Goal: Task Accomplishment & Management: Manage account settings

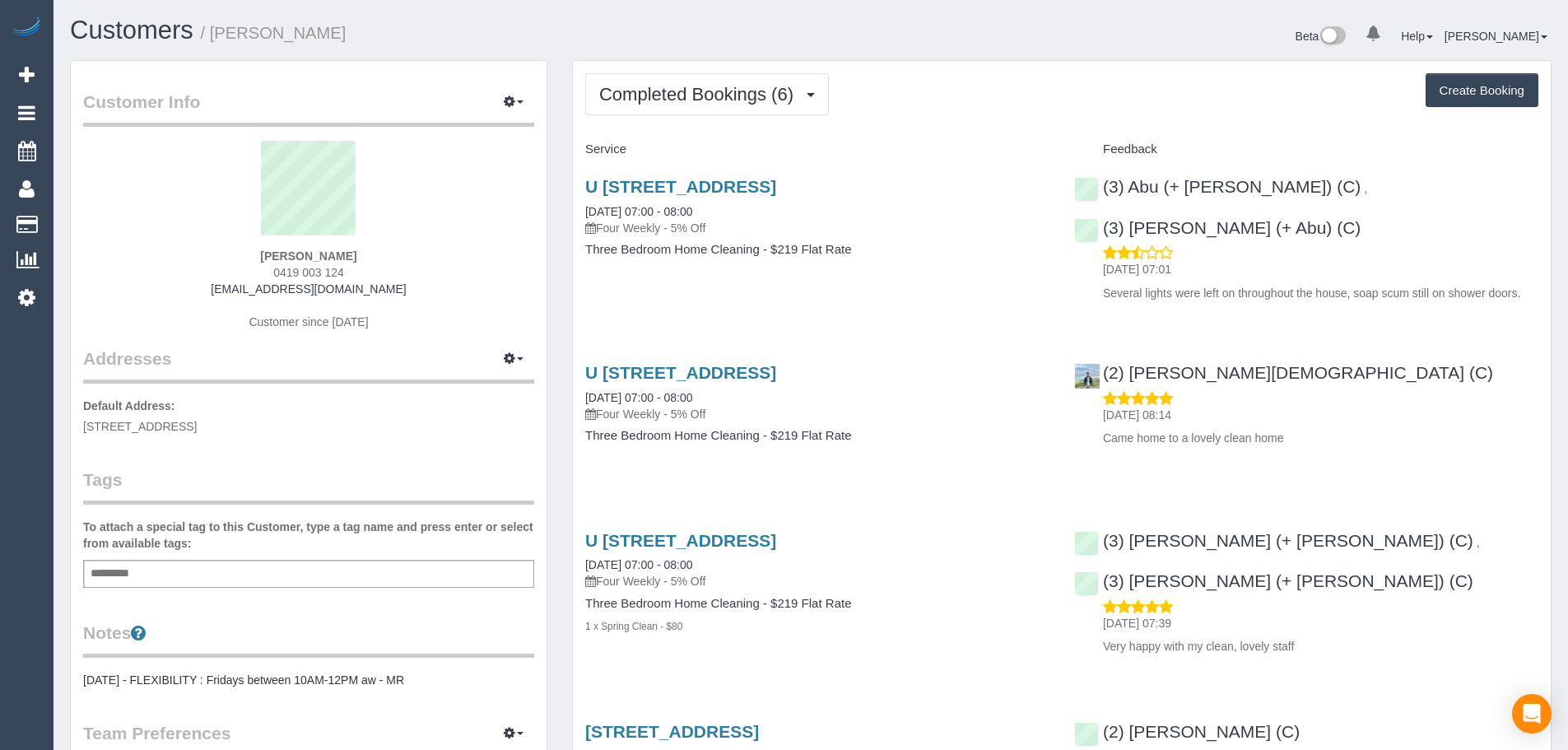
drag, startPoint x: 362, startPoint y: 258, endPoint x: 186, endPoint y: 261, distance: 176.0
click at [186, 261] on div "melanie pearce 0419 003 124 pearcemelanie@ymail.com Customer since 2024" at bounding box center [308, 243] width 451 height 206
copy strong "melanie pearce"
click at [701, 89] on span "Completed Bookings (6)" at bounding box center [700, 94] width 202 height 21
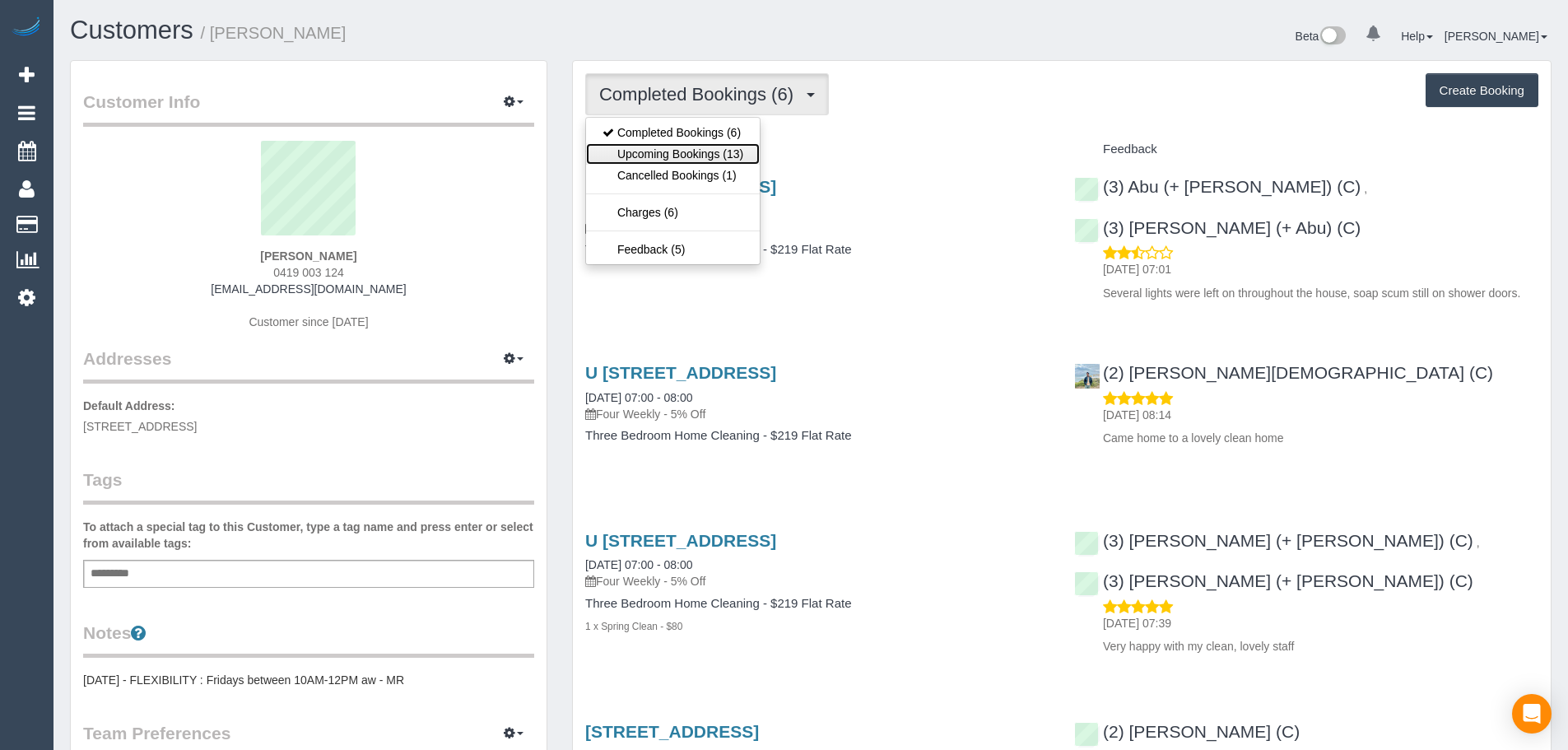
click at [696, 154] on link "Upcoming Bookings (13)" at bounding box center [673, 153] width 173 height 21
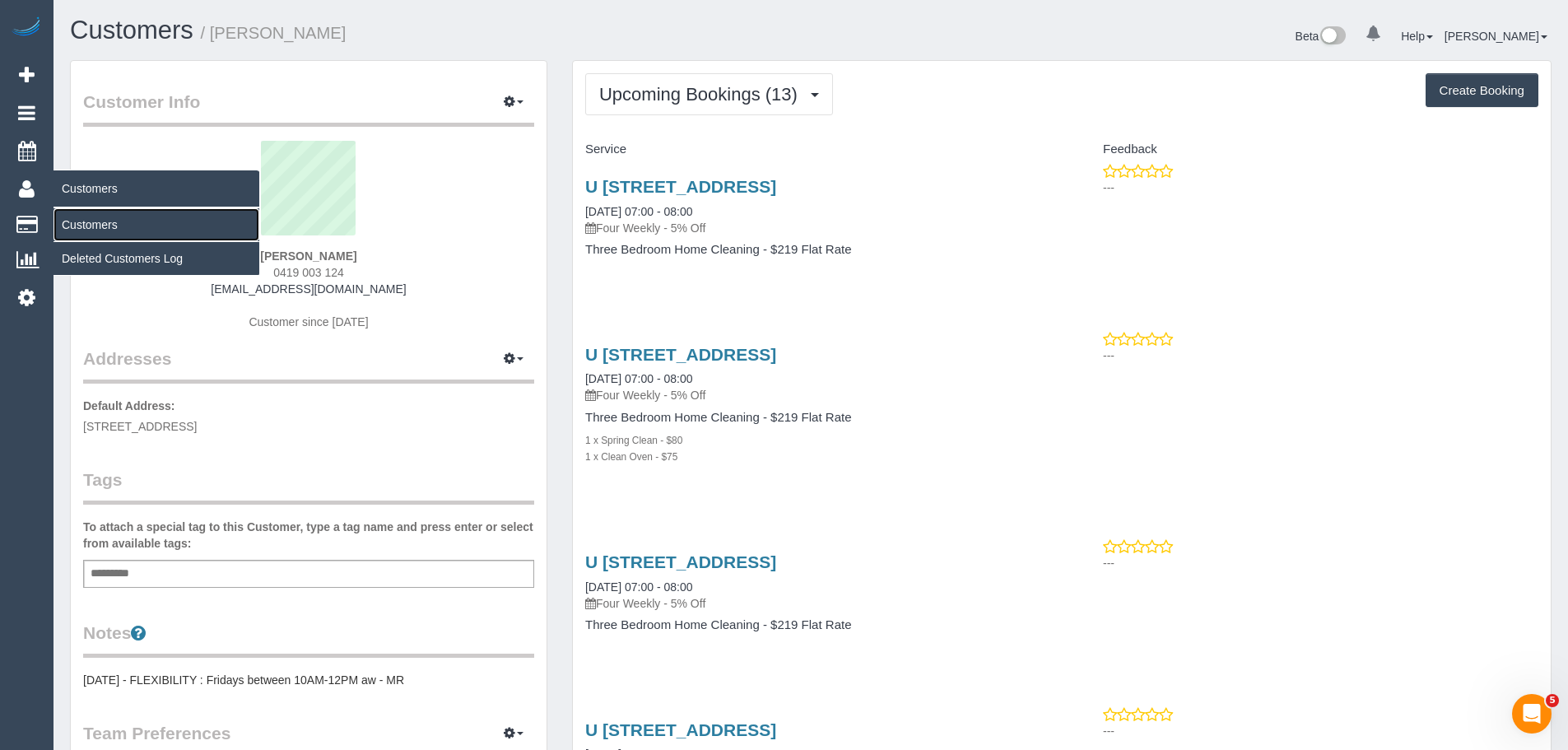
drag, startPoint x: 95, startPoint y: 220, endPoint x: 139, endPoint y: 206, distance: 46.2
click at [95, 220] on link "Customers" at bounding box center [156, 224] width 206 height 33
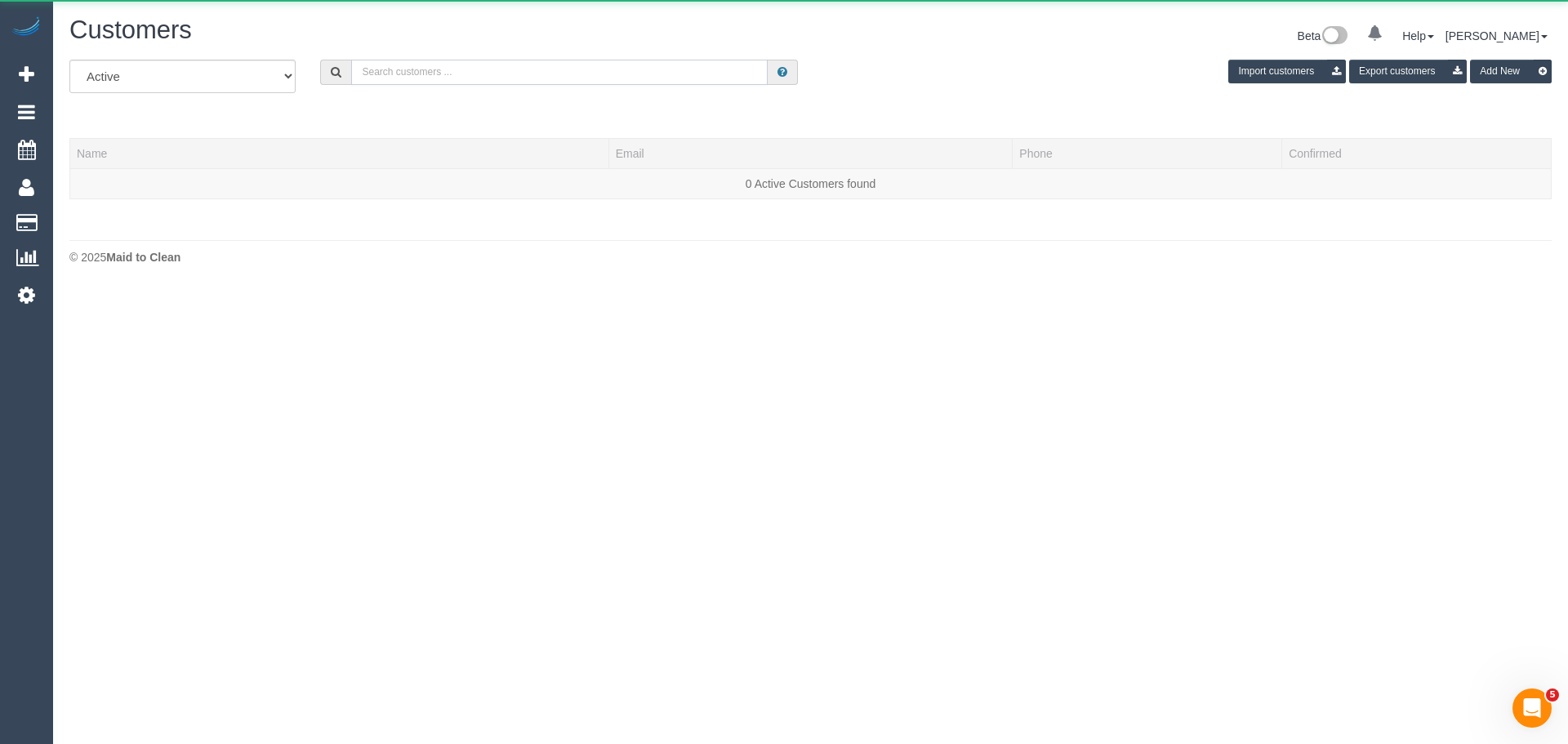
click at [567, 62] on input "text" at bounding box center [559, 72] width 417 height 26
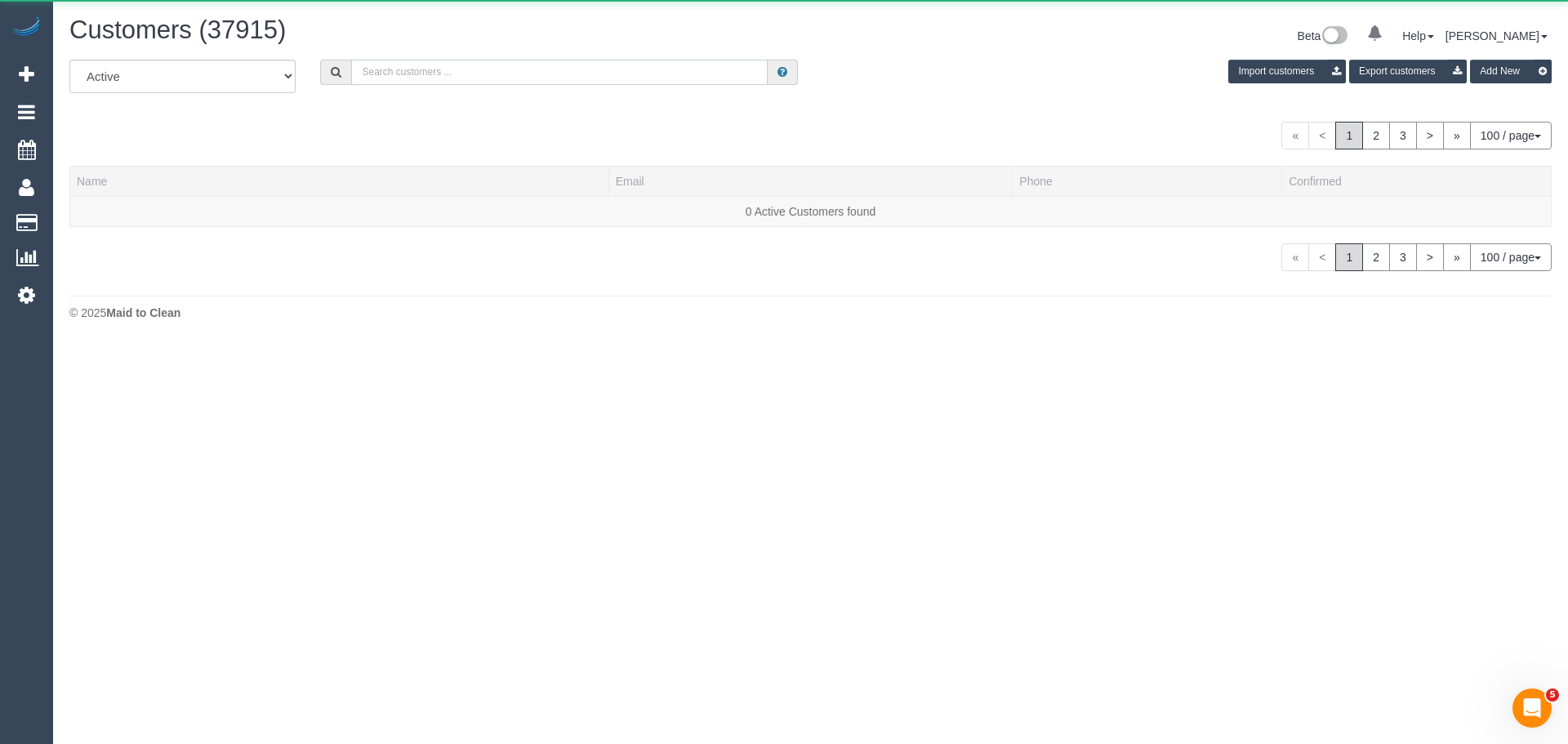
click at [567, 62] on input "text" at bounding box center [559, 72] width 417 height 26
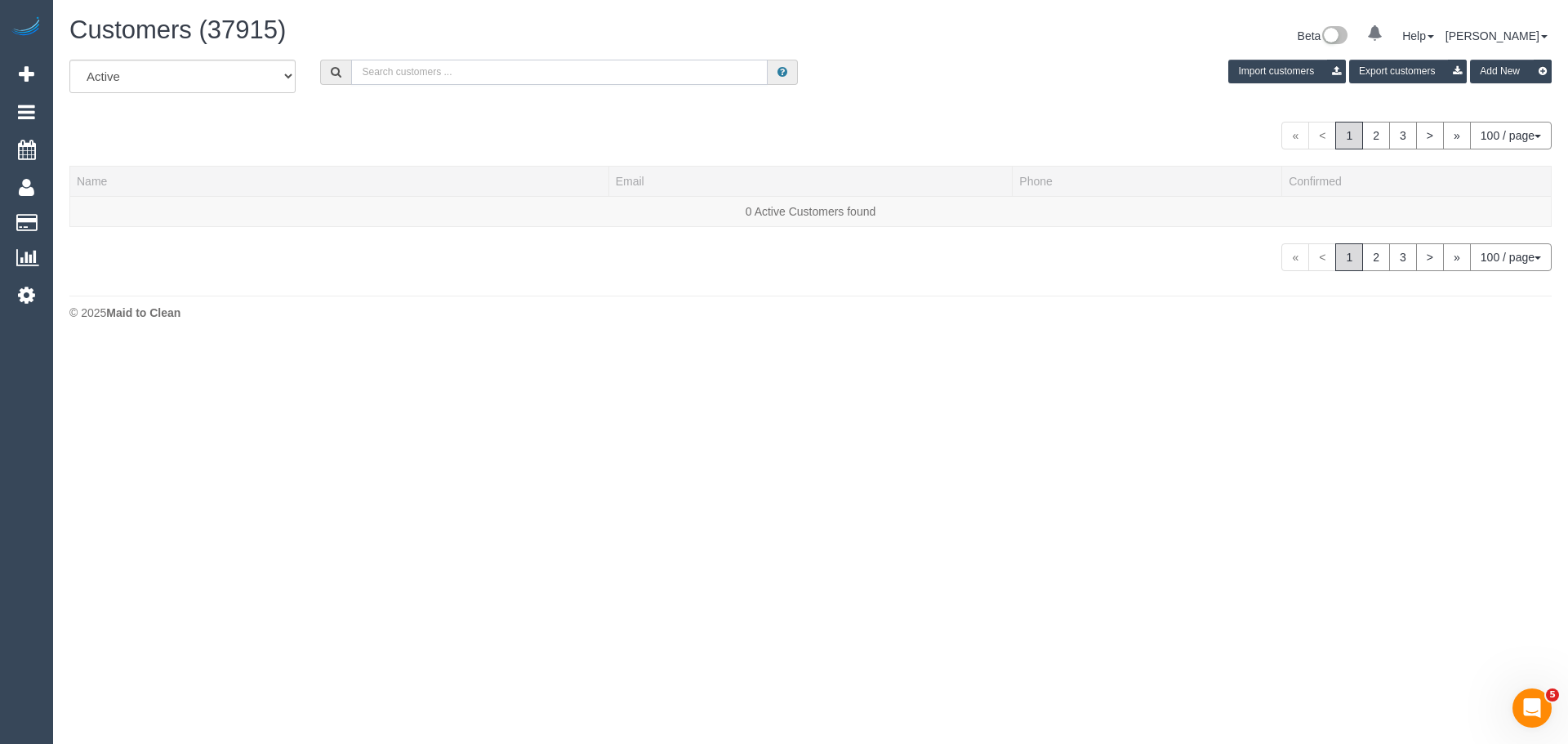
paste input "Raquel Campese"
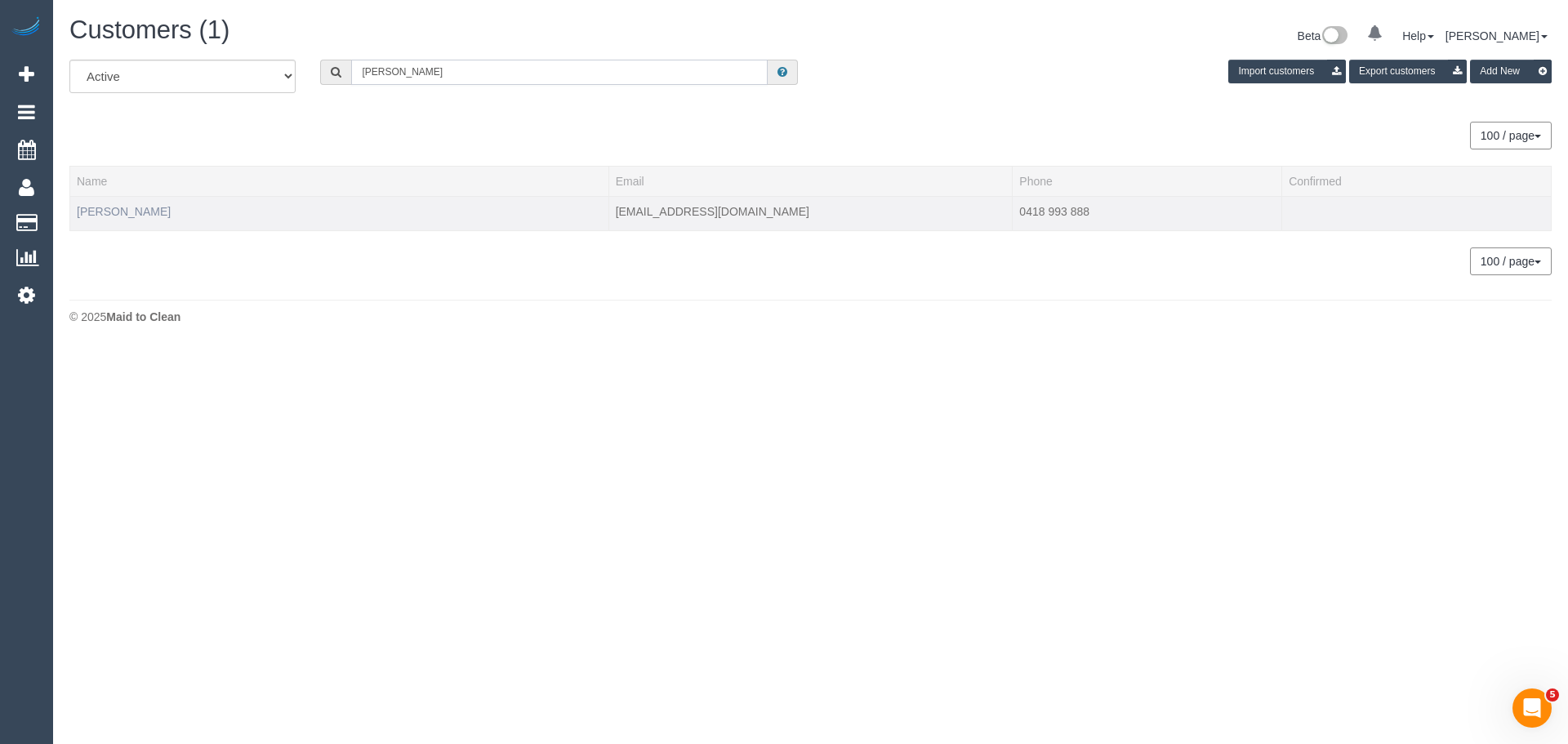
type input "Raquel Campese"
click at [127, 211] on link "Raquel Campese" at bounding box center [124, 210] width 94 height 13
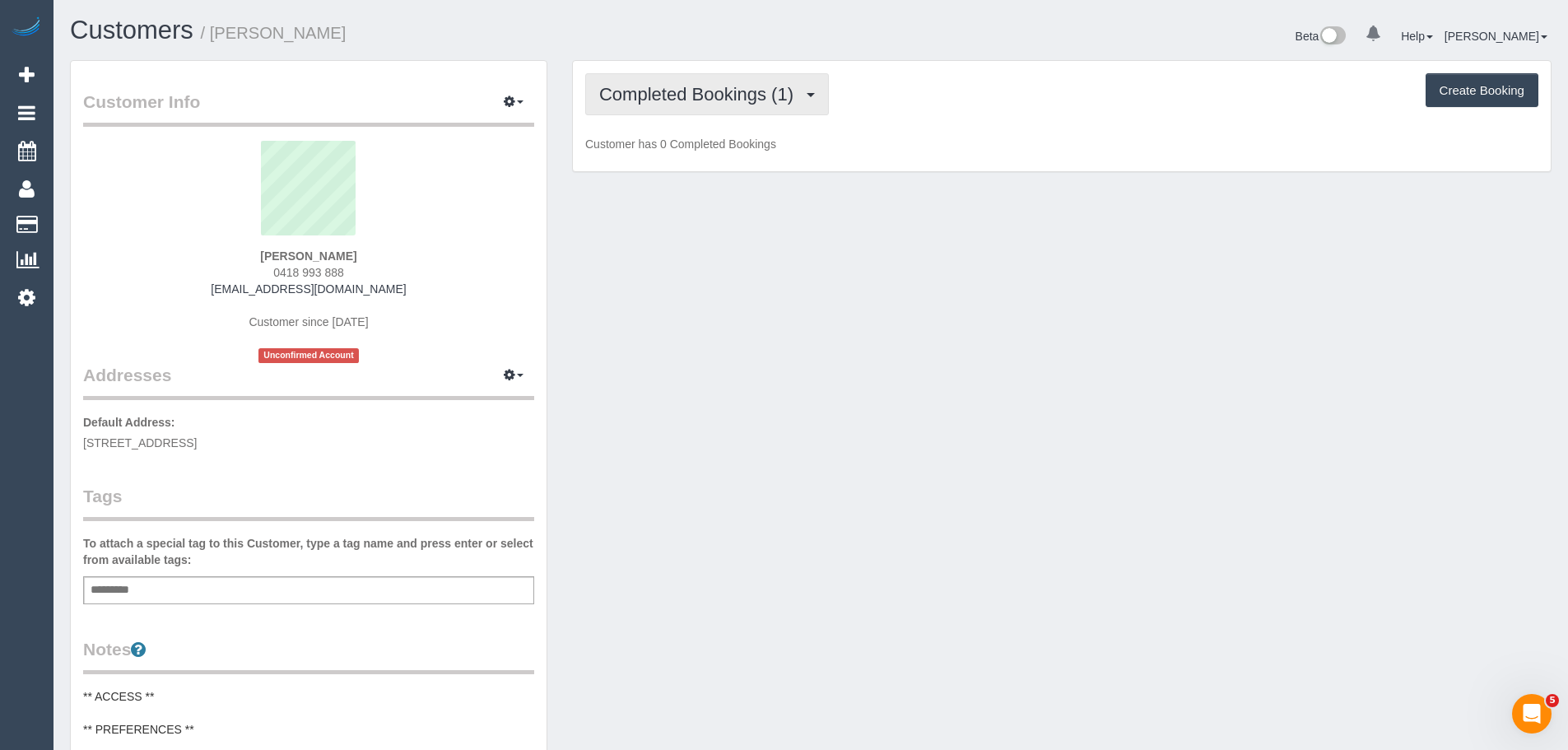
click at [693, 94] on span "Completed Bookings (1)" at bounding box center [700, 94] width 202 height 21
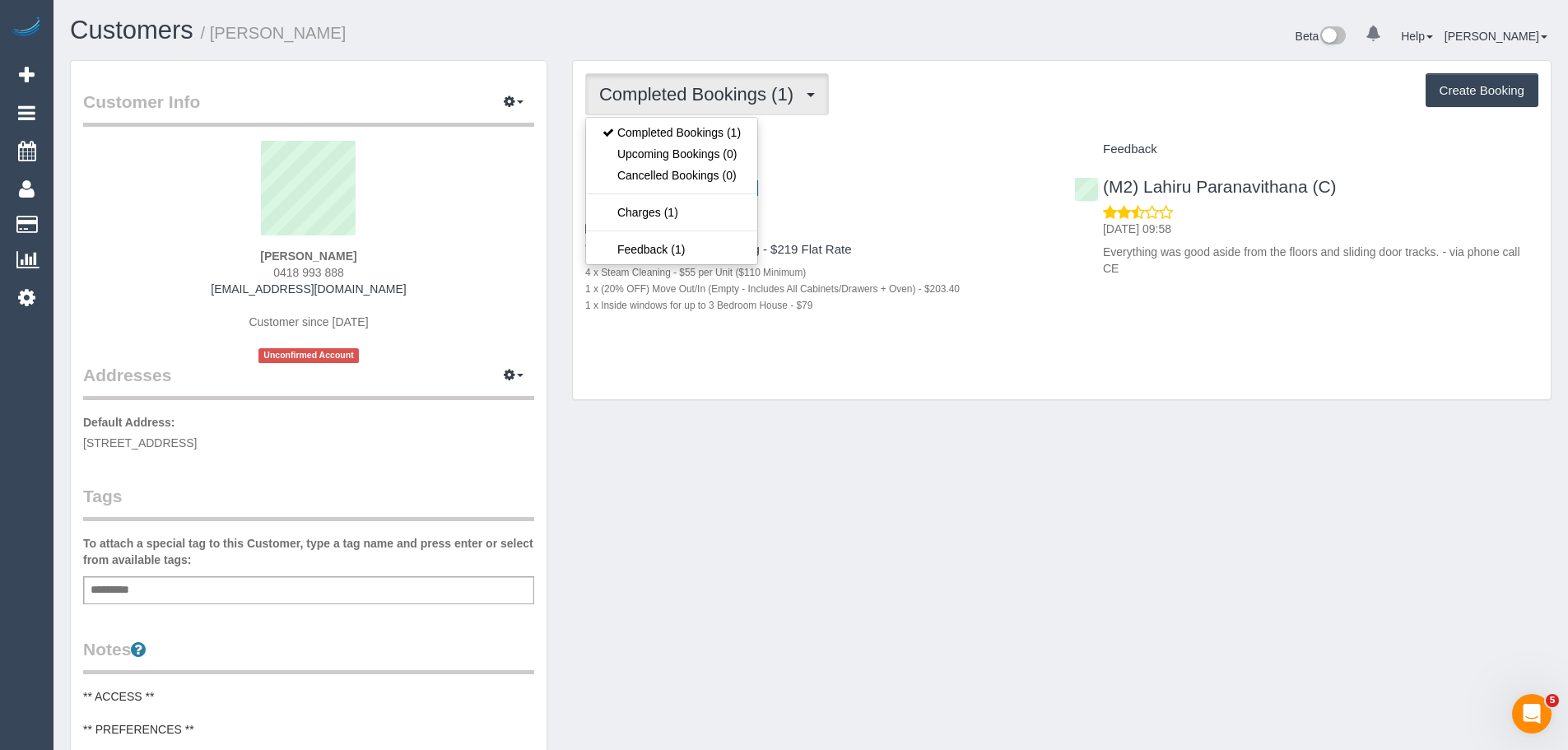
click at [852, 126] on div "Completed Bookings (1) Completed Bookings (1) Upcoming Bookings (0) Cancelled B…" at bounding box center [1061, 230] width 978 height 340
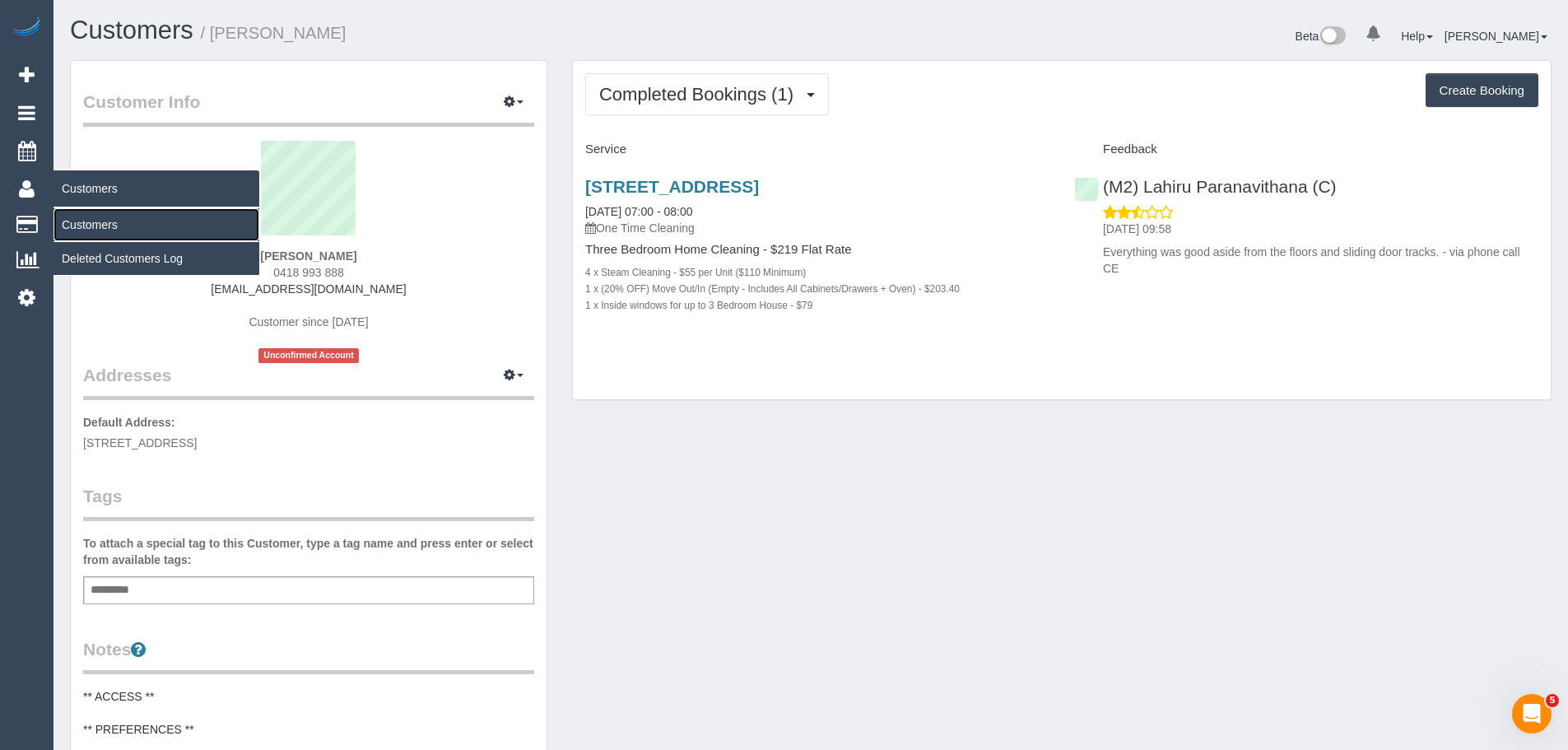
drag, startPoint x: 92, startPoint y: 220, endPoint x: 158, endPoint y: 186, distance: 74.2
click at [92, 220] on link "Customers" at bounding box center [156, 224] width 206 height 33
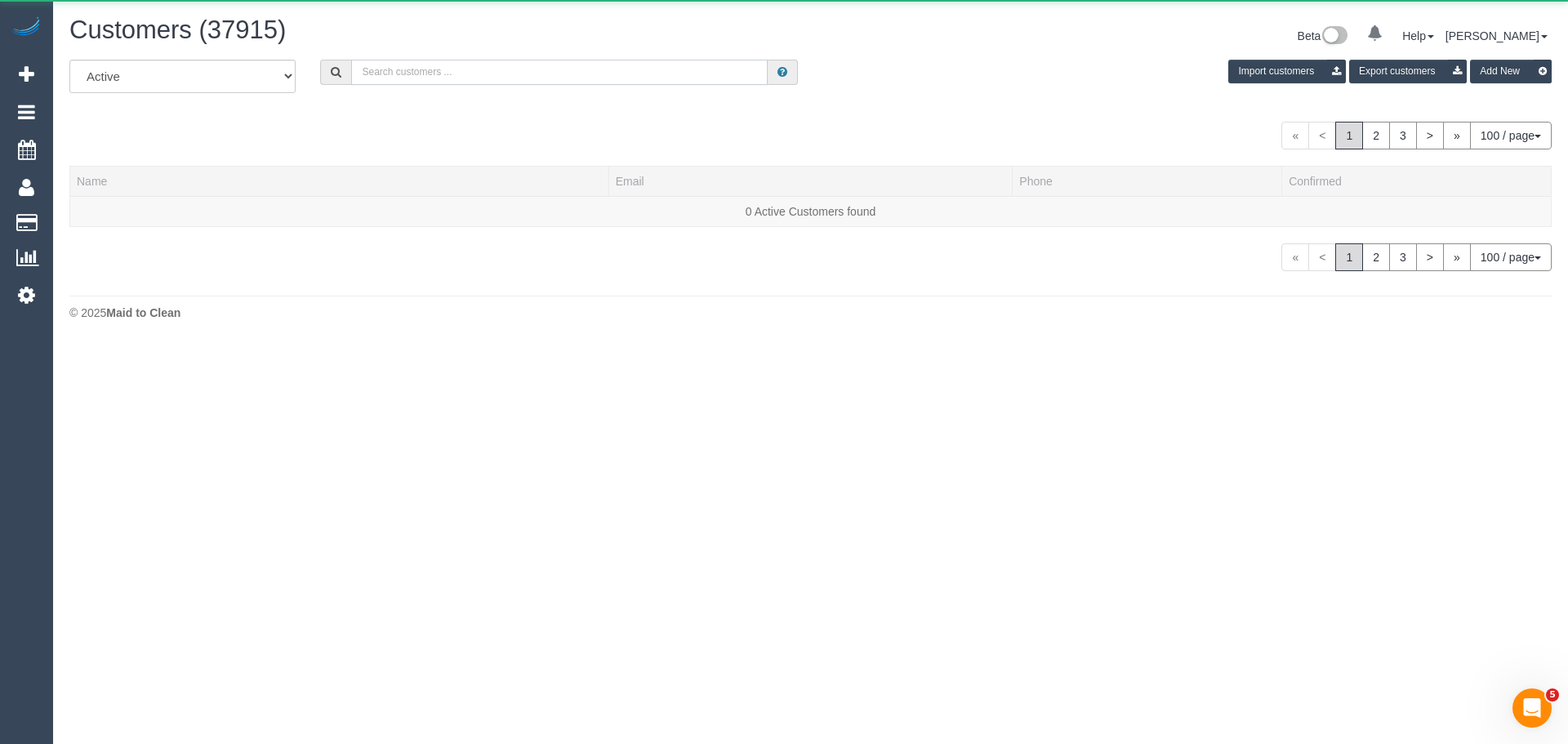
click at [464, 64] on input "text" at bounding box center [559, 72] width 417 height 26
paste input "Alison Russell"
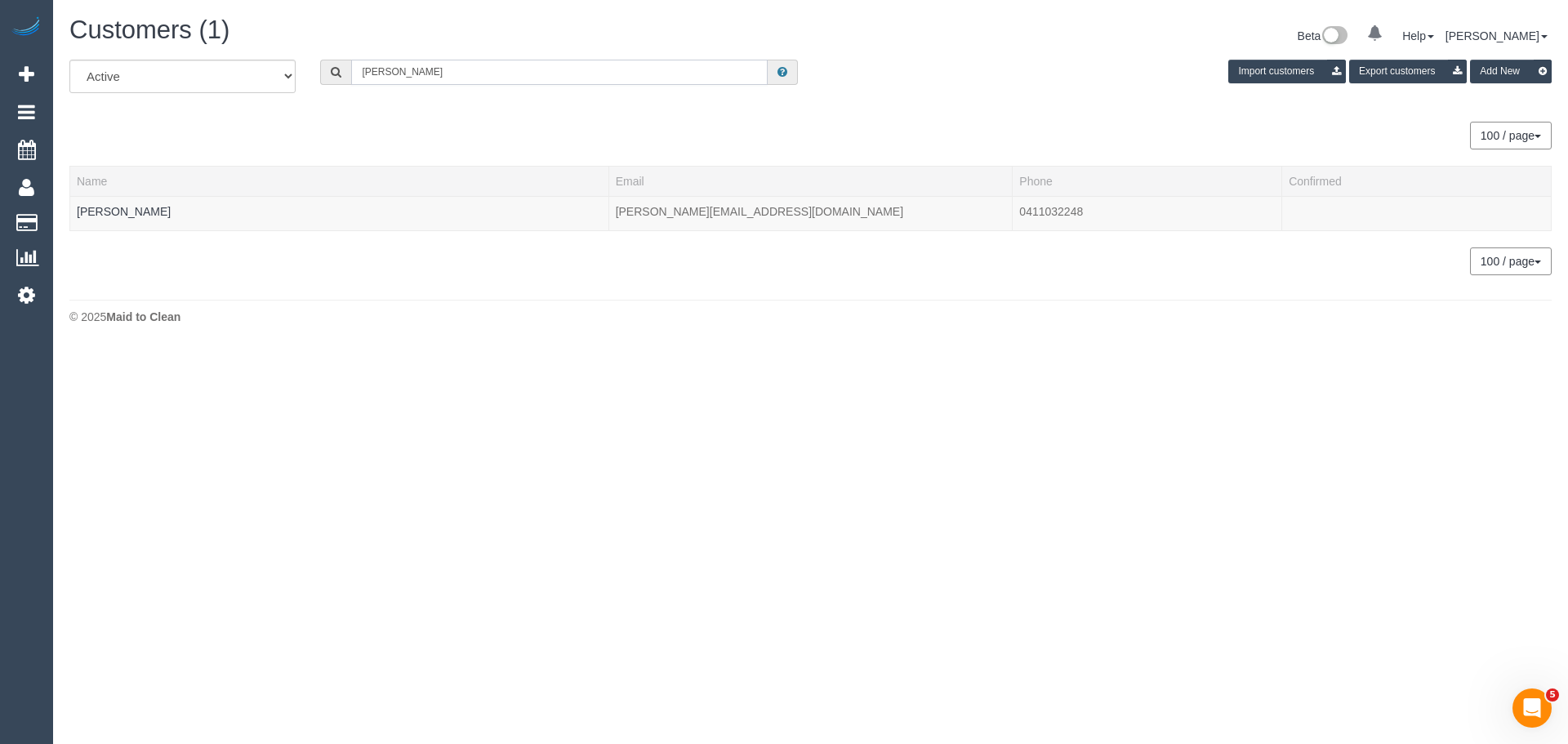
click at [443, 75] on input "Alison Russell" at bounding box center [559, 72] width 417 height 26
paste input "mattdussin@gmail.com"
type input "mattdussin@gmail.com"
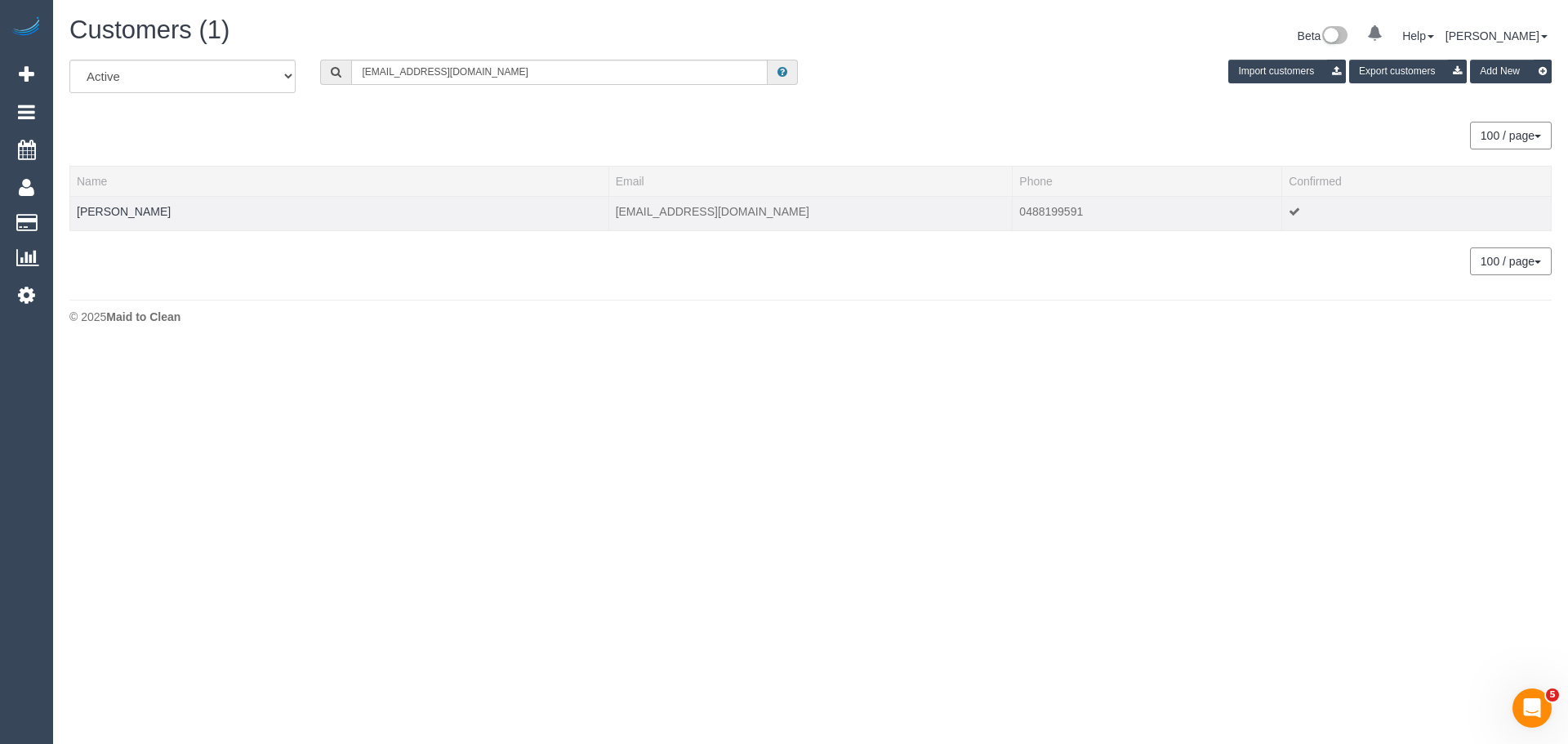
drag, startPoint x: 182, startPoint y: 216, endPoint x: 72, endPoint y: 211, distance: 110.1
click at [72, 211] on td "Matthew Dussin" at bounding box center [340, 212] width 539 height 35
copy link "Matthew Dussin"
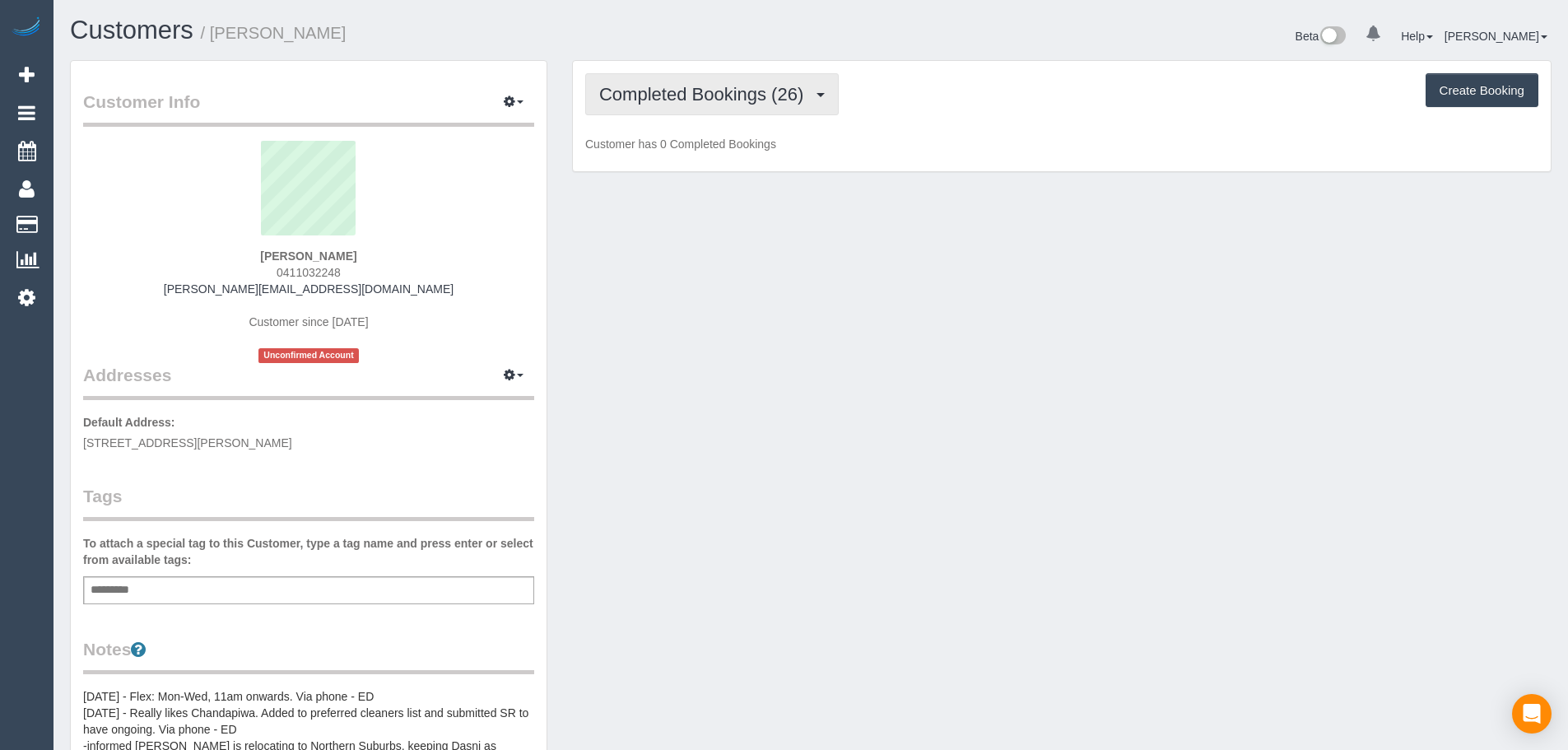
click at [678, 99] on span "Completed Bookings (26)" at bounding box center [705, 94] width 212 height 21
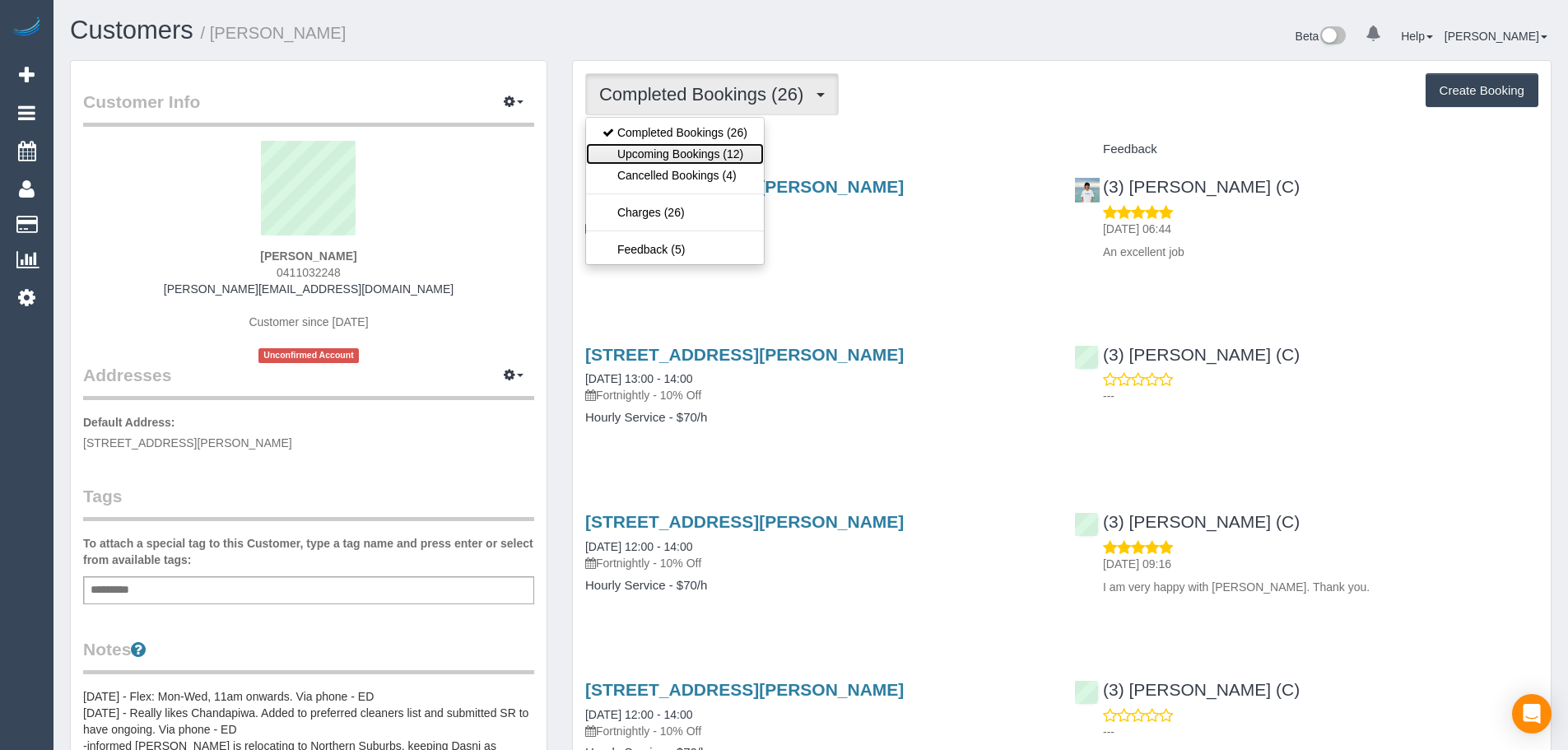
click at [679, 154] on link "Upcoming Bookings (12)" at bounding box center [675, 153] width 178 height 21
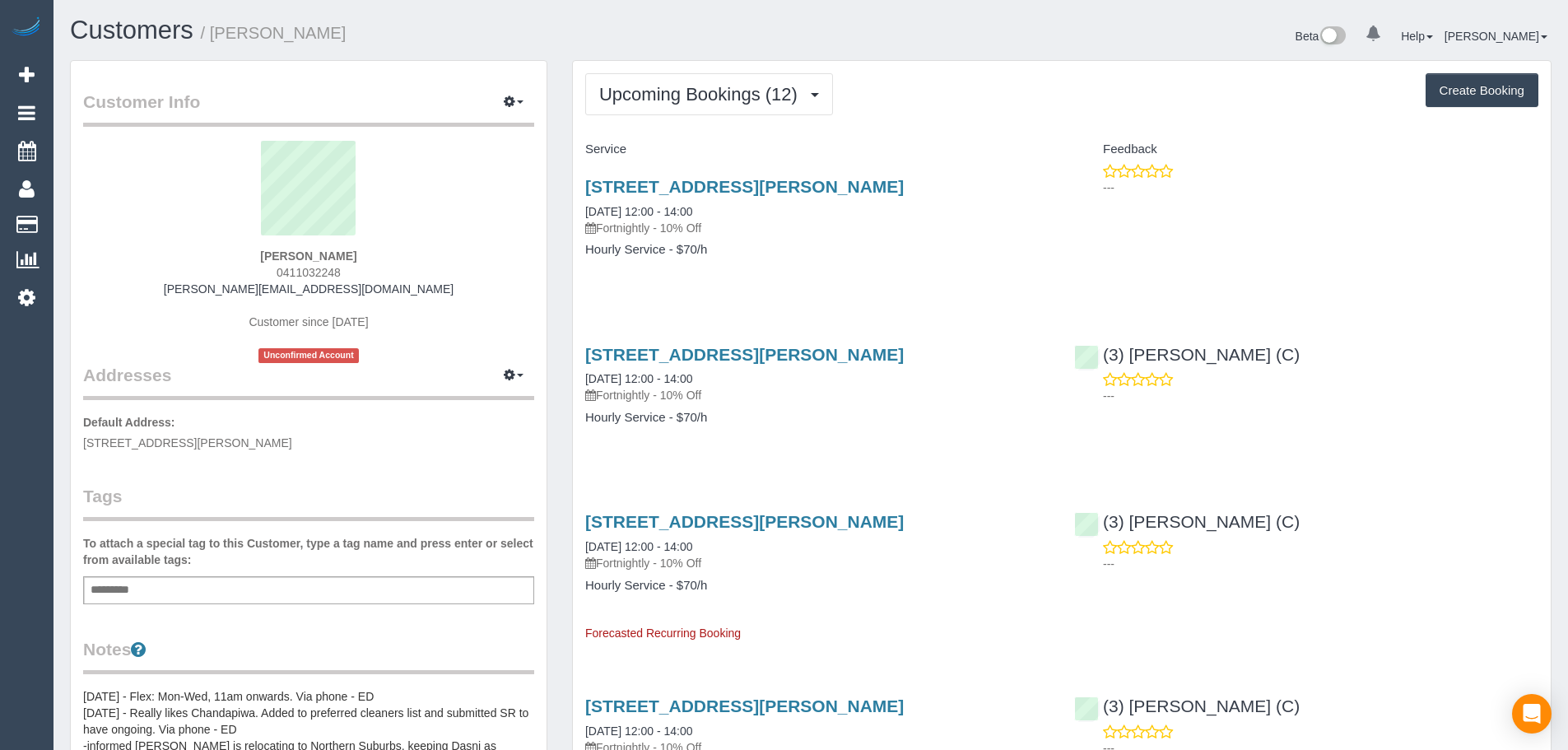
click at [283, 571] on div "To attach a special tag to this Customer, type a tag name and press enter or se…" at bounding box center [308, 569] width 451 height 69
click at [291, 606] on div "Customer Info Edit Contact Info Send Message Email Preferences Special Sales Ta…" at bounding box center [309, 640] width 476 height 1159
click at [286, 595] on div "Add a tag" at bounding box center [308, 591] width 451 height 28
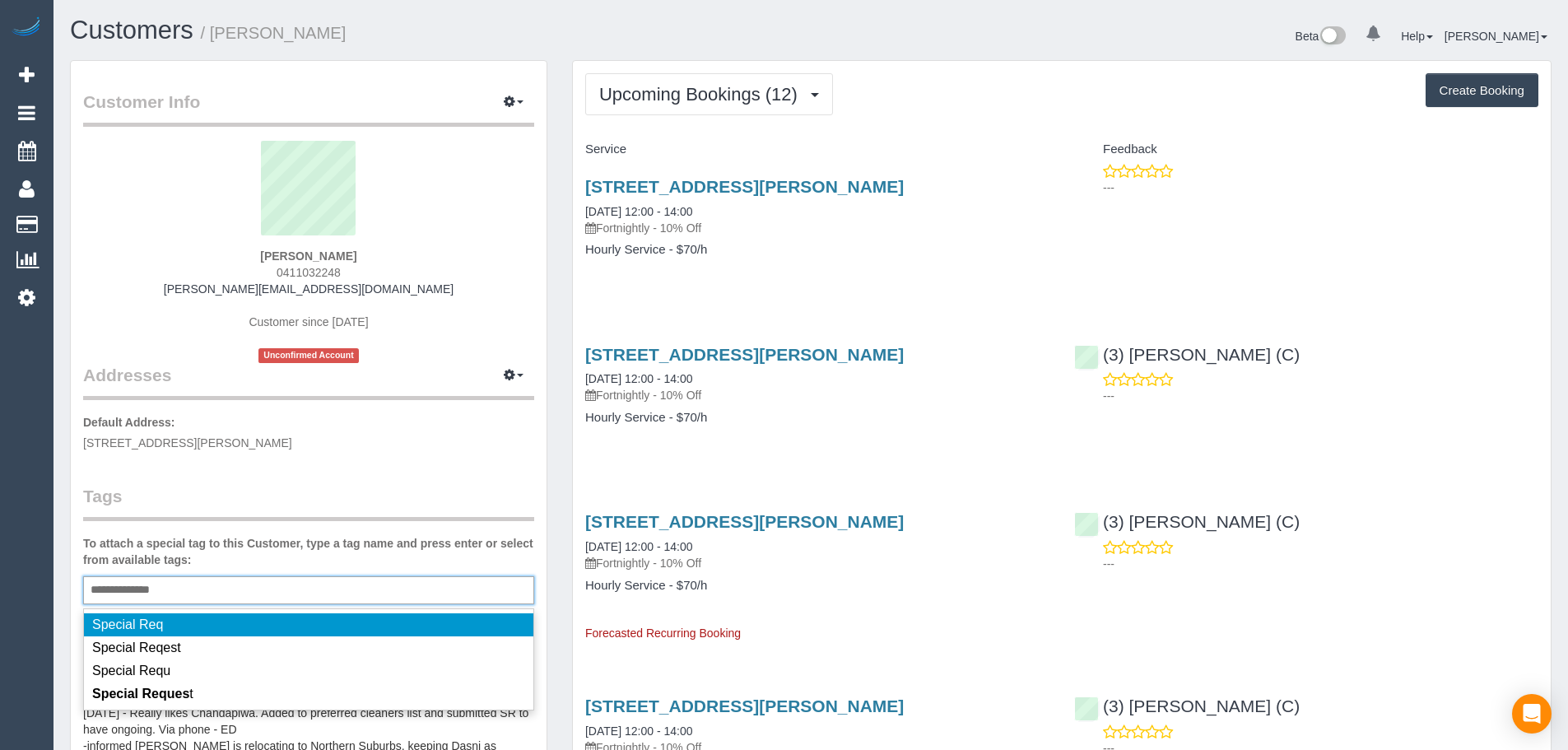
type input "**********"
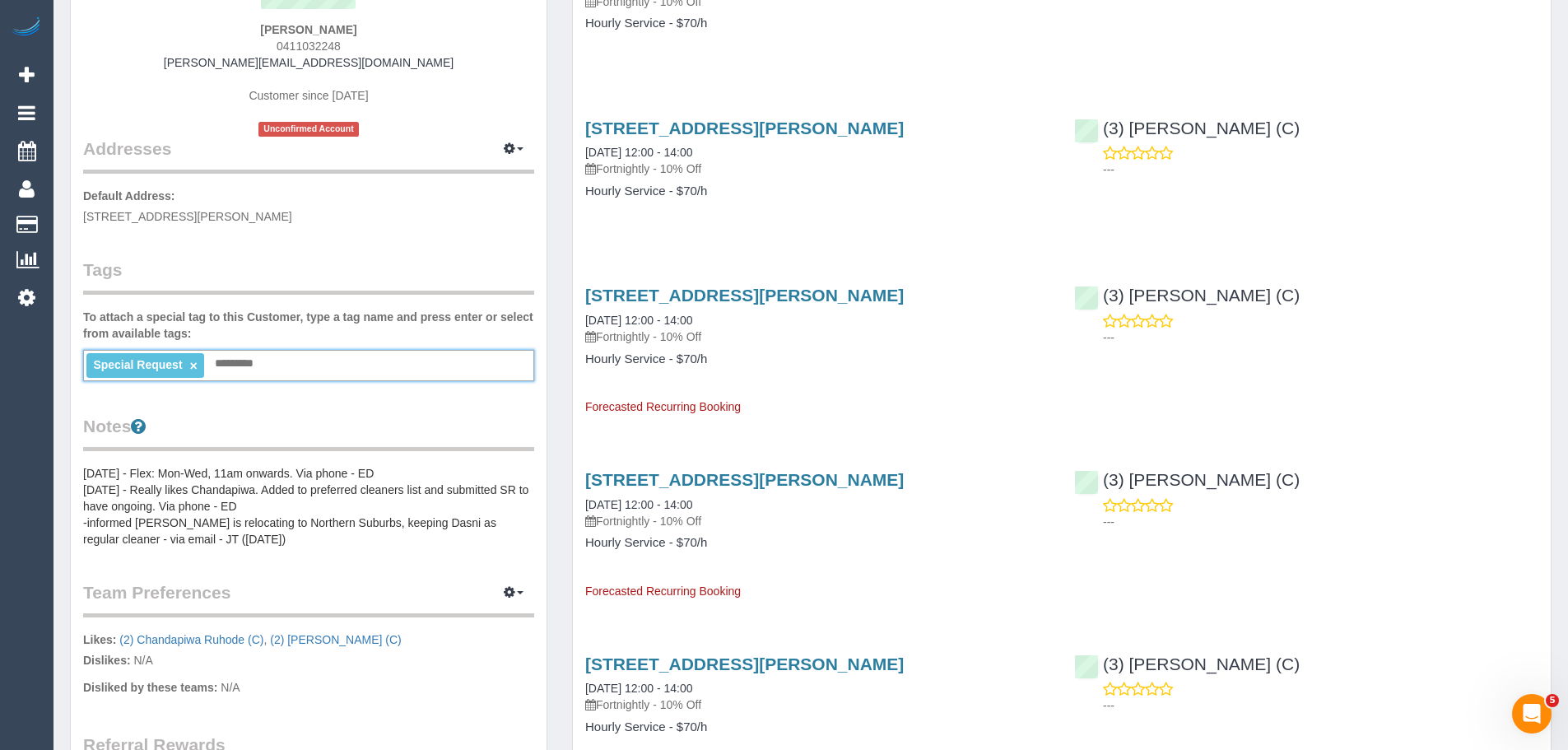
scroll to position [247, 0]
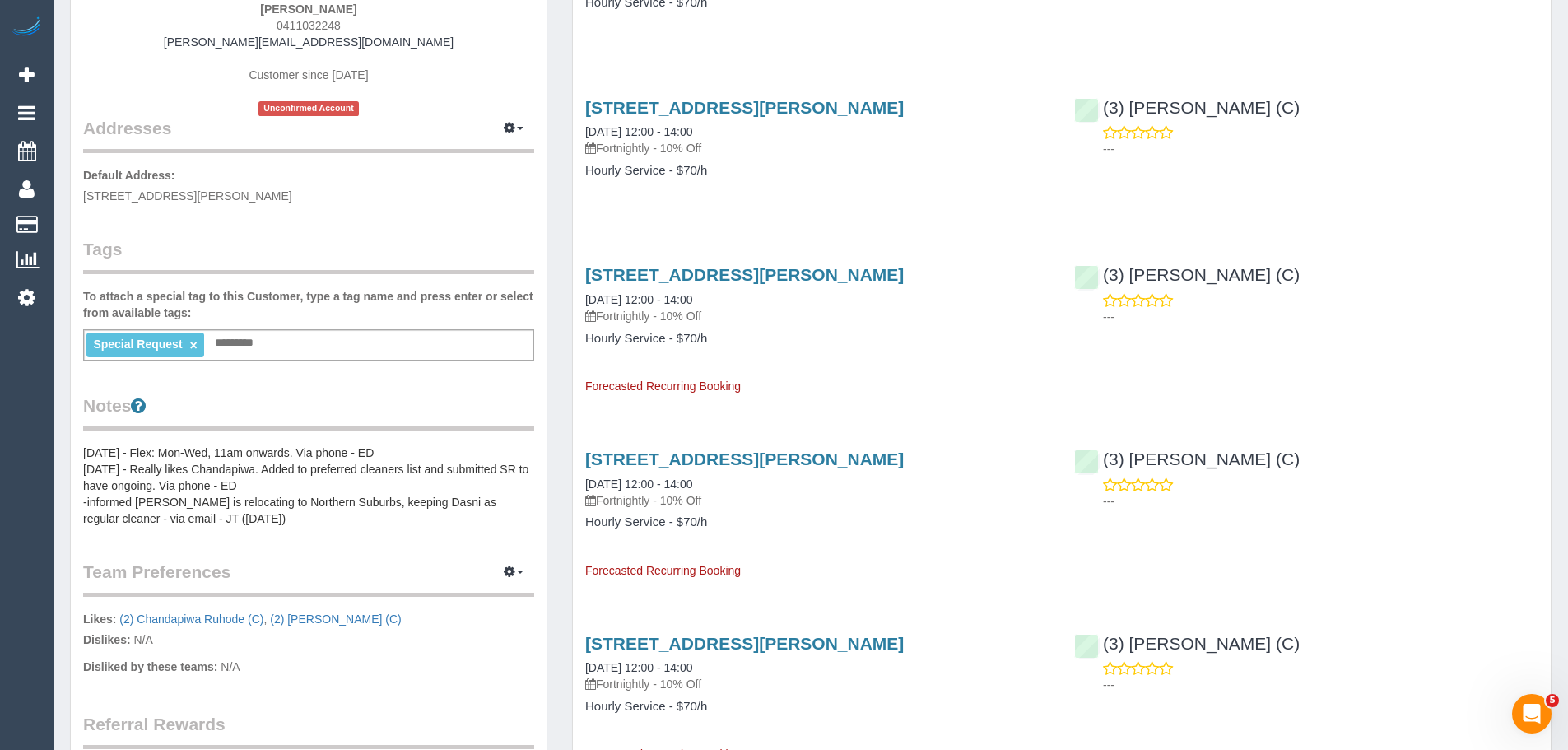
click at [168, 453] on pre "9/1/25 - Flex: Mon-Wed, 11am onwards. Via phone - ED 9/1/25 - Really likes Chan…" at bounding box center [308, 485] width 451 height 83
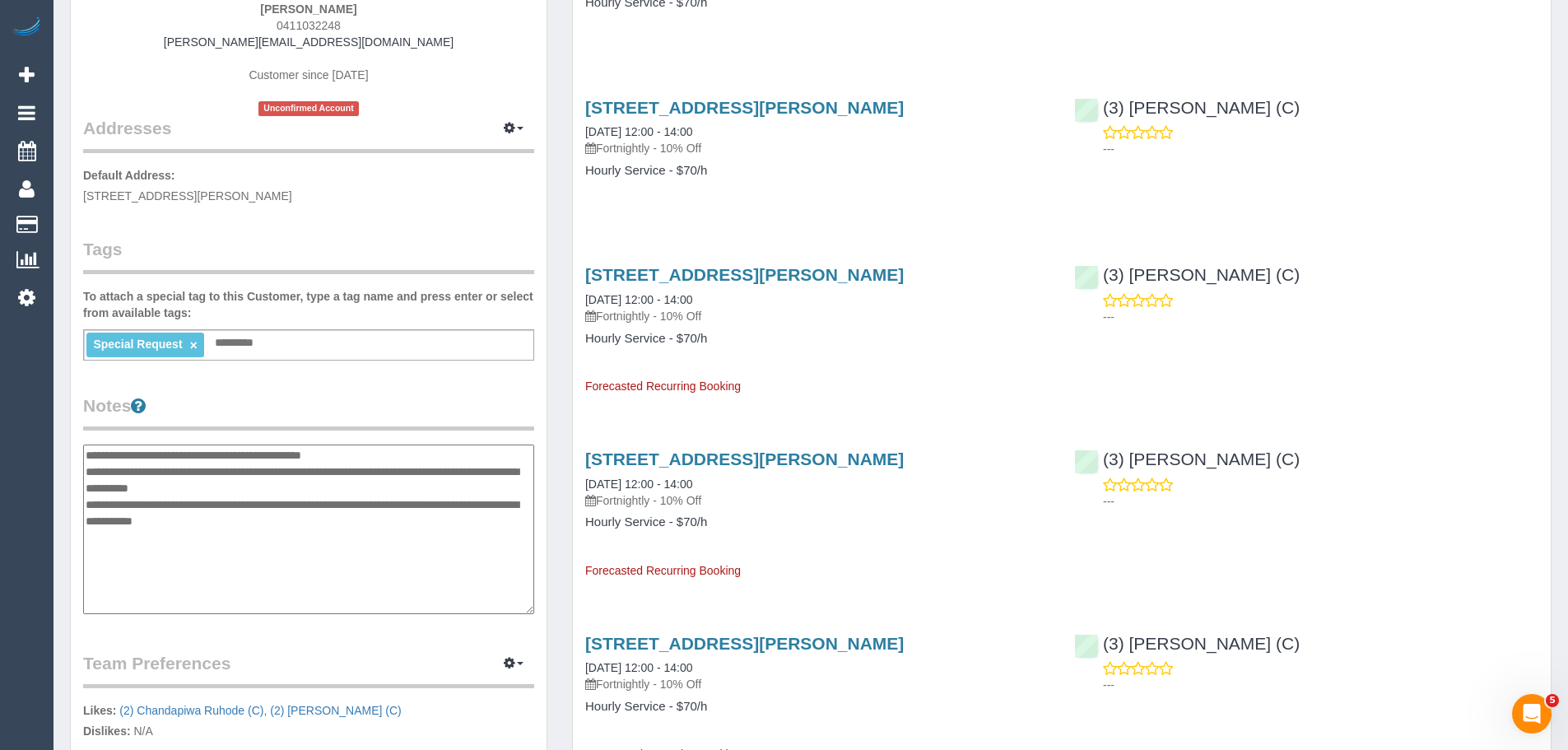
click at [86, 455] on textarea "**********" at bounding box center [308, 529] width 451 height 169
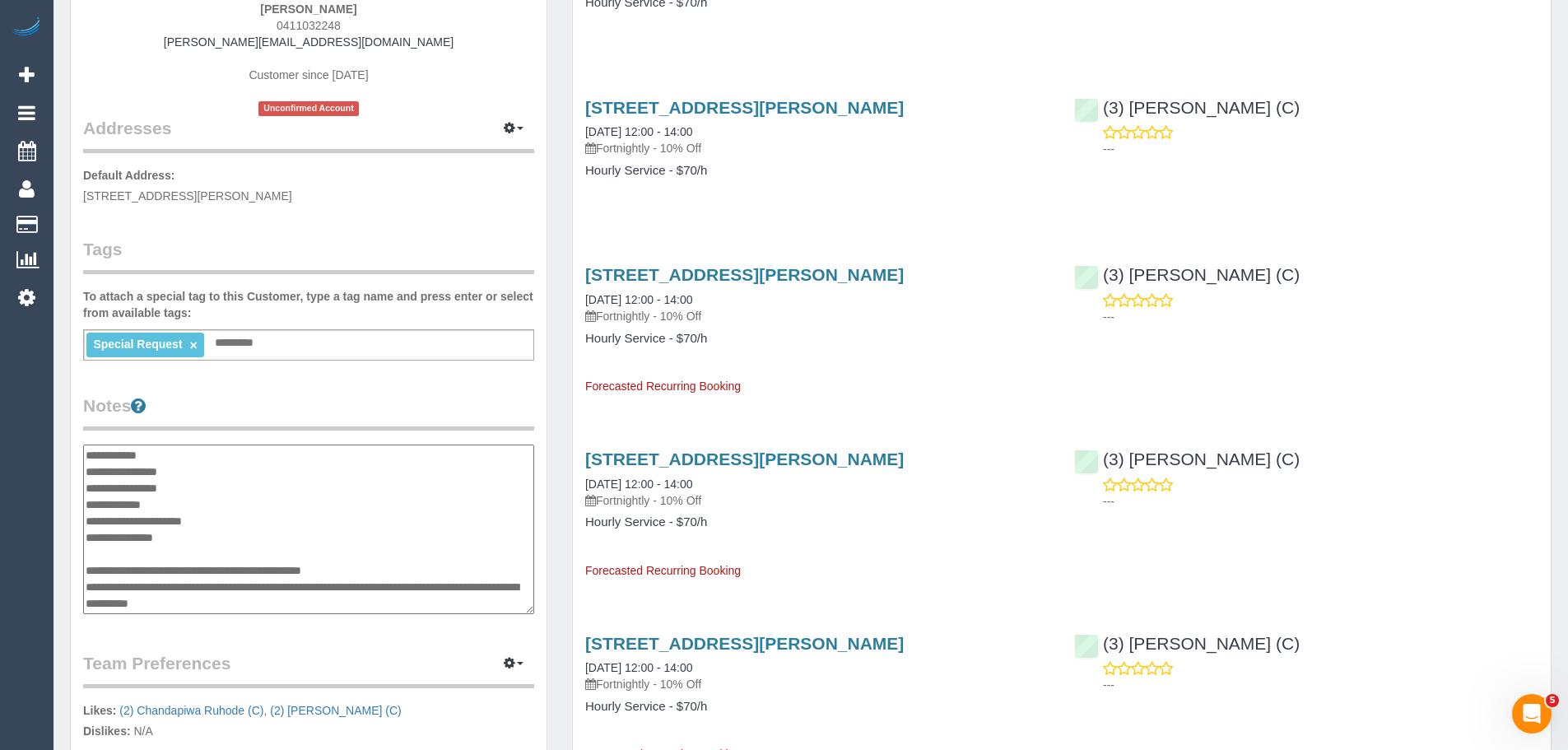
click at [208, 478] on textarea "**********" at bounding box center [308, 529] width 451 height 169
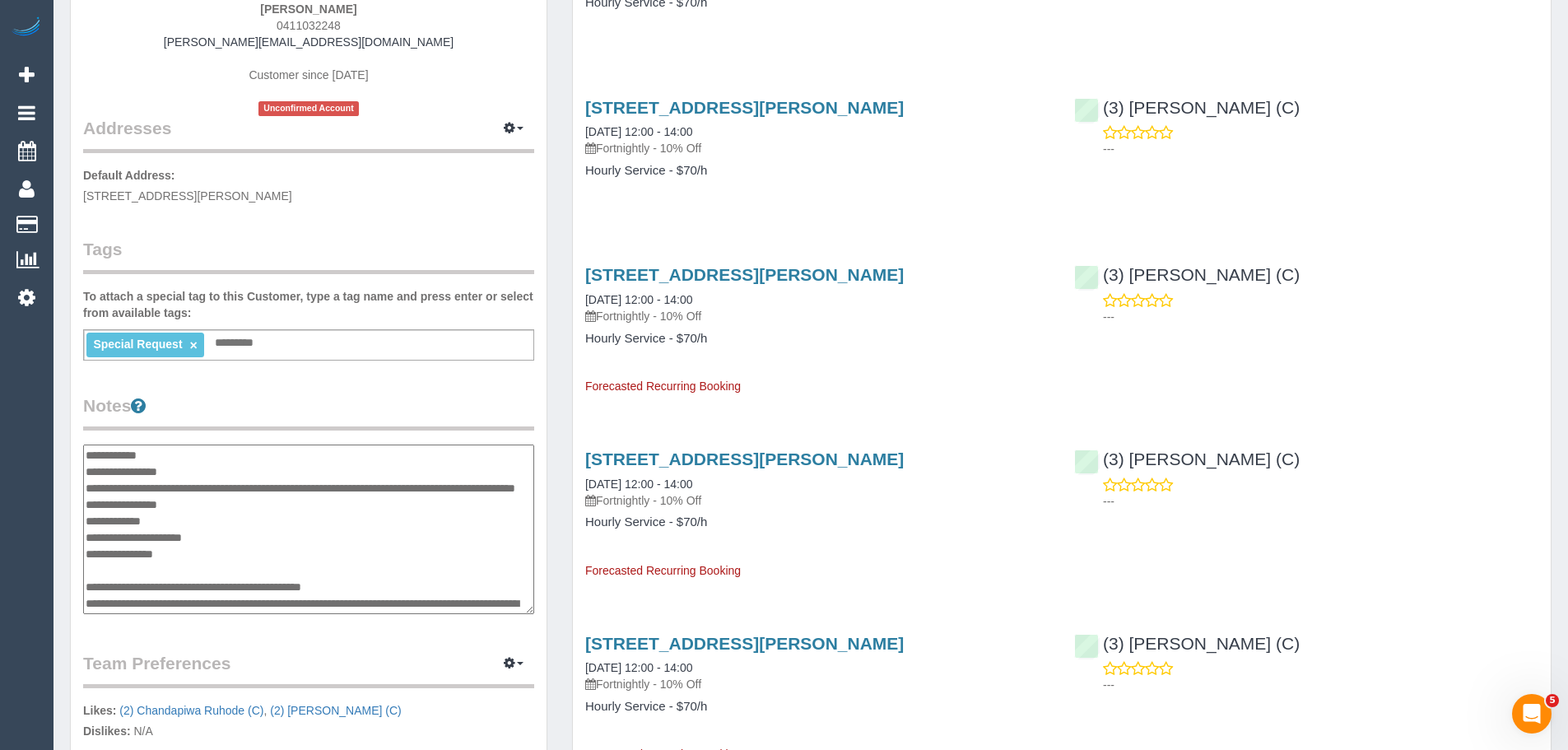
drag, startPoint x: 338, startPoint y: 491, endPoint x: 287, endPoint y: 566, distance: 90.7
click at [287, 566] on textarea "**********" at bounding box center [308, 529] width 451 height 169
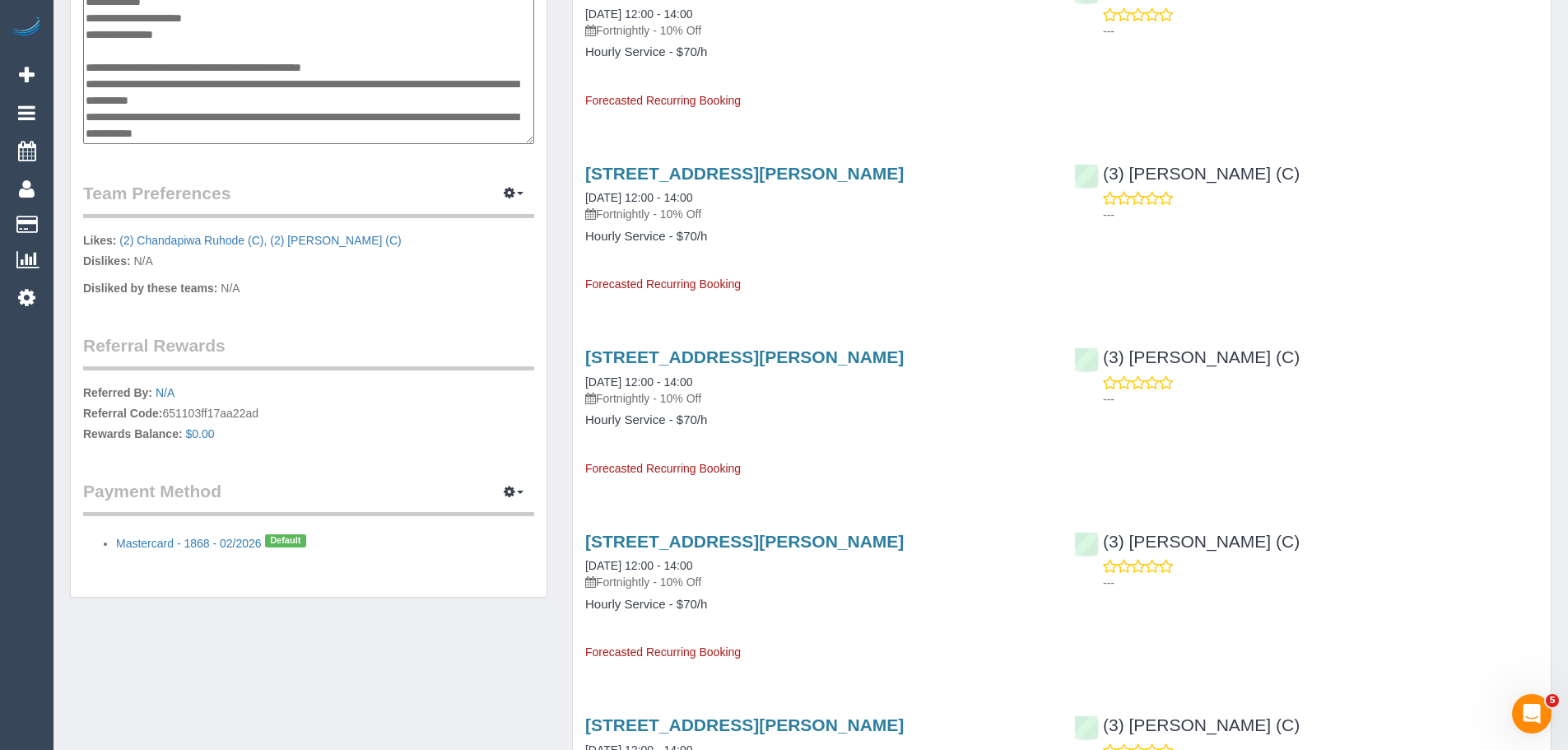
scroll to position [741, 0]
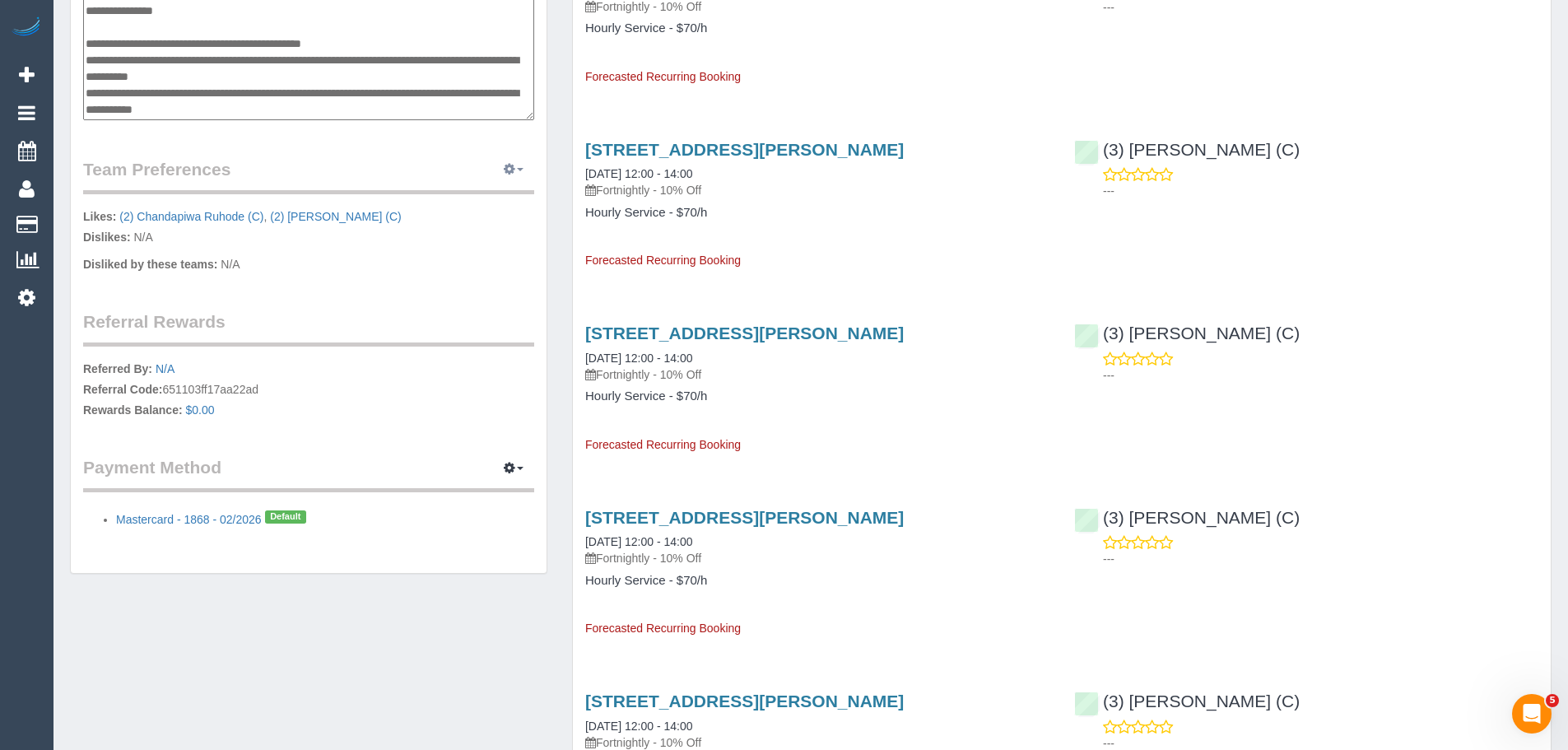
type textarea "**********"
click at [502, 165] on button "button" at bounding box center [513, 170] width 41 height 26
click at [491, 210] on link "Manage Preferences" at bounding box center [463, 199] width 140 height 21
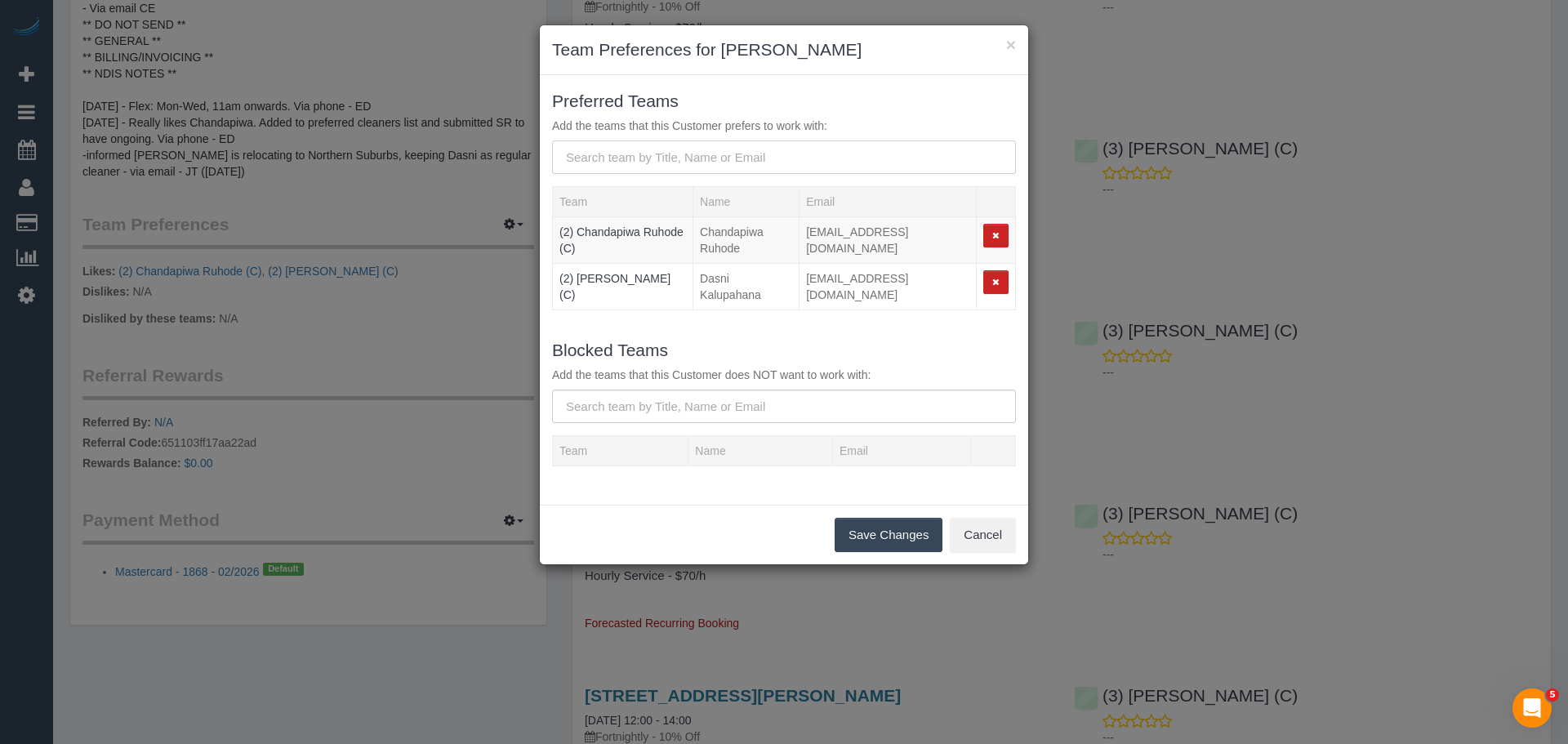
click at [654, 157] on input "text" at bounding box center [784, 157] width 464 height 34
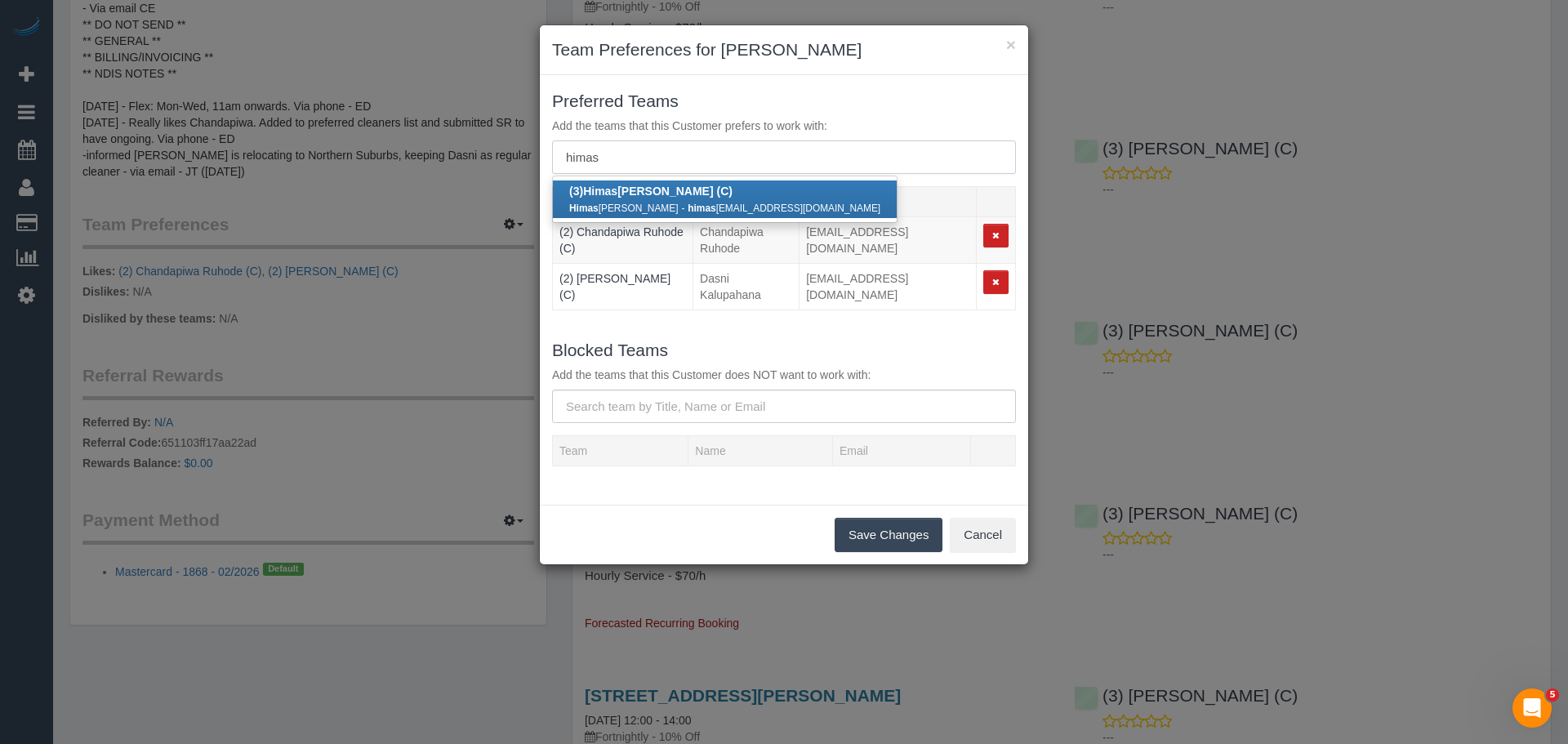
type input "himas"
click at [667, 190] on b "(3) Himas ha Amarasinghe (C)" at bounding box center [650, 191] width 163 height 13
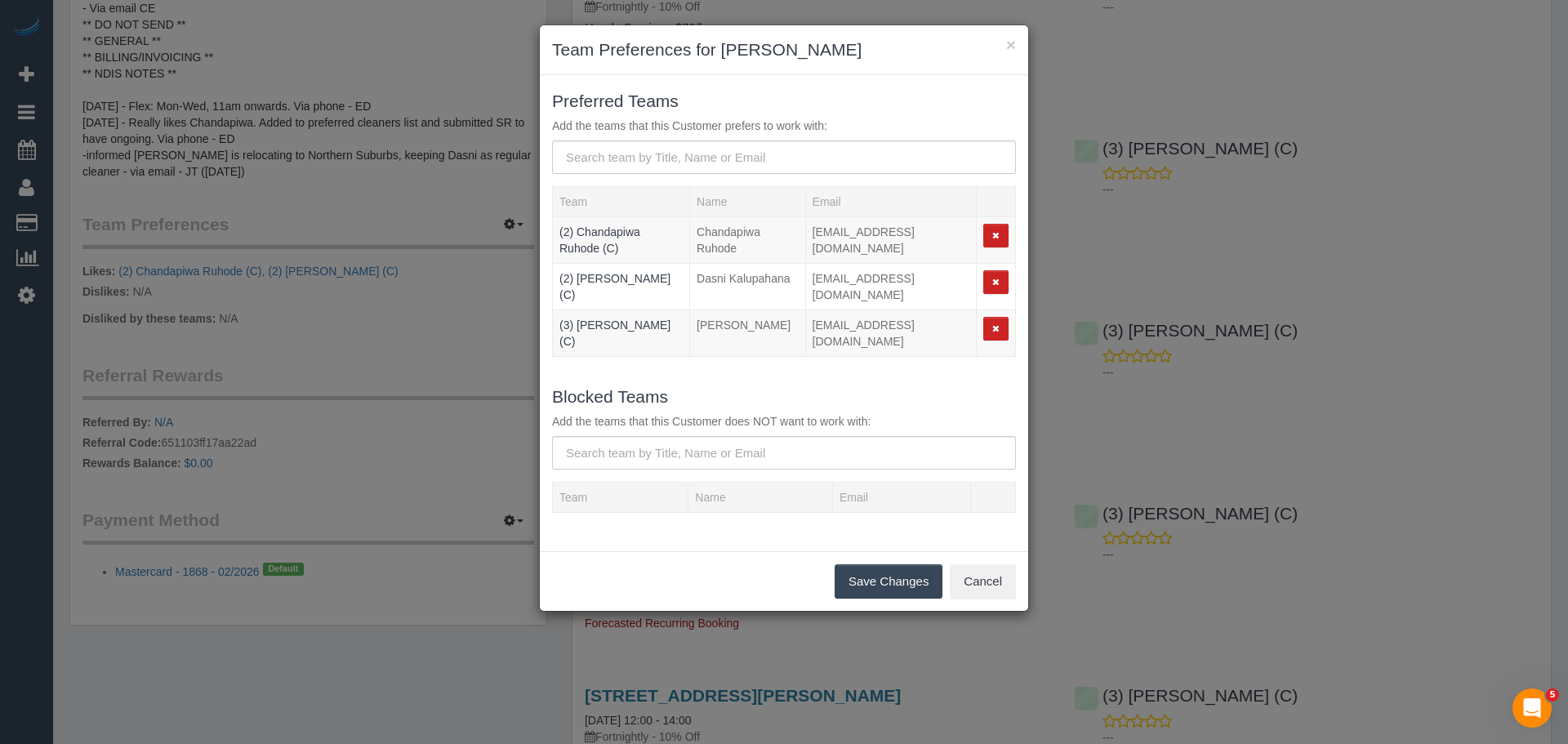
click at [855, 572] on button "Save Changes" at bounding box center [888, 581] width 108 height 35
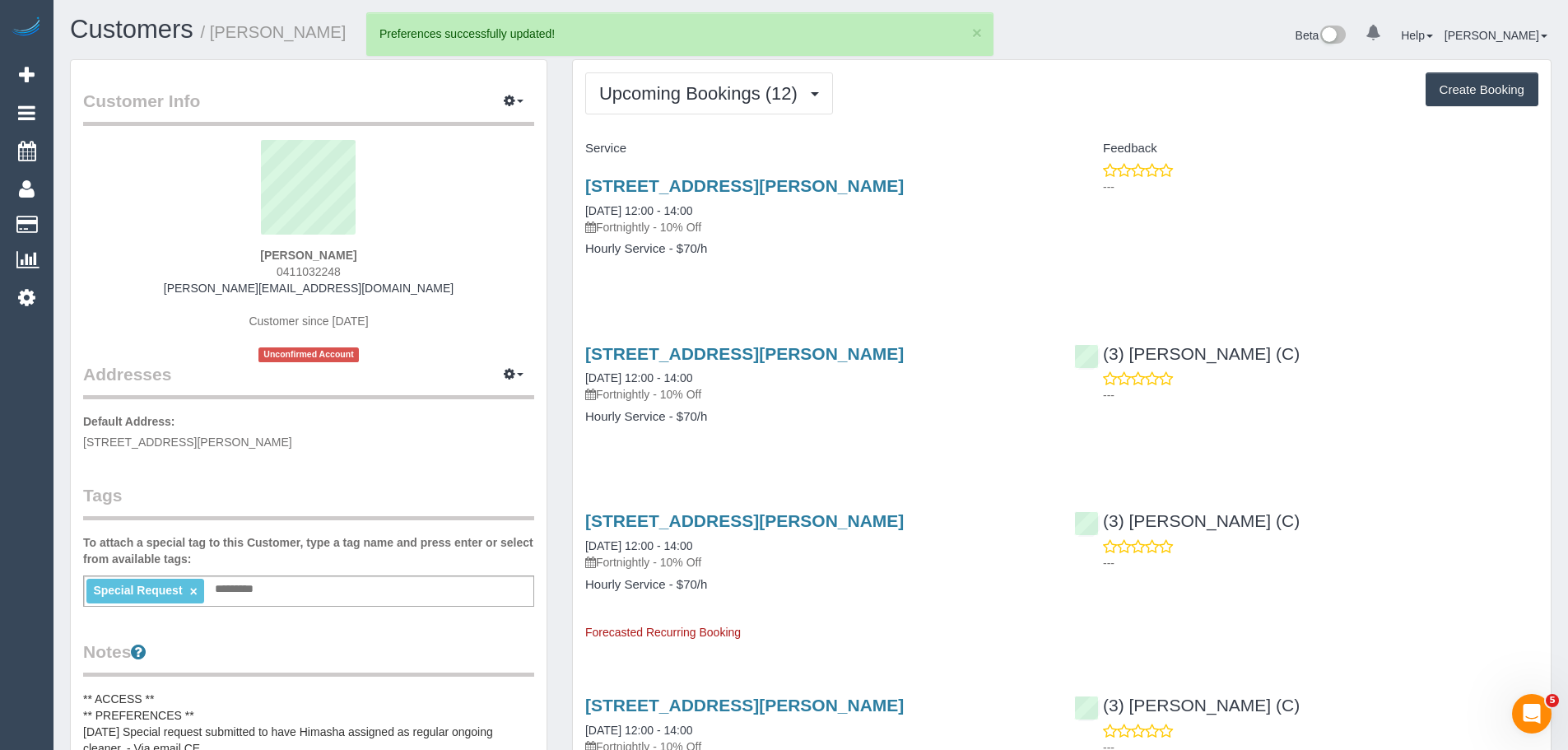
scroll to position [0, 0]
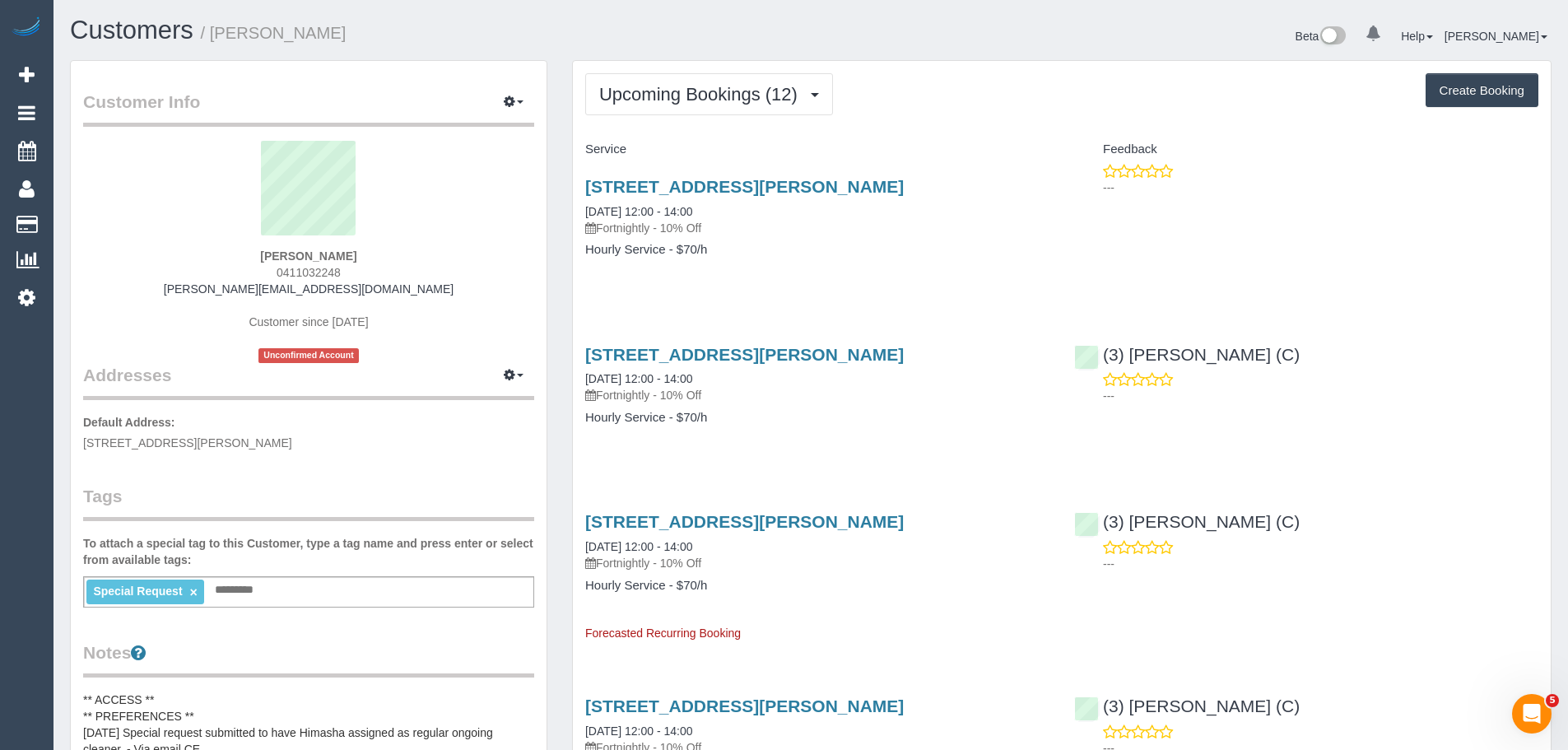
drag, startPoint x: 380, startPoint y: 249, endPoint x: 191, endPoint y: 240, distance: 189.2
click at [191, 240] on div "Alison Russell 0411032248 alison@martalis.com Customer since 2024 Unconfirmed A…" at bounding box center [308, 251] width 451 height 222
copy div "Alison Russell"
click at [732, 85] on span "Upcoming Bookings (12)" at bounding box center [702, 94] width 206 height 21
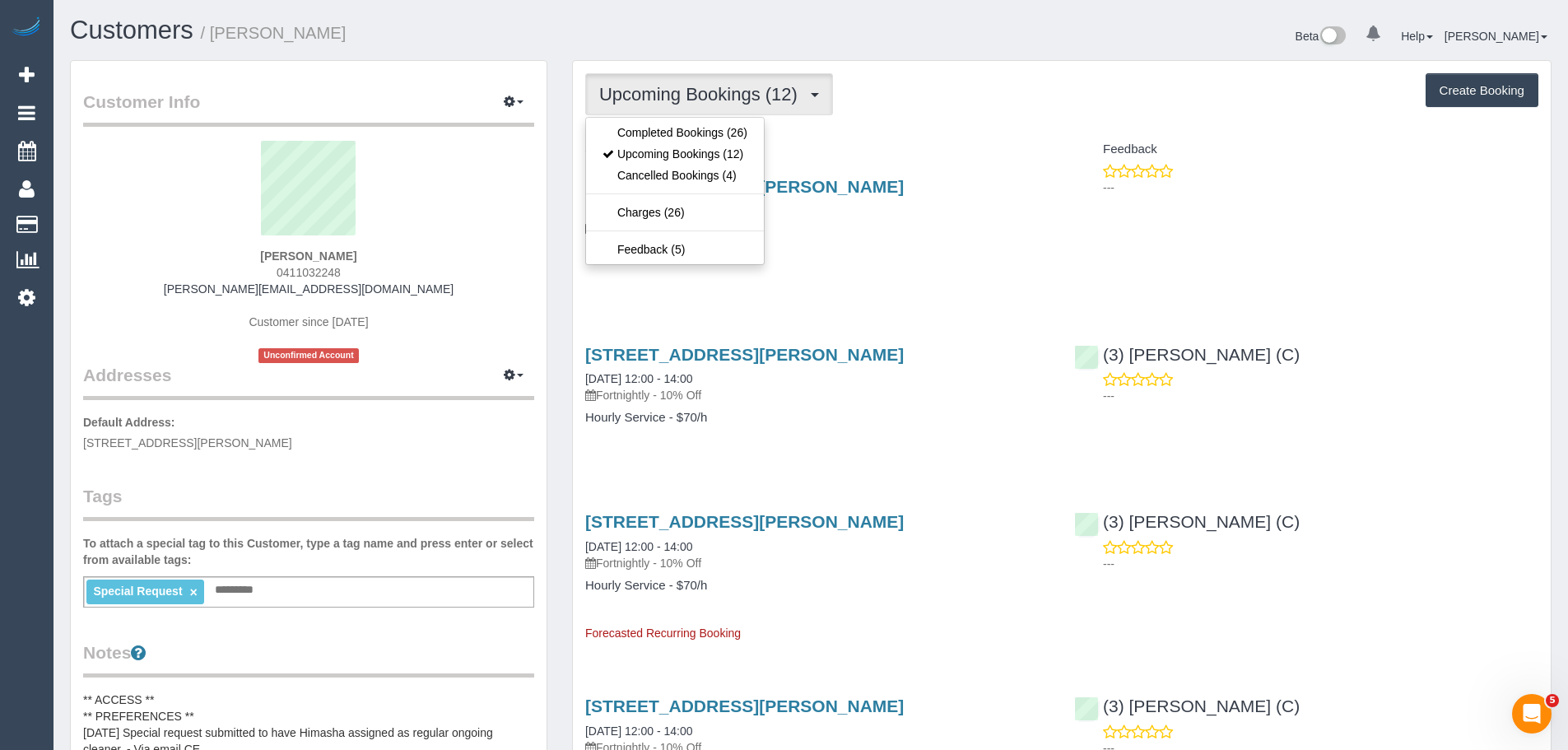
click at [919, 105] on div "Upcoming Bookings (12) Completed Bookings (26) Upcoming Bookings (12) Cancelled…" at bounding box center [1061, 95] width 953 height 42
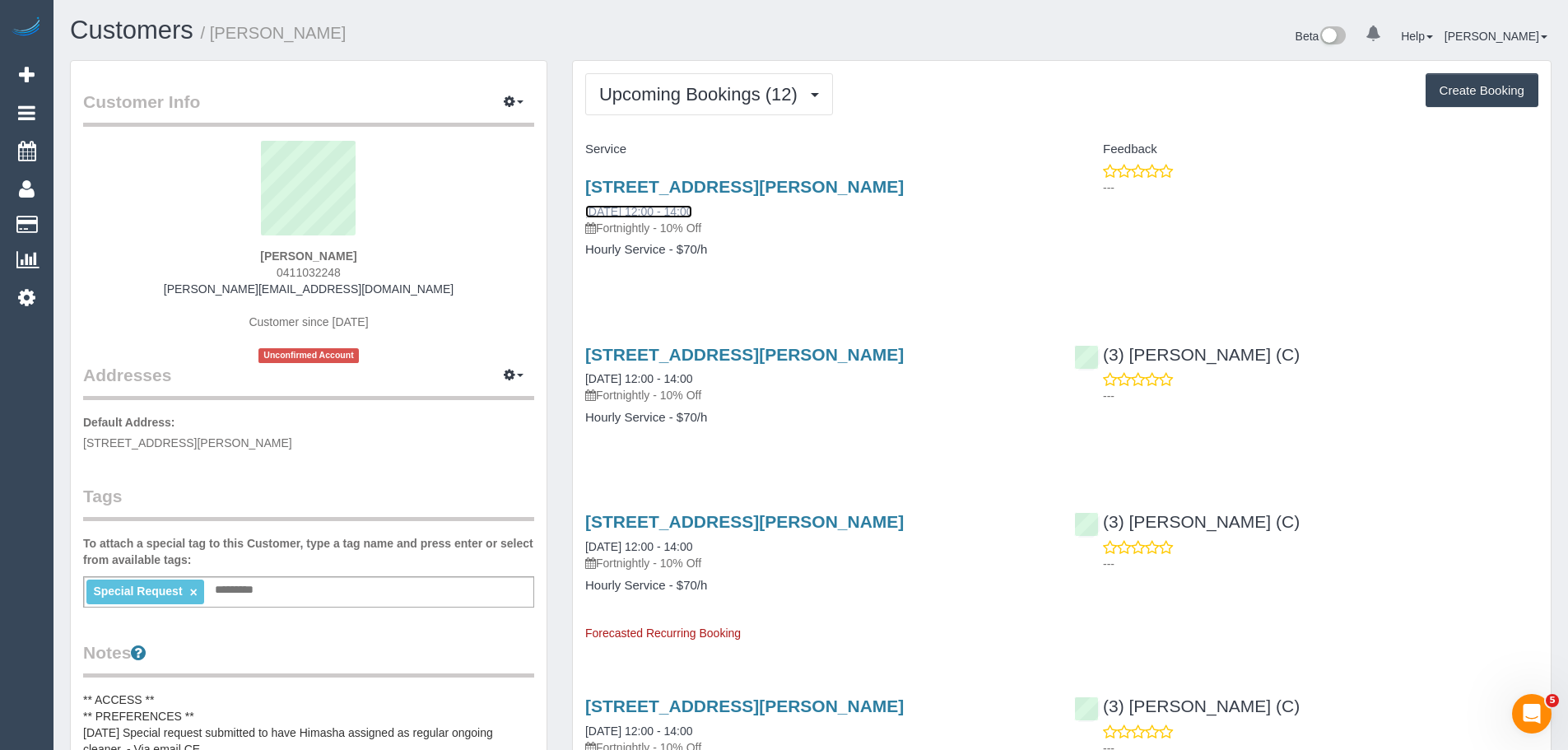
drag, startPoint x: 667, startPoint y: 210, endPoint x: 697, endPoint y: 198, distance: 32.3
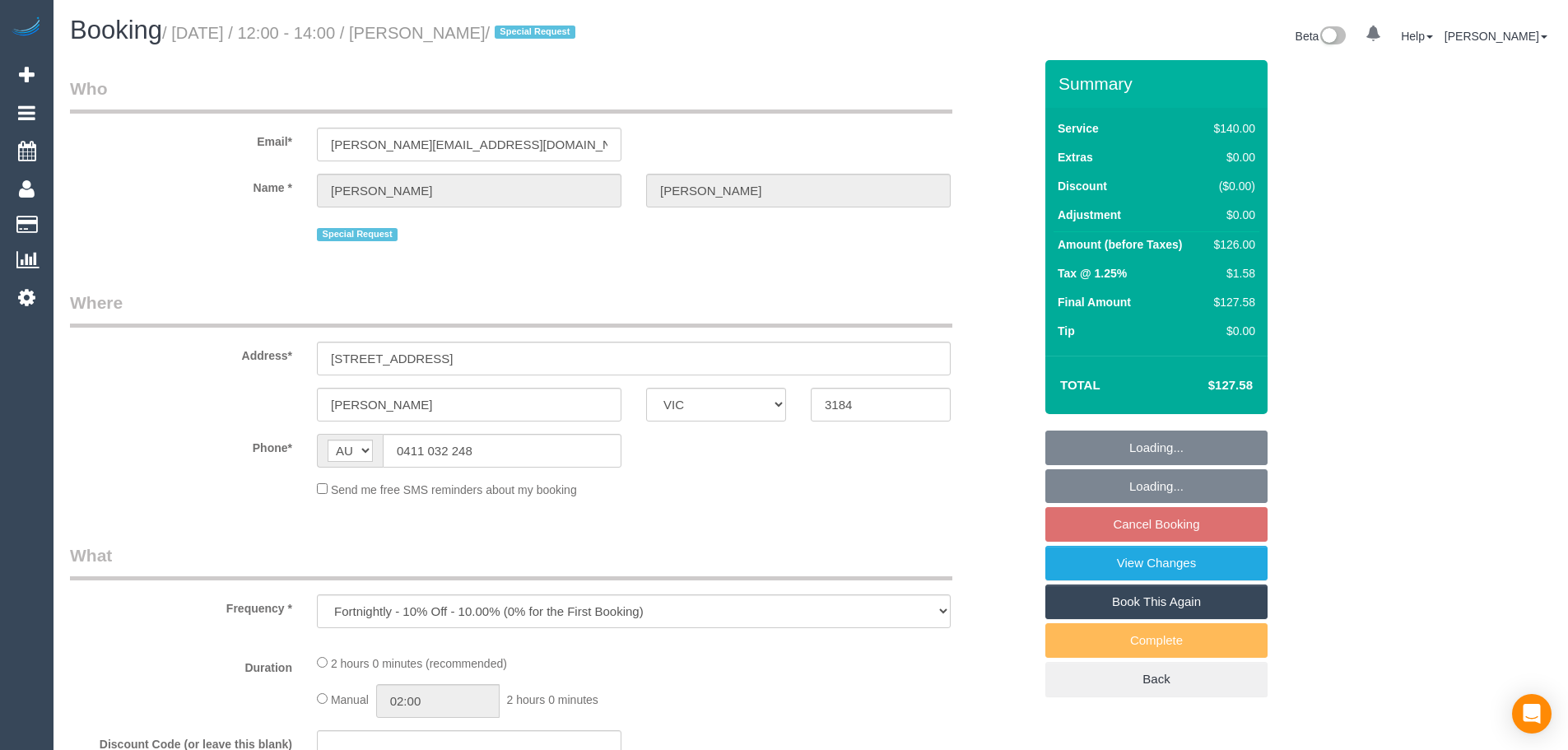
select select "VIC"
select select "spot4"
select select "number:28"
select select "number:14"
select select "number:19"
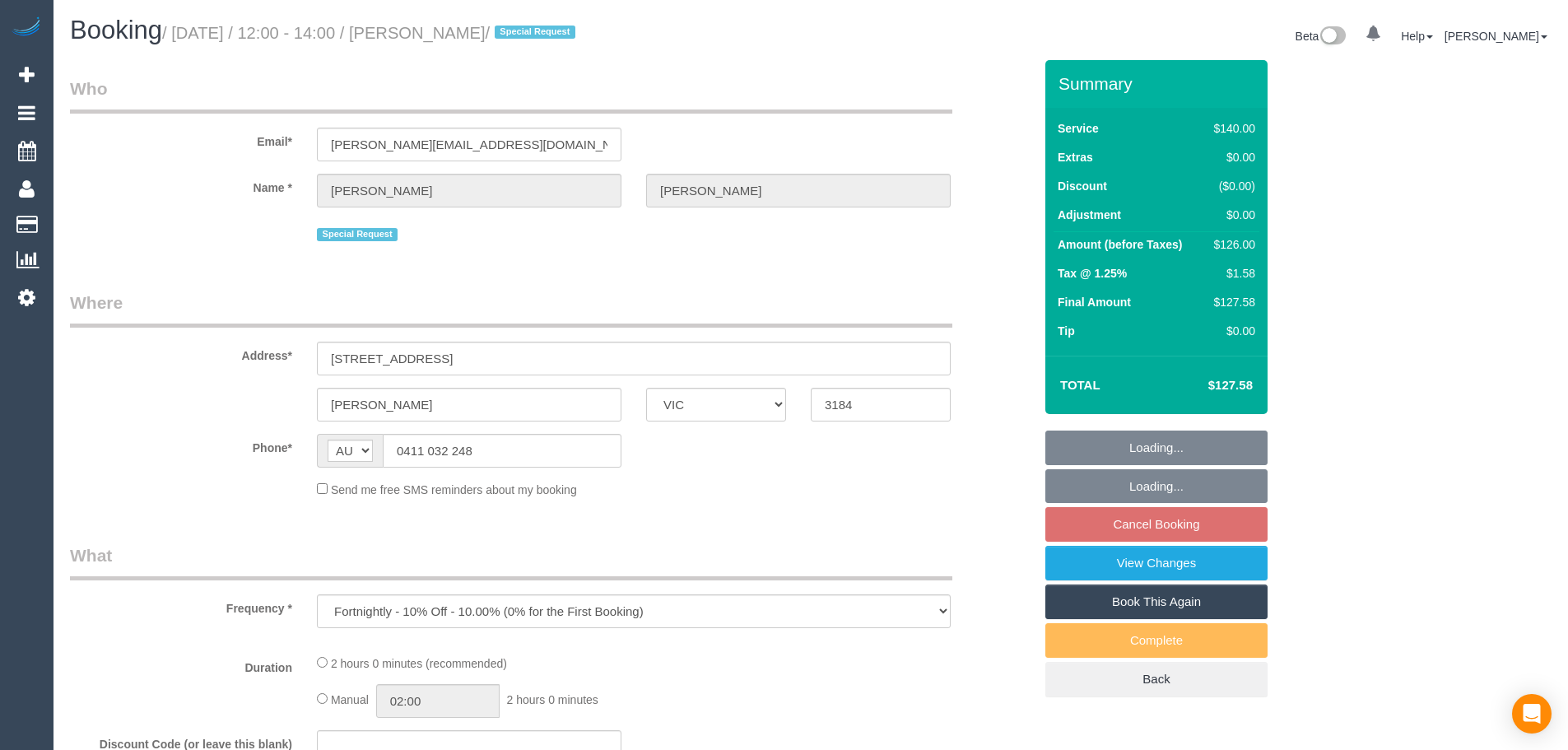
select select "number:22"
select select "number:35"
select select "number:11"
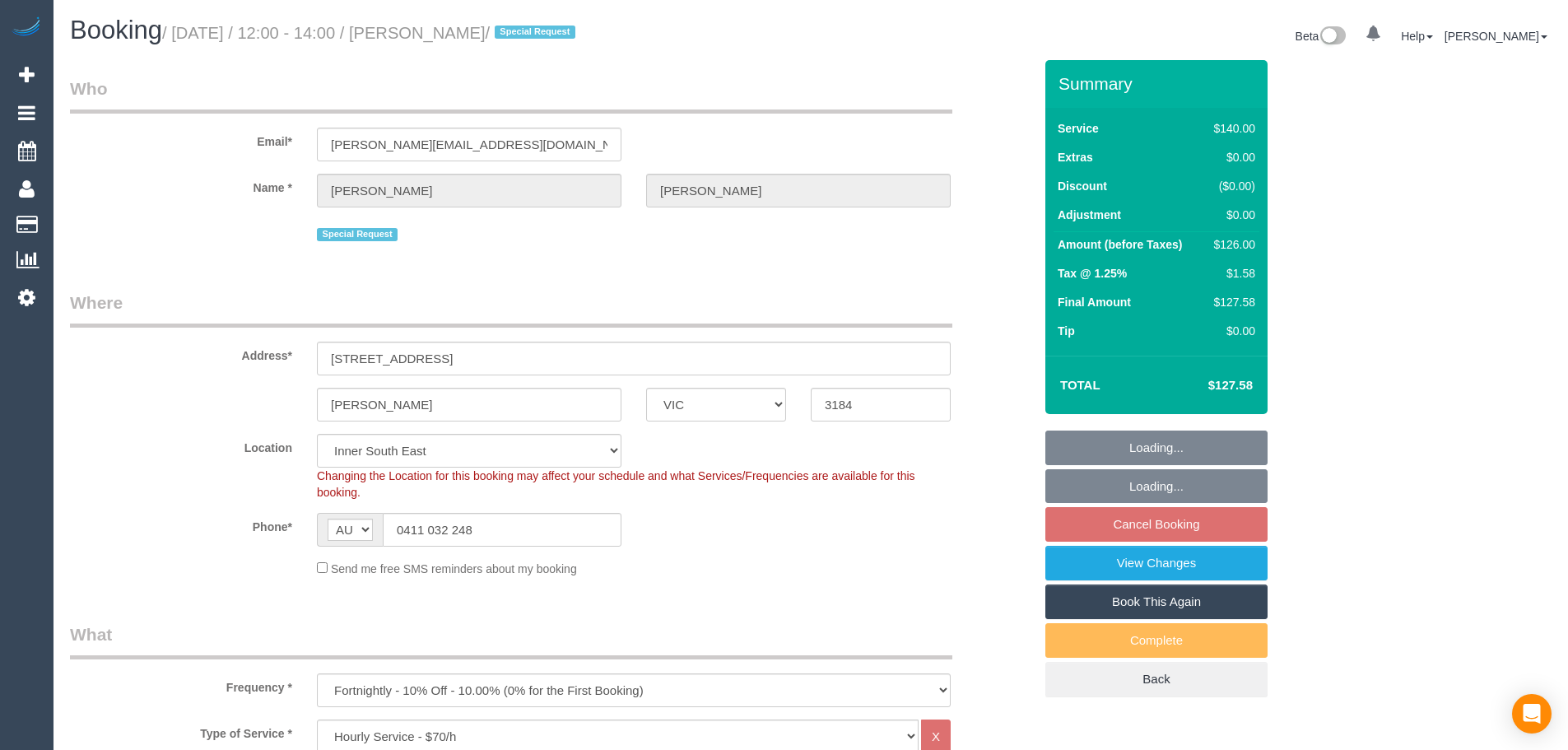
select select "object:1496"
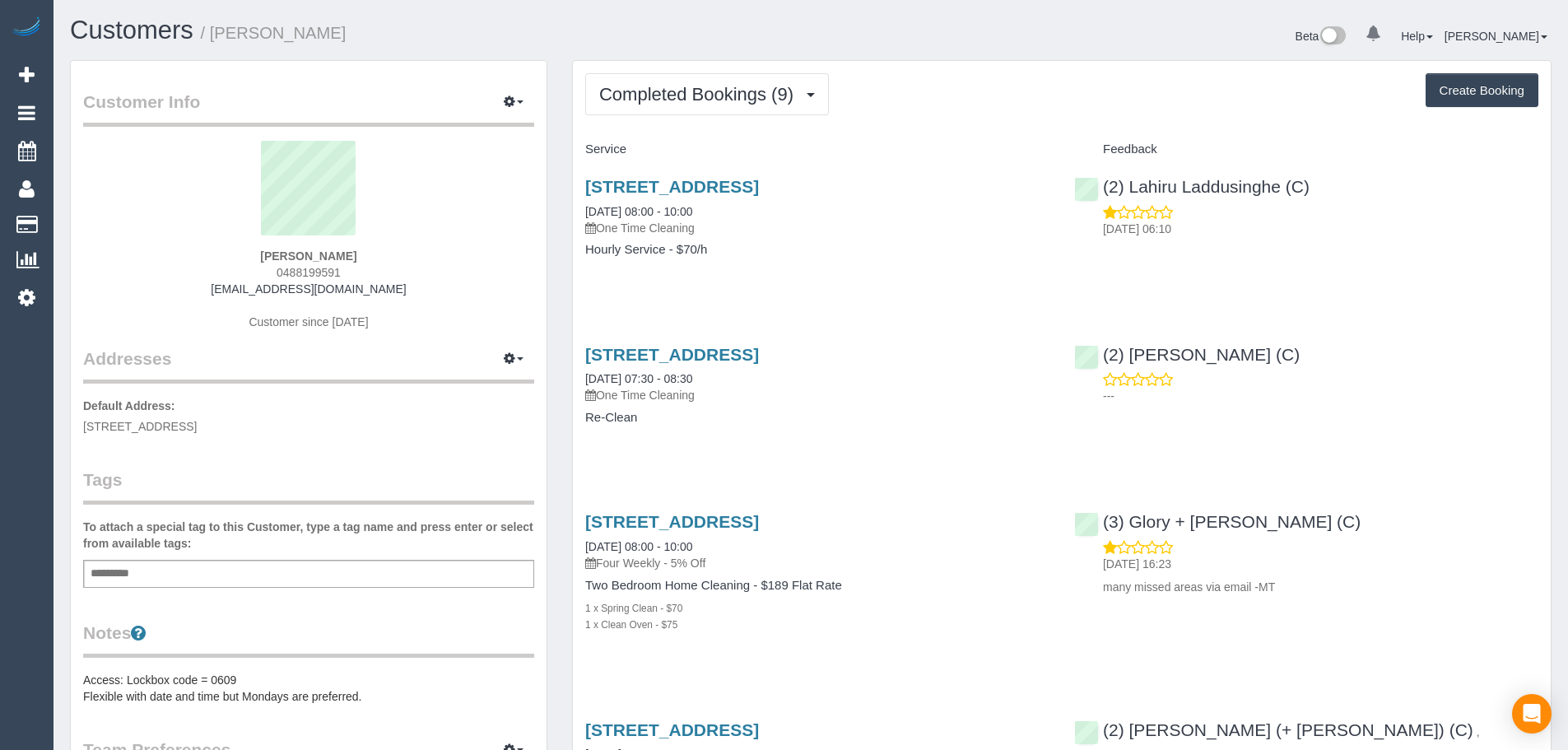
drag, startPoint x: 580, startPoint y: 221, endPoint x: 738, endPoint y: 273, distance: 166.3
click at [738, 273] on div "Unit 2 51 Golden Avenue, Chelsea Vic 3196, Chelsea, VIC 3196 02/10/2025 08:00 -…" at bounding box center [816, 226] width 489 height 126
copy div "02/10/2025 08:00 - 10:00 One Time Cleaning Hourly Service - $70/h"
click at [686, 92] on span "Completed Bookings (9)" at bounding box center [700, 94] width 202 height 21
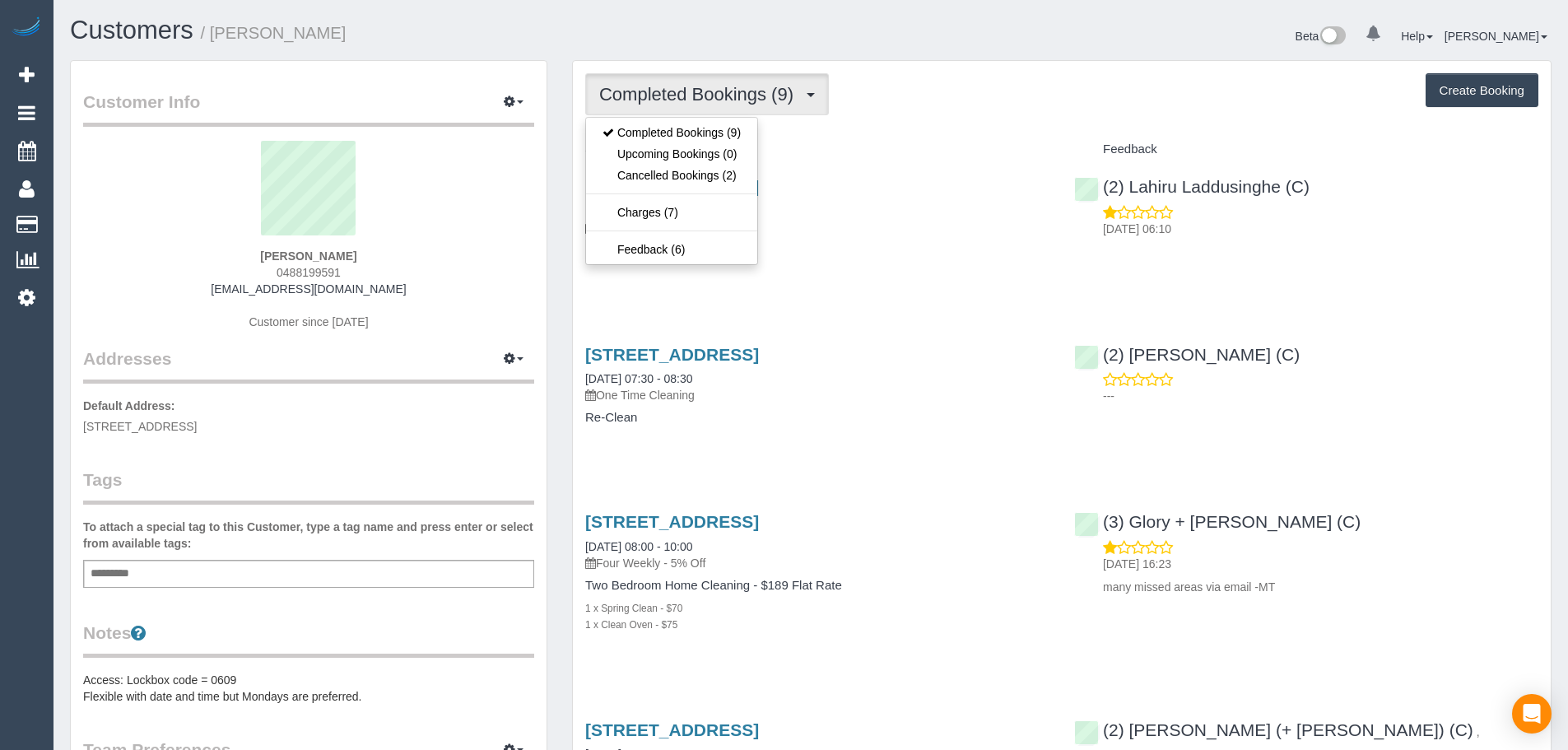
click at [819, 278] on div "Unit 2 51 Golden Avenue, Chelsea Vic 3196, Chelsea, VIC 3196 02/10/2025 08:00 -…" at bounding box center [816, 226] width 489 height 126
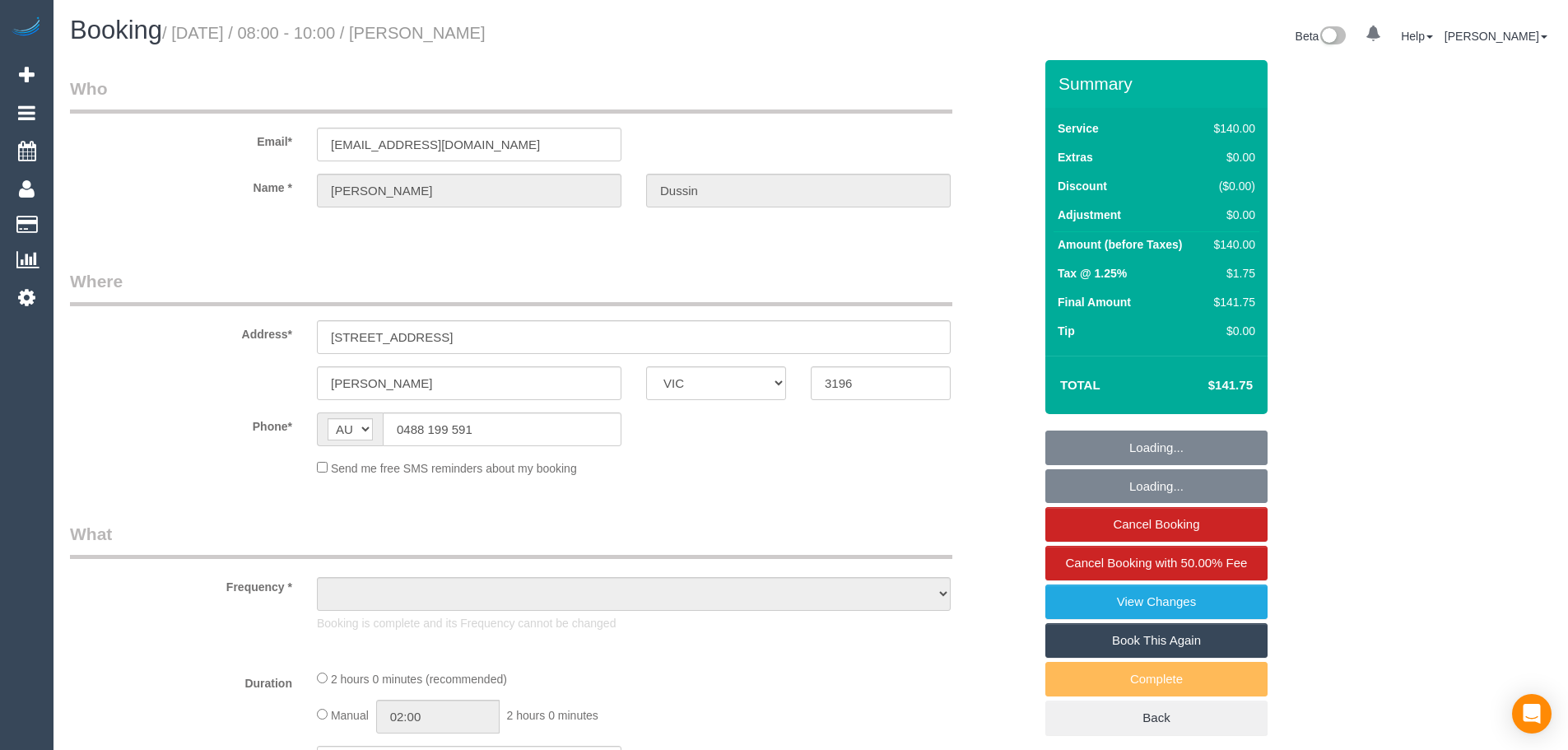
select select "VIC"
select select "string:stripe-pm_1SCTzB2GScqysDRVMYHo3X6E"
select select "number:27"
select select "number:16"
select select "number:19"
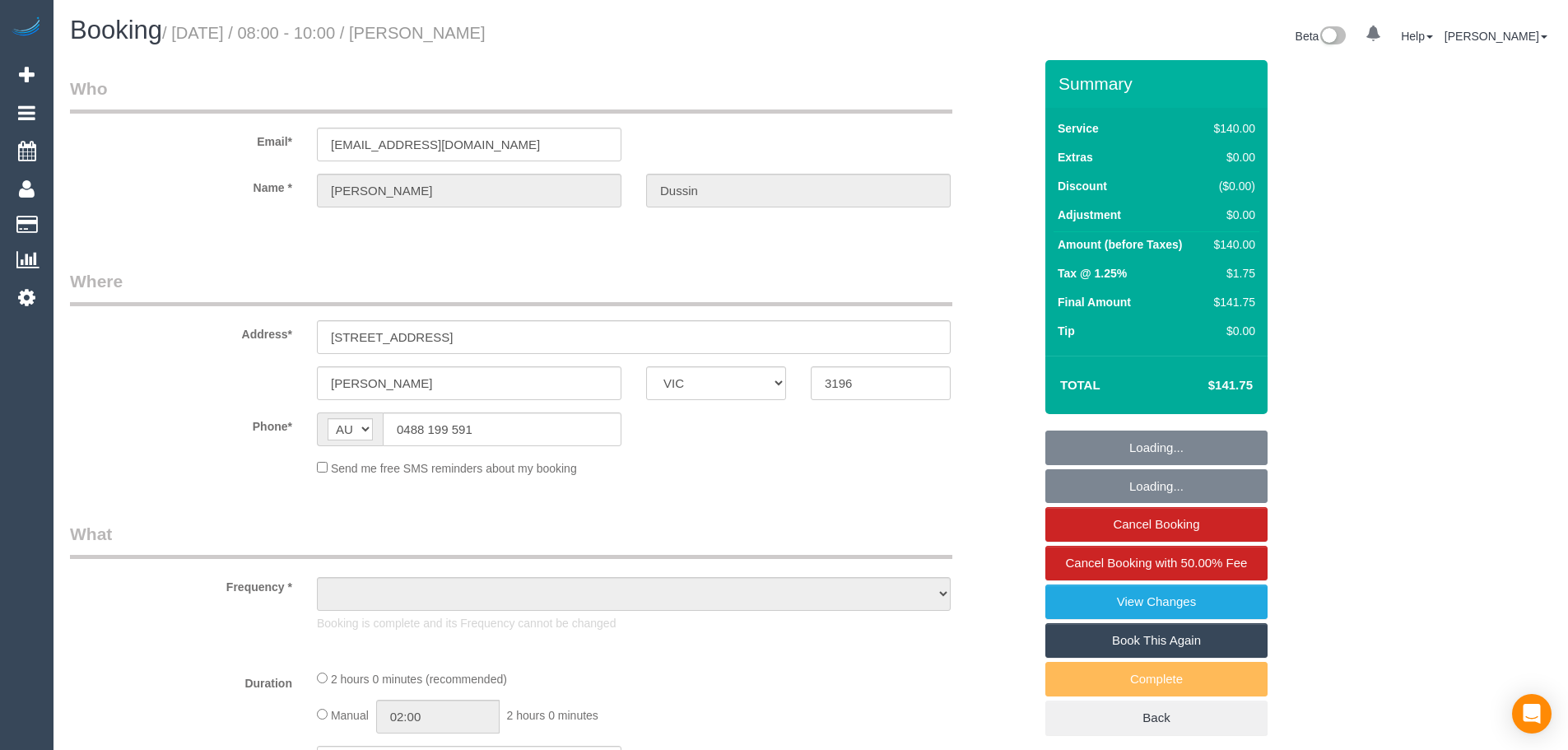
select select "number:24"
select select "number:35"
select select "number:11"
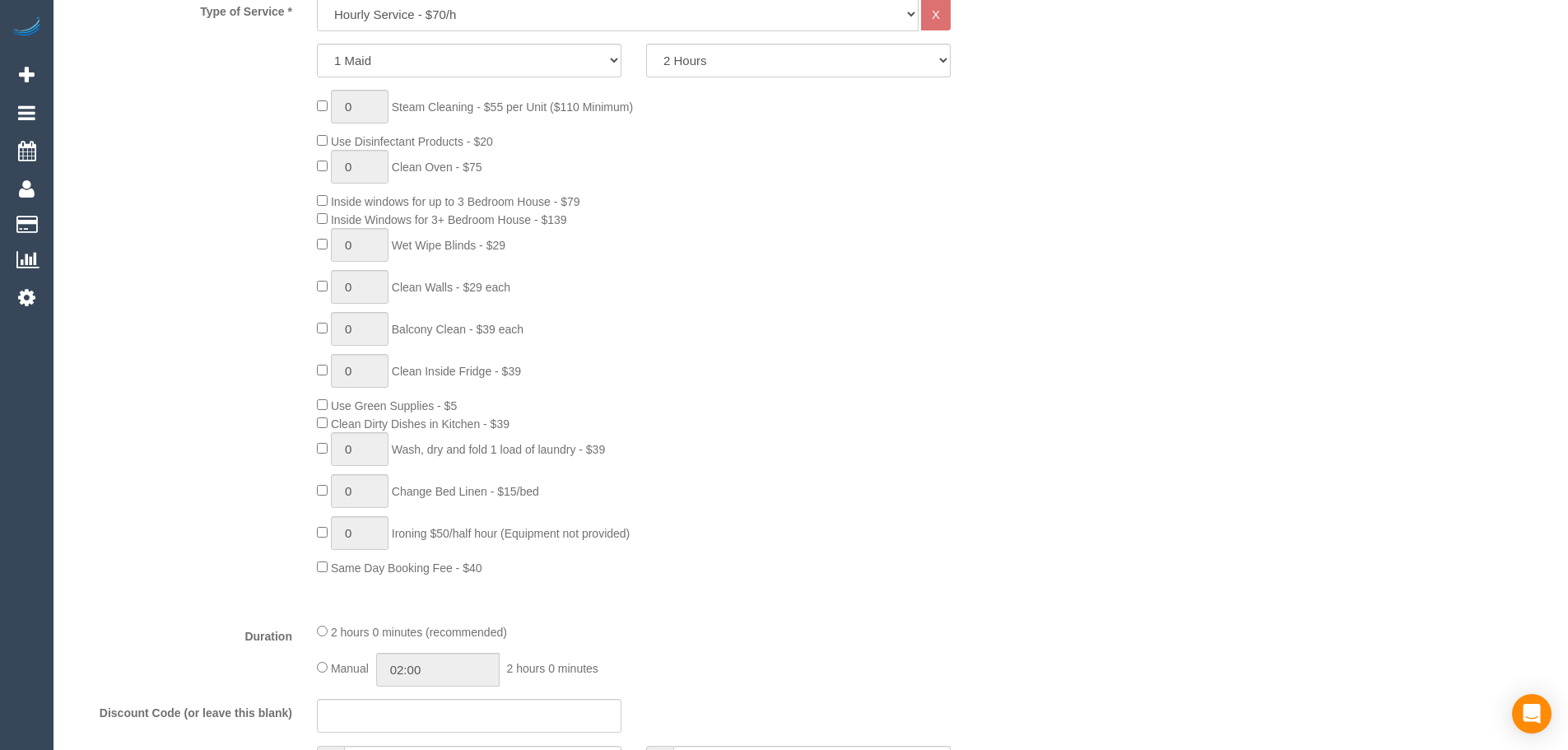
select select "object:1418"
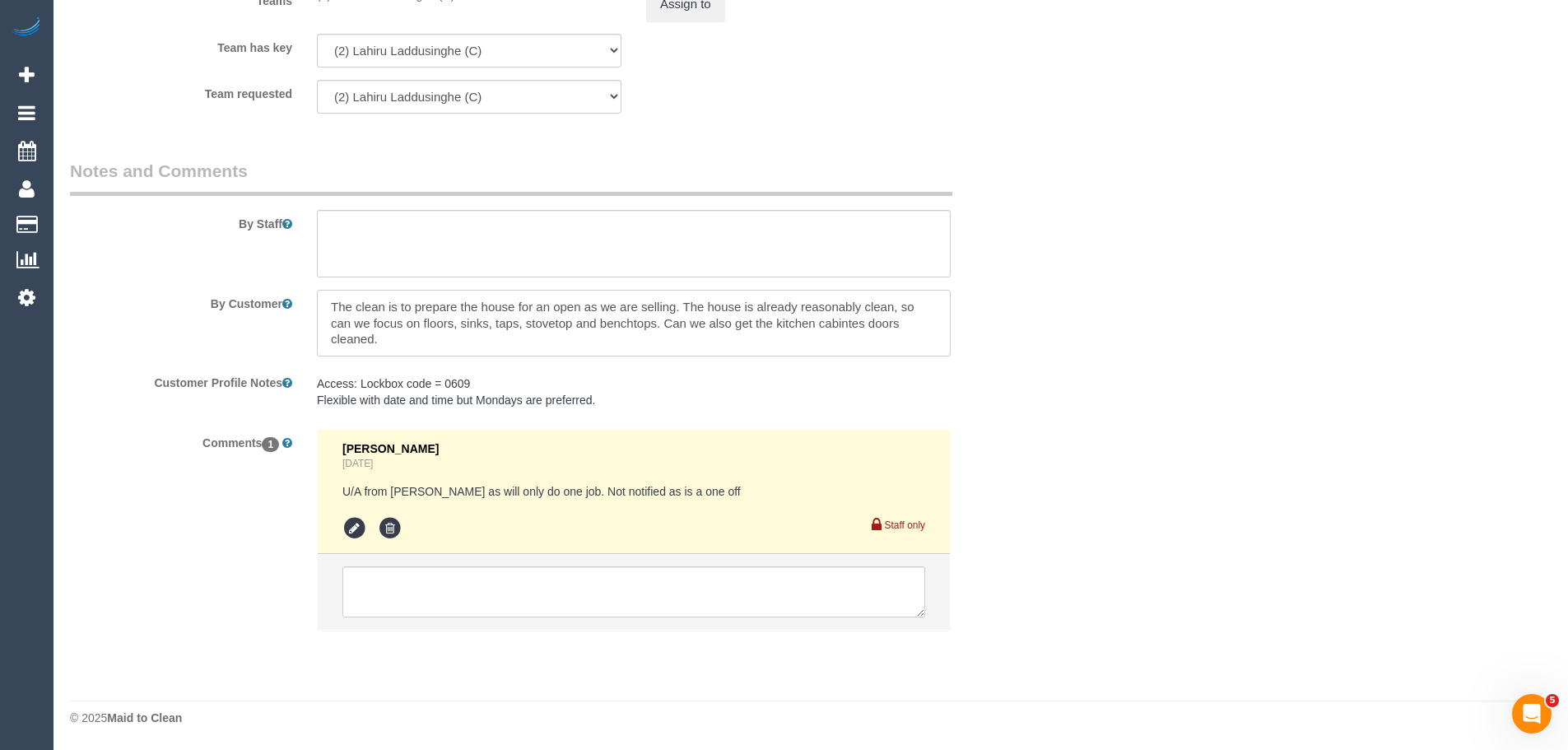
drag, startPoint x: 326, startPoint y: 308, endPoint x: 517, endPoint y: 350, distance: 195.6
click at [517, 350] on textarea at bounding box center [633, 324] width 634 height 68
click at [629, 379] on pre "Access: Lockbox code = 0609 Flexible with date and time but Mondays are preferr…" at bounding box center [633, 391] width 634 height 33
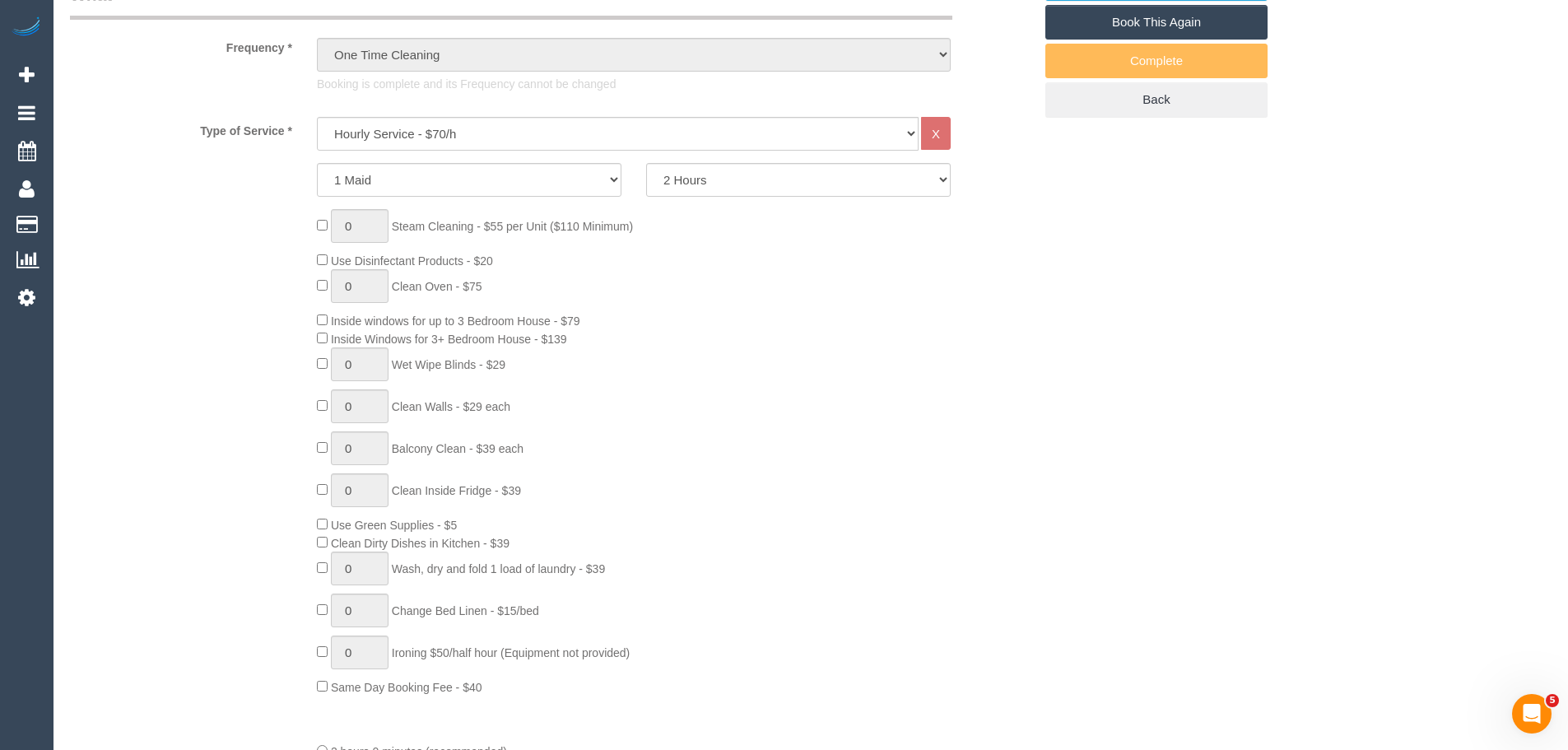
scroll to position [368, 0]
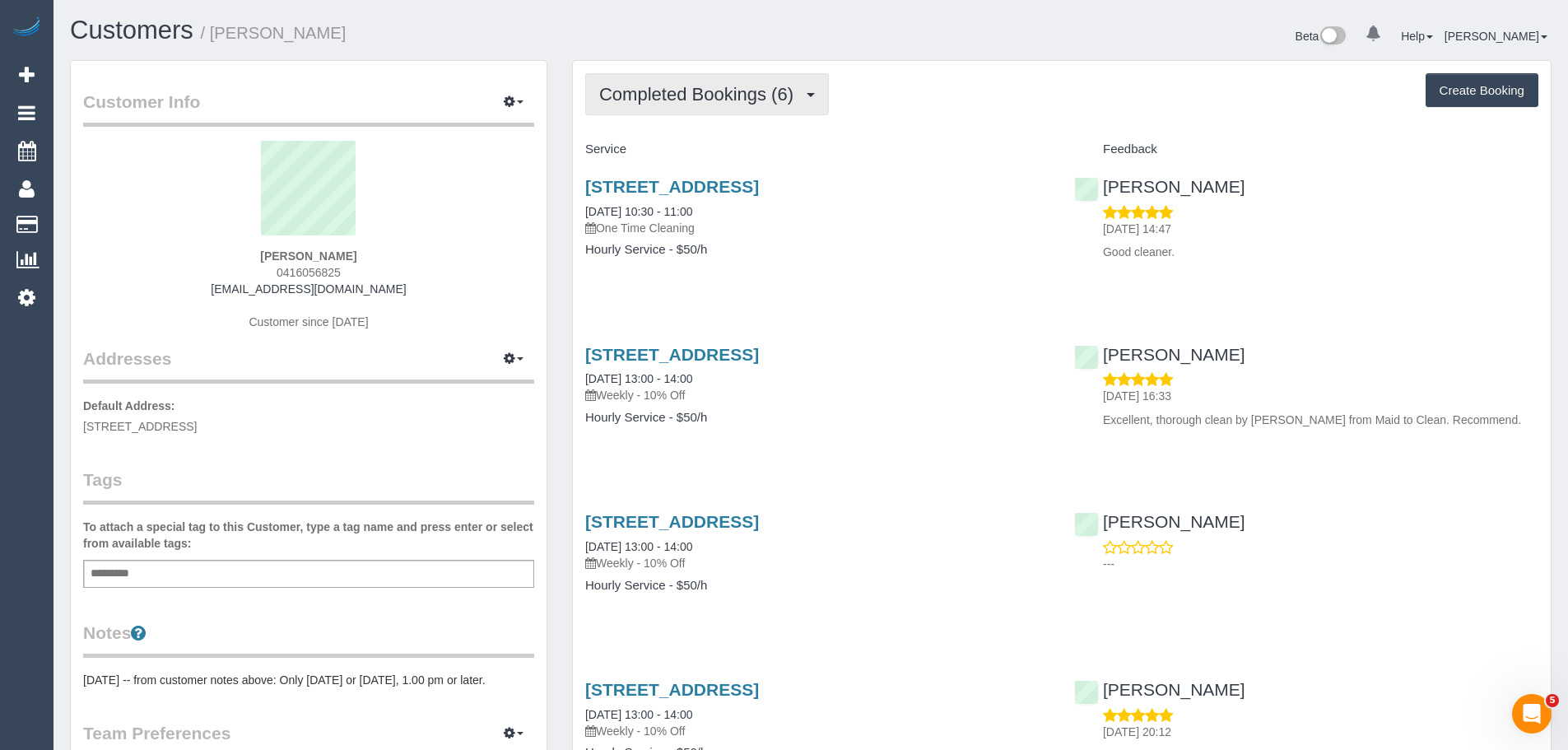
click at [709, 104] on span "Completed Bookings (6)" at bounding box center [700, 94] width 202 height 21
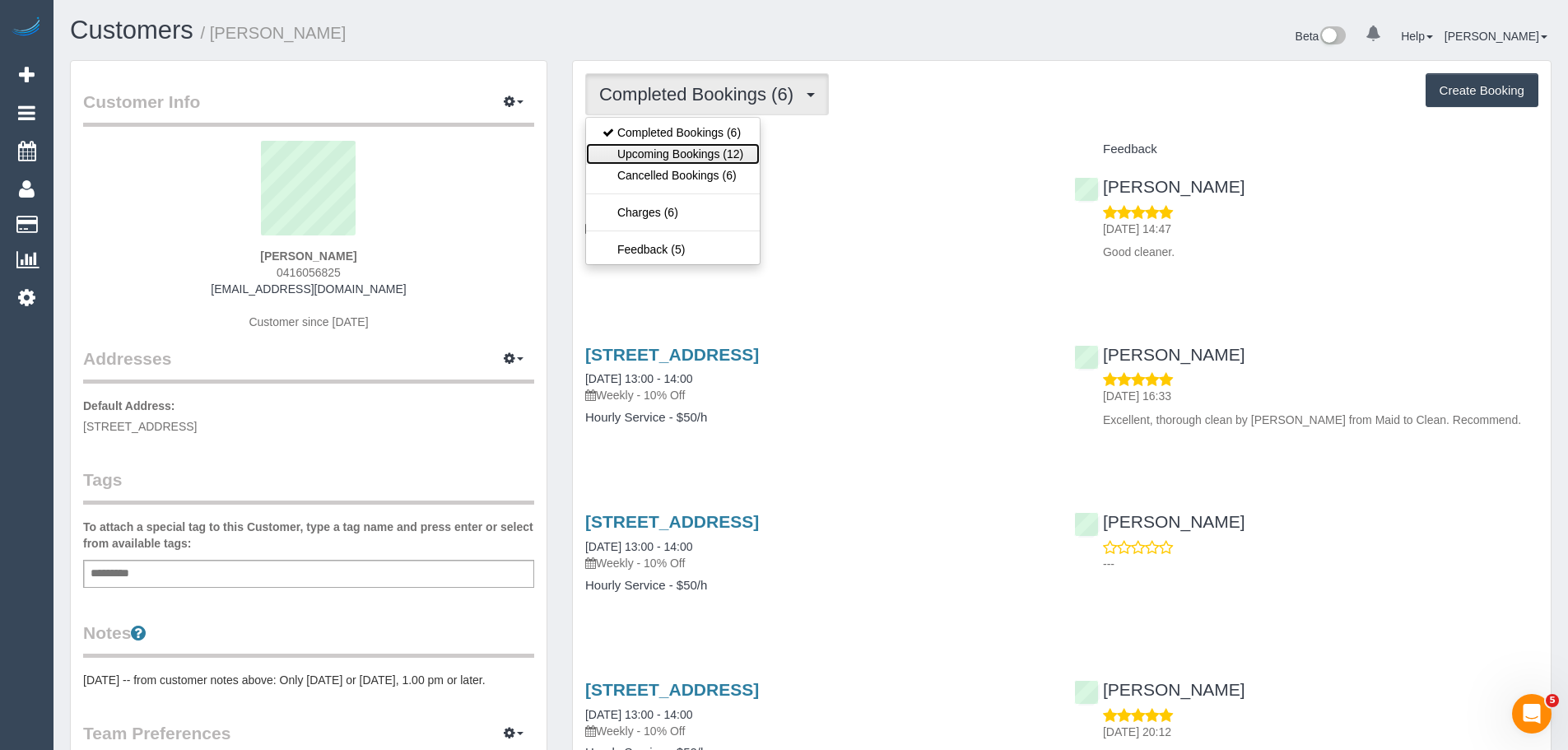
click at [707, 158] on link "Upcoming Bookings (12)" at bounding box center [673, 153] width 173 height 21
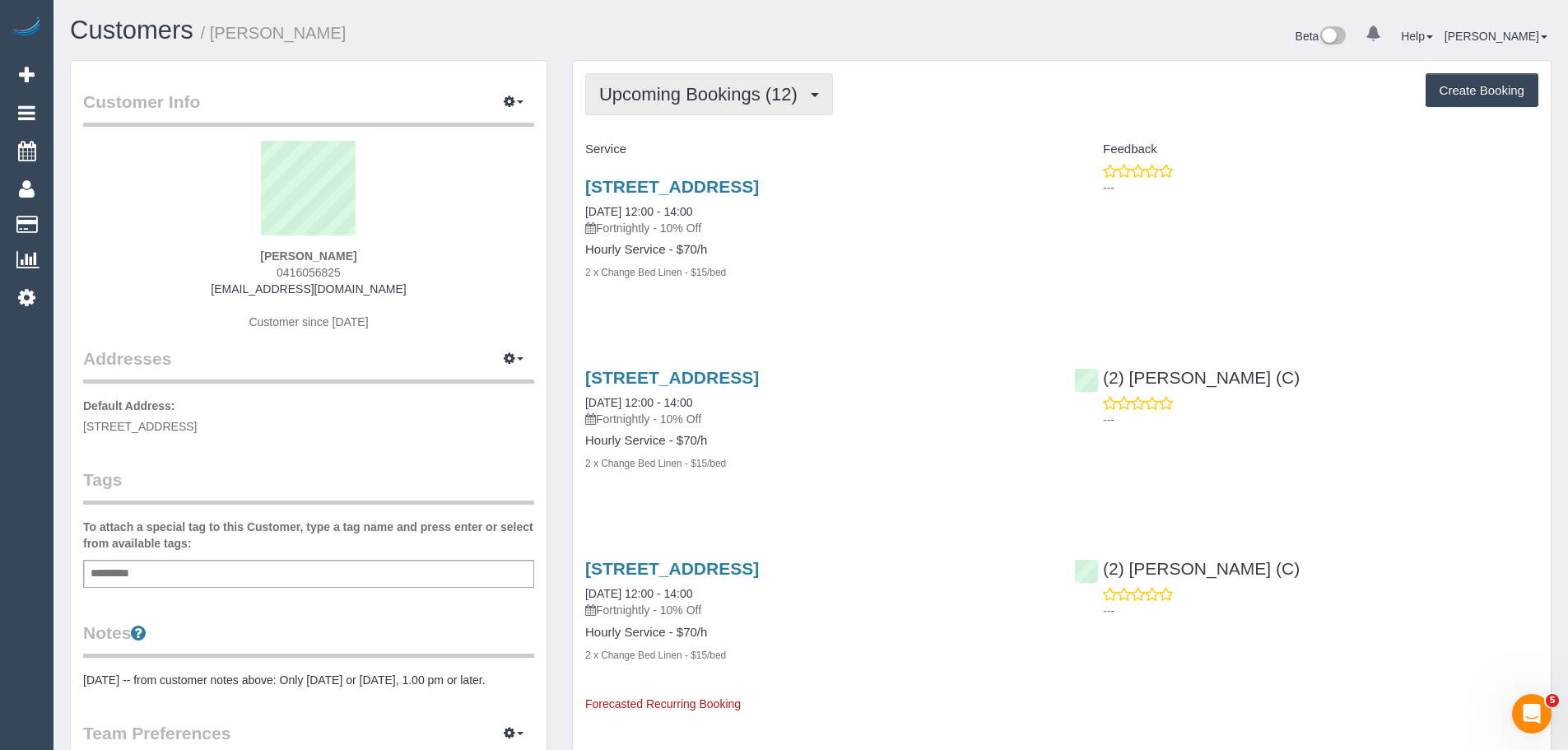
click at [724, 103] on span "Upcoming Bookings (12)" at bounding box center [702, 94] width 206 height 21
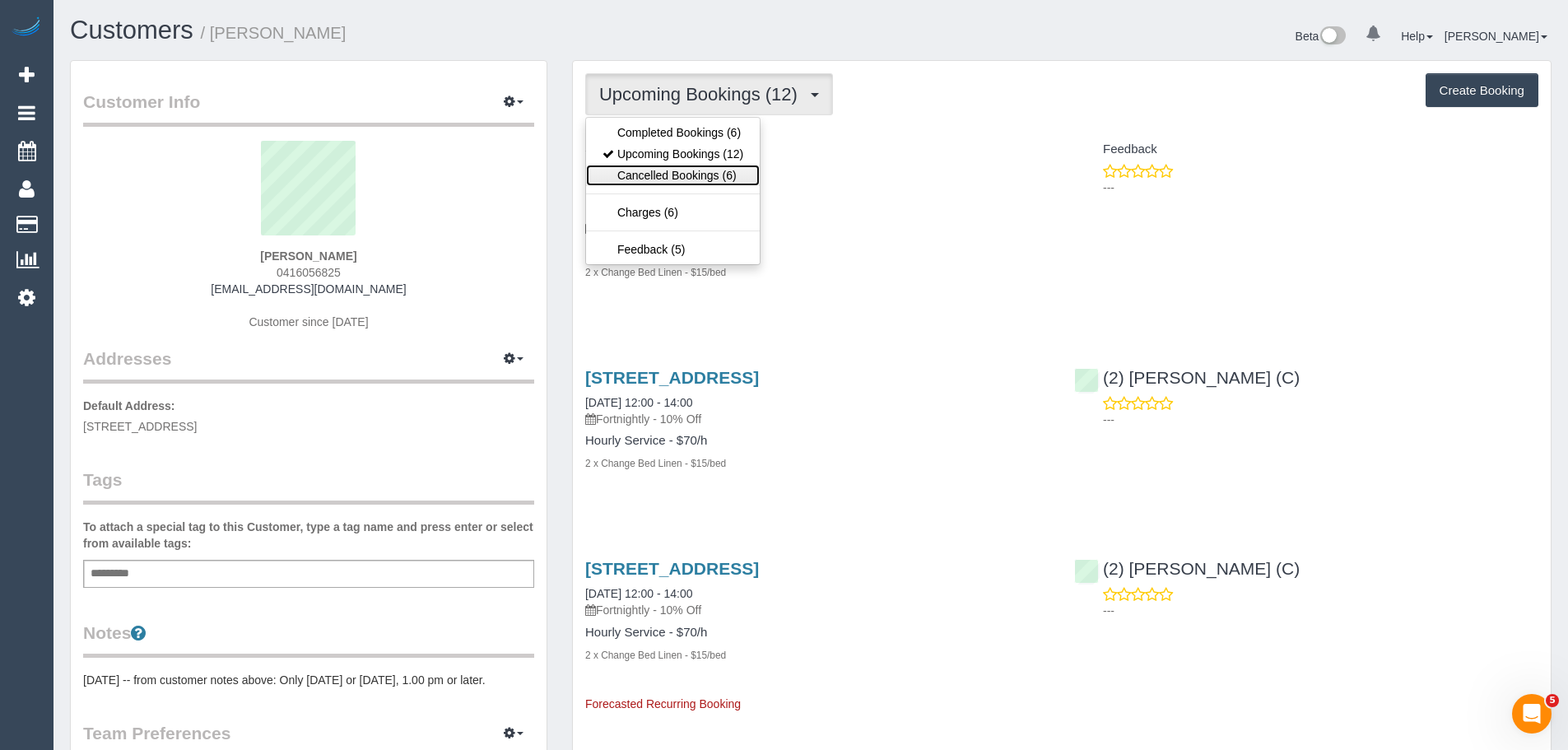
click at [689, 168] on link "Cancelled Bookings (6)" at bounding box center [673, 174] width 173 height 21
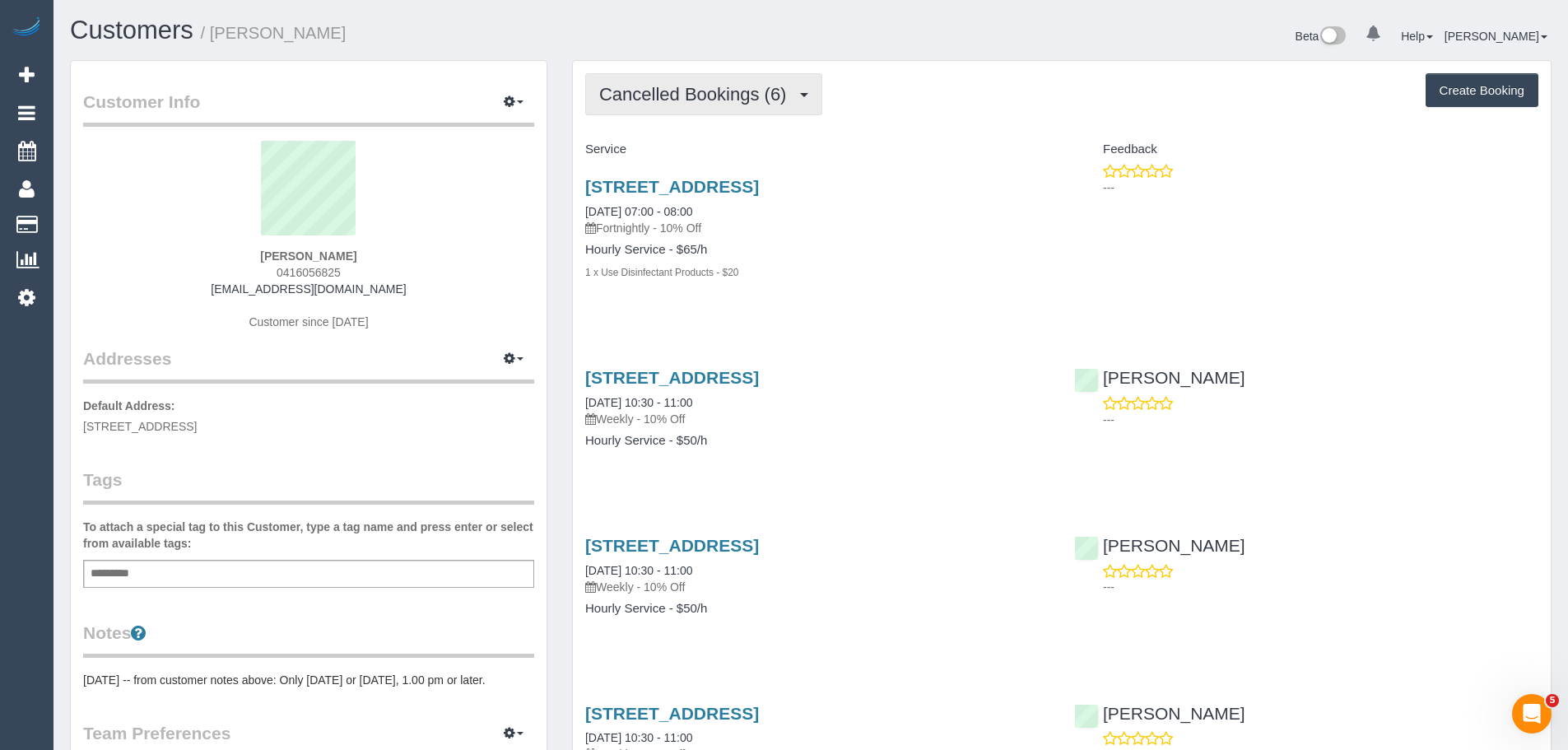
click at [724, 106] on button "Cancelled Bookings (6)" at bounding box center [704, 95] width 237 height 42
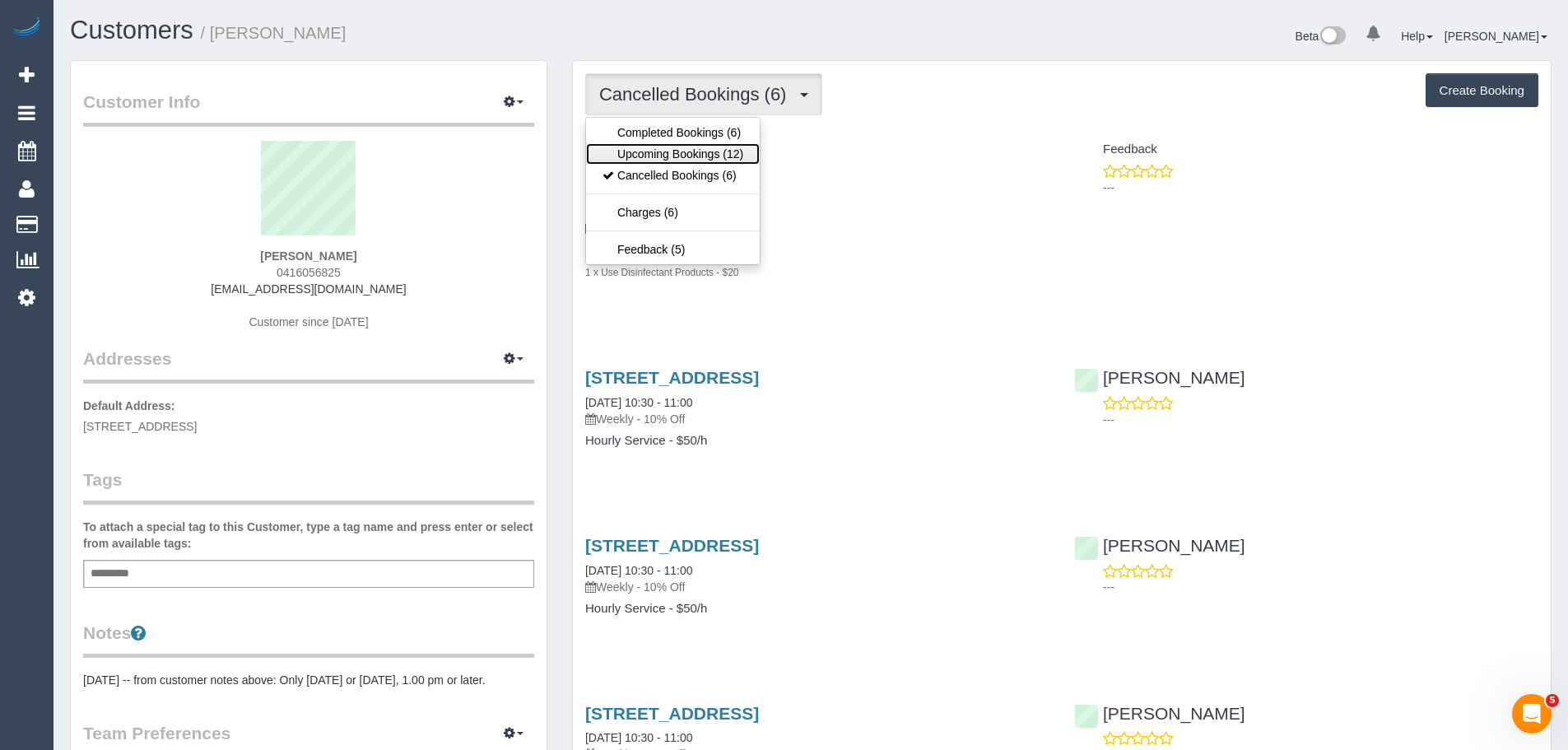
click at [711, 150] on link "Upcoming Bookings (12)" at bounding box center [673, 153] width 173 height 21
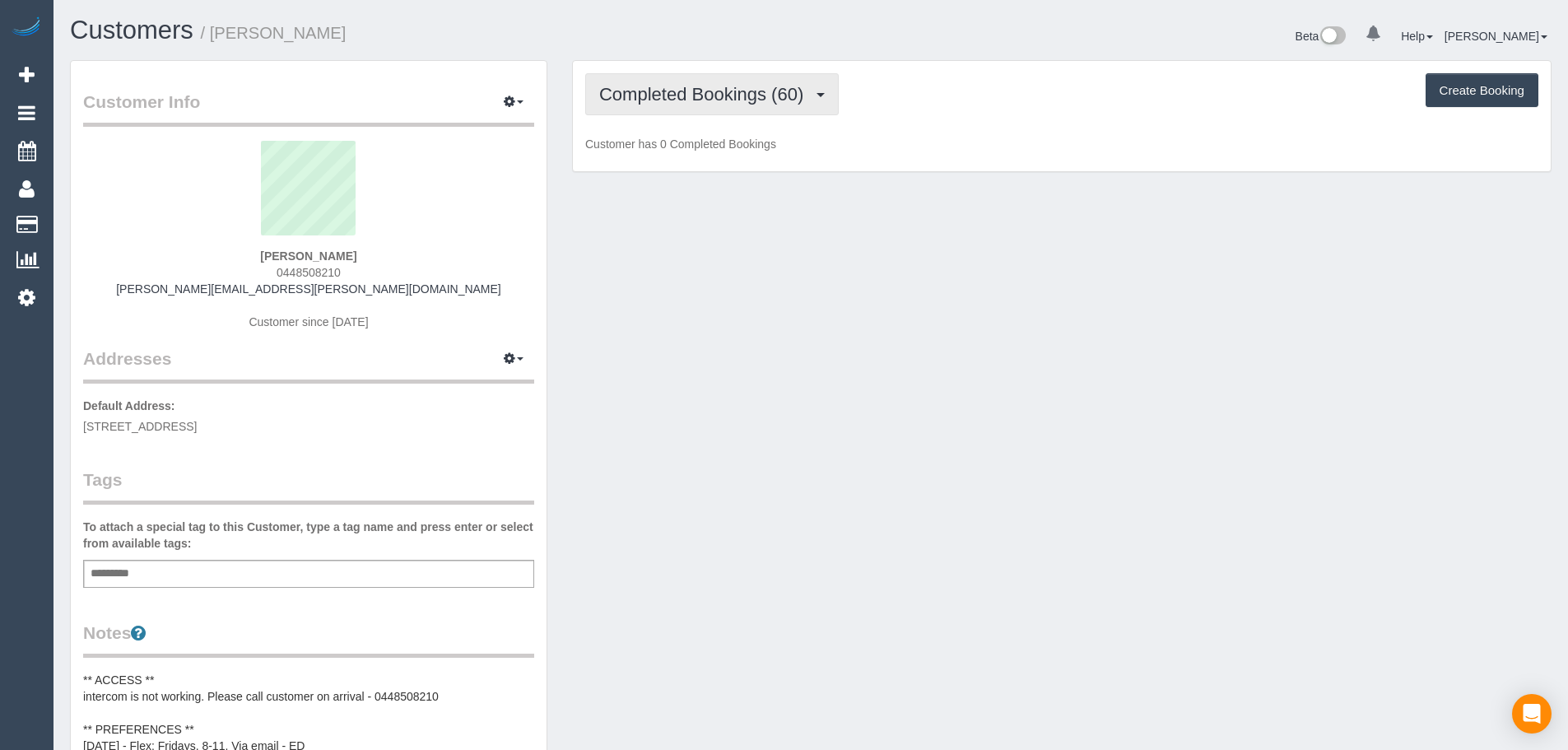
click at [672, 98] on span "Completed Bookings (60)" at bounding box center [705, 94] width 212 height 21
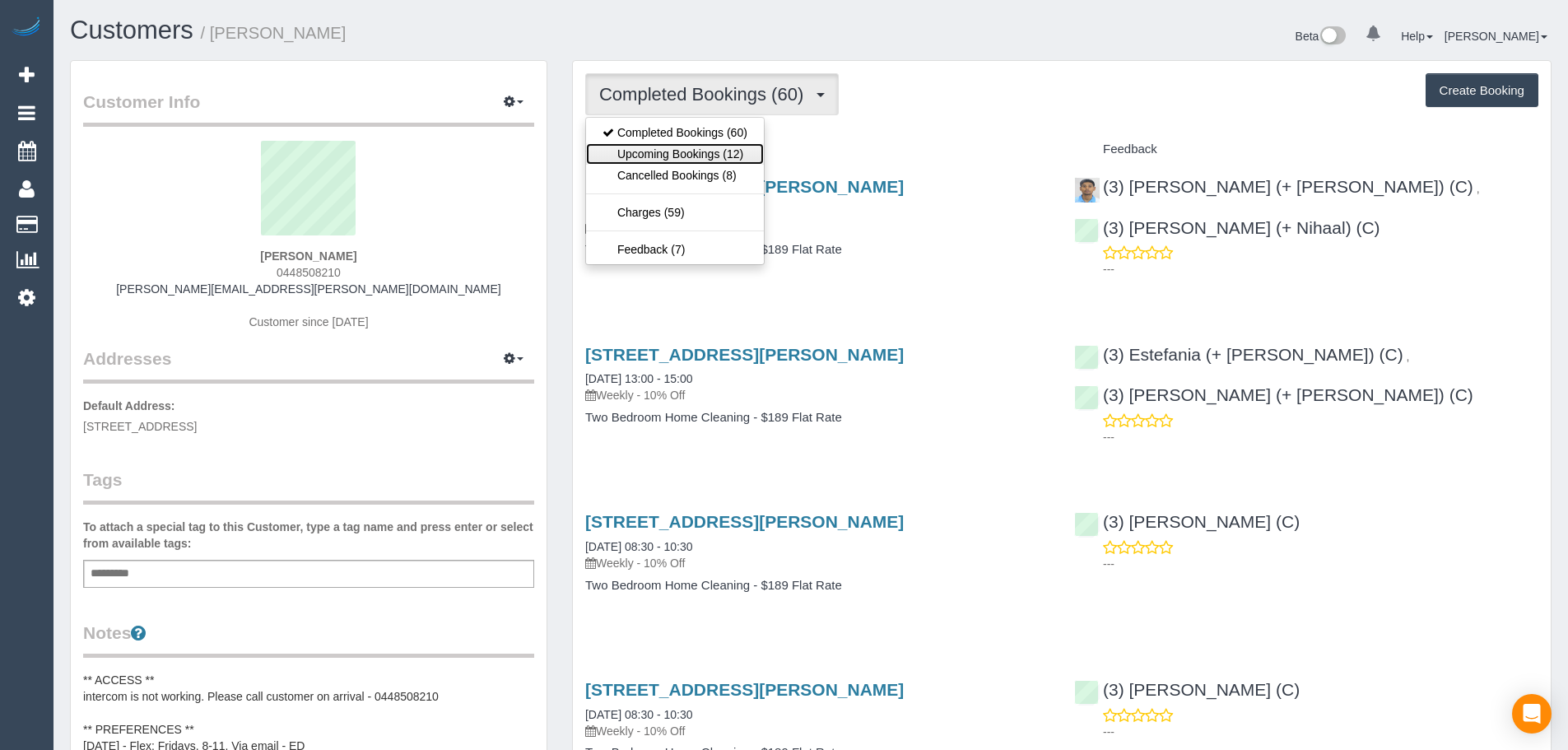
click at [670, 148] on link "Upcoming Bookings (12)" at bounding box center [675, 153] width 178 height 21
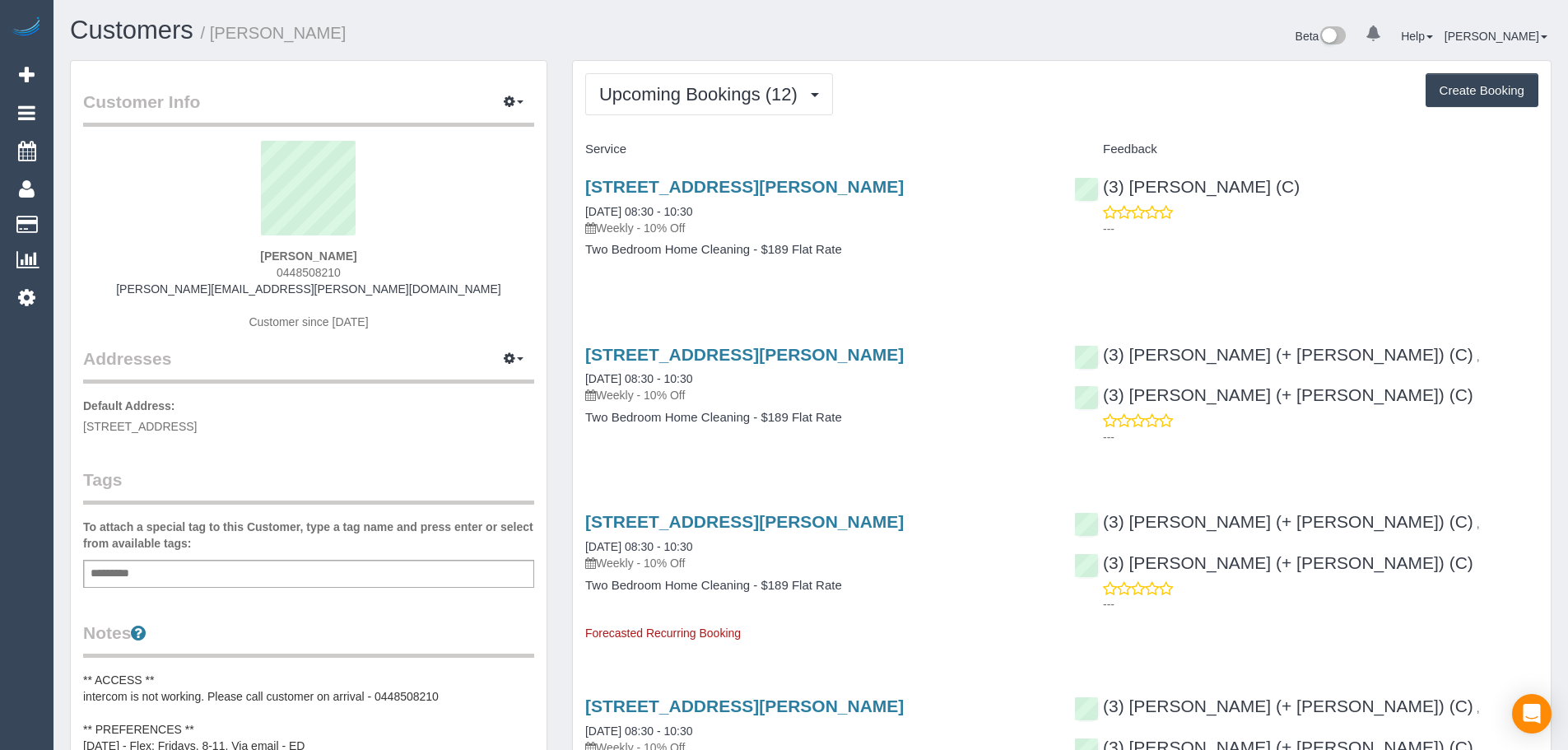
click at [719, 106] on button "Upcoming Bookings (12)" at bounding box center [709, 95] width 248 height 42
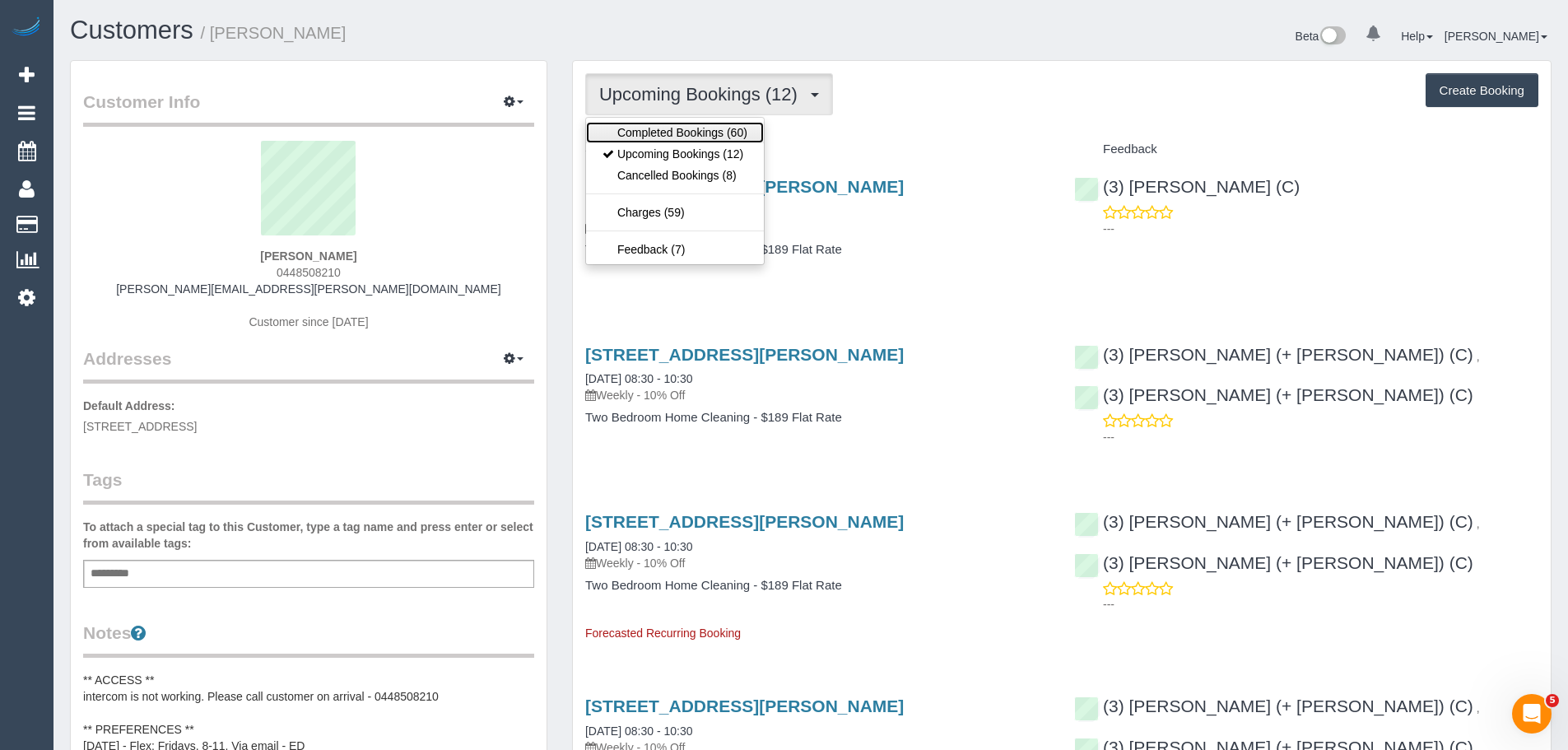
click at [684, 131] on link "Completed Bookings (60)" at bounding box center [675, 131] width 178 height 21
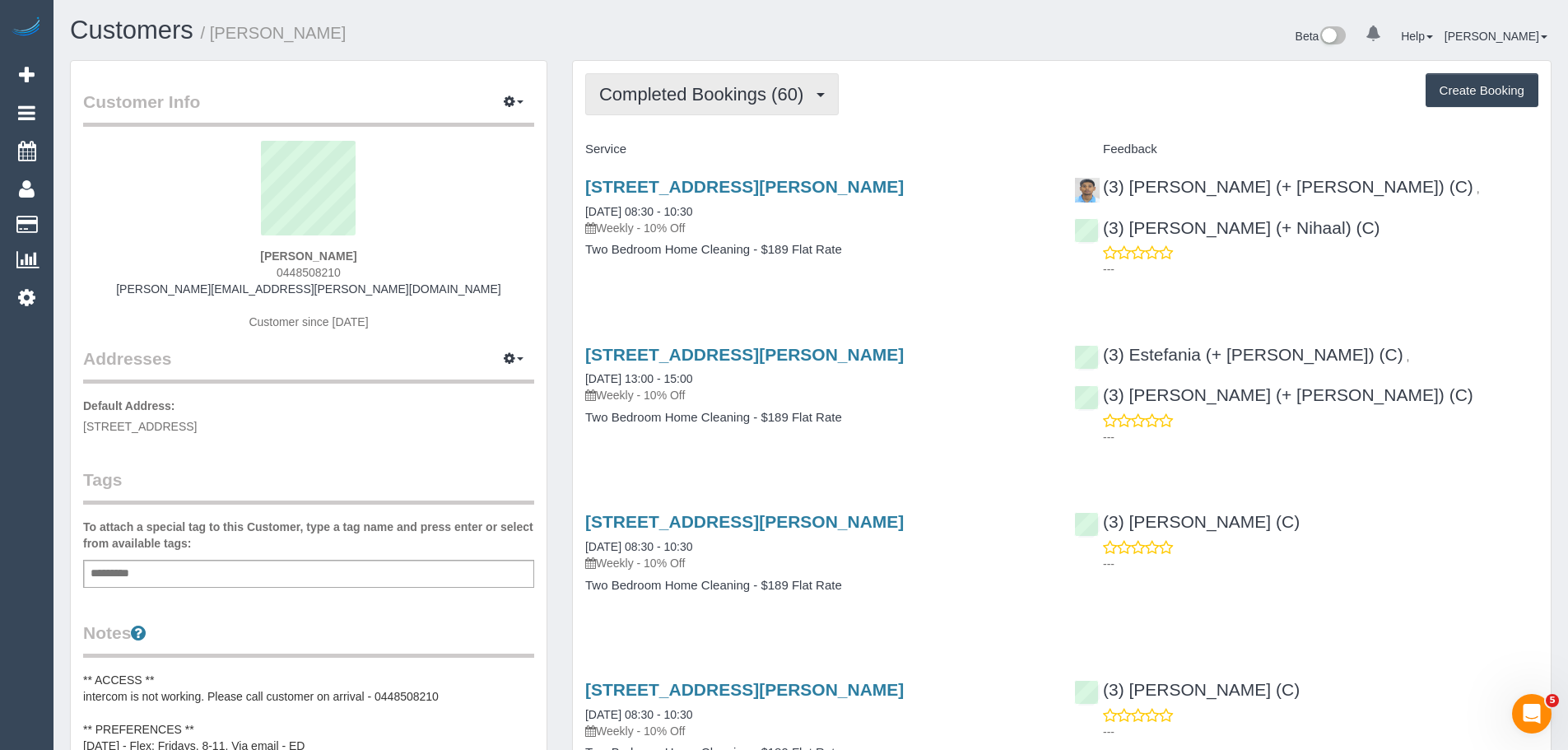
click at [678, 109] on button "Completed Bookings (60)" at bounding box center [712, 95] width 254 height 42
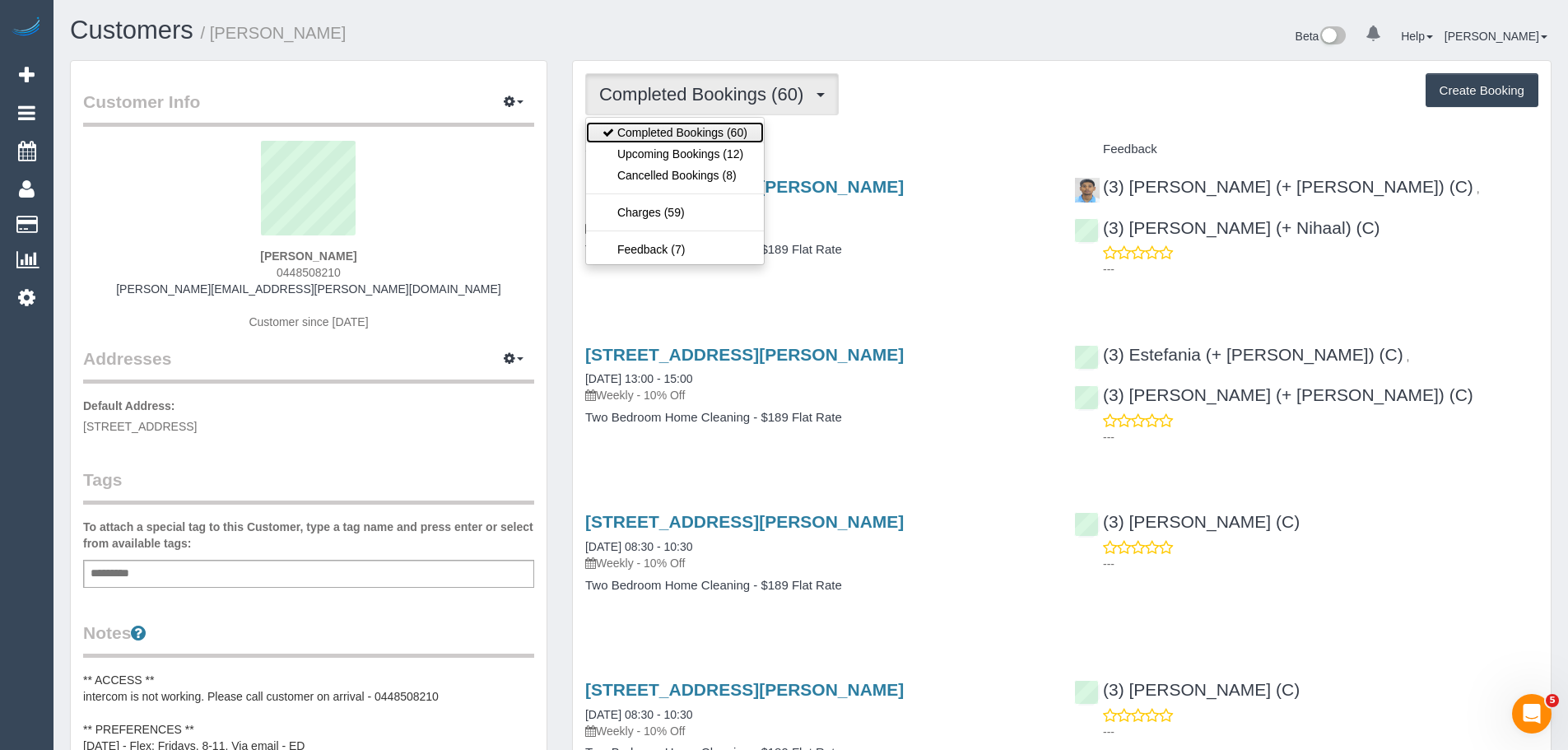
click at [671, 140] on link "Completed Bookings (60)" at bounding box center [675, 131] width 178 height 21
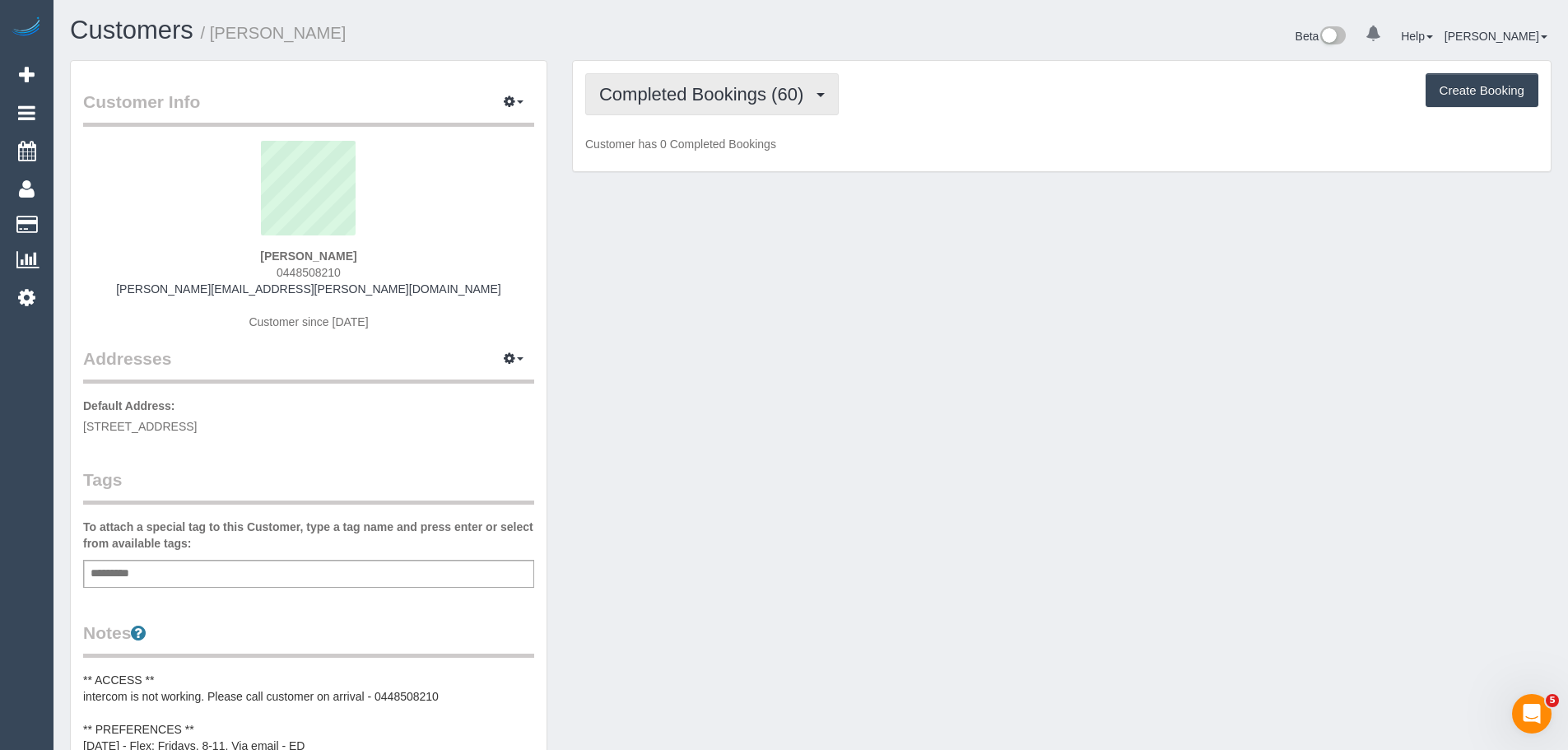
click at [674, 108] on button "Completed Bookings (60)" at bounding box center [712, 95] width 254 height 42
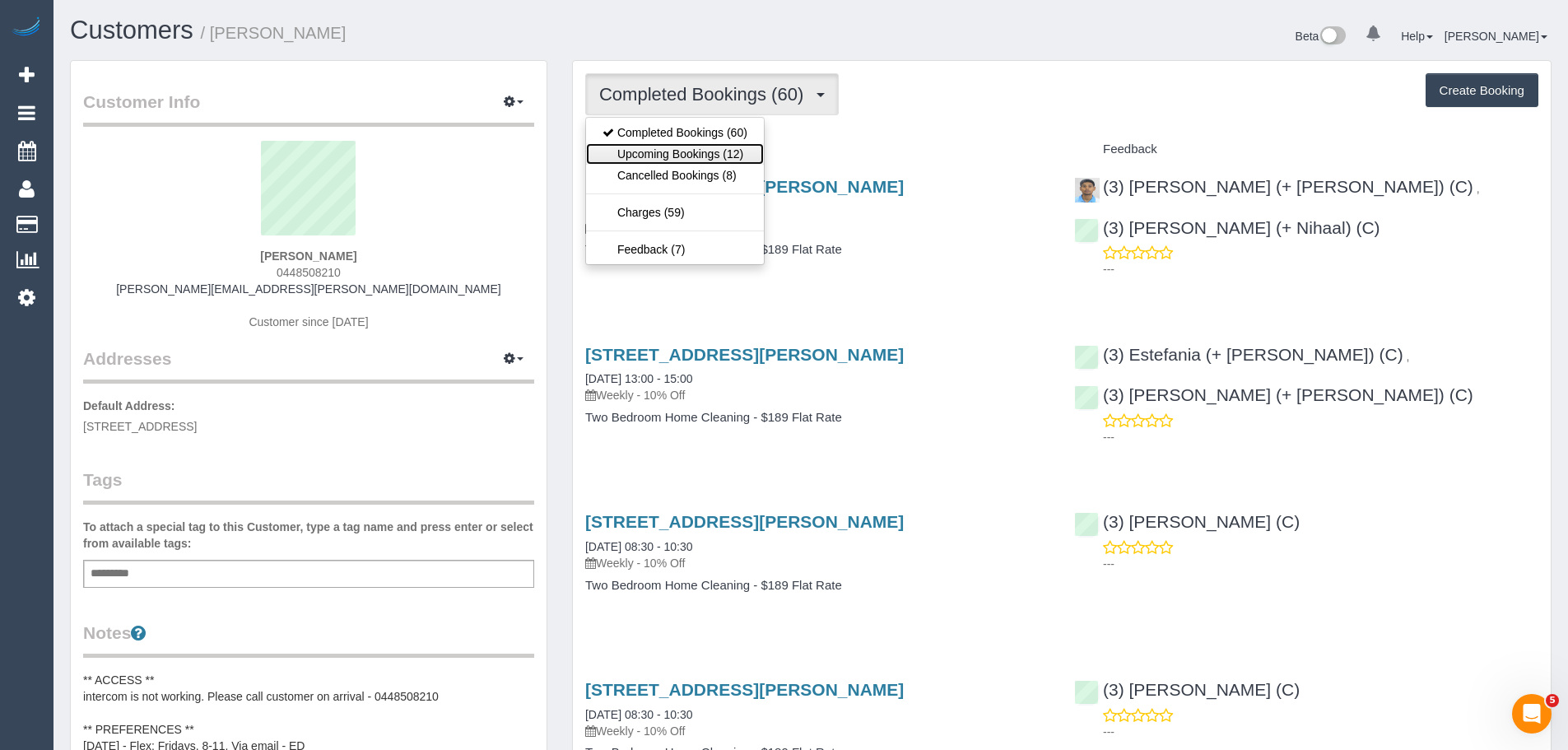
click at [672, 150] on link "Upcoming Bookings (12)" at bounding box center [675, 153] width 178 height 21
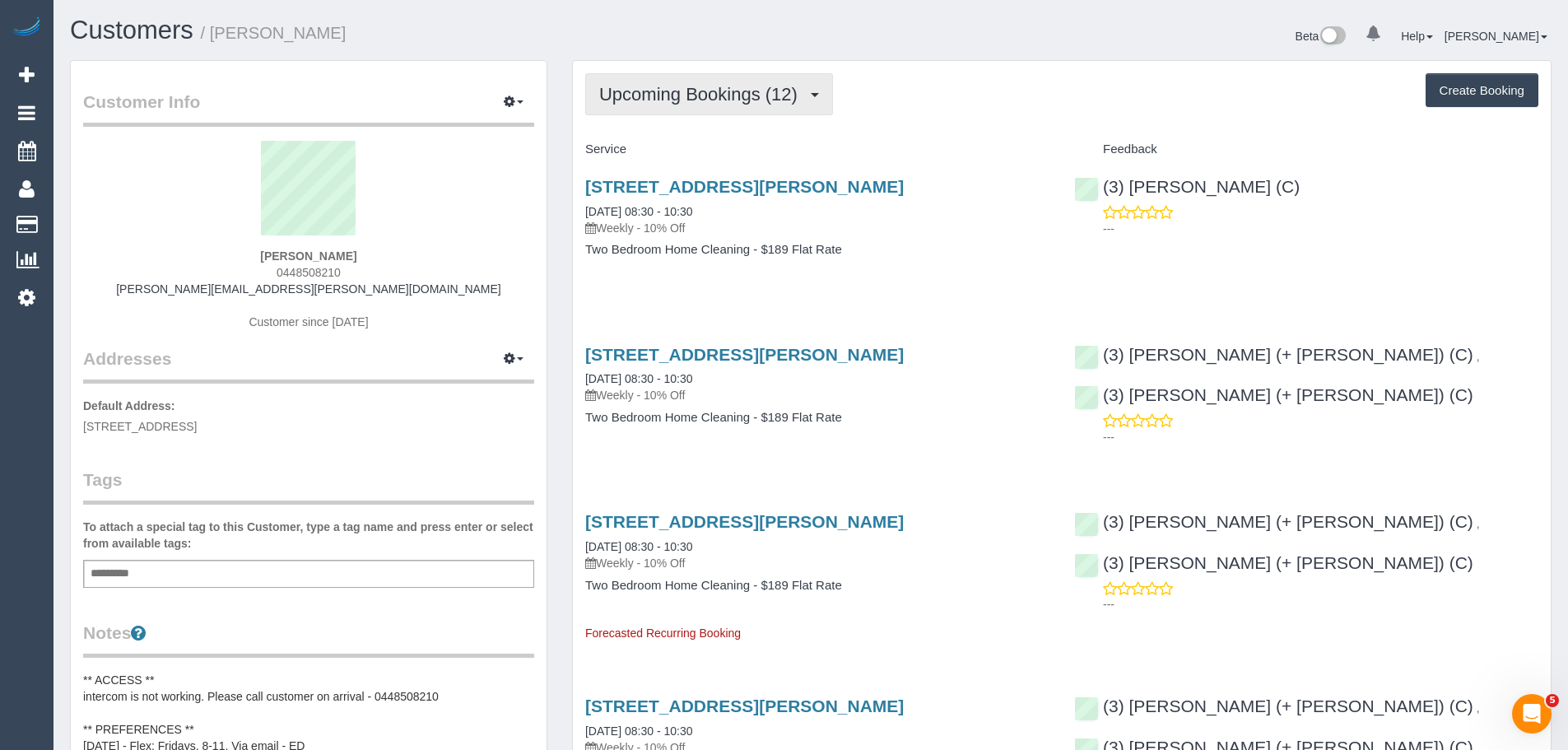
click at [739, 102] on span "Upcoming Bookings (12)" at bounding box center [702, 94] width 206 height 21
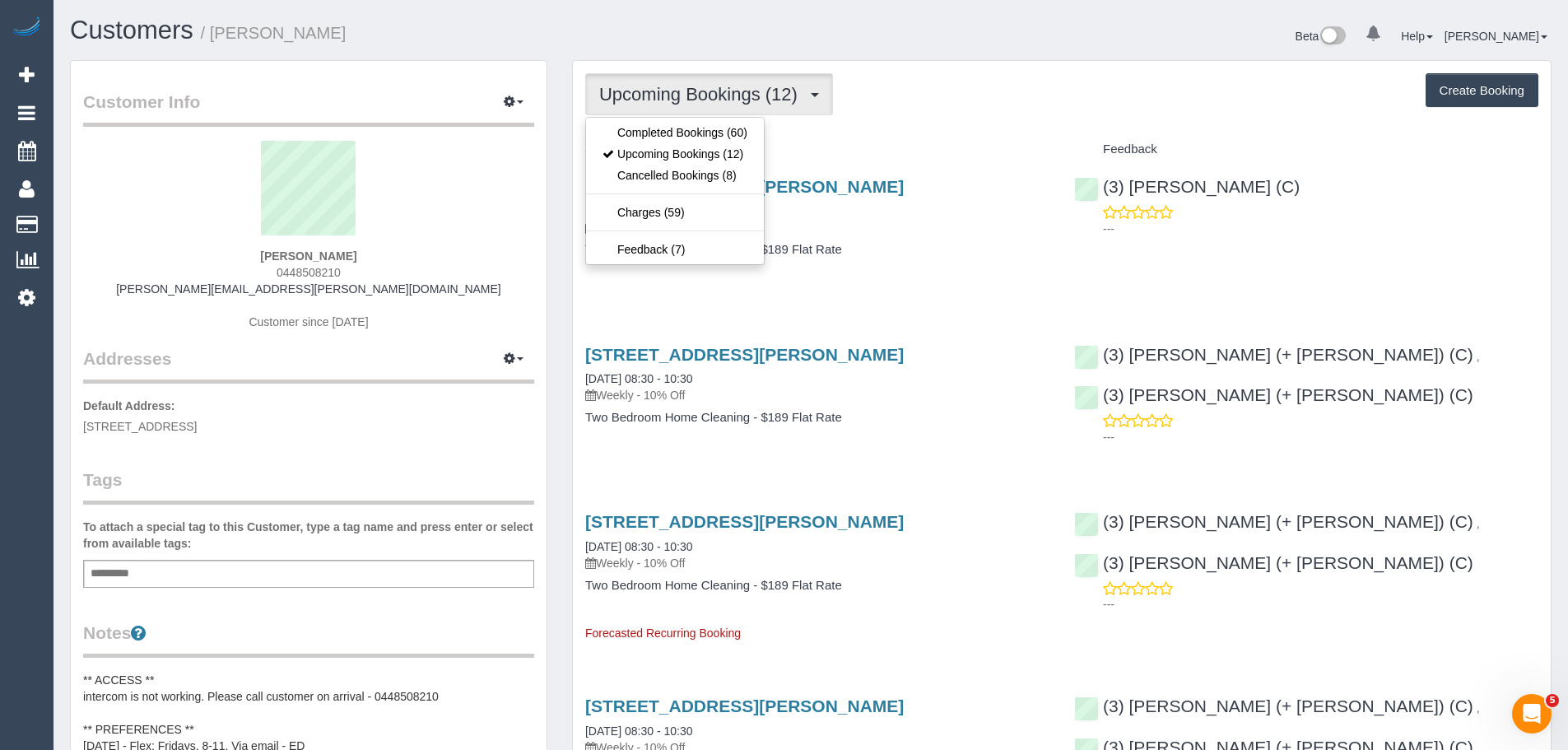
click at [888, 103] on div "Upcoming Bookings (12) Completed Bookings (60) Upcoming Bookings (12) Cancelled…" at bounding box center [1061, 95] width 953 height 42
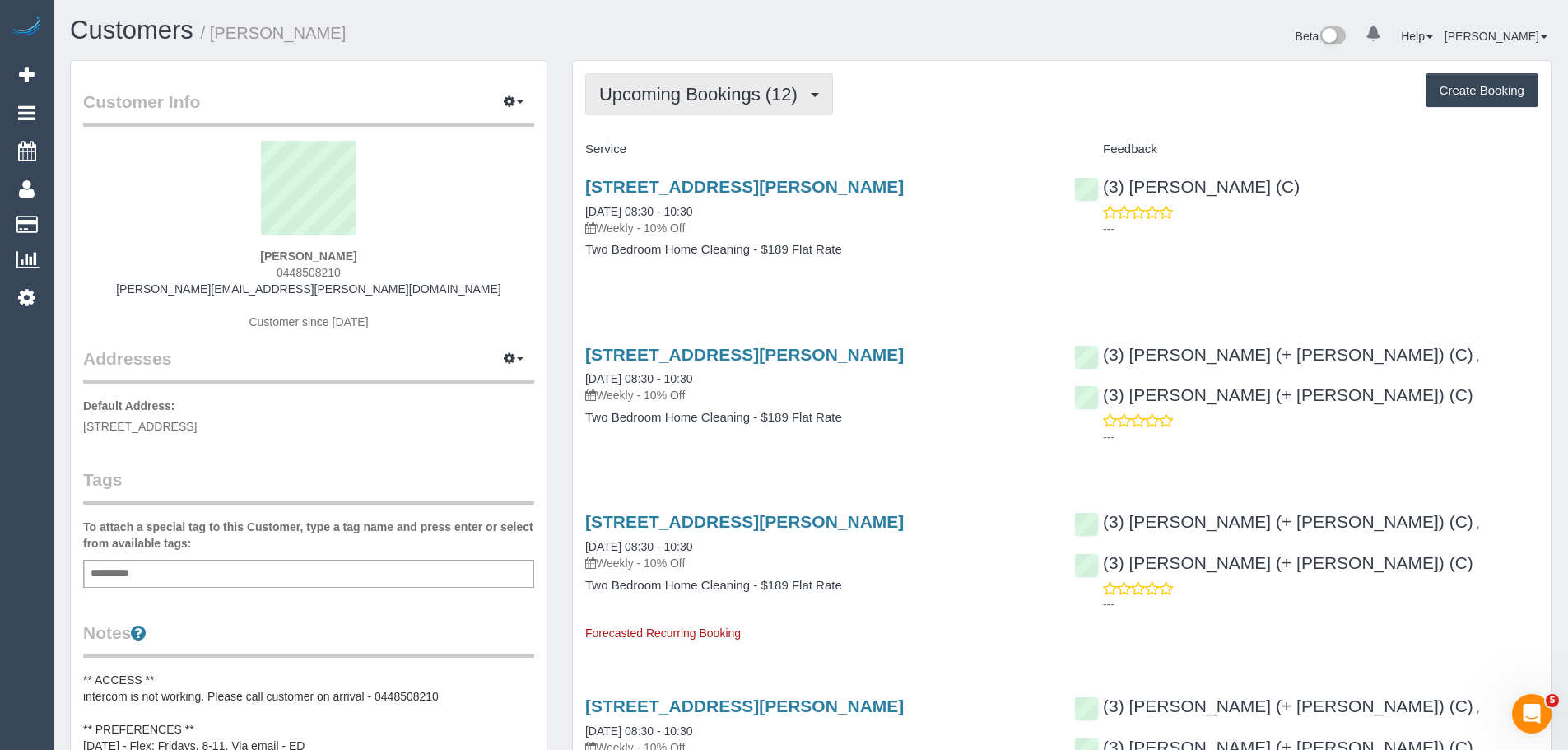
click at [748, 99] on span "Upcoming Bookings (12)" at bounding box center [702, 94] width 206 height 21
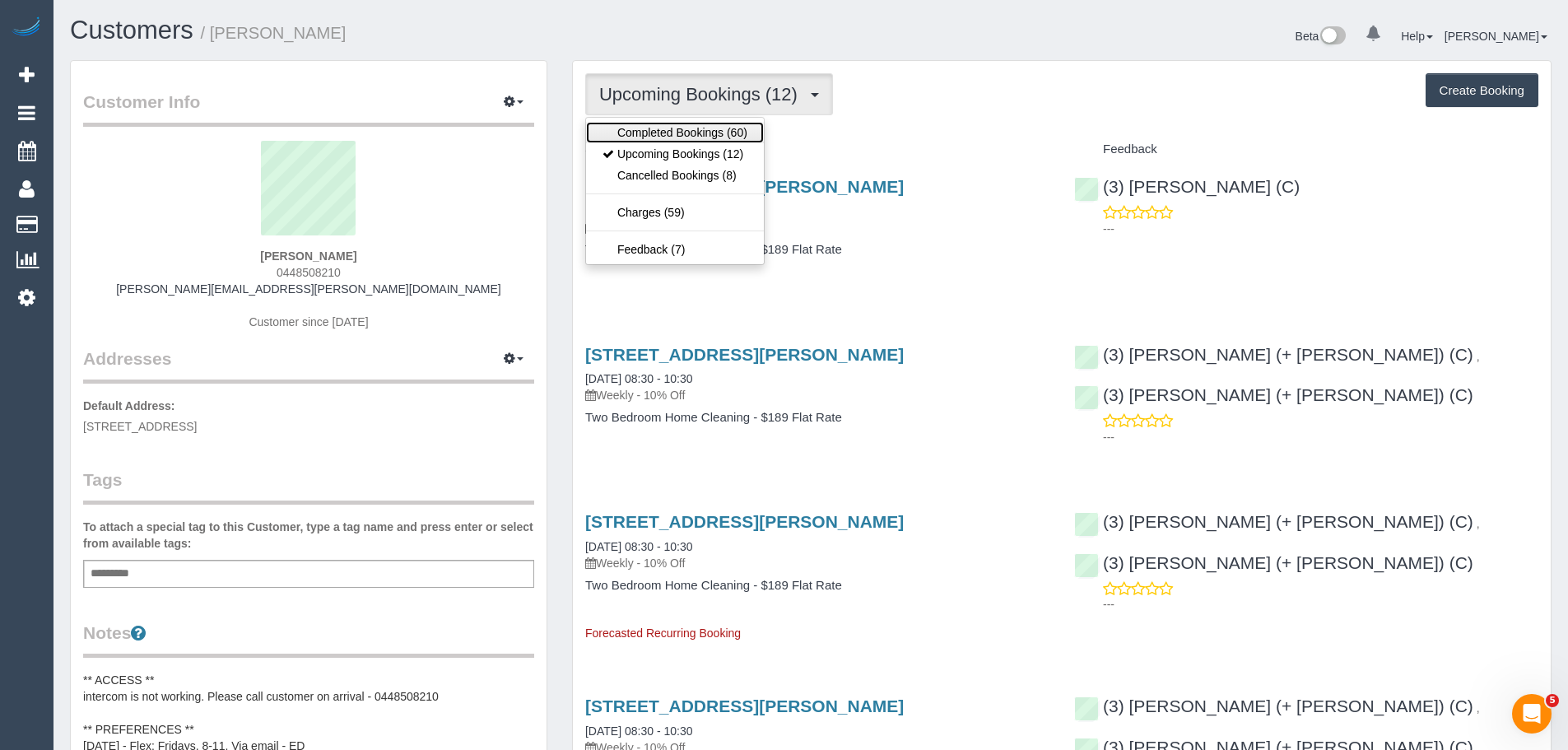
click at [726, 134] on link "Completed Bookings (60)" at bounding box center [675, 131] width 178 height 21
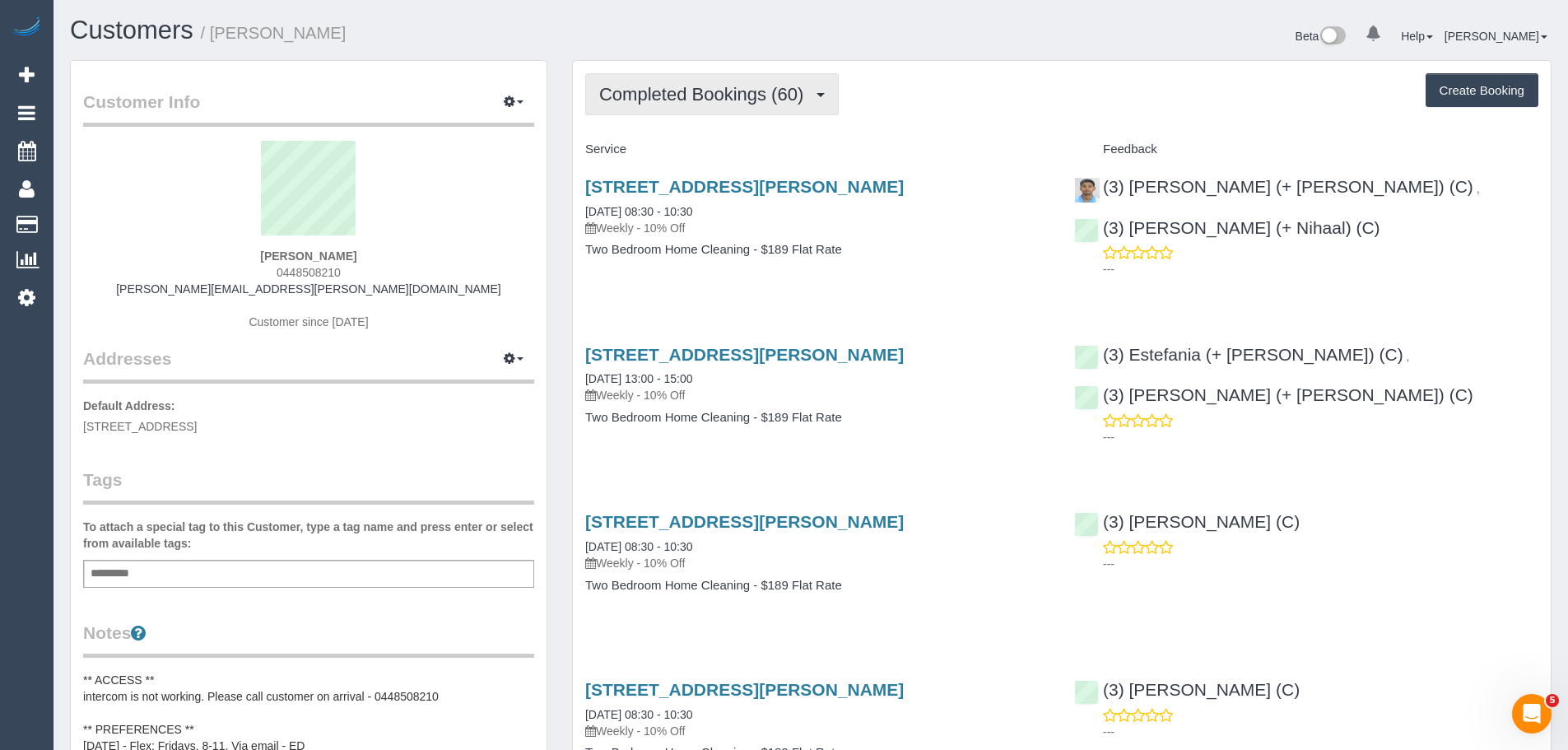
click at [693, 95] on span "Completed Bookings (60)" at bounding box center [705, 94] width 212 height 21
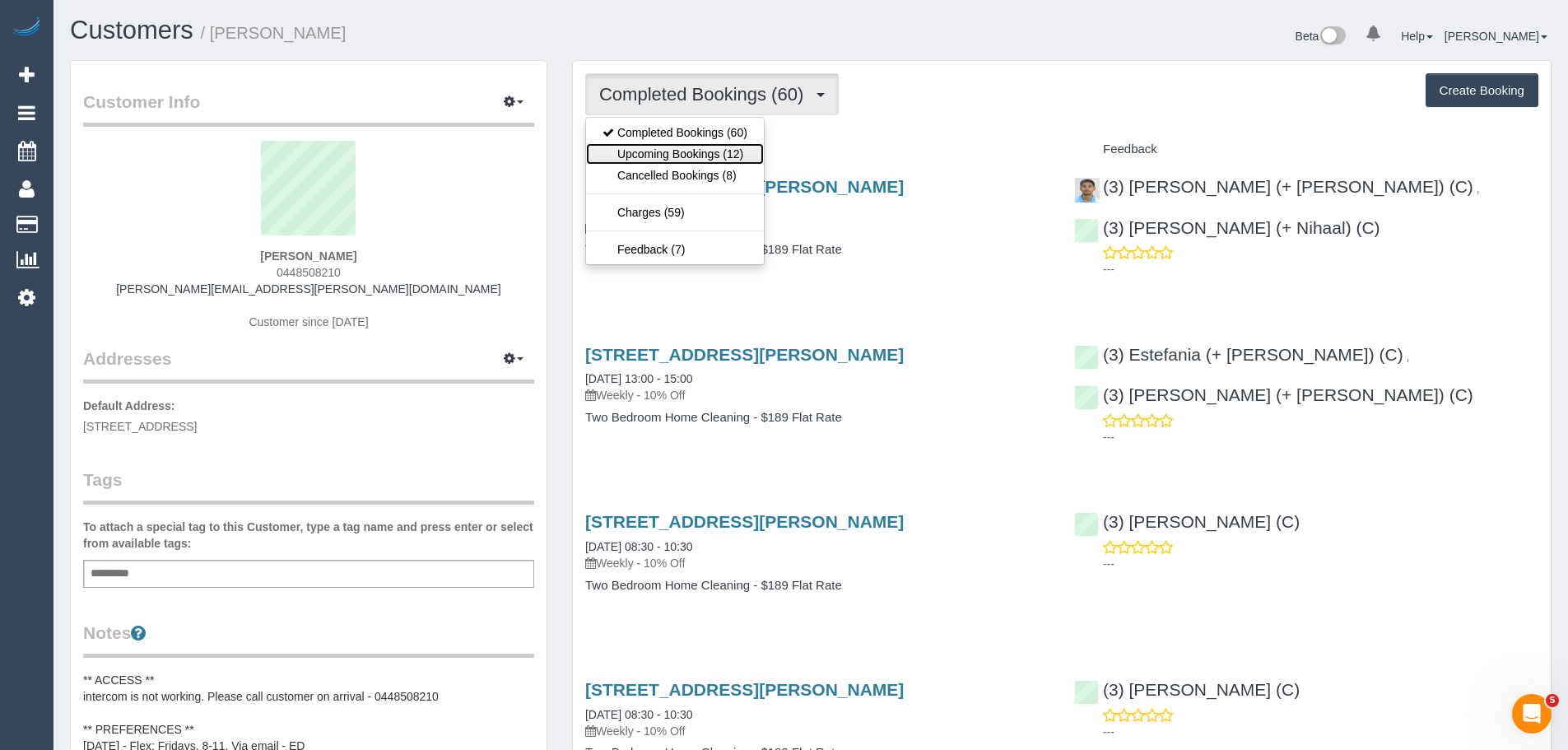
click at [700, 149] on link "Upcoming Bookings (12)" at bounding box center [675, 153] width 178 height 21
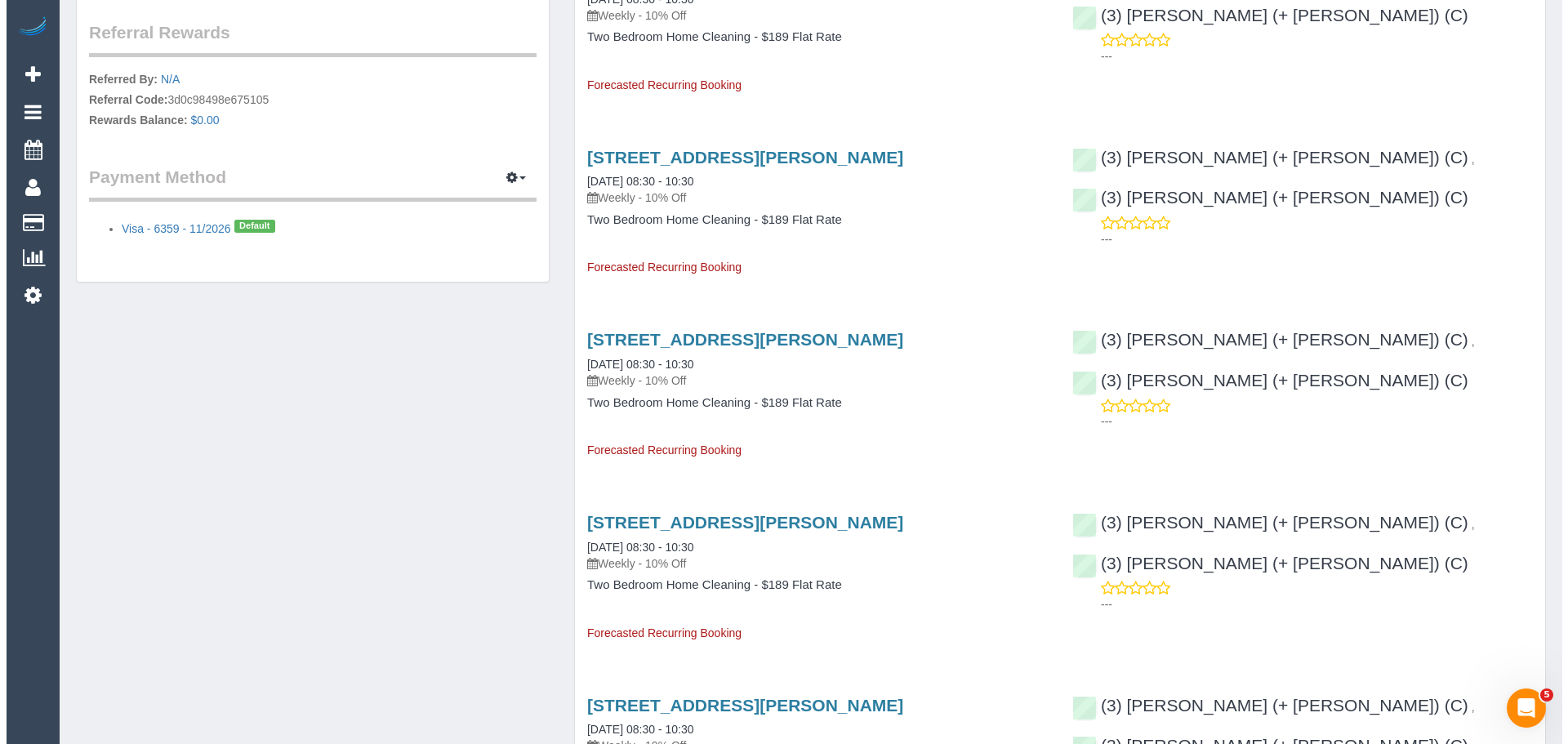
scroll to position [683, 0]
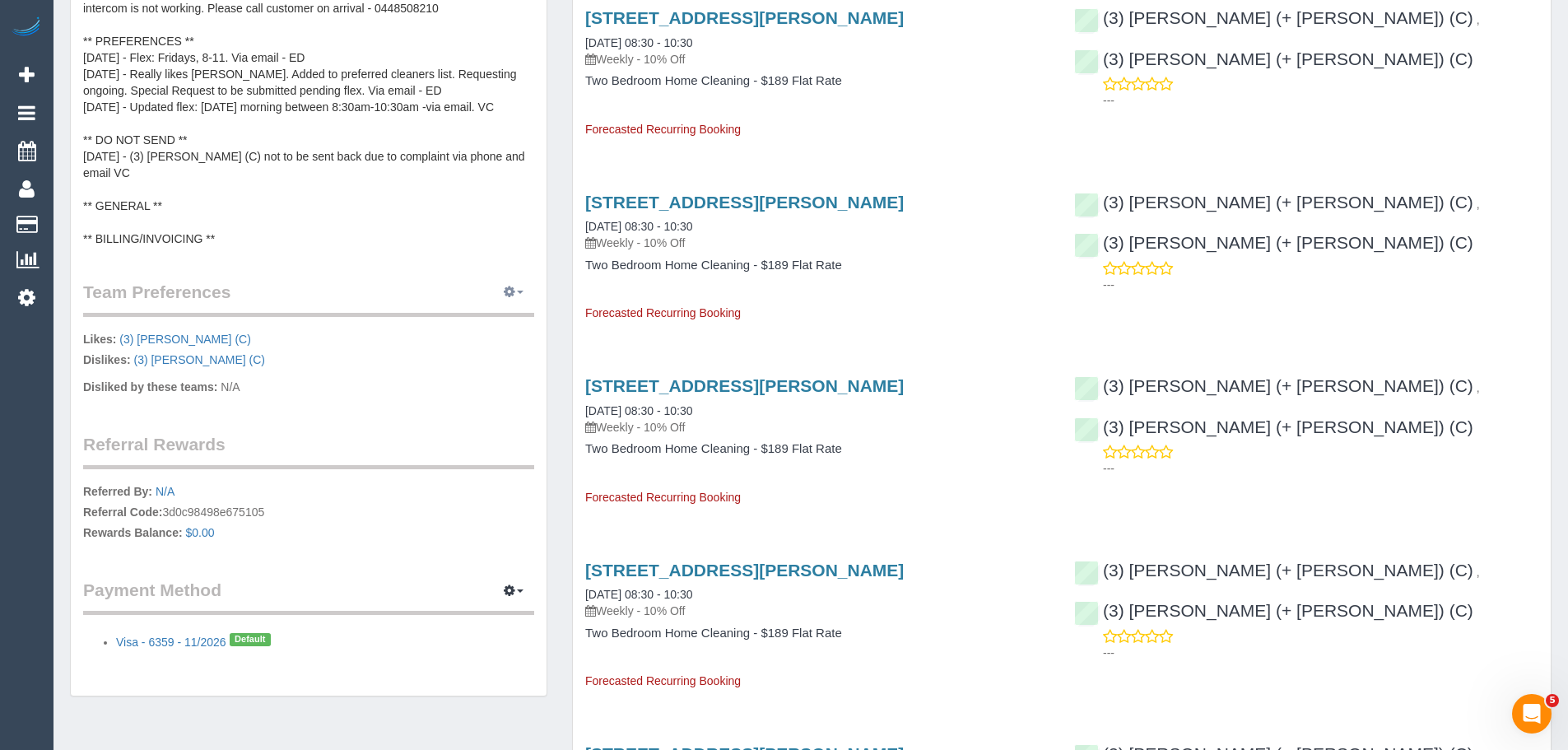
click at [514, 295] on icon "button" at bounding box center [510, 292] width 12 height 10
click at [477, 327] on link "Manage Preferences" at bounding box center [463, 322] width 140 height 21
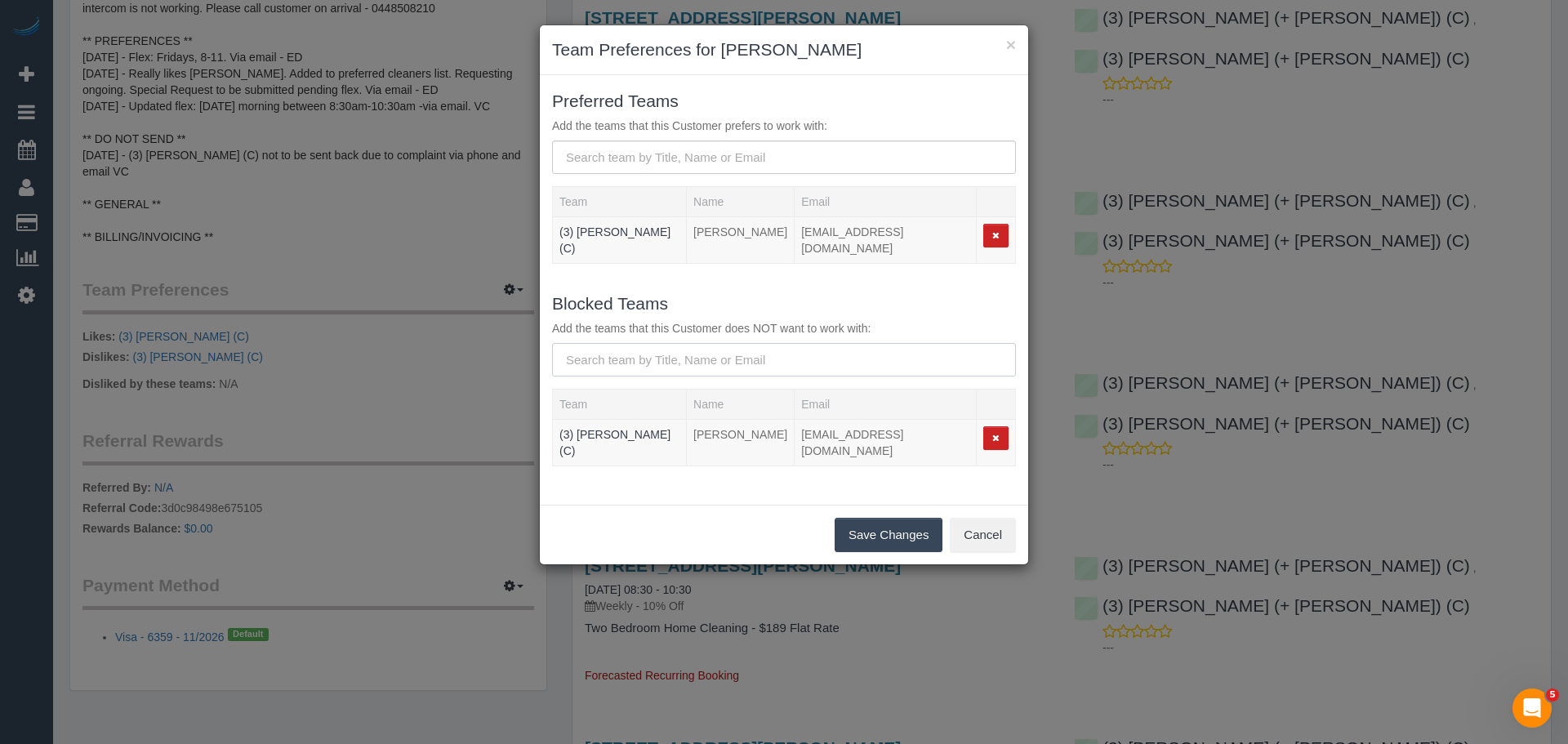
click at [590, 351] on input "text" at bounding box center [784, 360] width 464 height 34
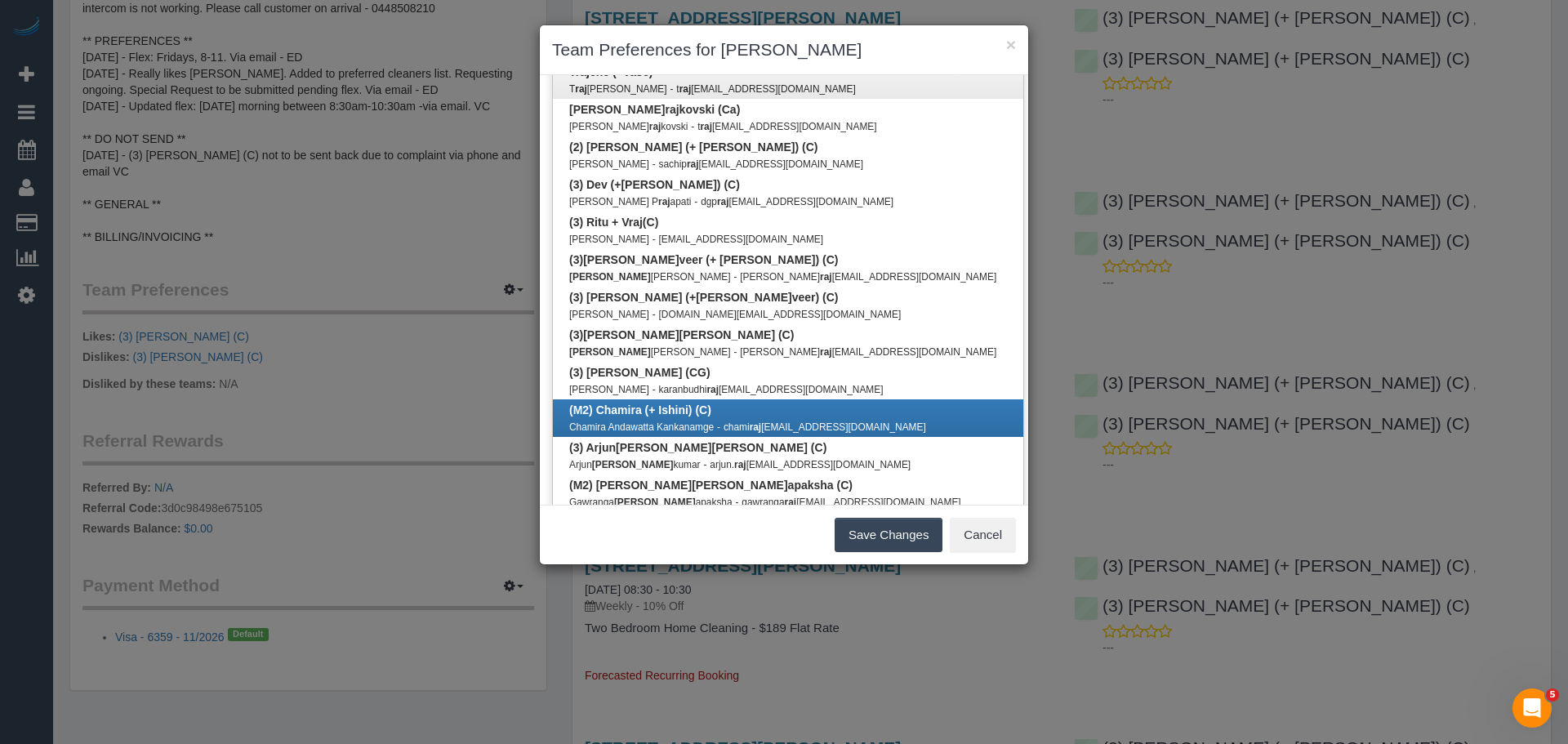
scroll to position [869, 0]
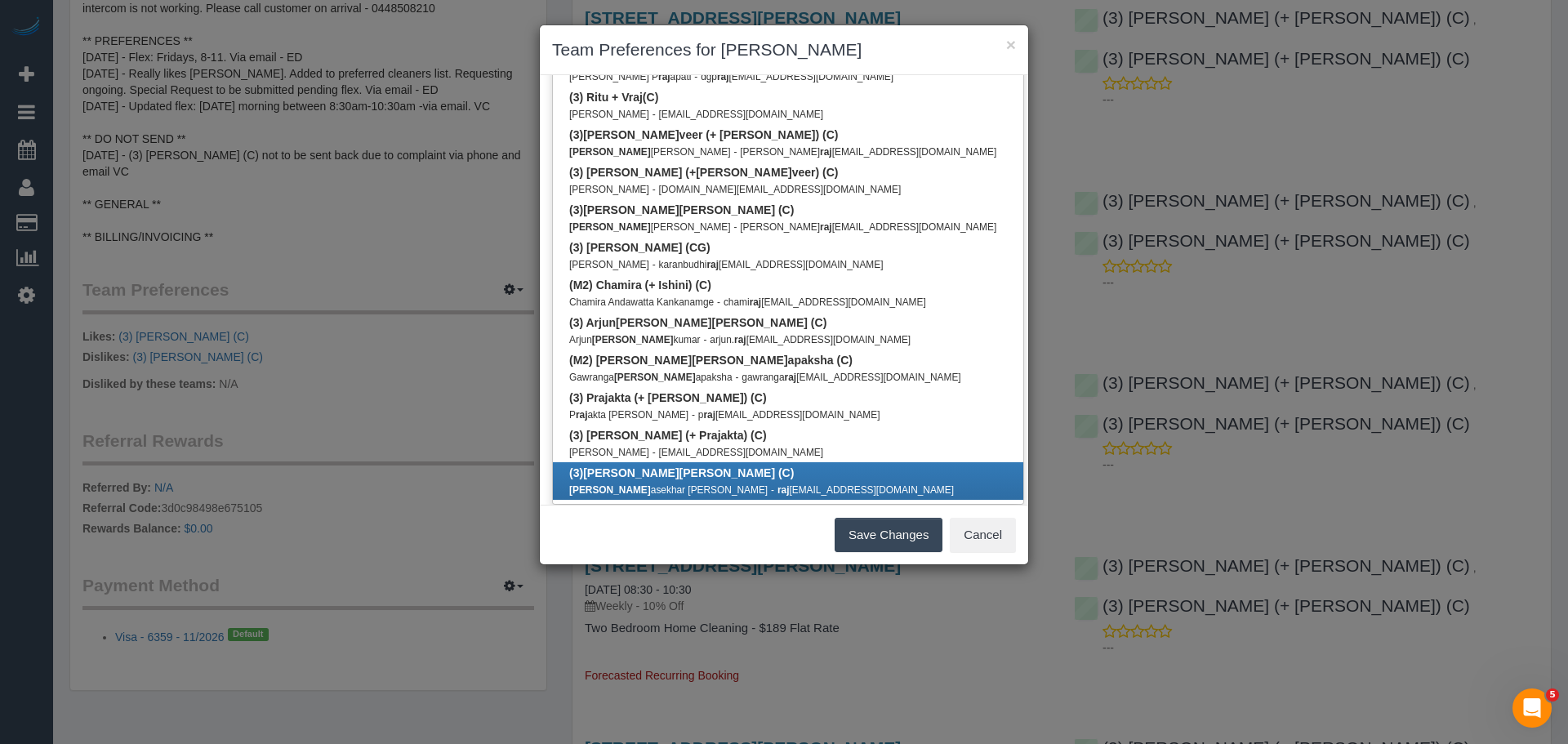
type input "raj"
click at [700, 462] on link "(3) Raj Suram (C) Raj asekhar Reddy Suram - raj asekharreddysuram1@gmail.com" at bounding box center [788, 481] width 470 height 38
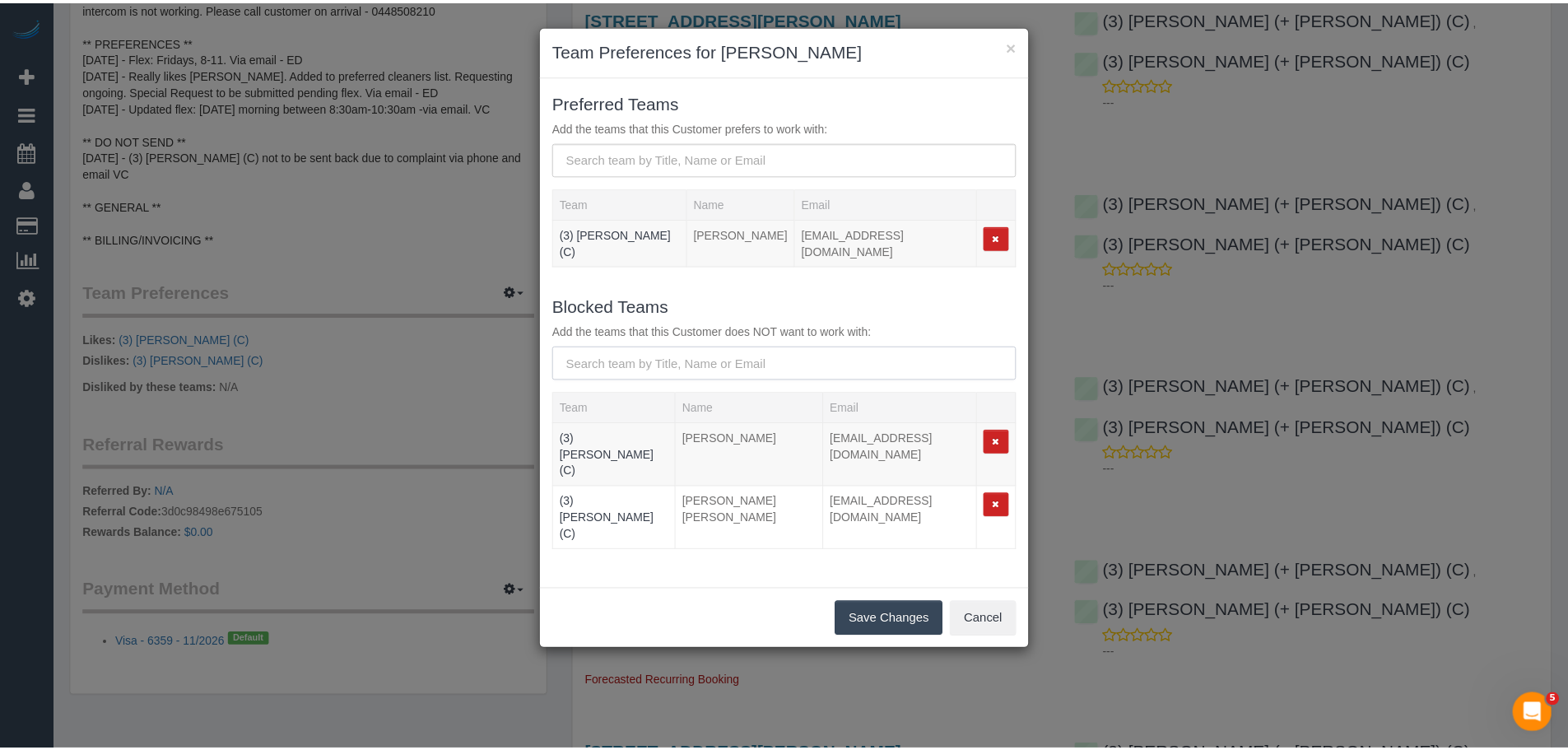
scroll to position [0, 0]
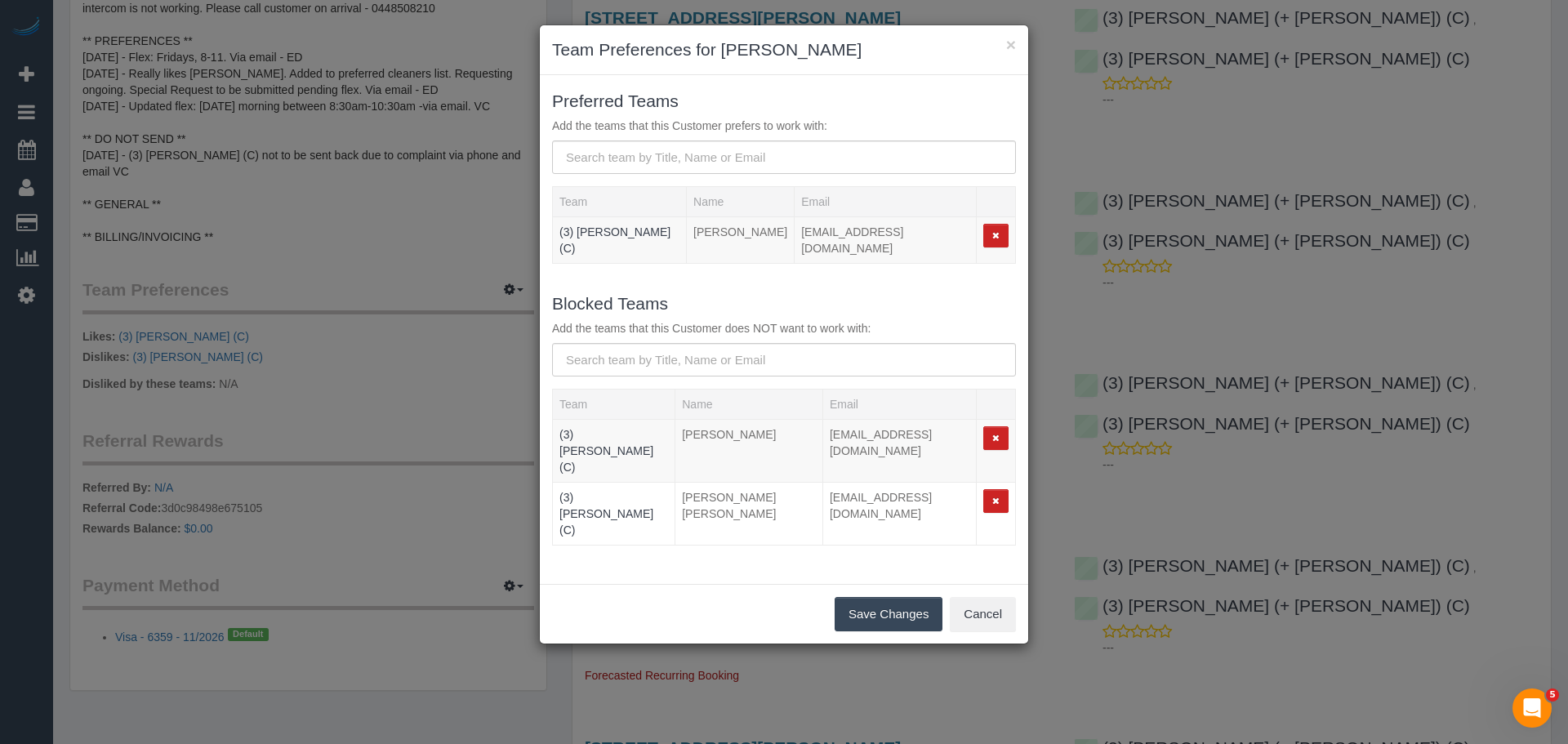
click at [877, 597] on button "Save Changes" at bounding box center [888, 614] width 108 height 35
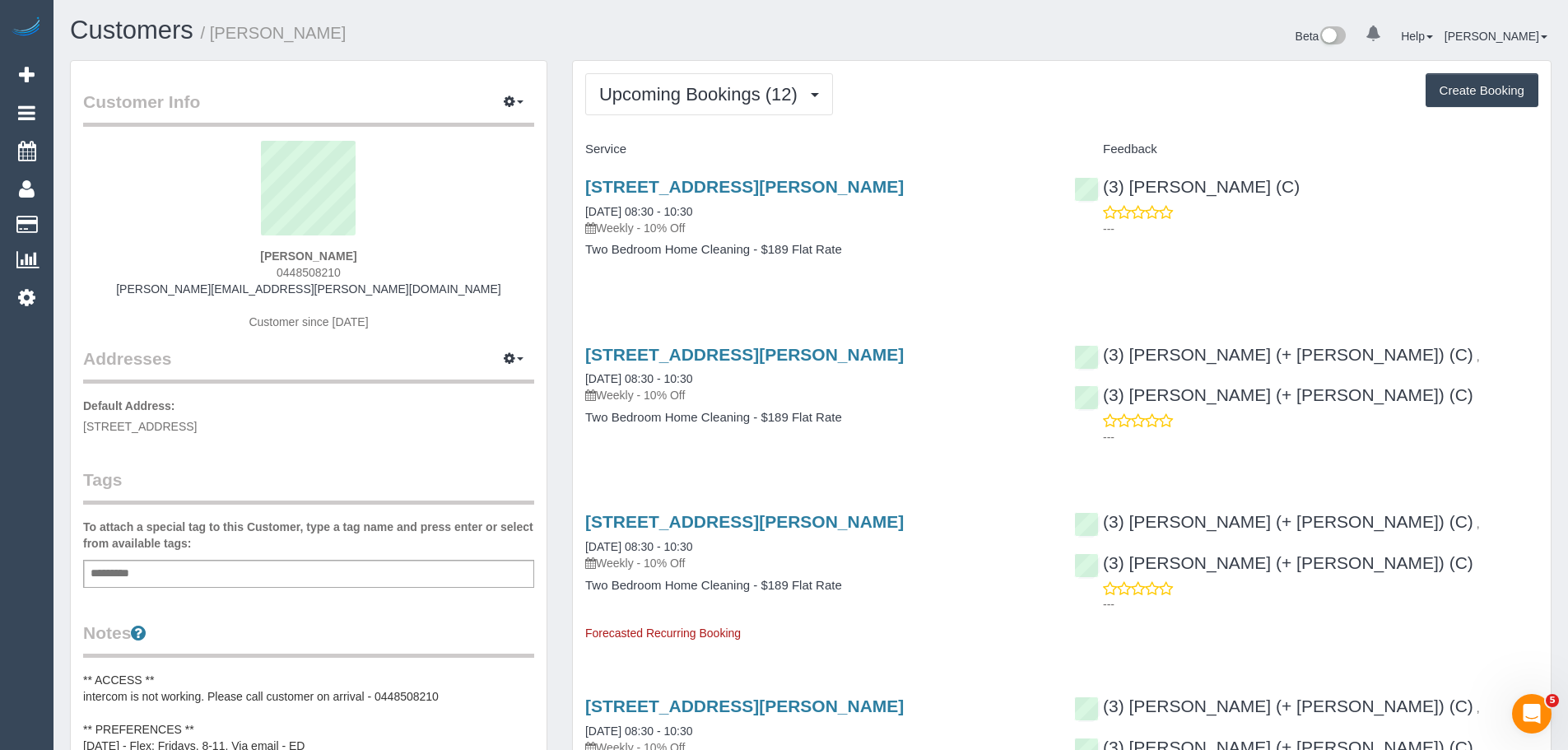
drag, startPoint x: 1518, startPoint y: 359, endPoint x: 1347, endPoint y: 430, distance: 185.2
click at [1347, 430] on div "40 Stephen Street, Unit 1, Yarraville, VIC 3013 10/10/2025 08:30 - 10:30 Weekly…" at bounding box center [1061, 393] width 978 height 126
drag, startPoint x: 410, startPoint y: 292, endPoint x: 201, endPoint y: 292, distance: 209.0
click at [201, 292] on div "Isabelle Kingshott 0448508210 isabelle.kingshott@gmail.com Customer since 2018" at bounding box center [308, 243] width 451 height 206
copy link "[PERSON_NAME][EMAIL_ADDRESS][PERSON_NAME][DOMAIN_NAME]"
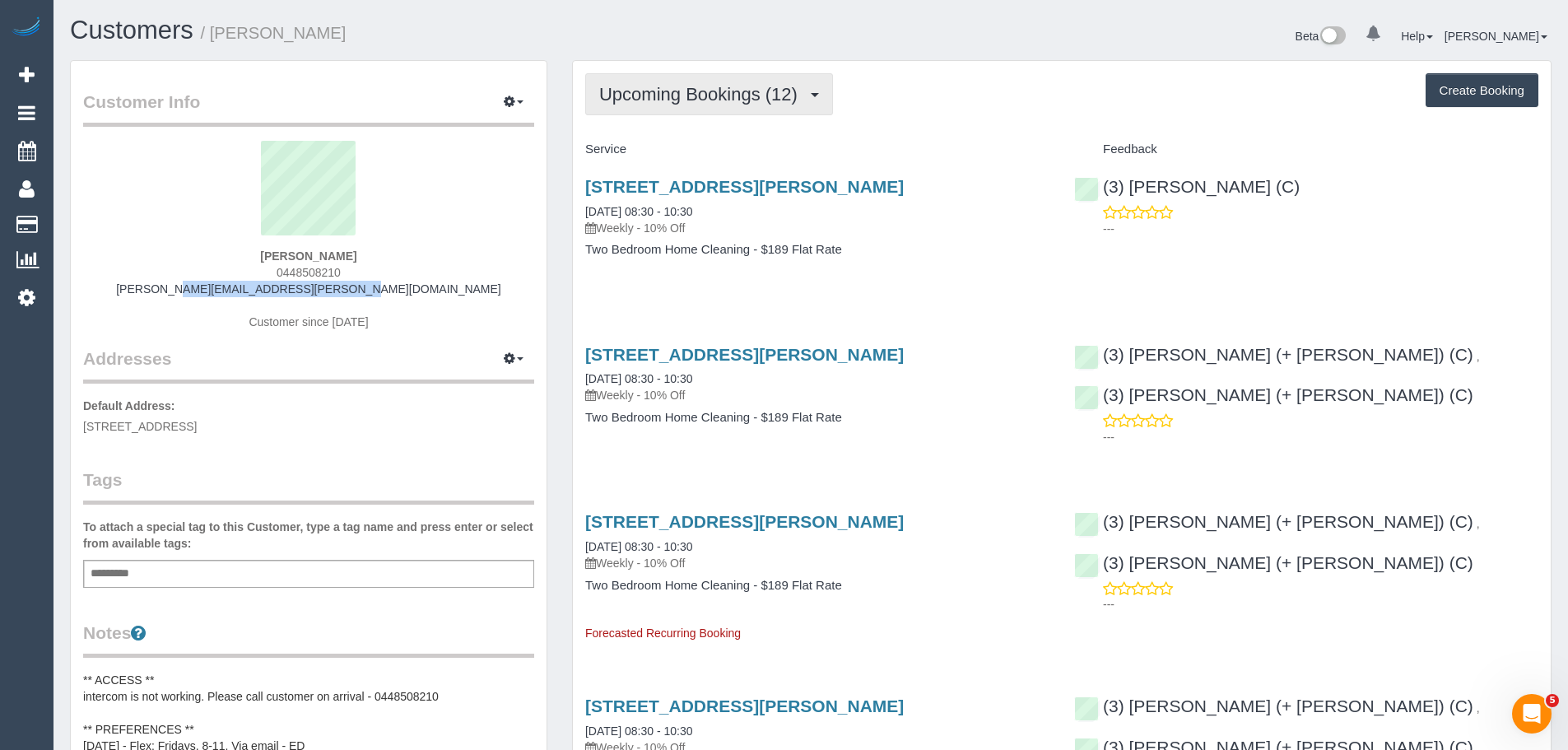
click at [707, 97] on span "Upcoming Bookings (12)" at bounding box center [702, 94] width 206 height 21
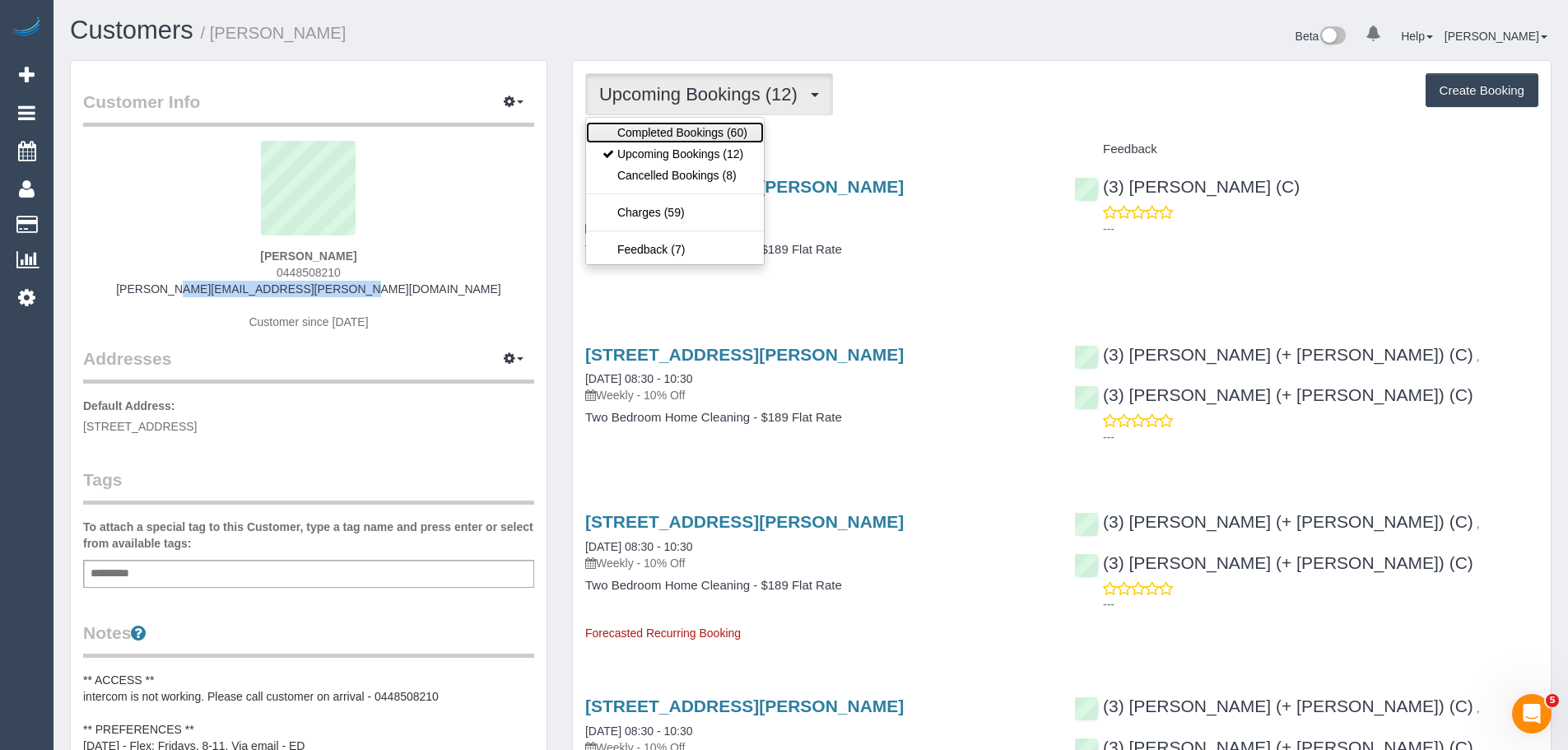
click at [703, 125] on link "Completed Bookings (60)" at bounding box center [675, 131] width 178 height 21
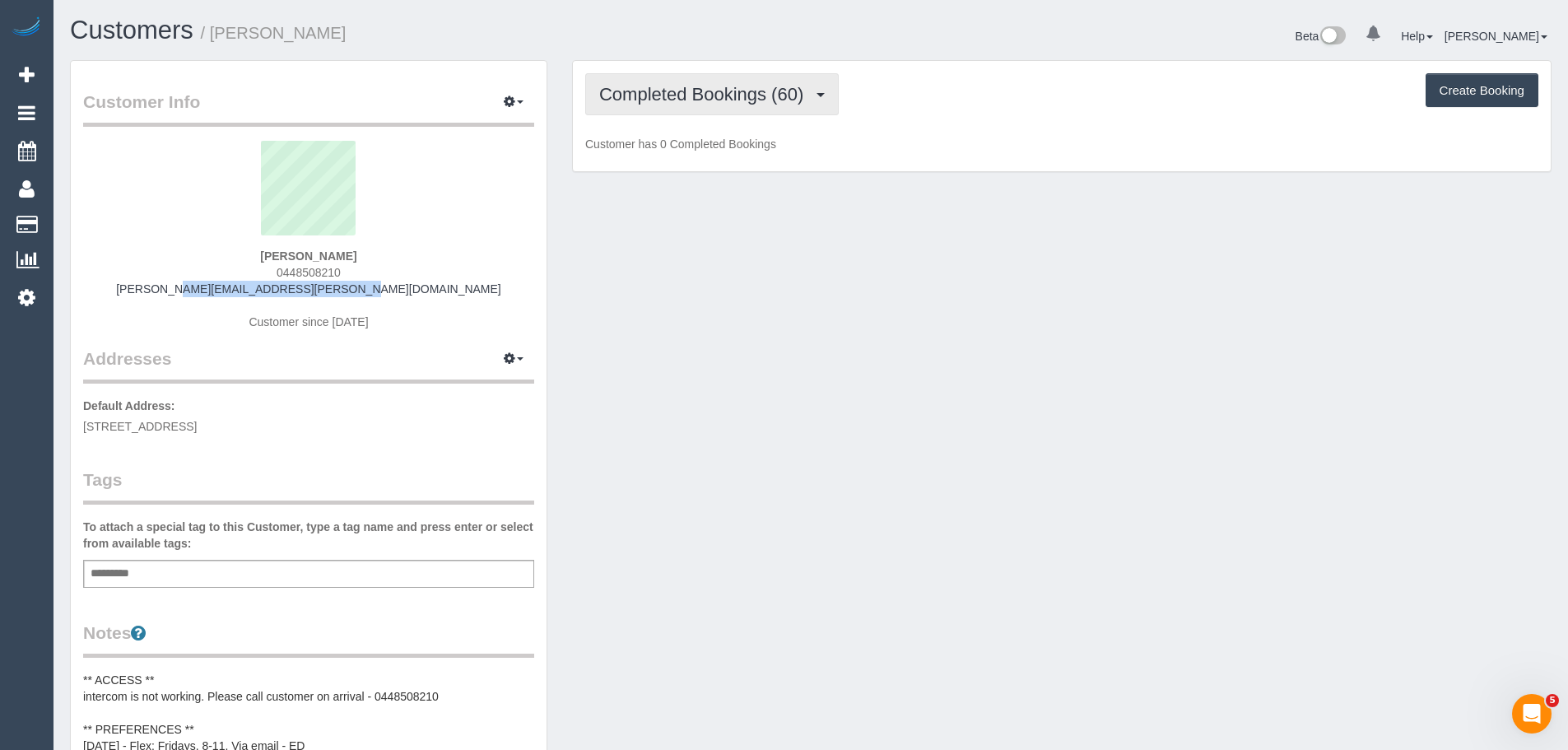
click at [671, 100] on span "Completed Bookings (60)" at bounding box center [705, 94] width 212 height 21
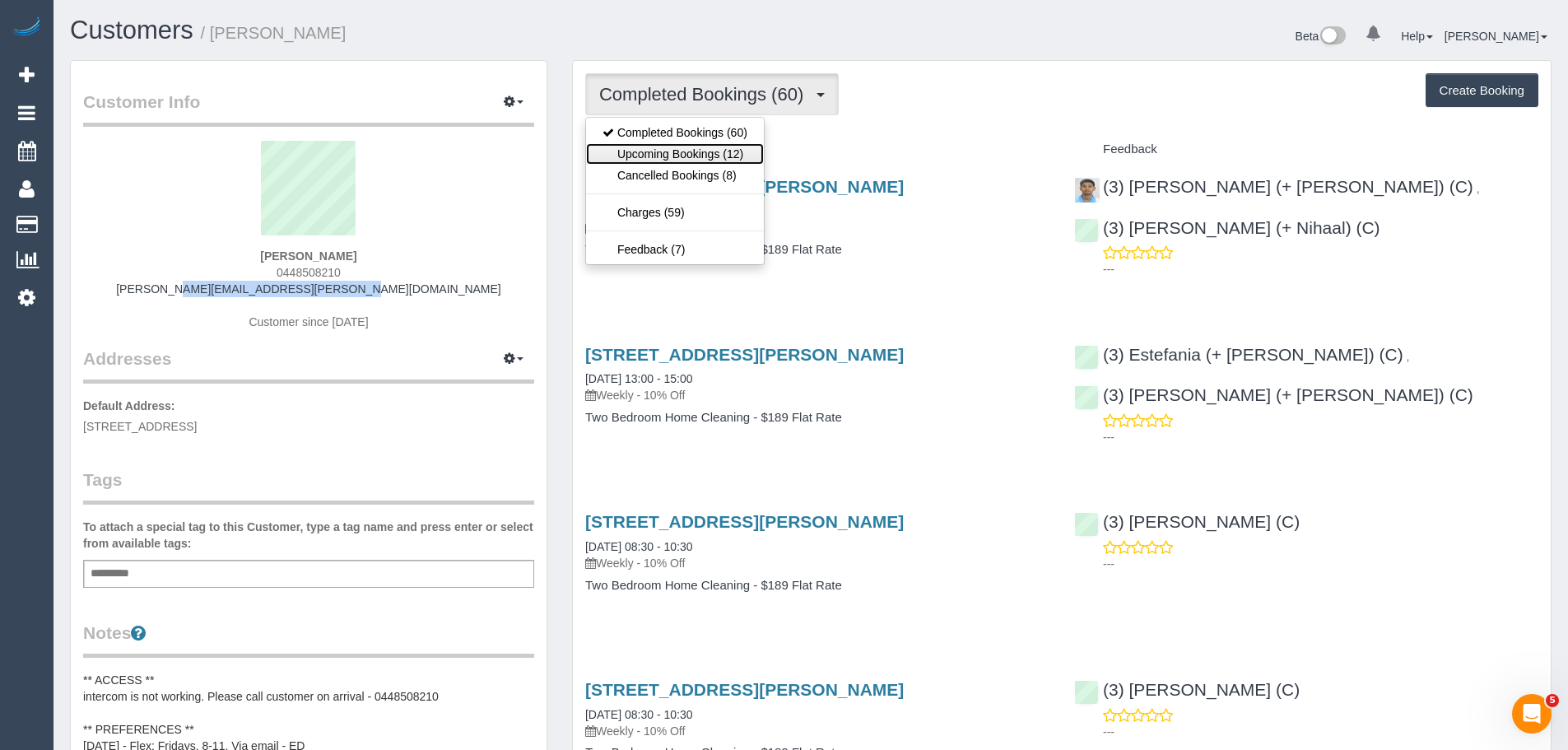
click at [676, 145] on link "Upcoming Bookings (12)" at bounding box center [675, 153] width 178 height 21
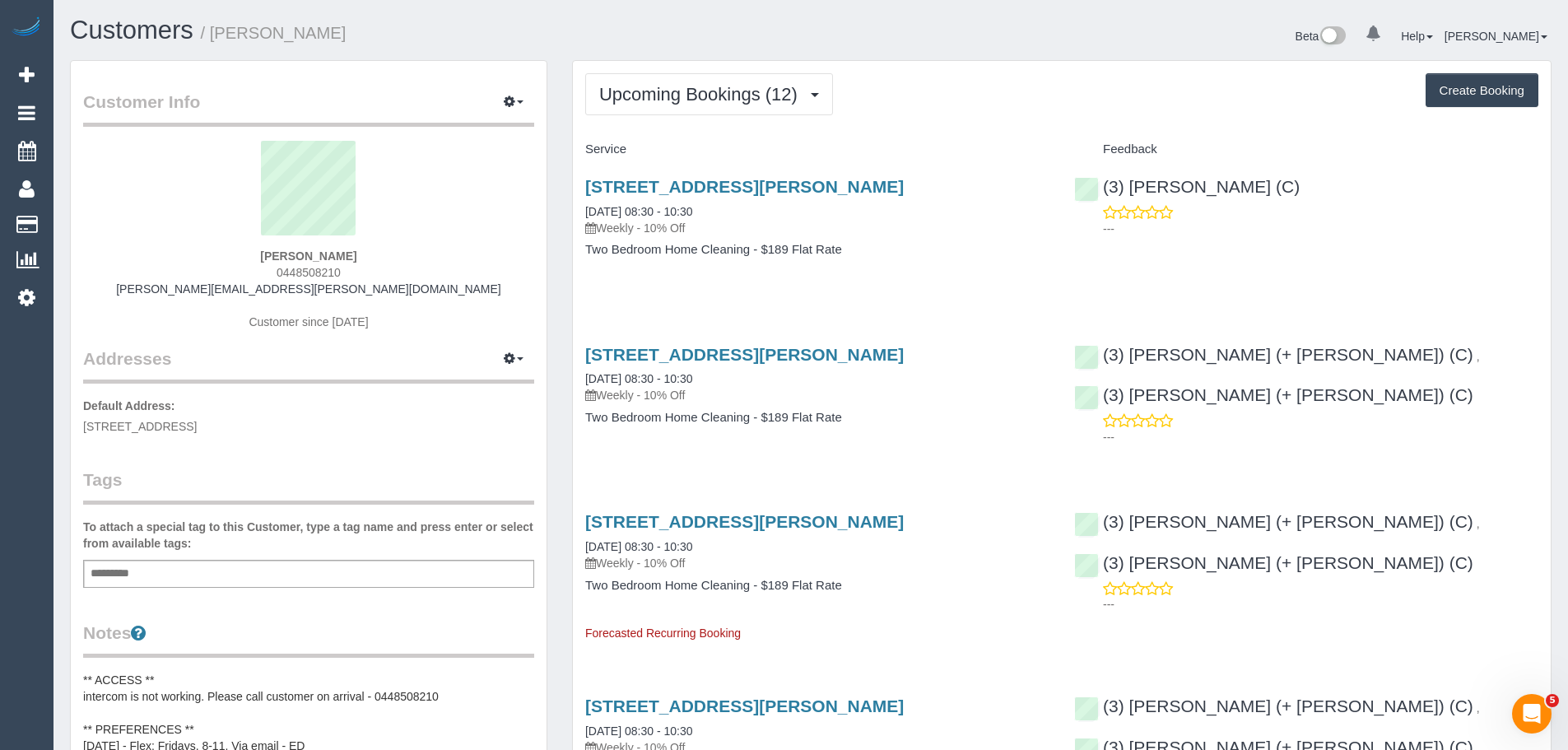
click at [280, 578] on div "Add a tag" at bounding box center [308, 574] width 451 height 28
type input "*********"
drag, startPoint x: 580, startPoint y: 377, endPoint x: 981, endPoint y: 431, distance: 404.6
click at [981, 431] on div "40 Stephen Street, Unit 1, Yarraville, VIC 3013 10/10/2025 08:30 - 10:30 Weekly…" at bounding box center [816, 393] width 489 height 126
click at [976, 429] on div "40 Stephen Street, Unit 1, Yarraville, VIC 3013 10/10/2025 08:30 - 10:30 Weekly…" at bounding box center [816, 393] width 489 height 126
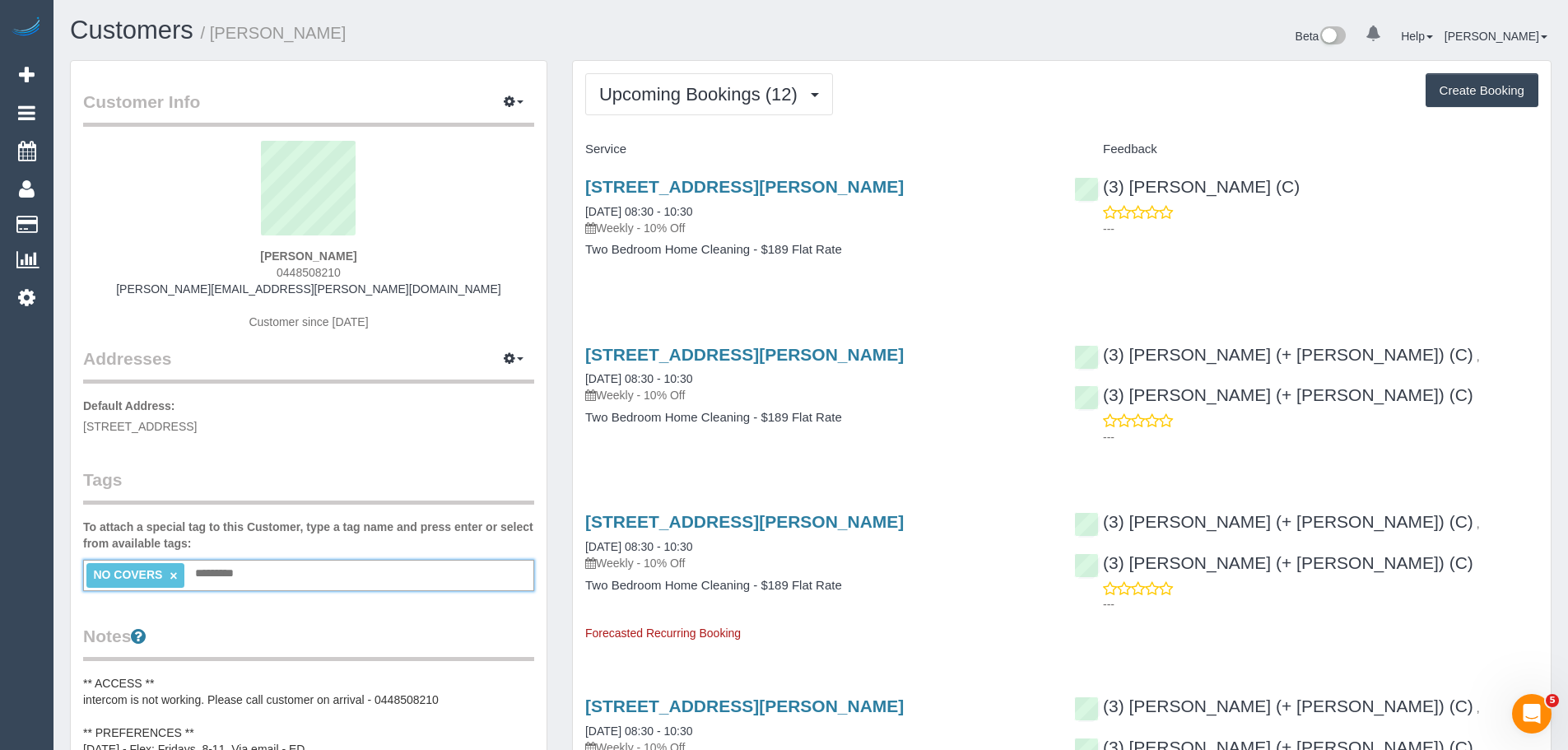
drag, startPoint x: 197, startPoint y: 573, endPoint x: 78, endPoint y: 577, distance: 119.1
click at [78, 577] on div "Customer Info Edit Contact Info Send Message Email Preferences Special Sales Ta…" at bounding box center [309, 724] width 476 height 1328
drag, startPoint x: 574, startPoint y: 211, endPoint x: 853, endPoint y: 264, distance: 284.0
click at [853, 264] on div "40 Stephen Street, Unit 1, Yarraville, VIC 3013 03/10/2025 08:30 - 10:30 Weekly…" at bounding box center [816, 226] width 489 height 126
copy div "03/10/2025 08:30 - 10:30 Weekly - 10% Off Two Bedroom Home Cleaning - $189 Flat…"
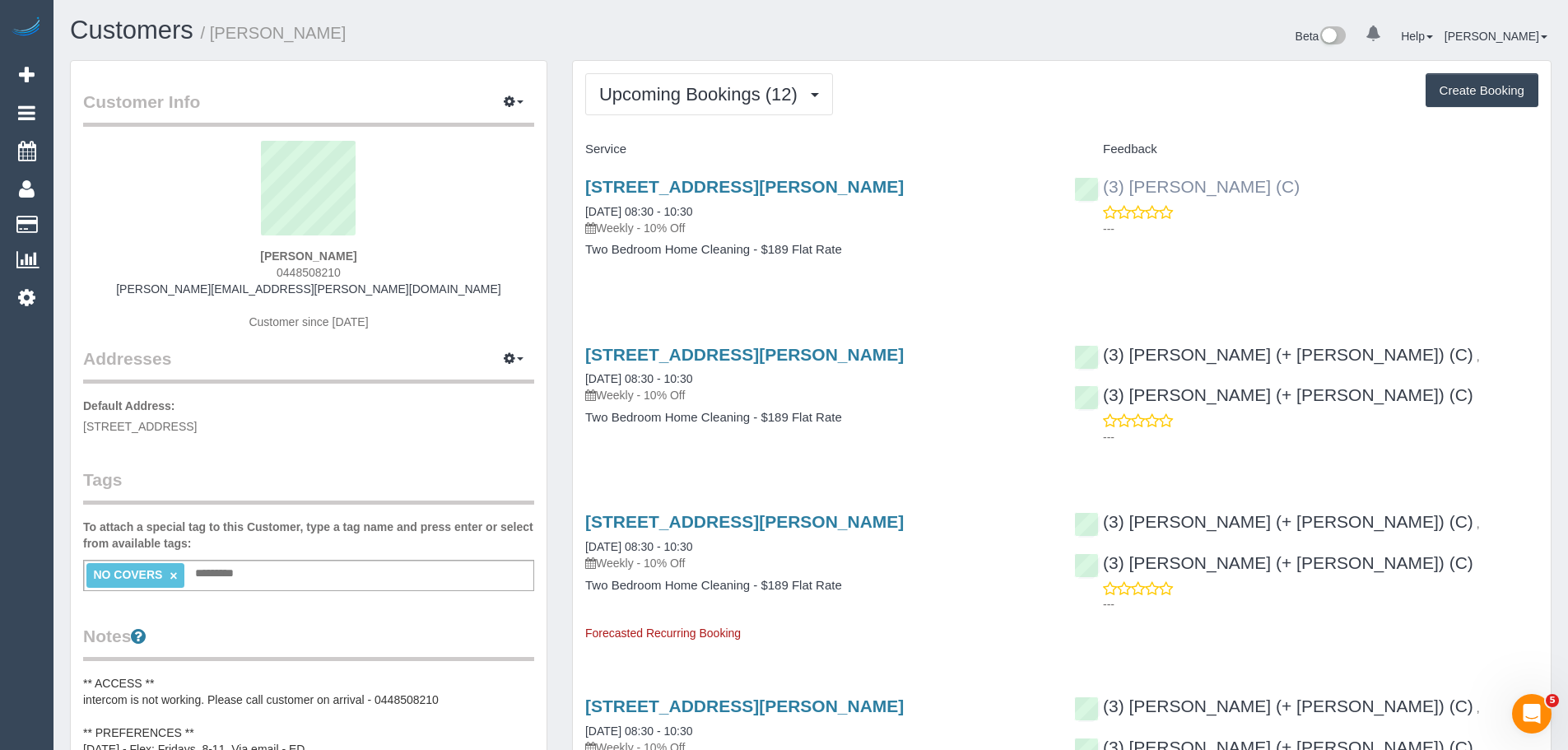
drag, startPoint x: 1282, startPoint y: 197, endPoint x: 1100, endPoint y: 184, distance: 182.5
click at [1100, 184] on div "(3) Raj Suram (C) ---" at bounding box center [1305, 203] width 489 height 81
copy link "(3) [PERSON_NAME] (C)"
drag, startPoint x: 377, startPoint y: 255, endPoint x: 125, endPoint y: 264, distance: 252.2
click at [116, 251] on div "Isabelle Kingshott 0448508210 isabelle.kingshott@gmail.com Customer since 2018" at bounding box center [308, 243] width 451 height 206
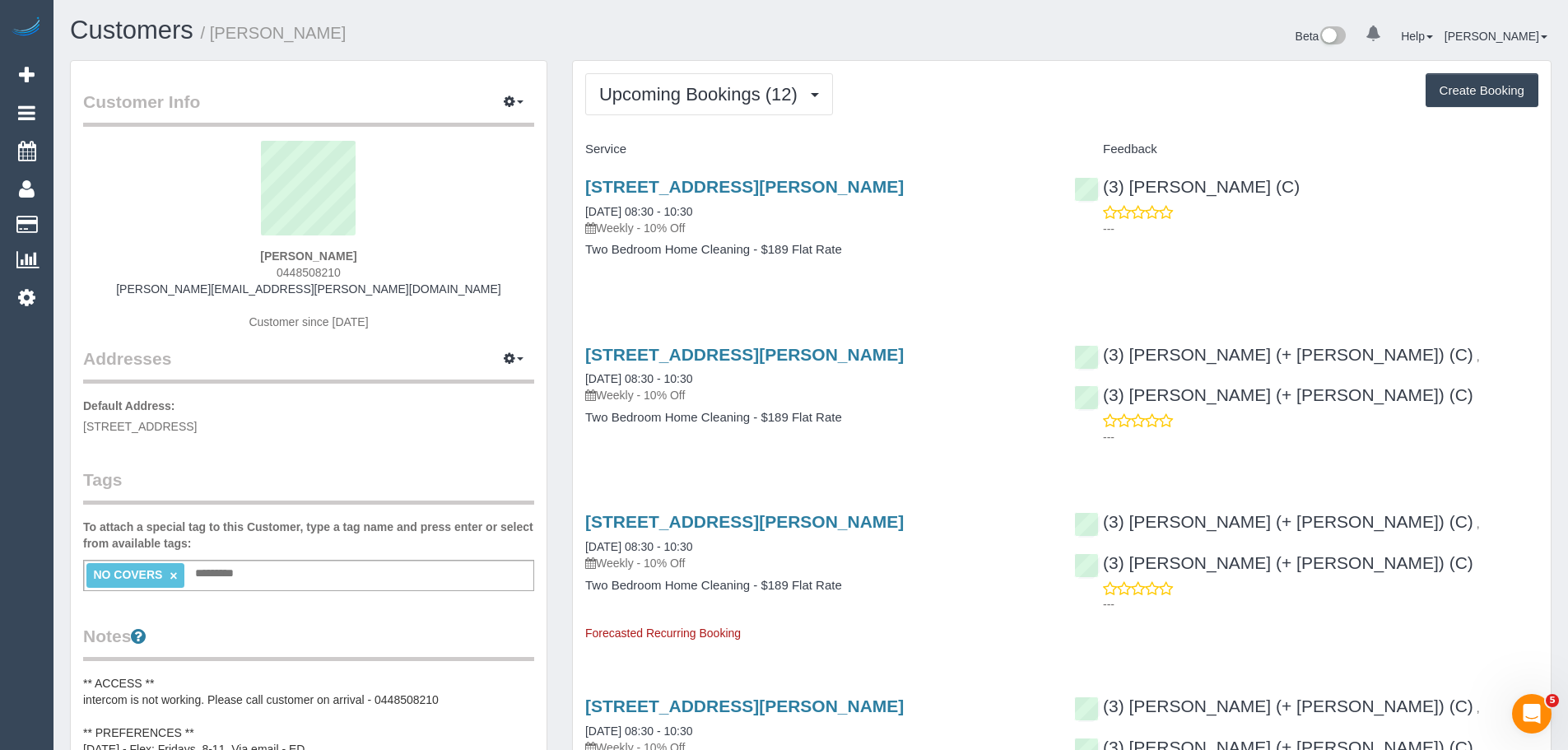
copy strong "Isabelle Kingshott"
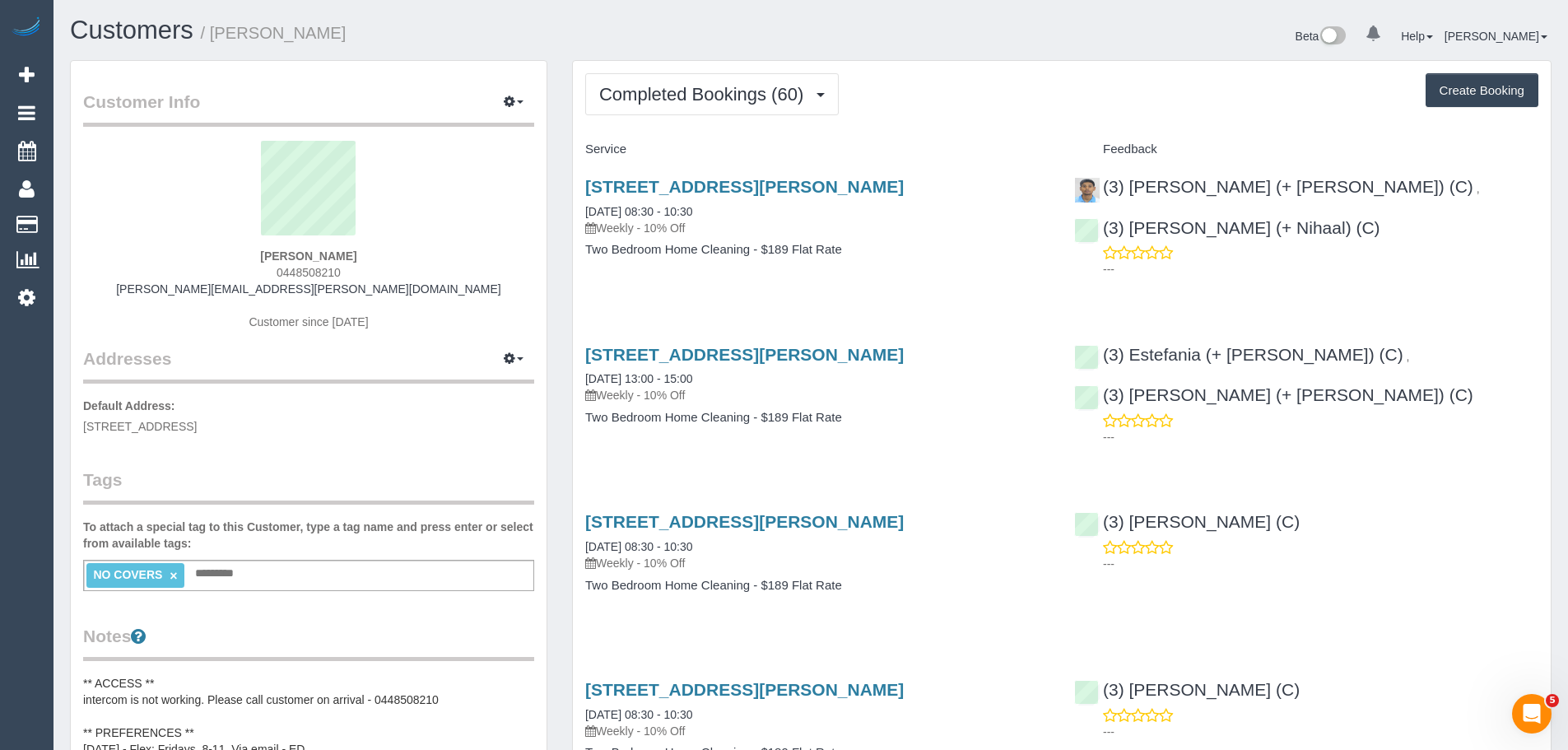
drag, startPoint x: 377, startPoint y: 268, endPoint x: 244, endPoint y: 266, distance: 133.0
click at [244, 266] on div "[PERSON_NAME] 0448508210 [PERSON_NAME][EMAIL_ADDRESS][PERSON_NAME][DOMAIN_NAME]…" at bounding box center [308, 243] width 451 height 206
copy span "0448508210"
click at [795, 82] on button "Completed Bookings (60)" at bounding box center [712, 95] width 254 height 42
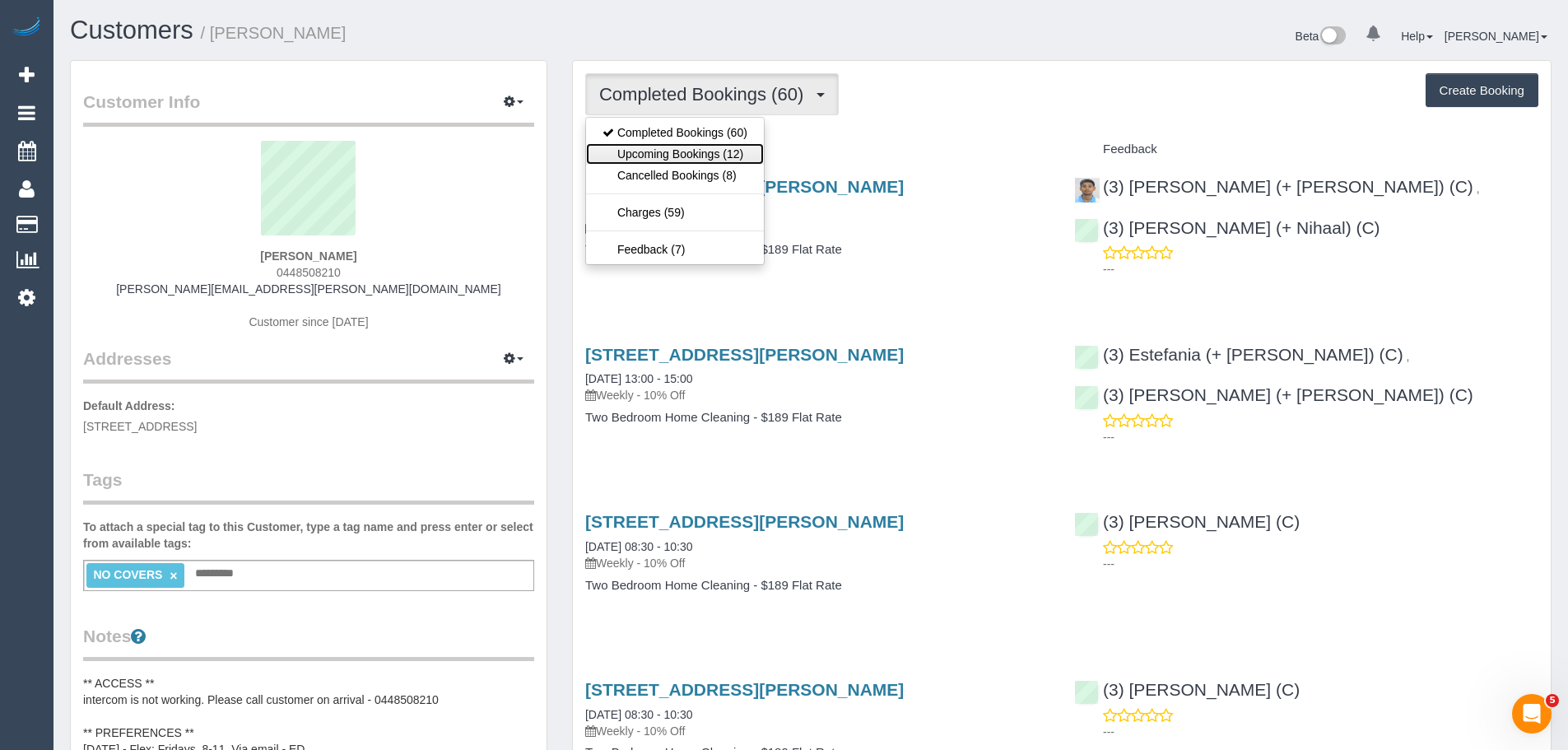
click at [731, 151] on link "Upcoming Bookings (12)" at bounding box center [675, 153] width 178 height 21
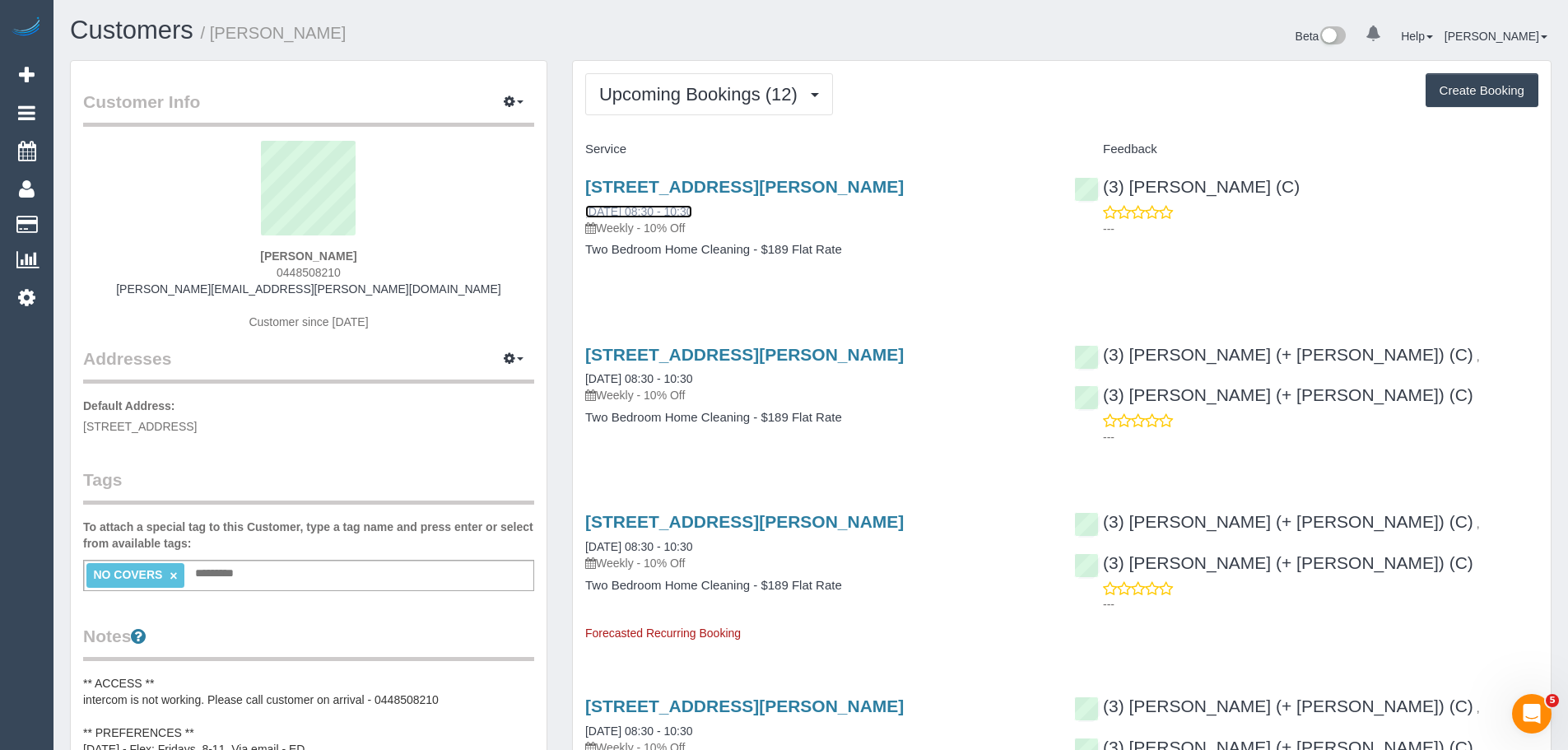
click at [675, 212] on link "[DATE] 08:30 - 10:30" at bounding box center [638, 211] width 107 height 13
click at [734, 86] on span "Upcoming Bookings (12)" at bounding box center [702, 94] width 206 height 21
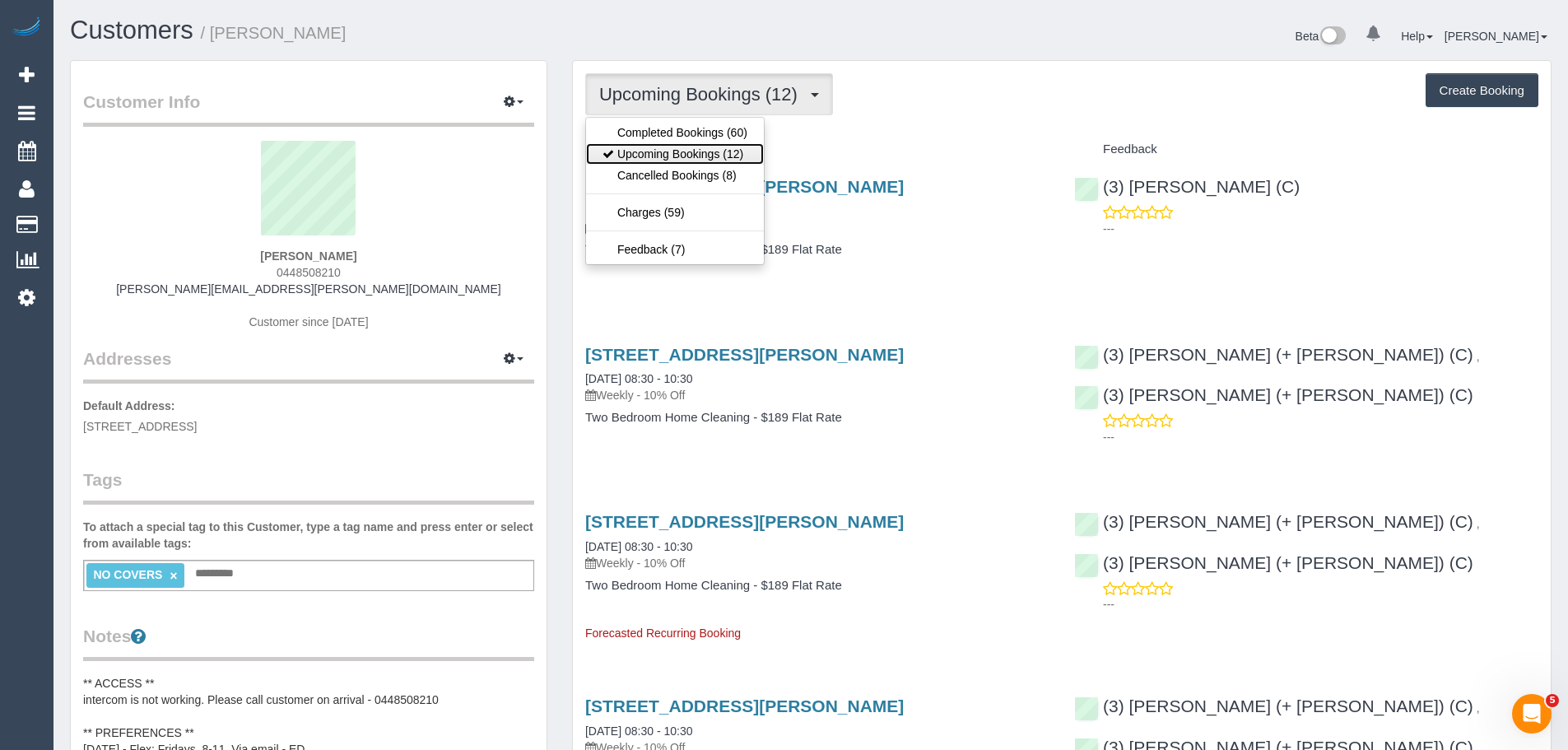
click at [700, 149] on link "Upcoming Bookings (12)" at bounding box center [675, 153] width 178 height 21
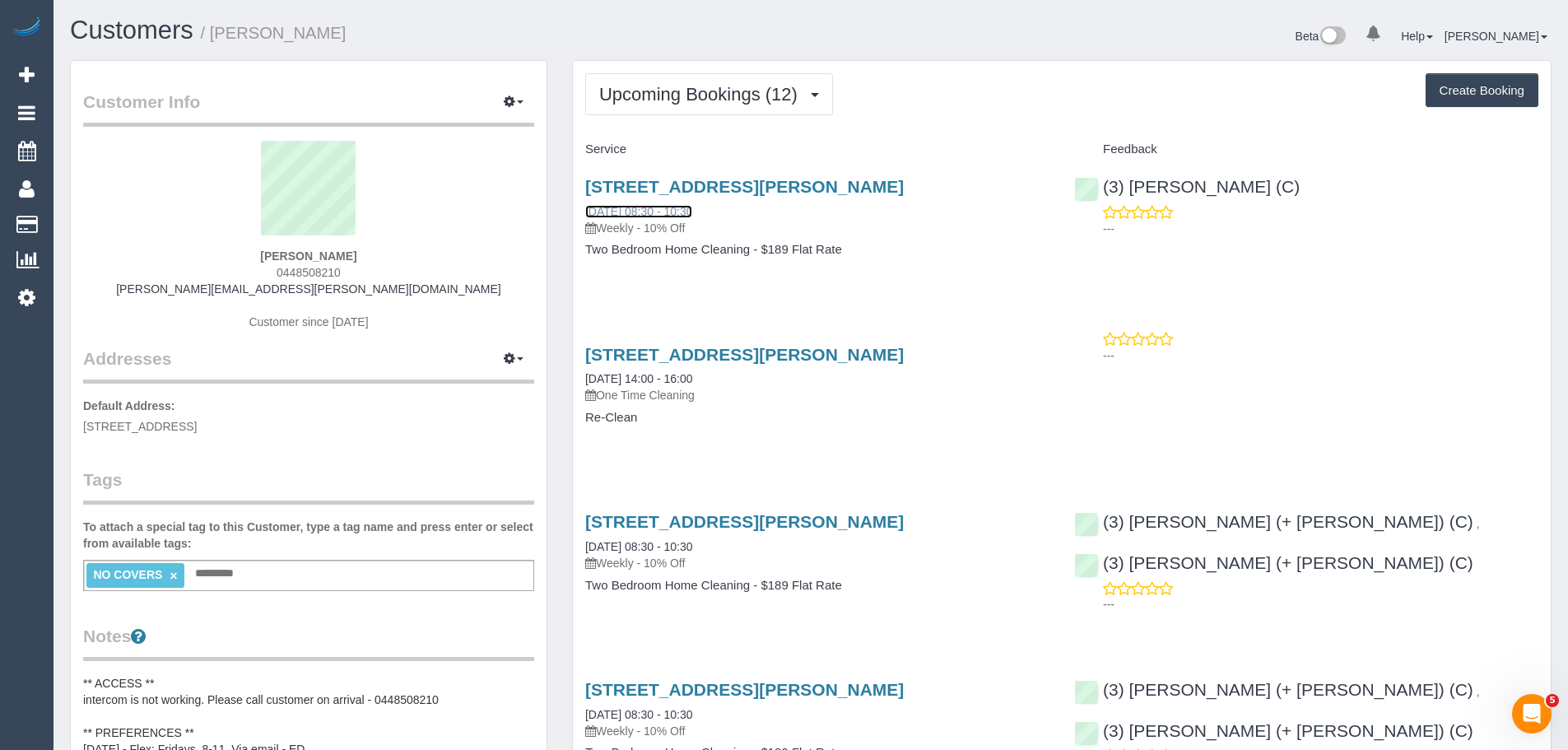
drag, startPoint x: 662, startPoint y: 211, endPoint x: 699, endPoint y: 303, distance: 99.2
click at [717, 98] on span "Upcoming Bookings (12)" at bounding box center [702, 94] width 206 height 21
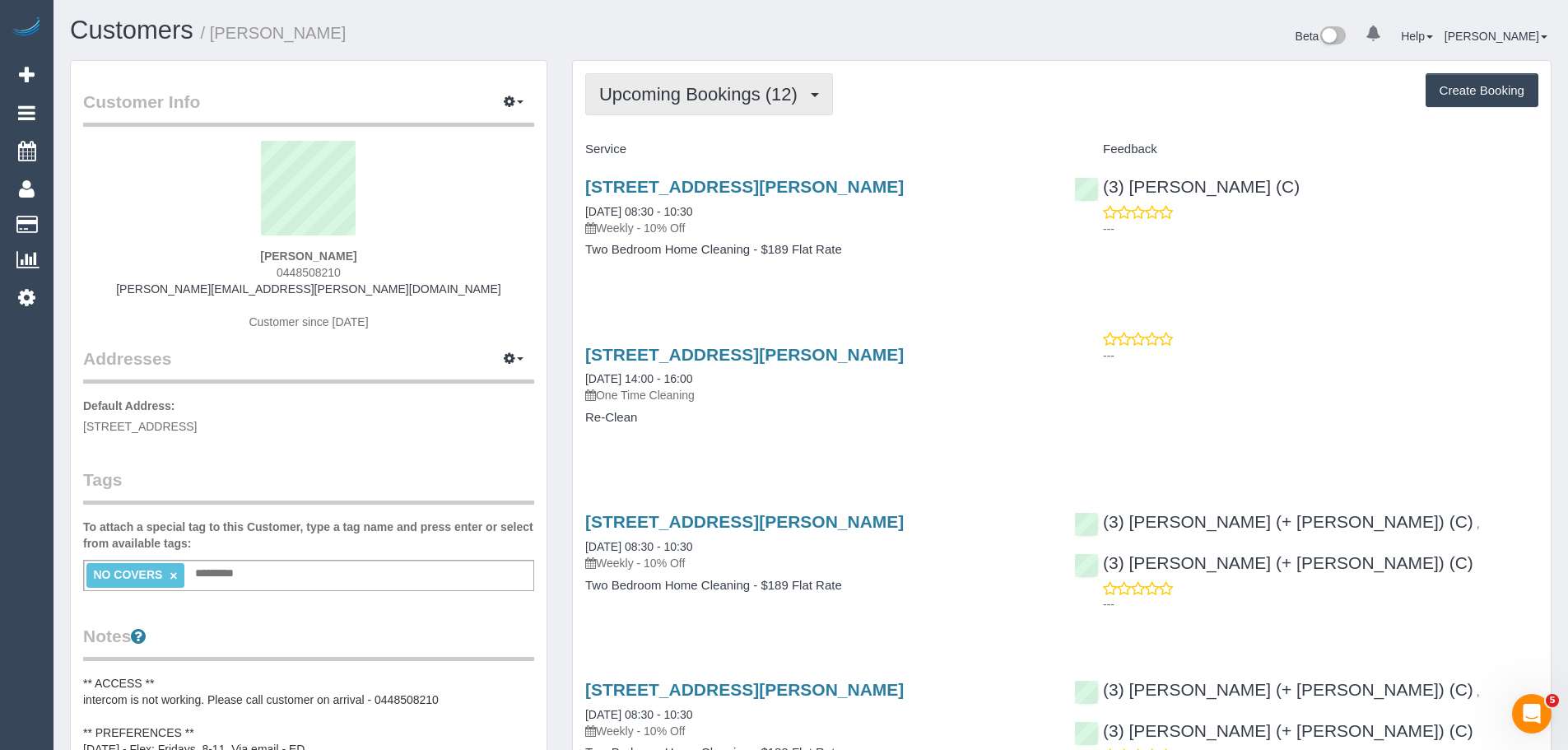
click at [672, 103] on span "Upcoming Bookings (12)" at bounding box center [702, 94] width 206 height 21
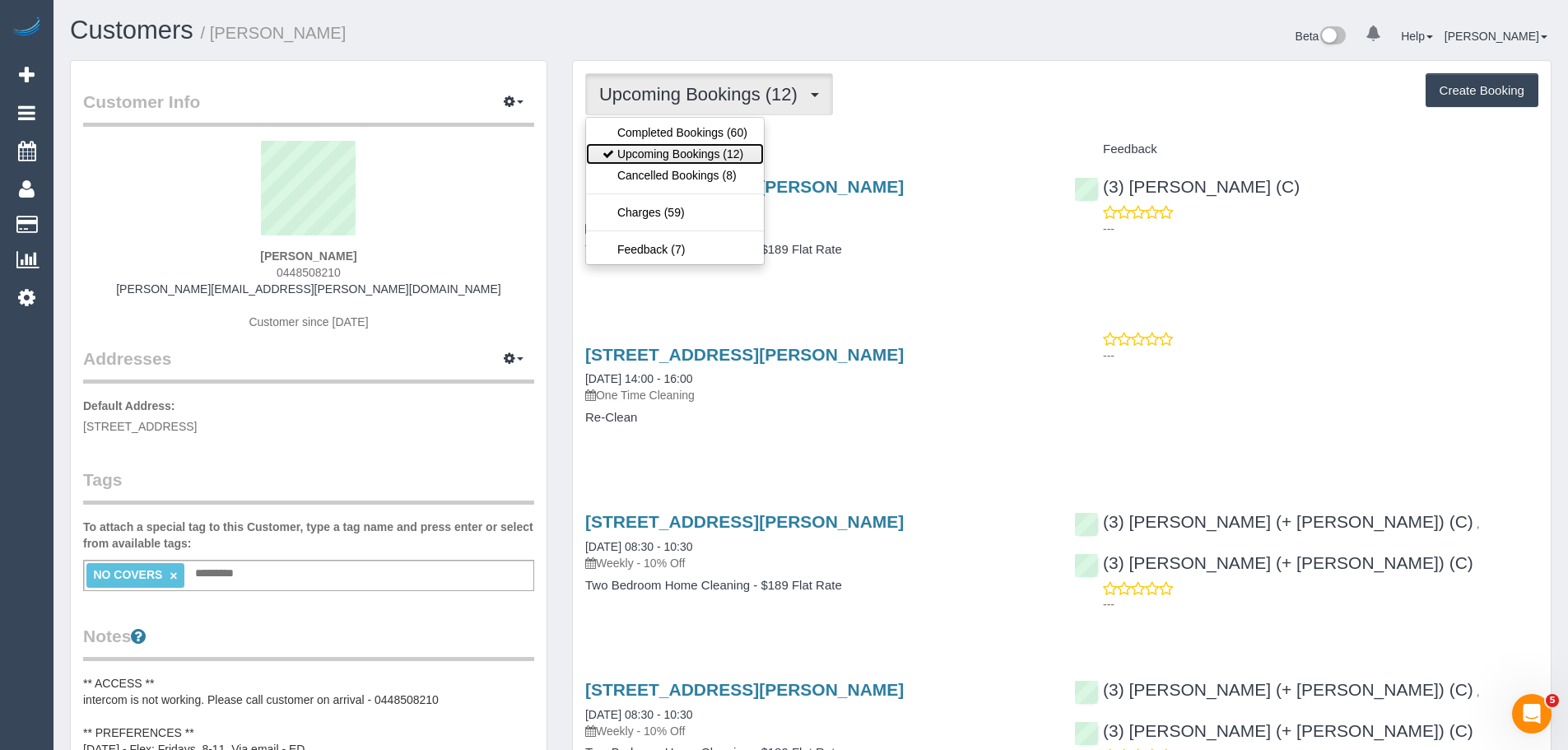
click at [661, 159] on link "Upcoming Bookings (12)" at bounding box center [675, 153] width 178 height 21
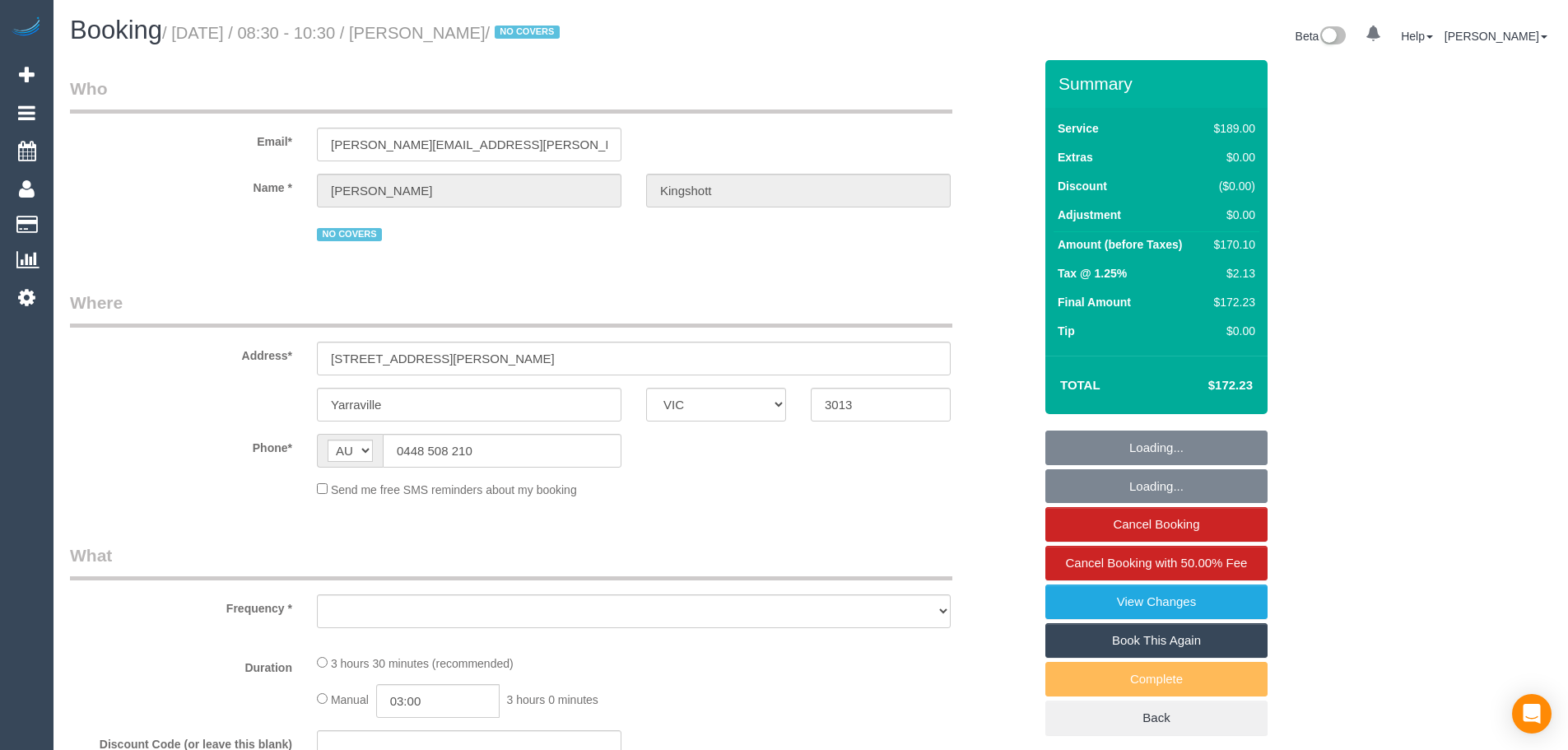
select select "VIC"
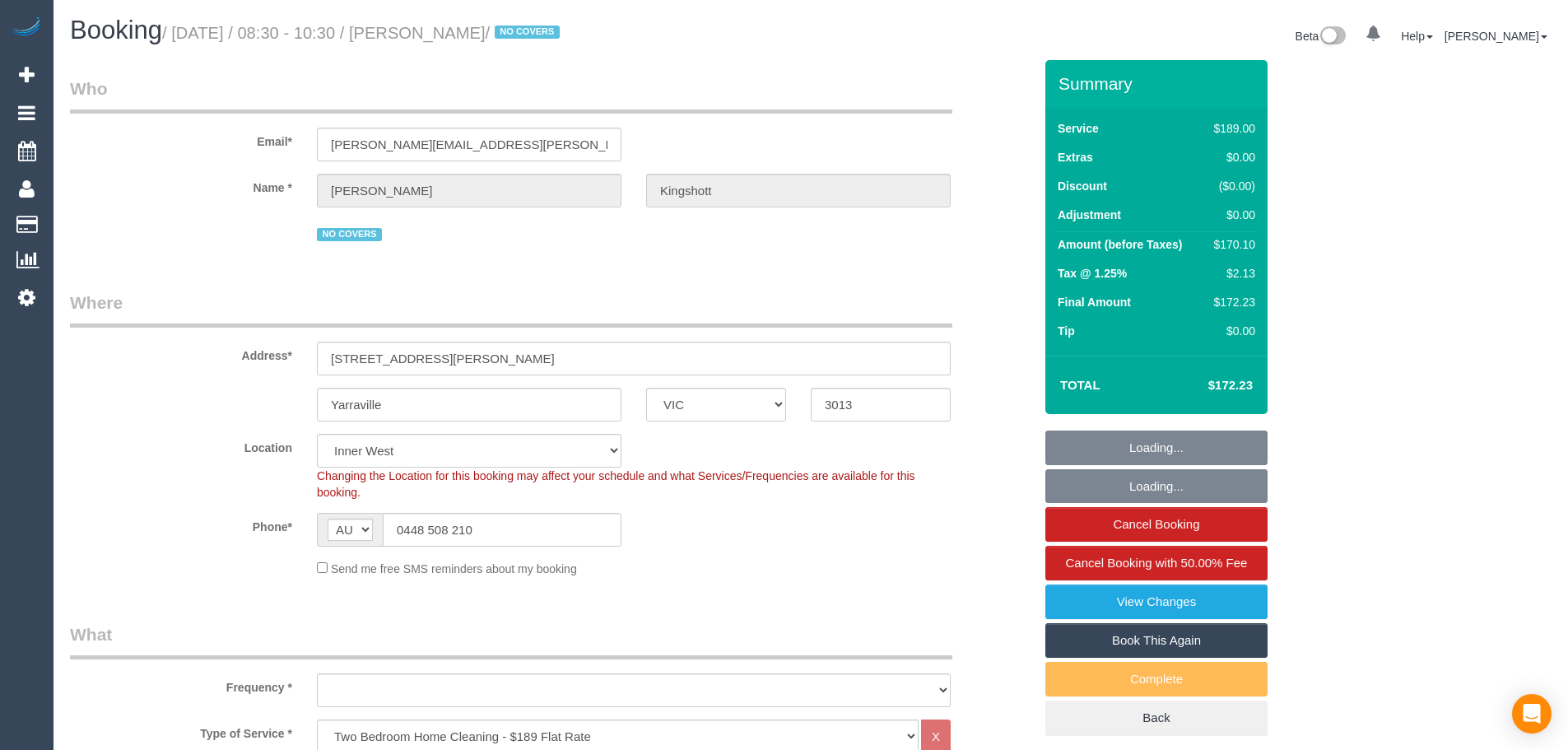
select select "object:696"
select select "string:stripe-pm_1RBOiR2GScqysDRVwOgLJOSd"
select select "number:27"
select select "number:14"
select select "number:19"
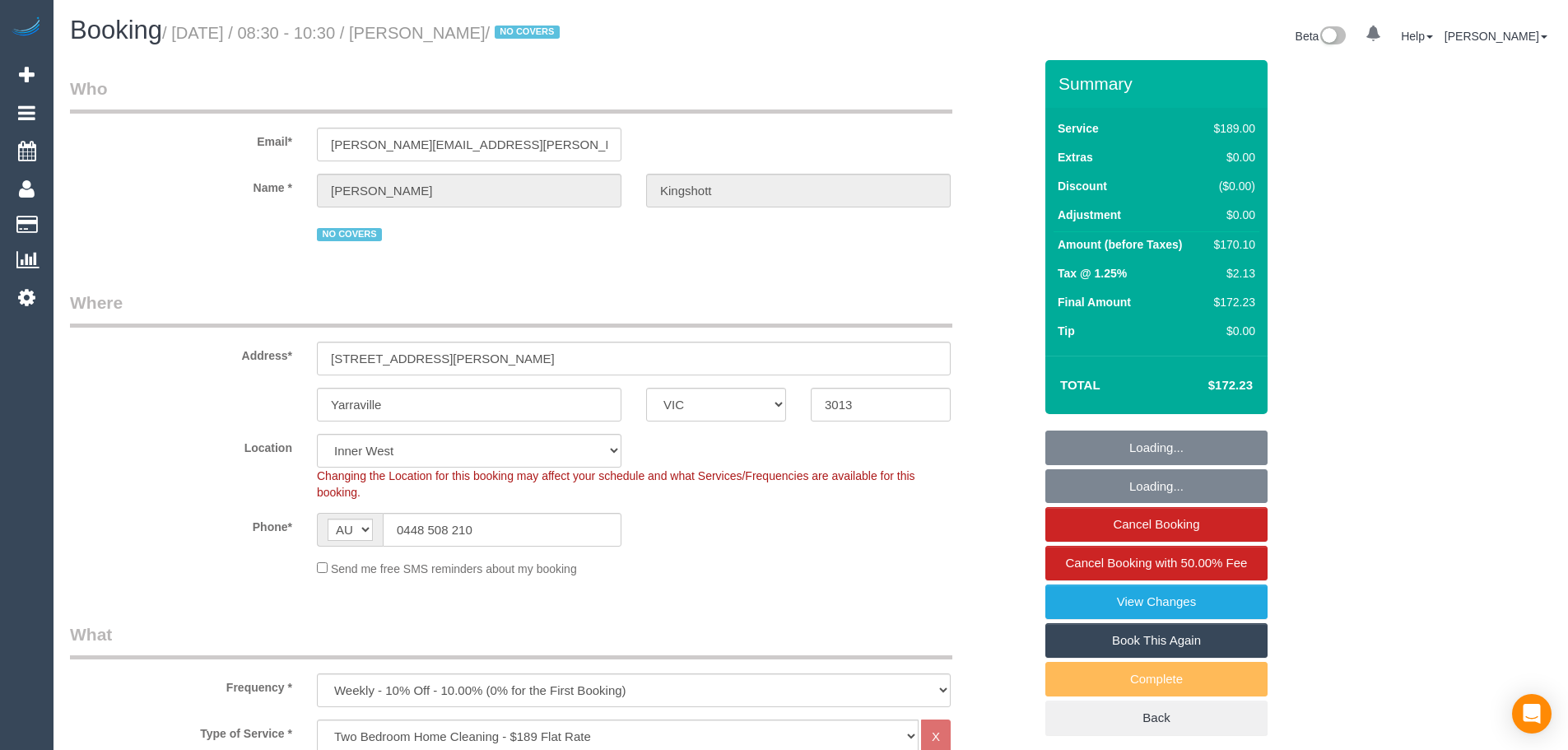
select select "number:36"
select select "number:34"
select select "number:11"
select select "object:1564"
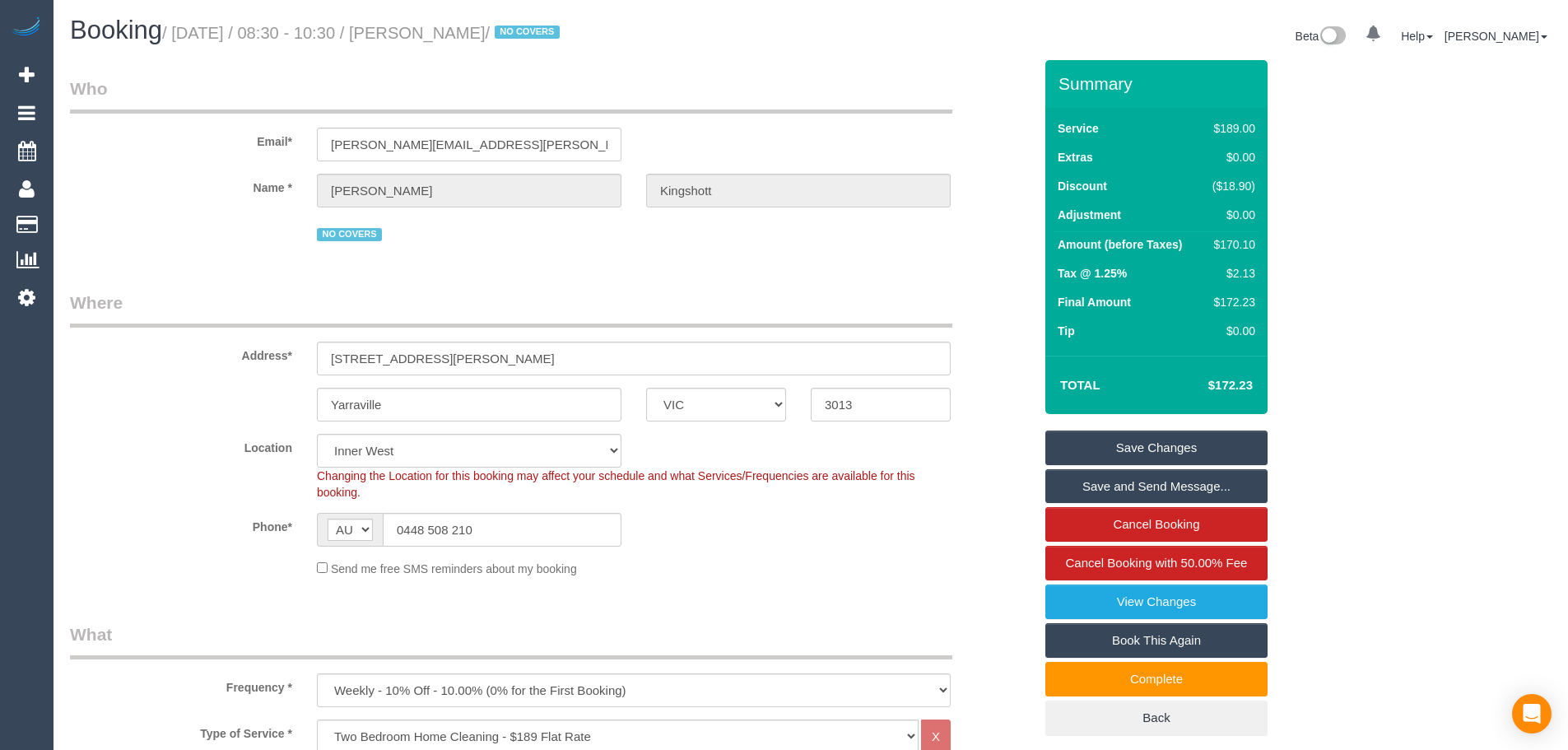
click at [1183, 639] on link "Book This Again" at bounding box center [1156, 640] width 222 height 35
select select "VIC"
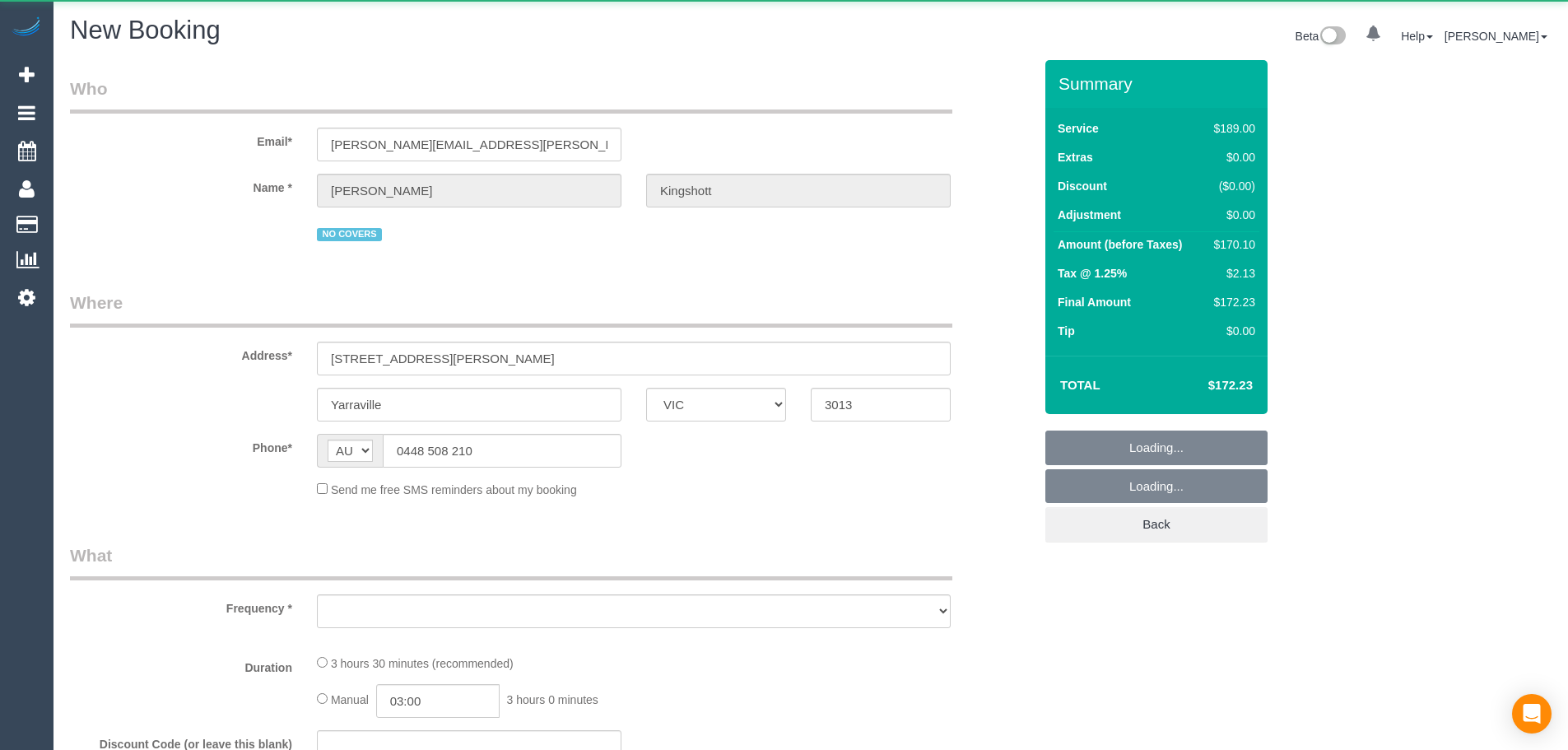
select select "number:27"
select select "number:14"
select select "number:19"
select select "number:36"
select select "number:34"
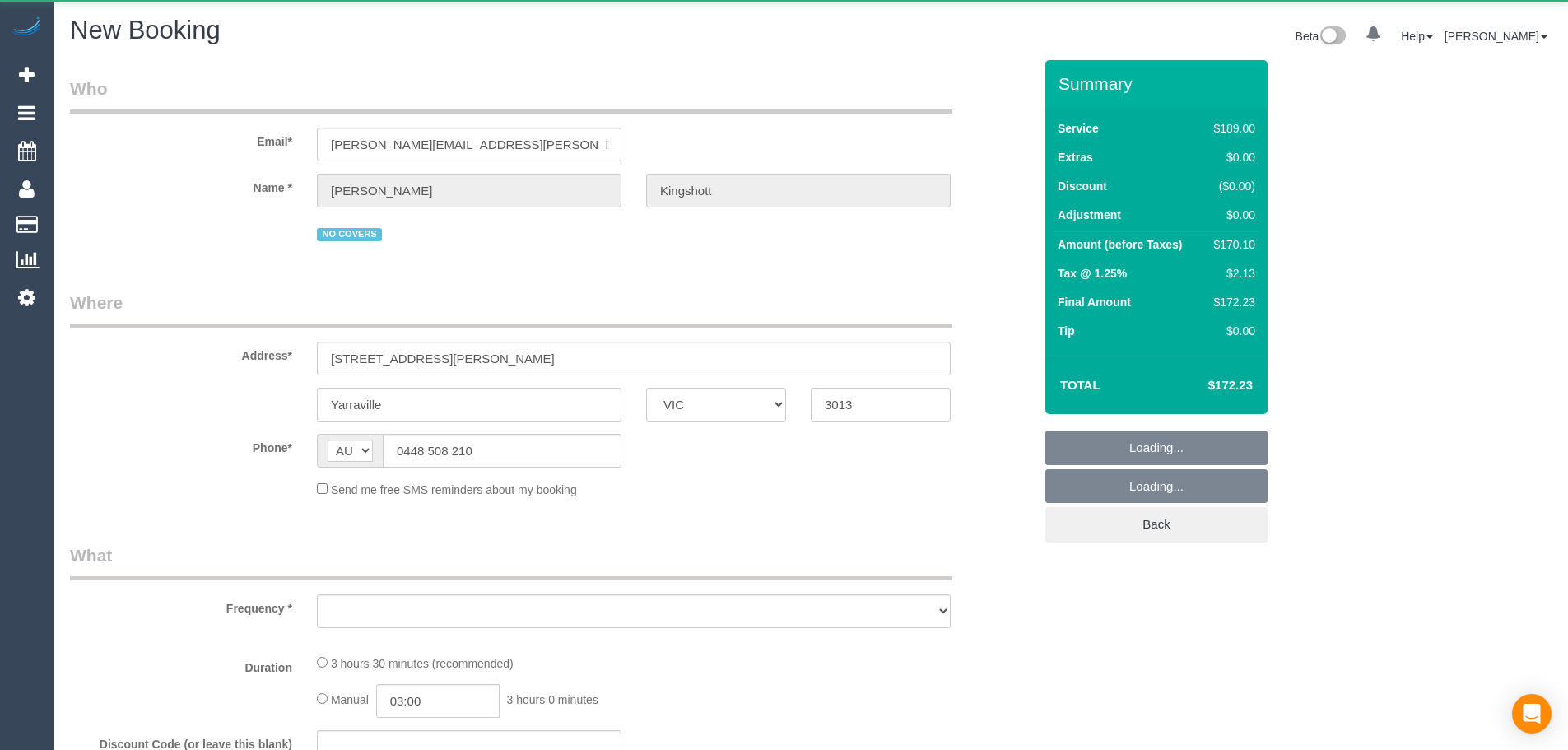
select select "number:11"
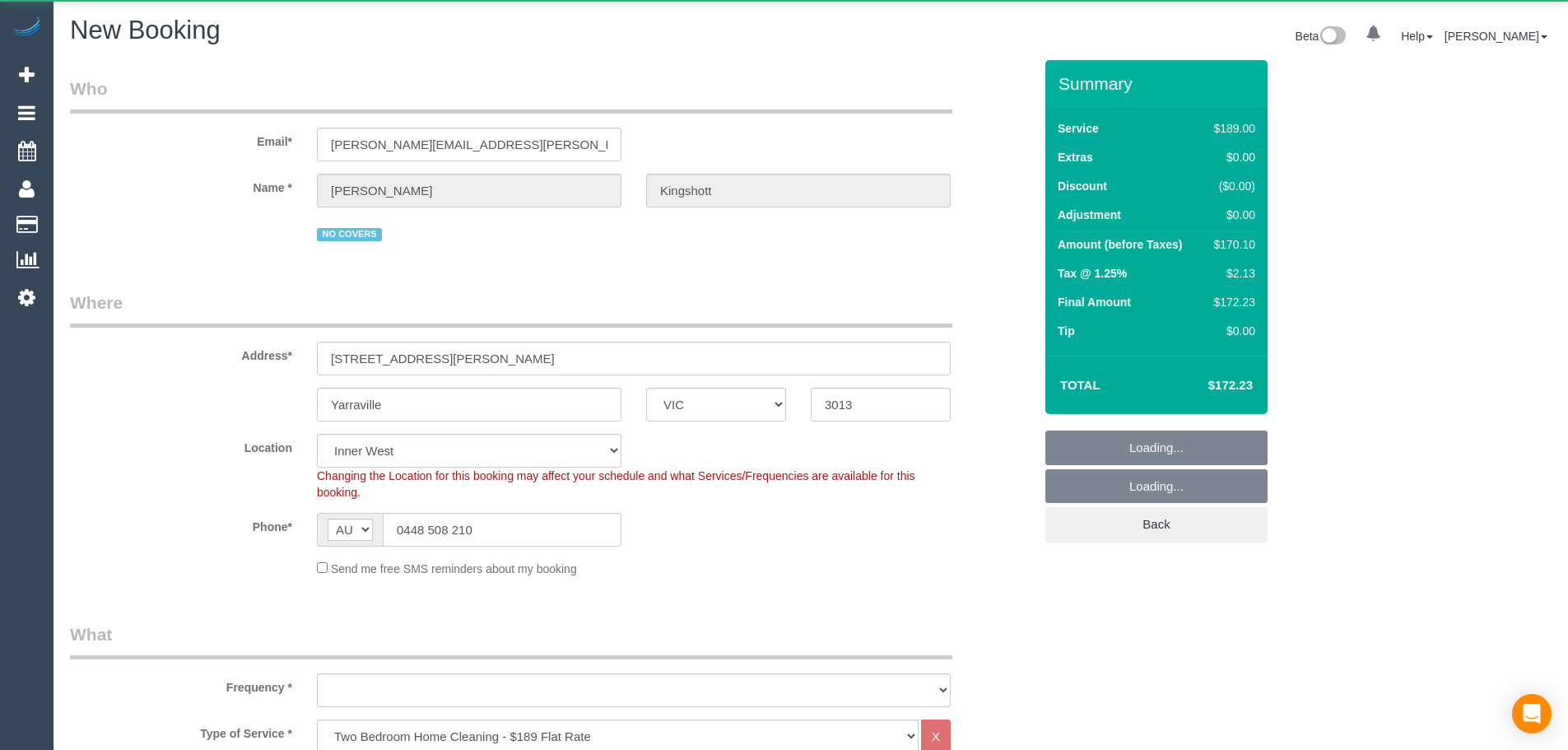
select select "string:stripe-pm_1RBOiR2GScqysDRVwOgLJOSd"
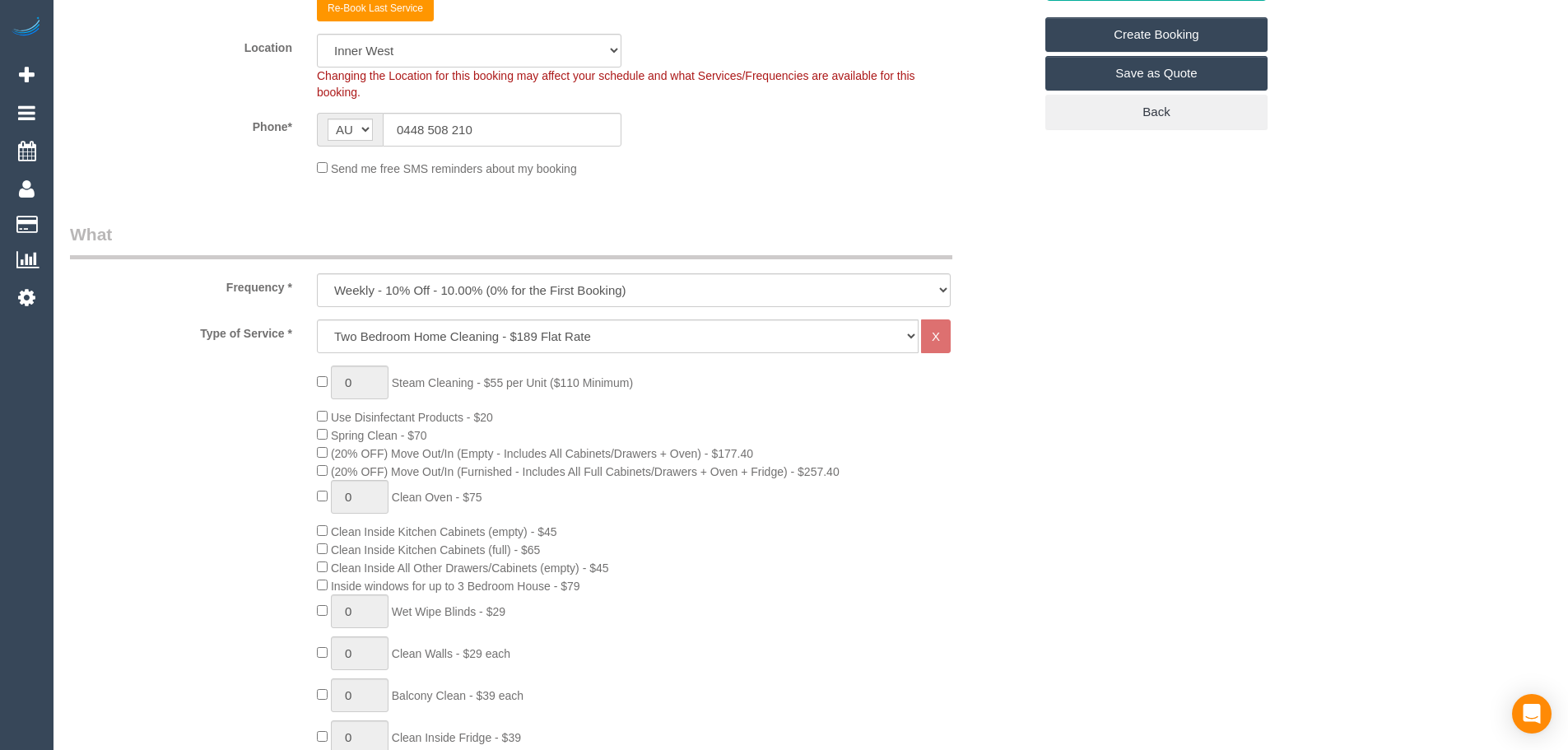
scroll to position [494, 0]
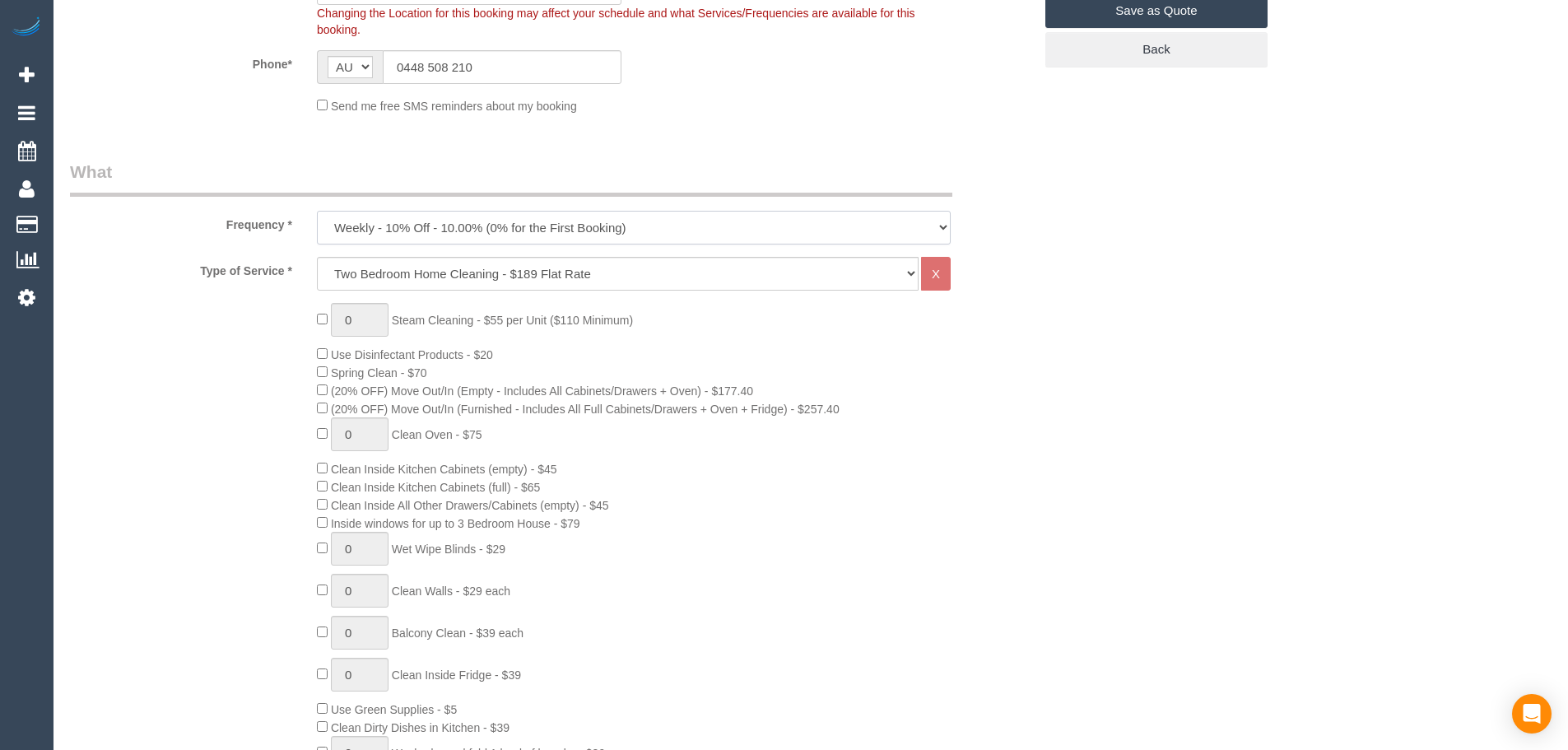
click at [477, 225] on select "One Time Cleaning Weekly - 10% Off - 10.00% (0% for the First Booking) Fortnigh…" at bounding box center [633, 228] width 634 height 34
select select "object:2723"
click at [317, 211] on select "One Time Cleaning Weekly - 10% Off - 10.00% (0% for the First Booking) Fortnigh…" at bounding box center [633, 228] width 634 height 34
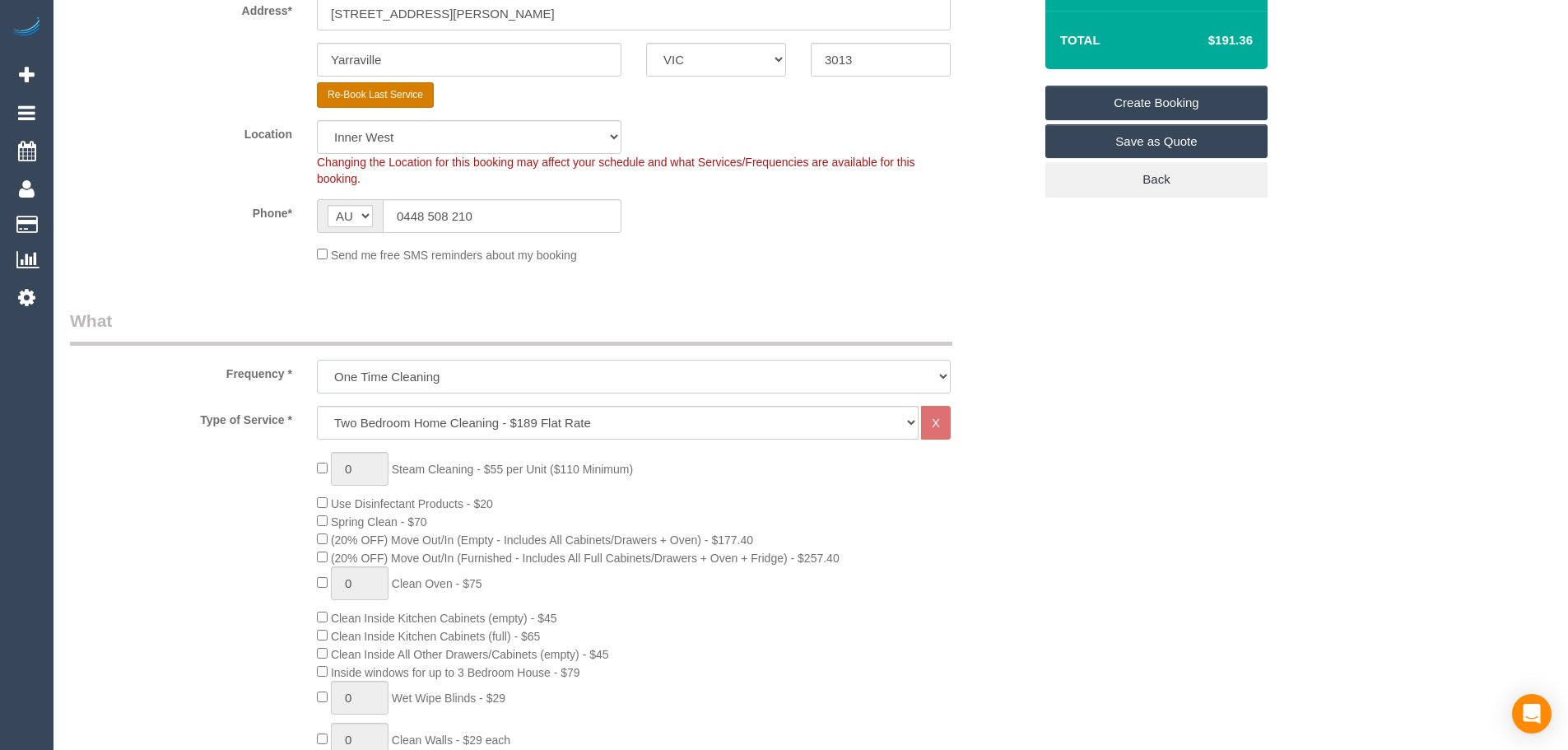
scroll to position [164, 0]
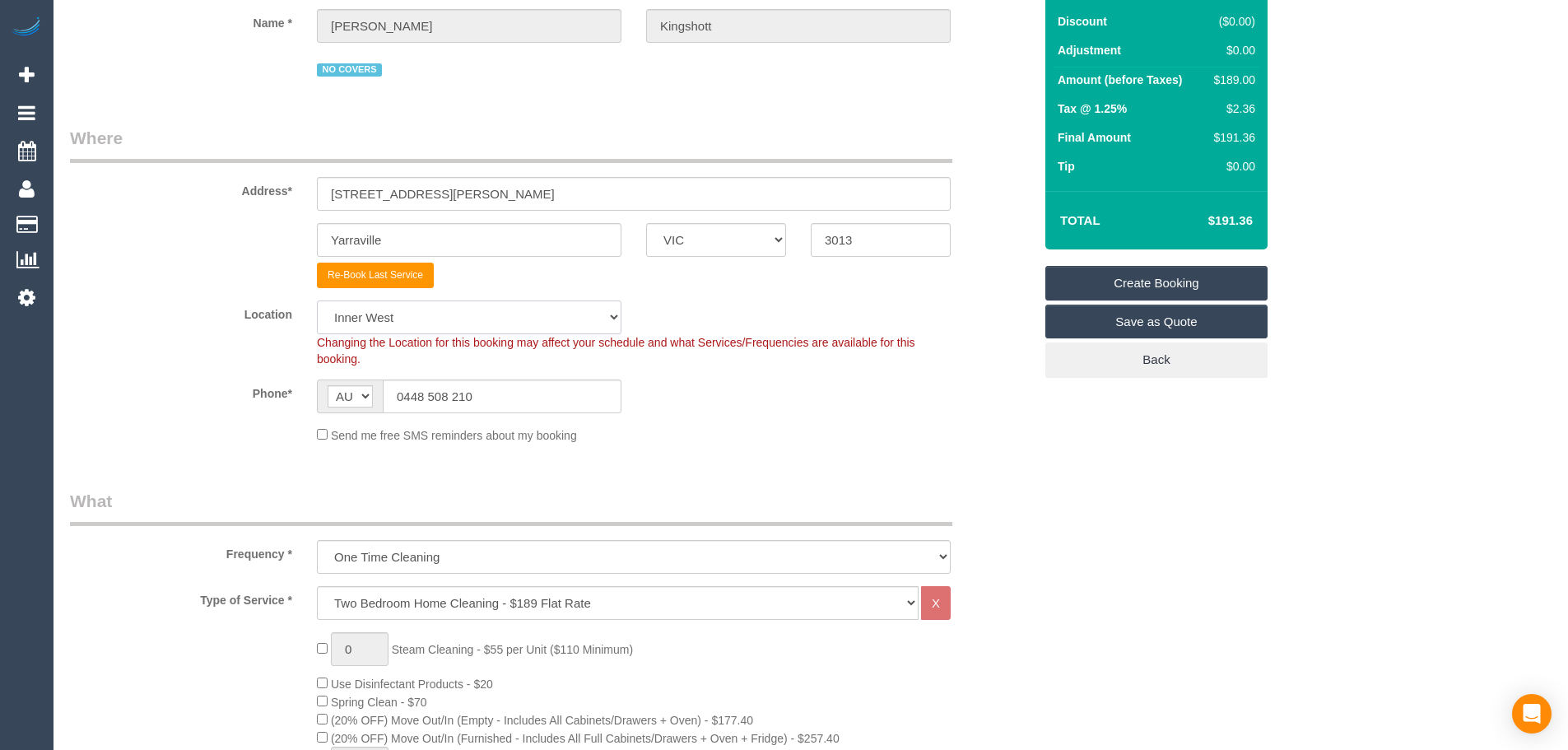
click at [419, 317] on select "Office City East (North) East (South) Inner East Inner North (East) Inner North…" at bounding box center [469, 318] width 305 height 34
select select "50"
click at [317, 301] on select "Office City East (North) East (South) Inner East Inner North (East) Inner North…" at bounding box center [469, 318] width 305 height 34
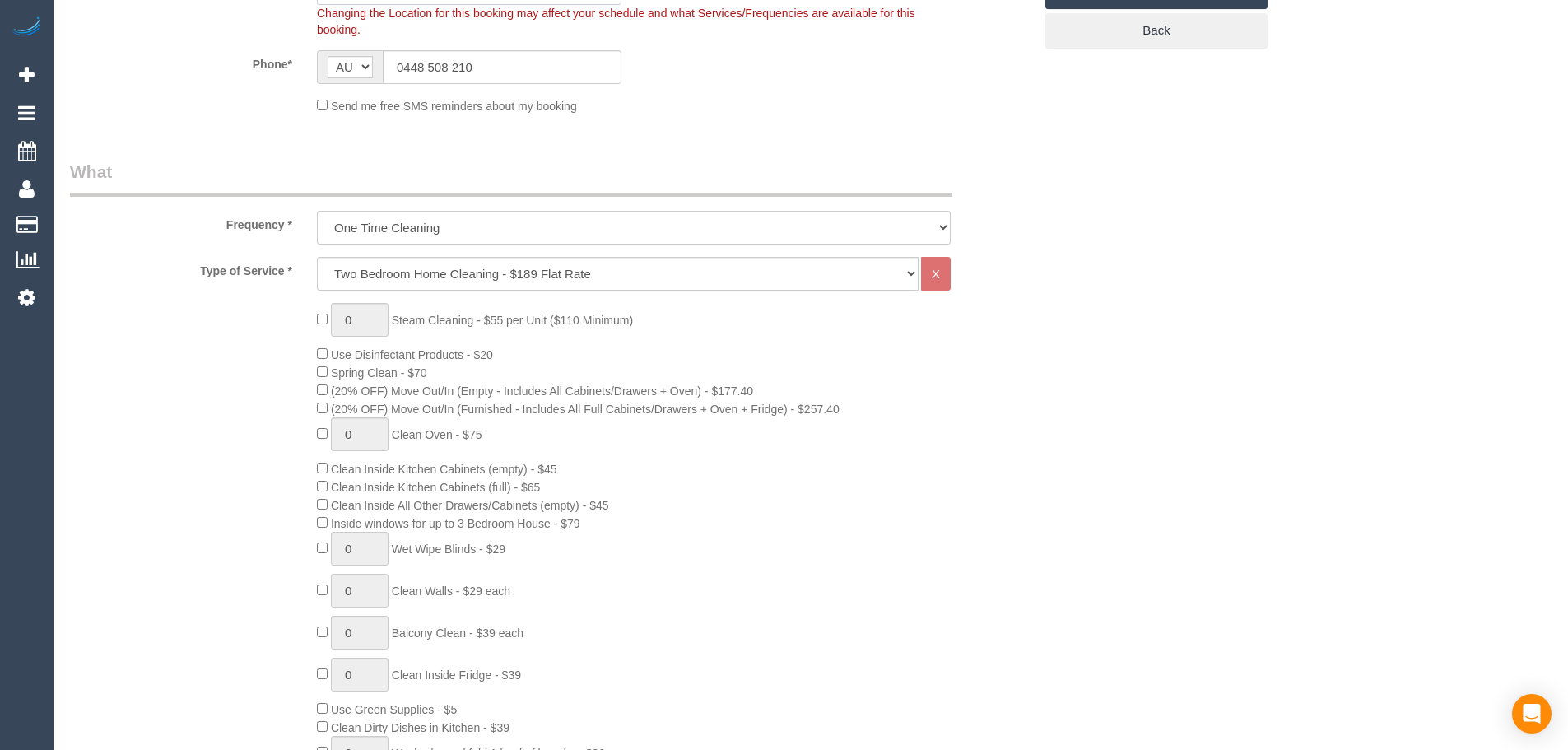
select select "object:2745"
click at [405, 278] on select "Hourly Service - $70/h Hourly Service - $65/h Hourly Service - $60/h Hourly Ser…" at bounding box center [617, 274] width 601 height 34
select select "28"
click at [317, 257] on select "Hourly Service - $70/h Hourly Service - $65/h Hourly Service - $60/h Hourly Ser…" at bounding box center [617, 274] width 601 height 34
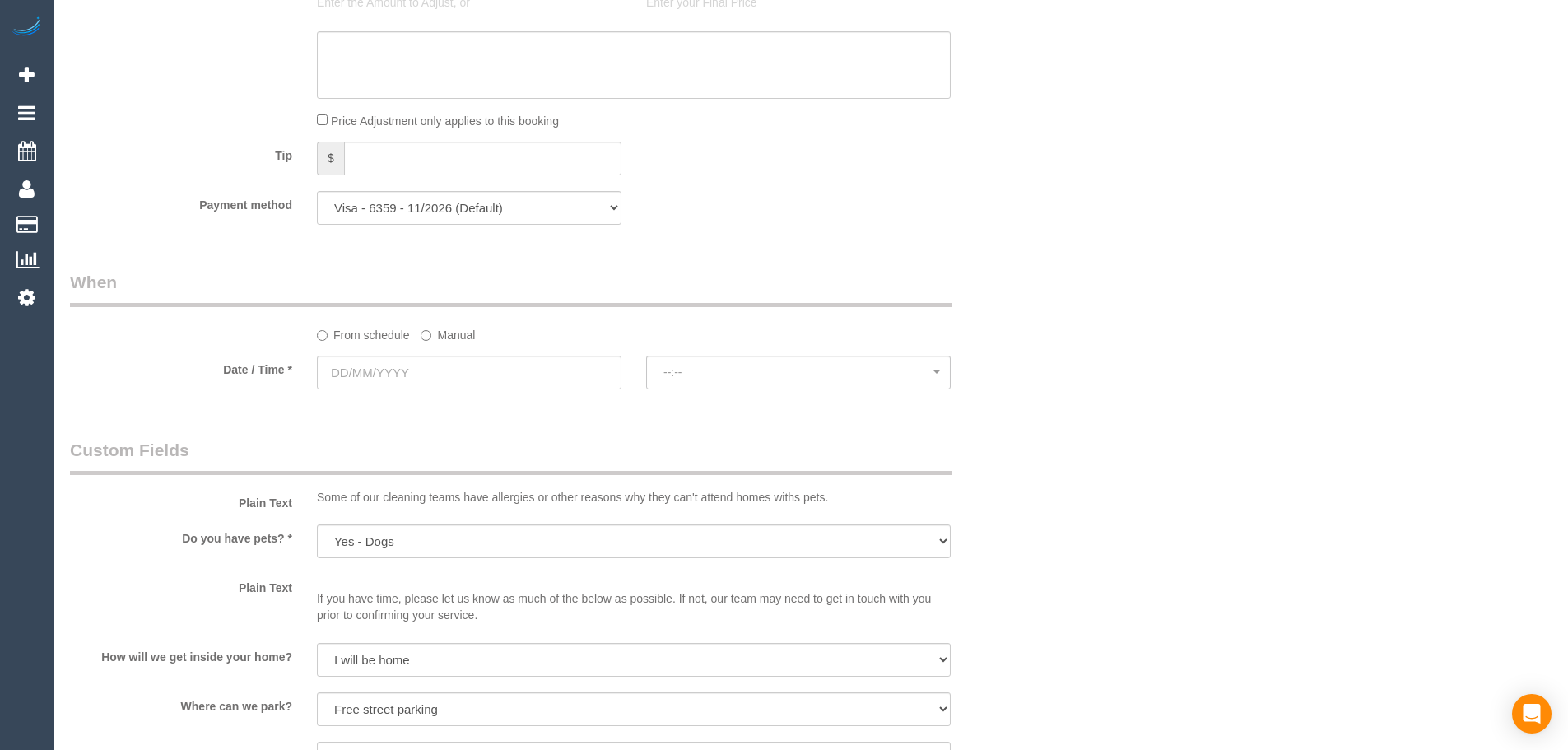
scroll to position [1399, 0]
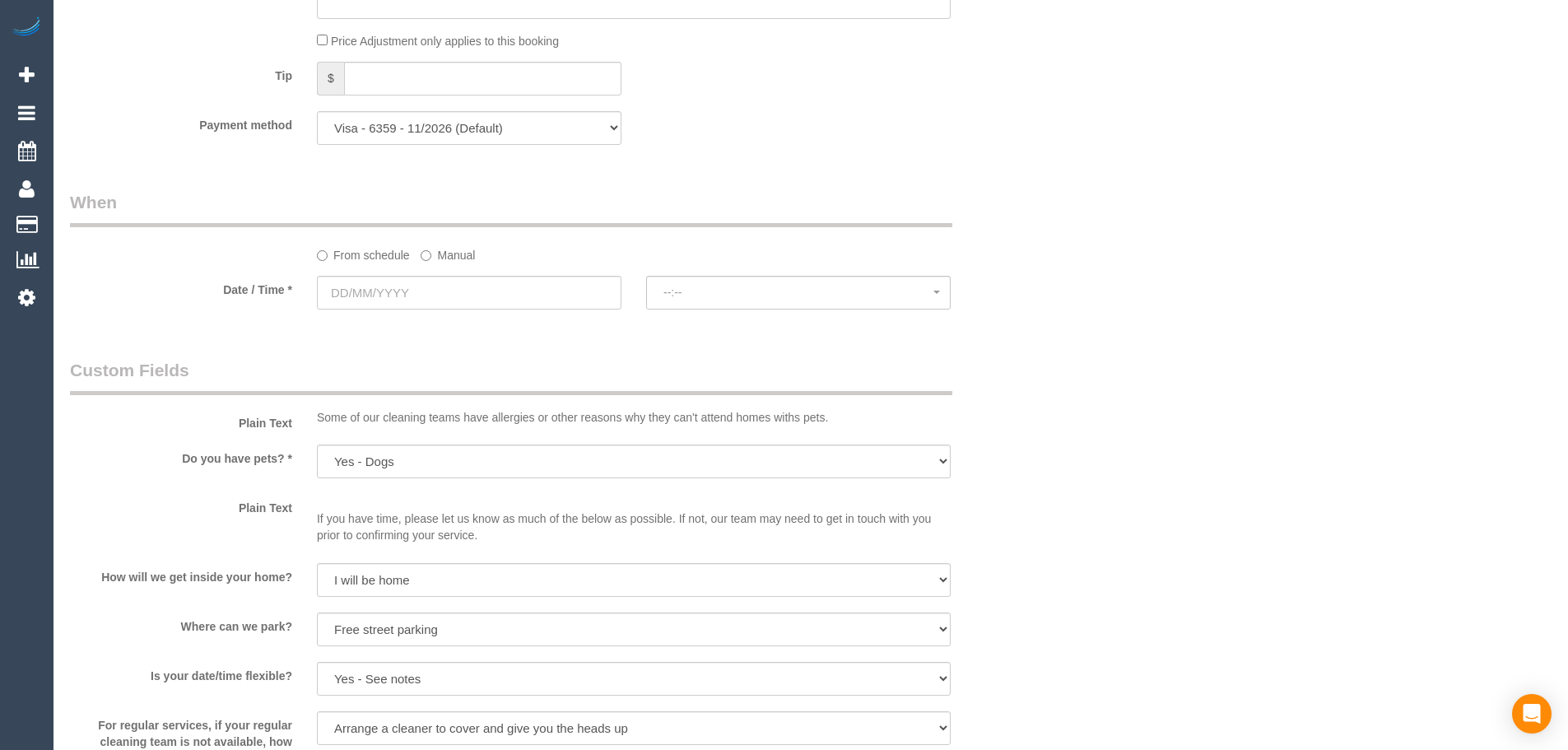
click at [450, 247] on label "Manual" at bounding box center [447, 252] width 55 height 22
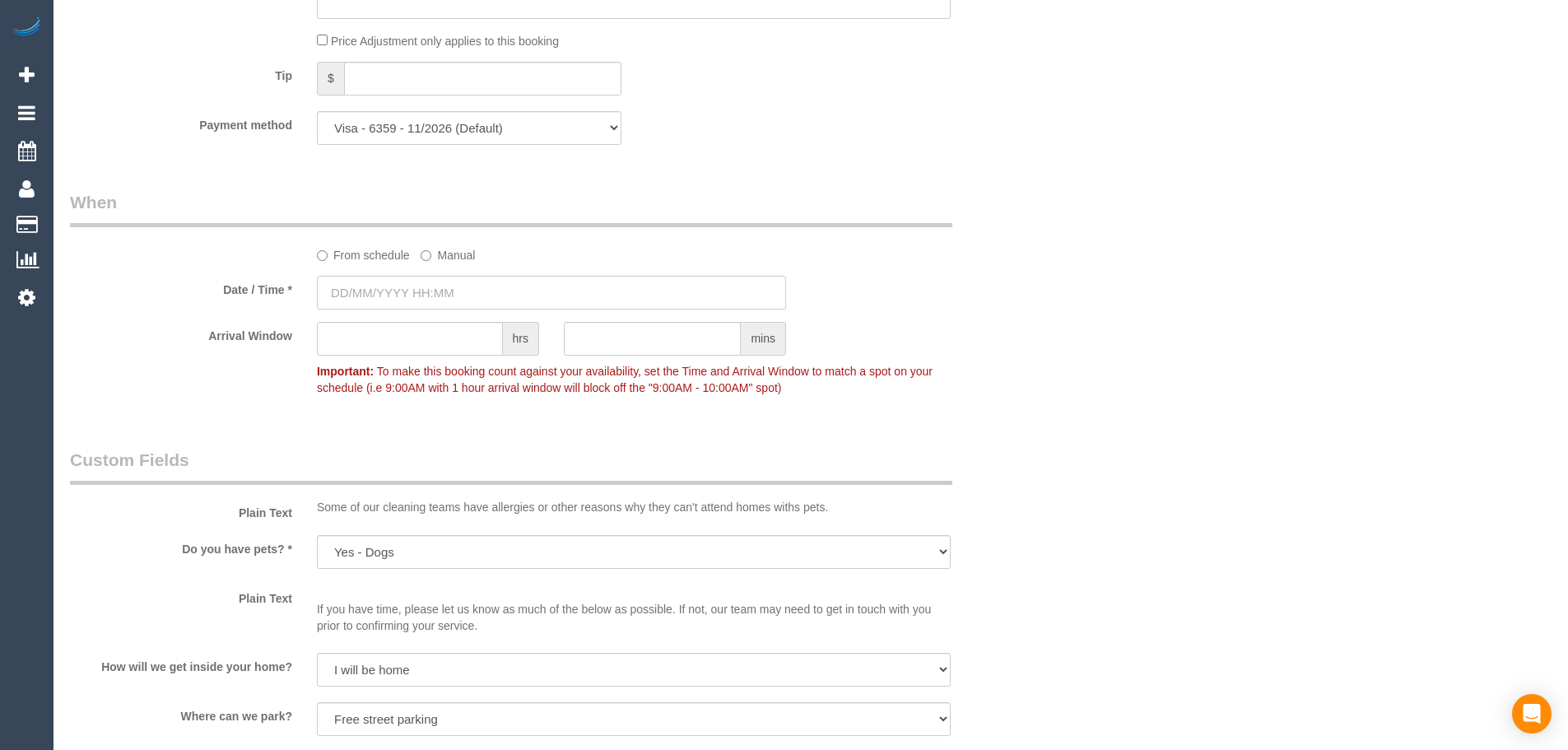
click at [449, 283] on input "text" at bounding box center [551, 293] width 469 height 34
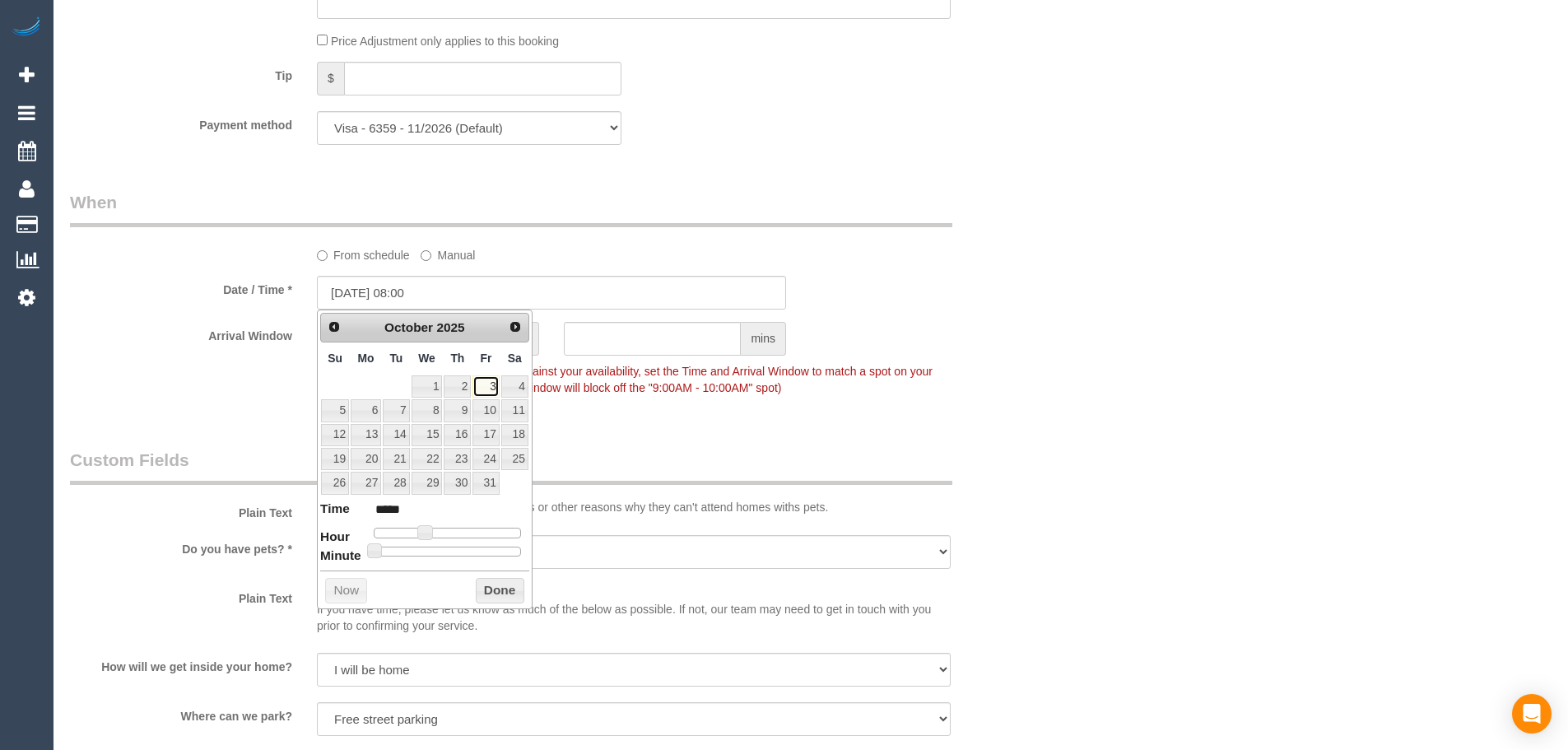
click at [493, 386] on link "3" at bounding box center [485, 386] width 26 height 22
click at [496, 530] on div at bounding box center [447, 533] width 147 height 10
type input "03/10/2025 18:00"
type input "*****"
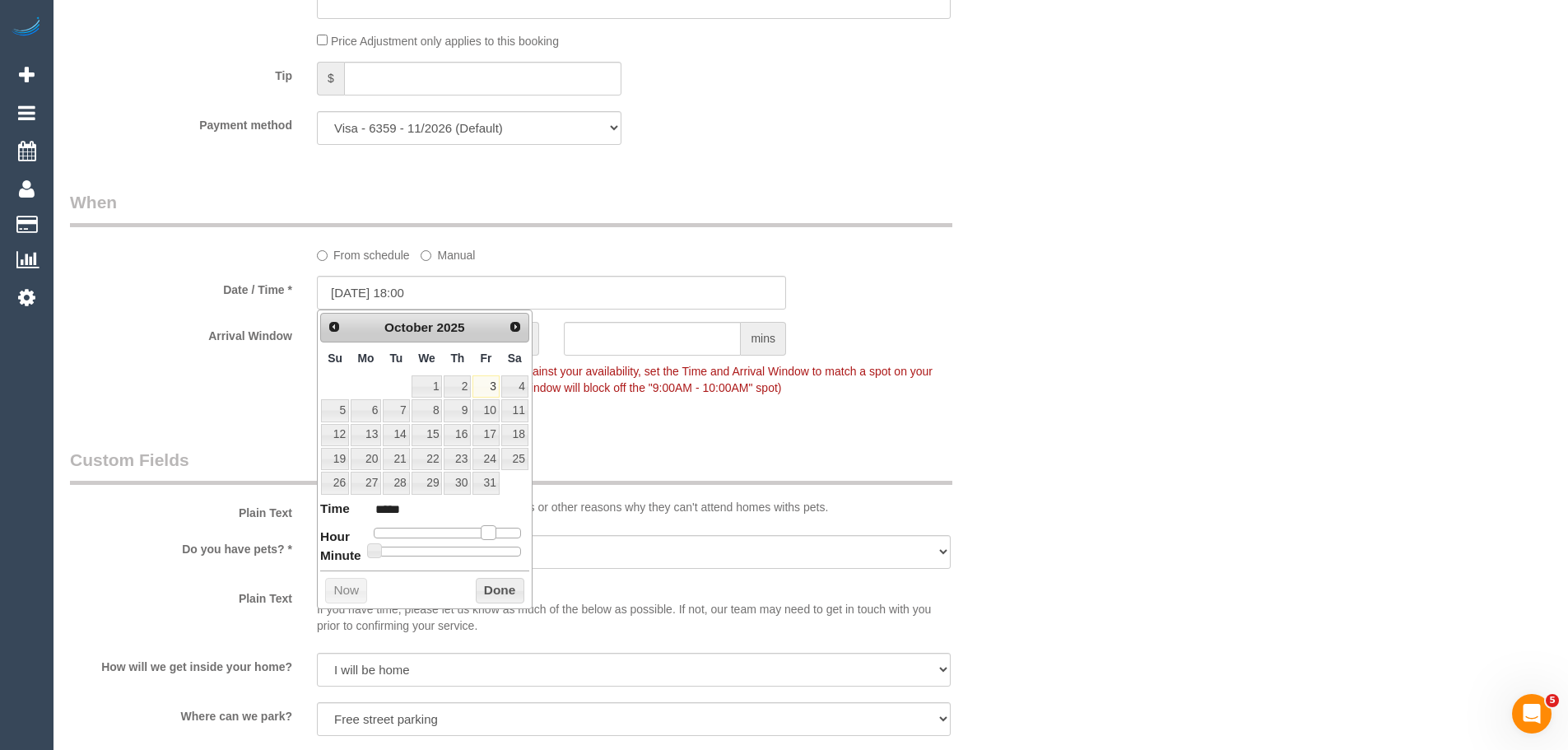
type input "03/10/2025 19:00"
type input "*****"
type input "03/10/2025 15:00"
type input "*****"
drag, startPoint x: 487, startPoint y: 535, endPoint x: 468, endPoint y: 534, distance: 19.0
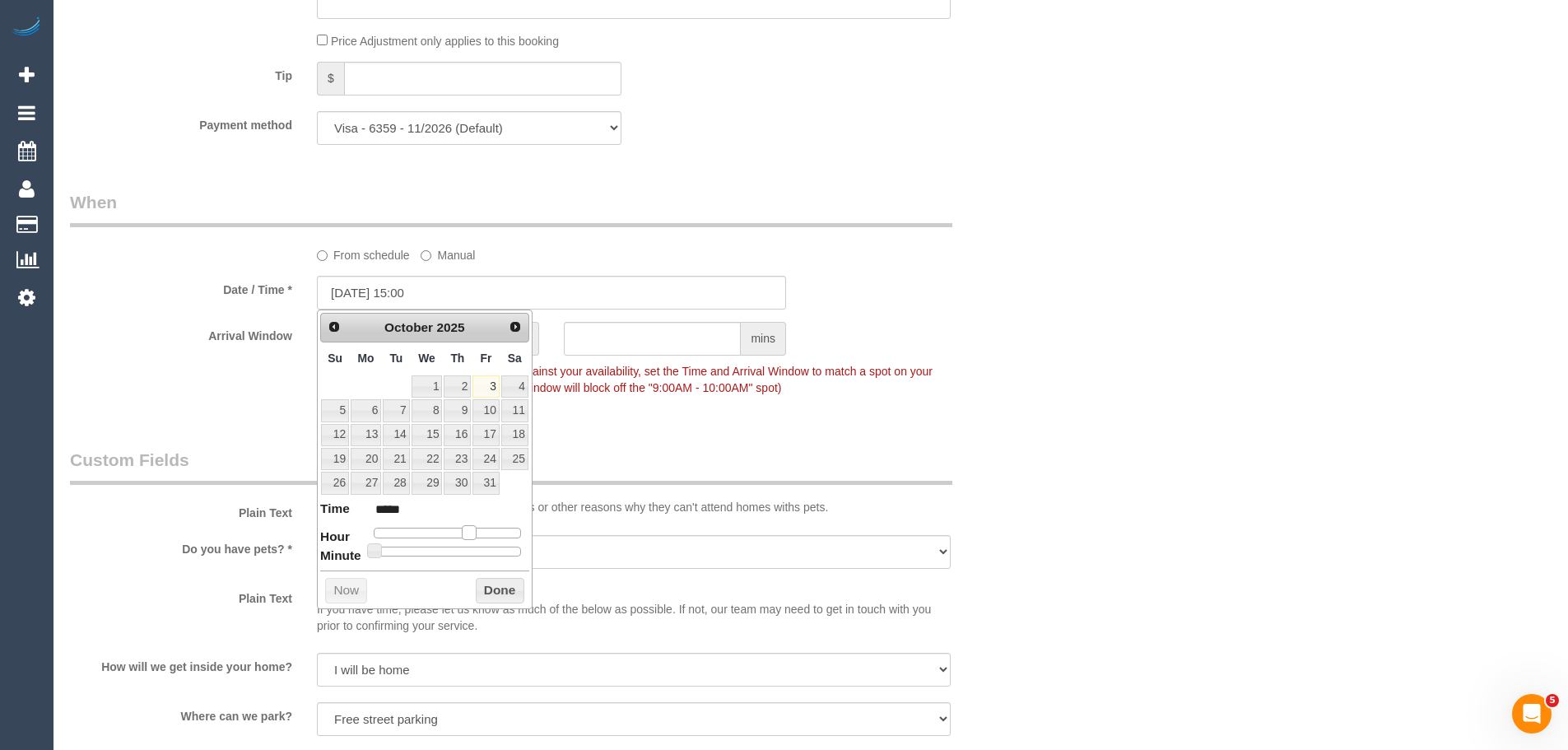
click at [467, 534] on span at bounding box center [469, 532] width 15 height 15
type input "03/10/2025 13:00"
type input "*****"
click at [458, 536] on span at bounding box center [456, 532] width 15 height 15
type input "[DATE] 14:00"
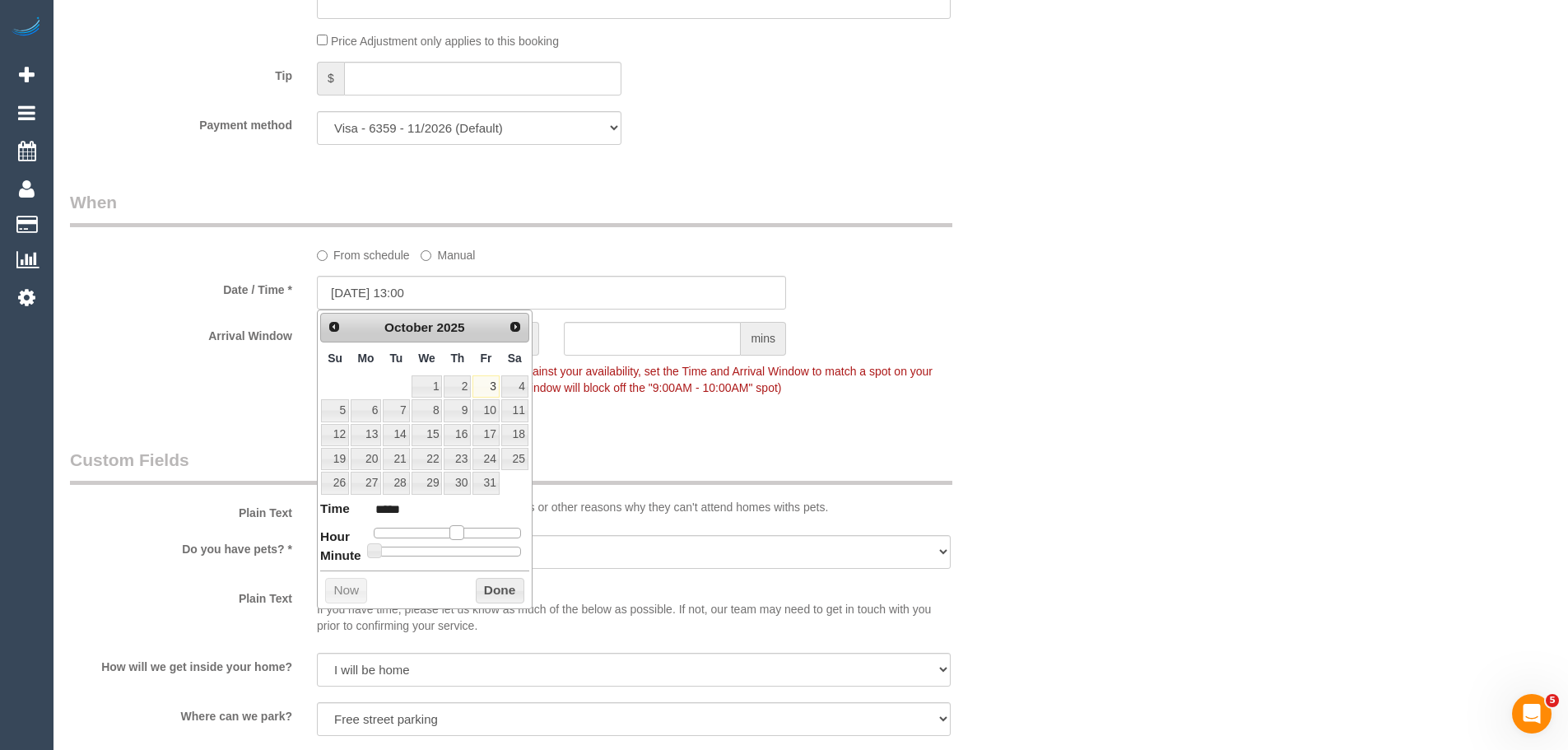
type input "*****"
drag, startPoint x: 458, startPoint y: 536, endPoint x: 509, endPoint y: 596, distance: 78.7
click at [464, 536] on span at bounding box center [456, 532] width 15 height 15
click at [509, 596] on button "Done" at bounding box center [500, 591] width 49 height 26
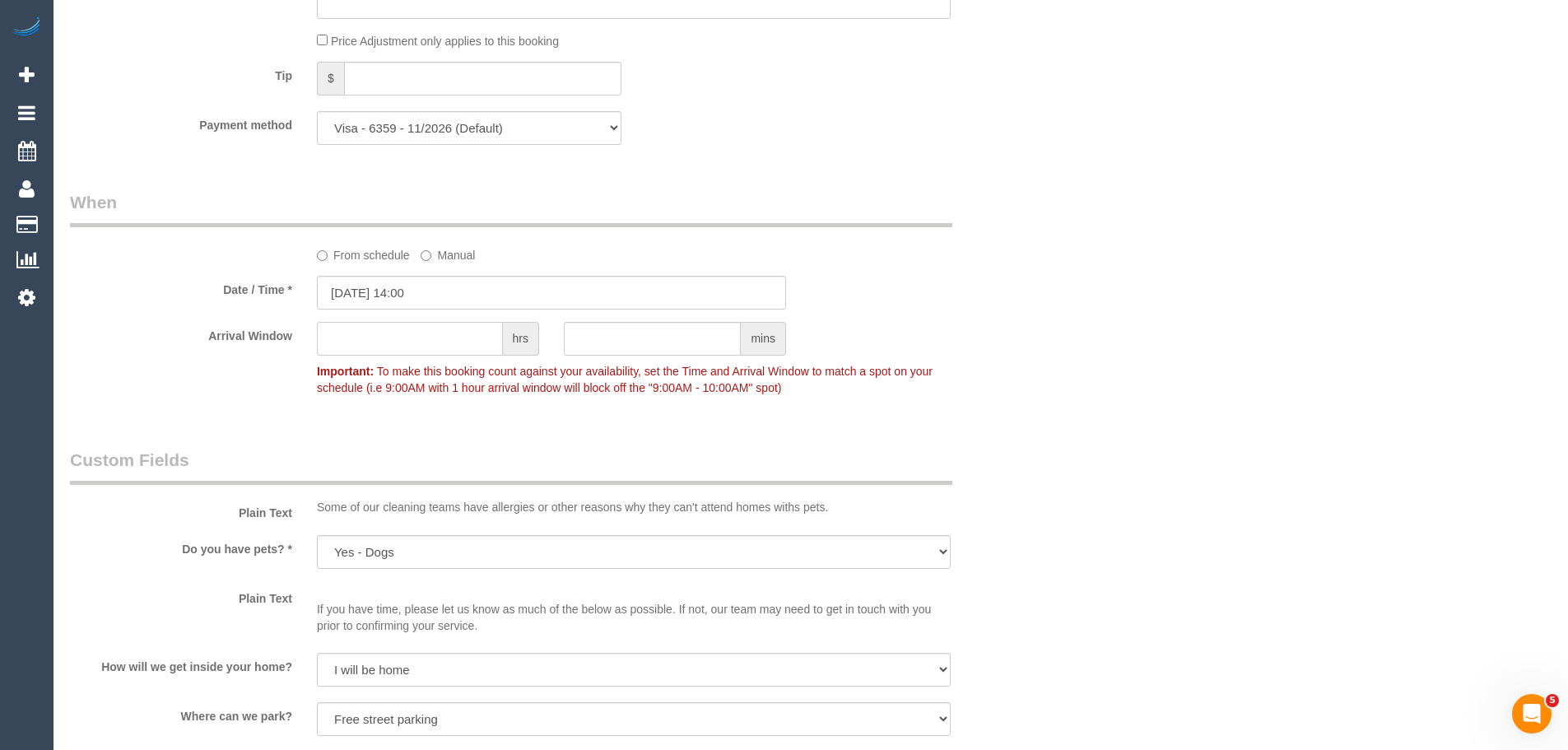
click at [410, 342] on input "text" at bounding box center [409, 339] width 186 height 34
type input "2"
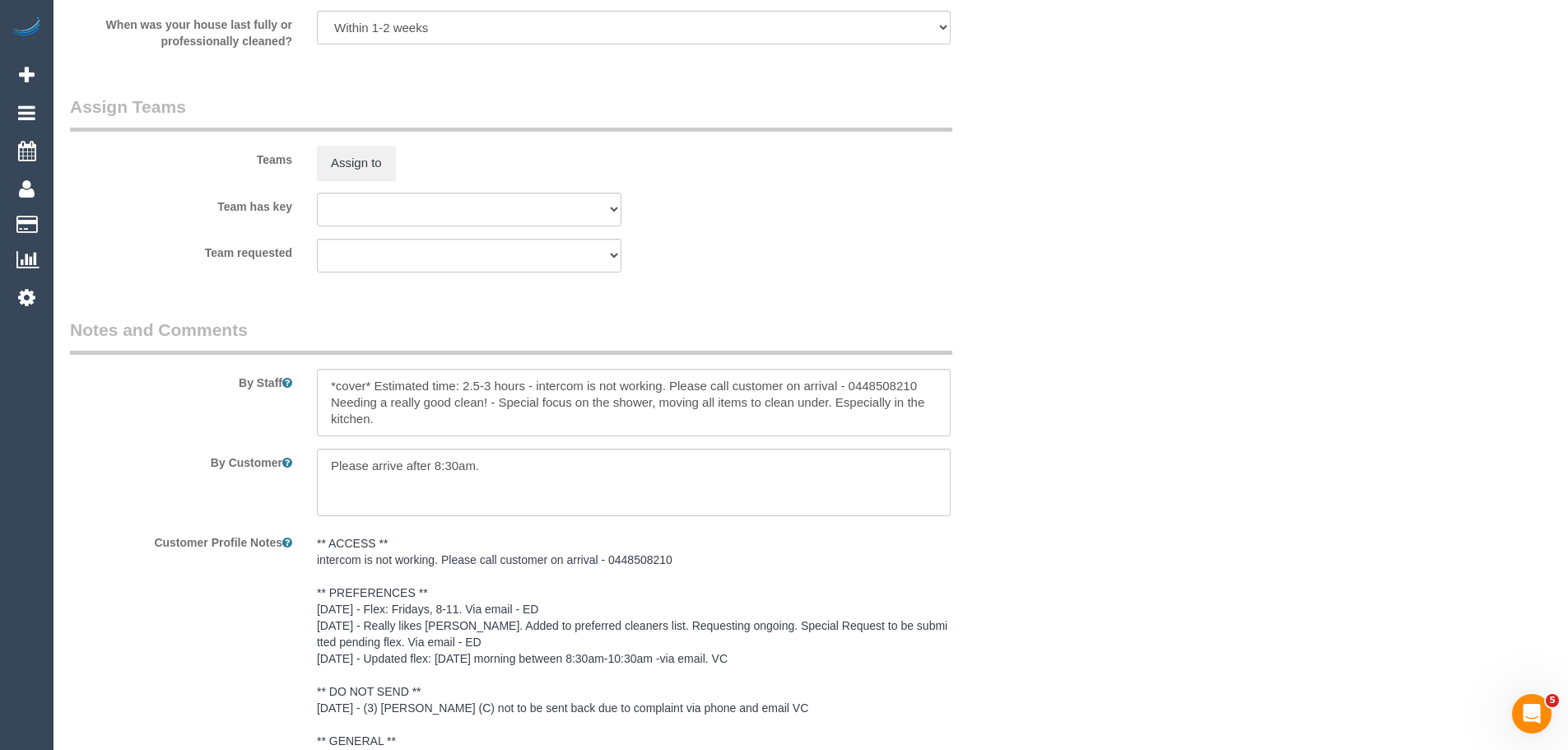
scroll to position [2306, 0]
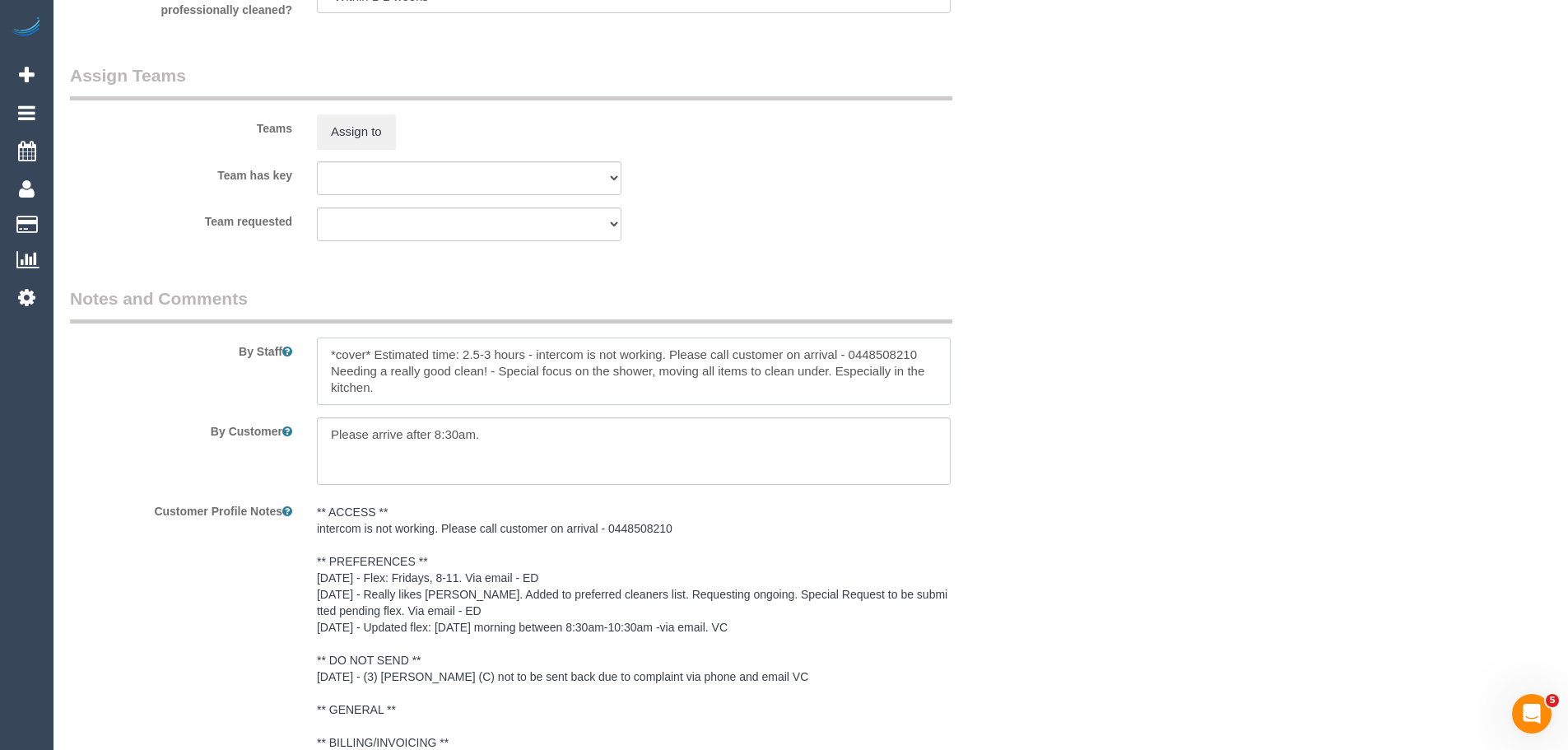
drag, startPoint x: 396, startPoint y: 393, endPoint x: 207, endPoint y: 307, distance: 207.6
click at [207, 307] on fieldset "Notes and Comments By Staff By Customer Customer Profile Notes ** ACCESS ** int…" at bounding box center [551, 529] width 963 height 485
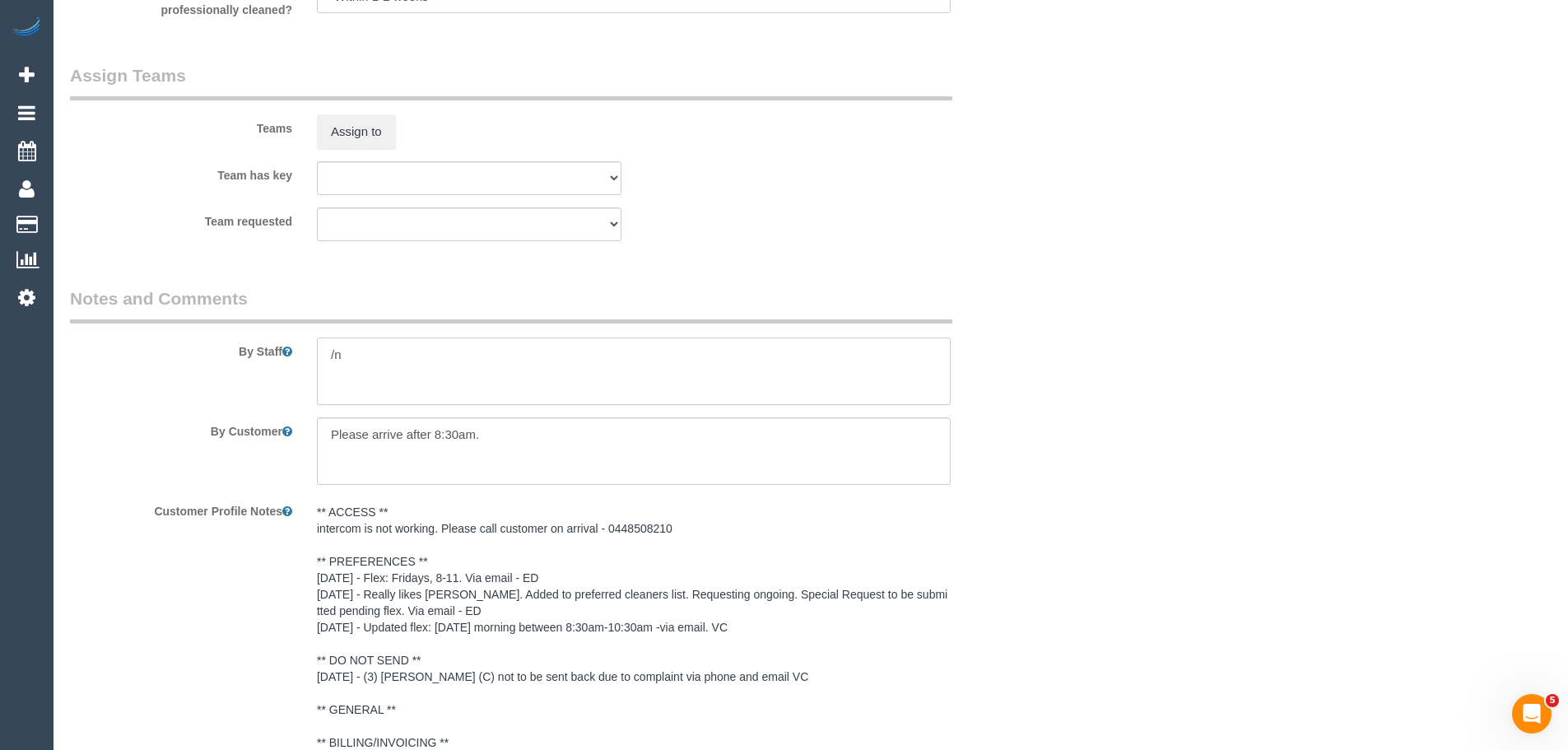
type textarea "/"
paste textarea "Re-clean tasks: Estimated time: Access information: Name of person managing com…"
click at [456, 356] on textarea at bounding box center [633, 372] width 634 height 68
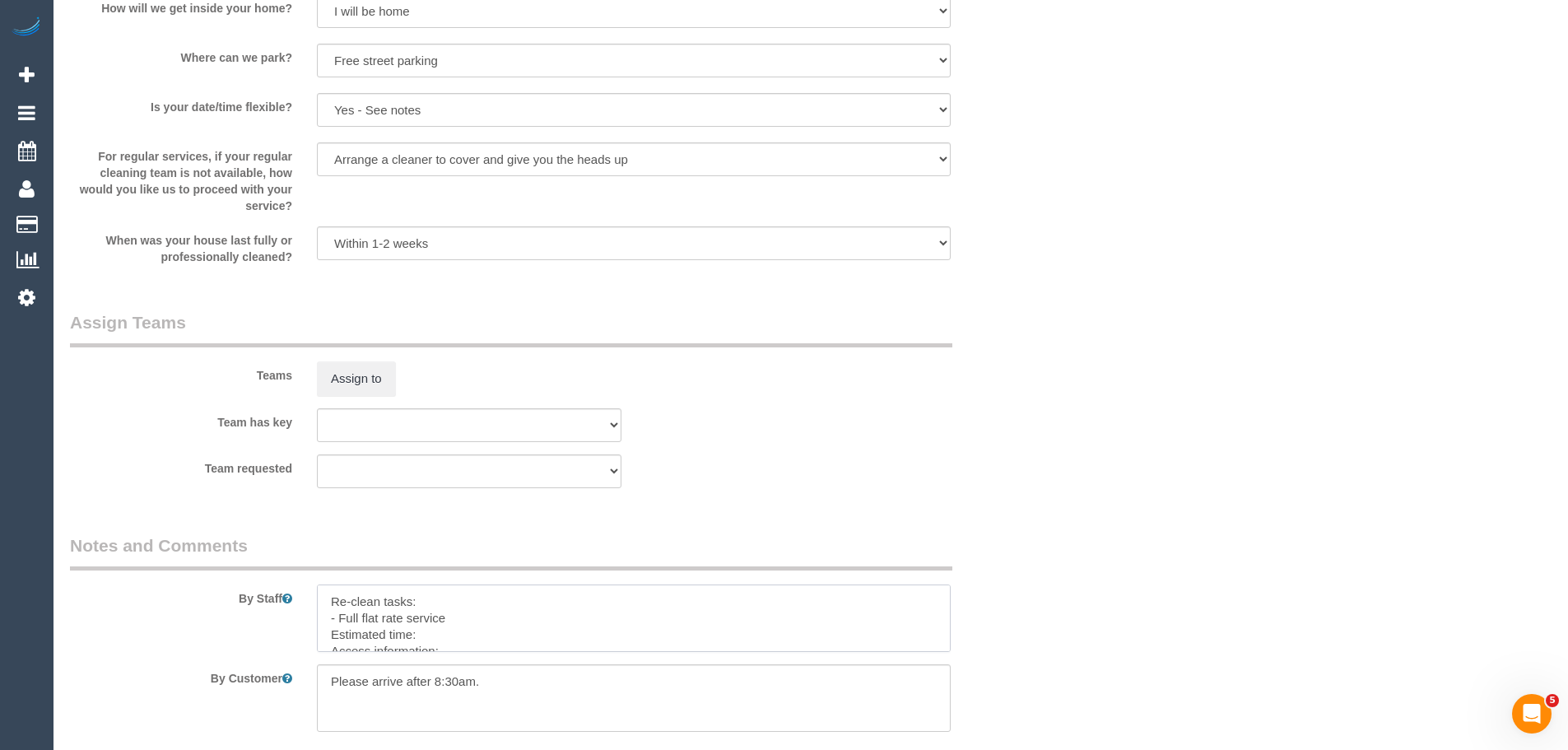
scroll to position [2417, 0]
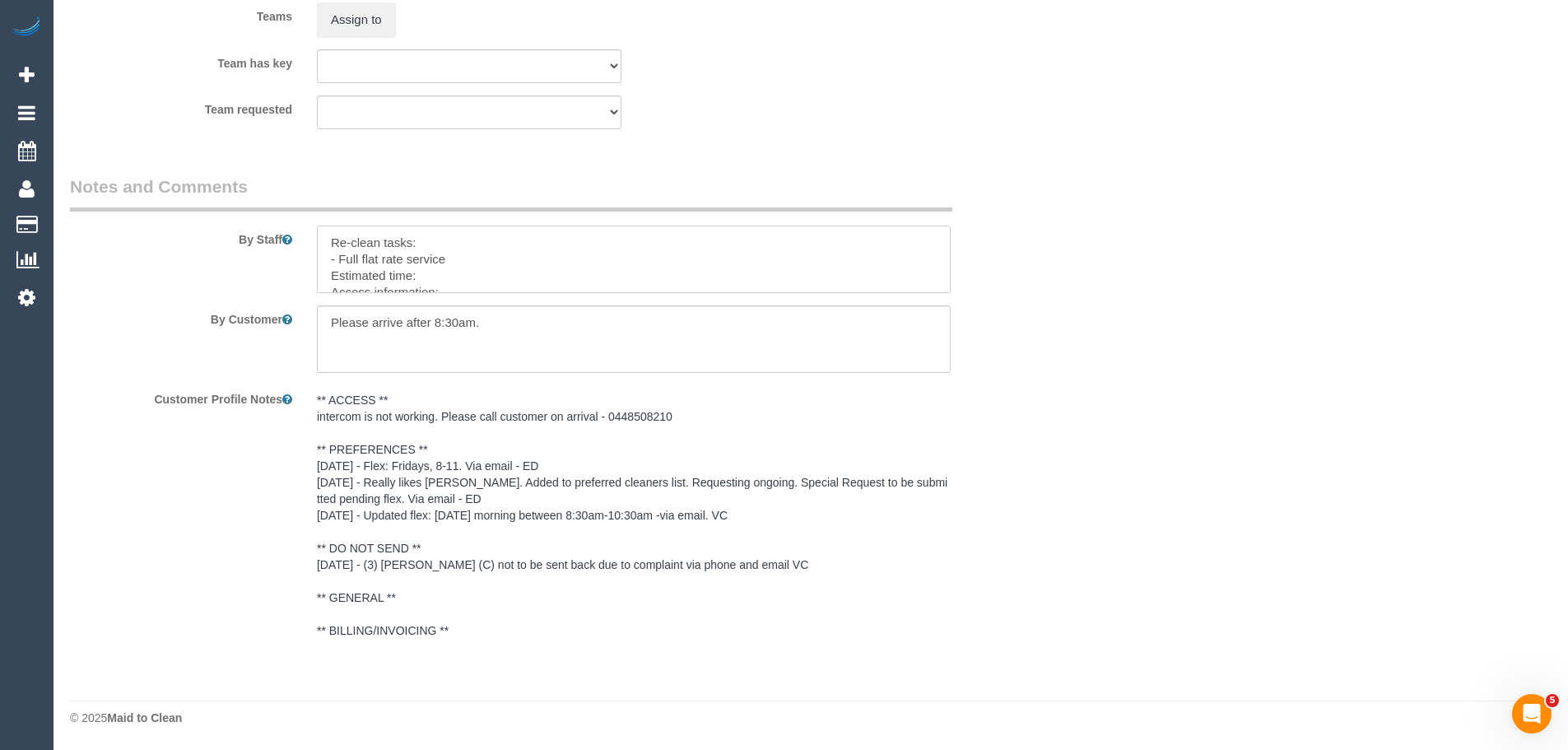
click at [450, 258] on textarea at bounding box center [633, 259] width 634 height 68
click at [463, 281] on textarea at bounding box center [633, 259] width 634 height 68
click at [431, 278] on textarea at bounding box center [633, 259] width 634 height 68
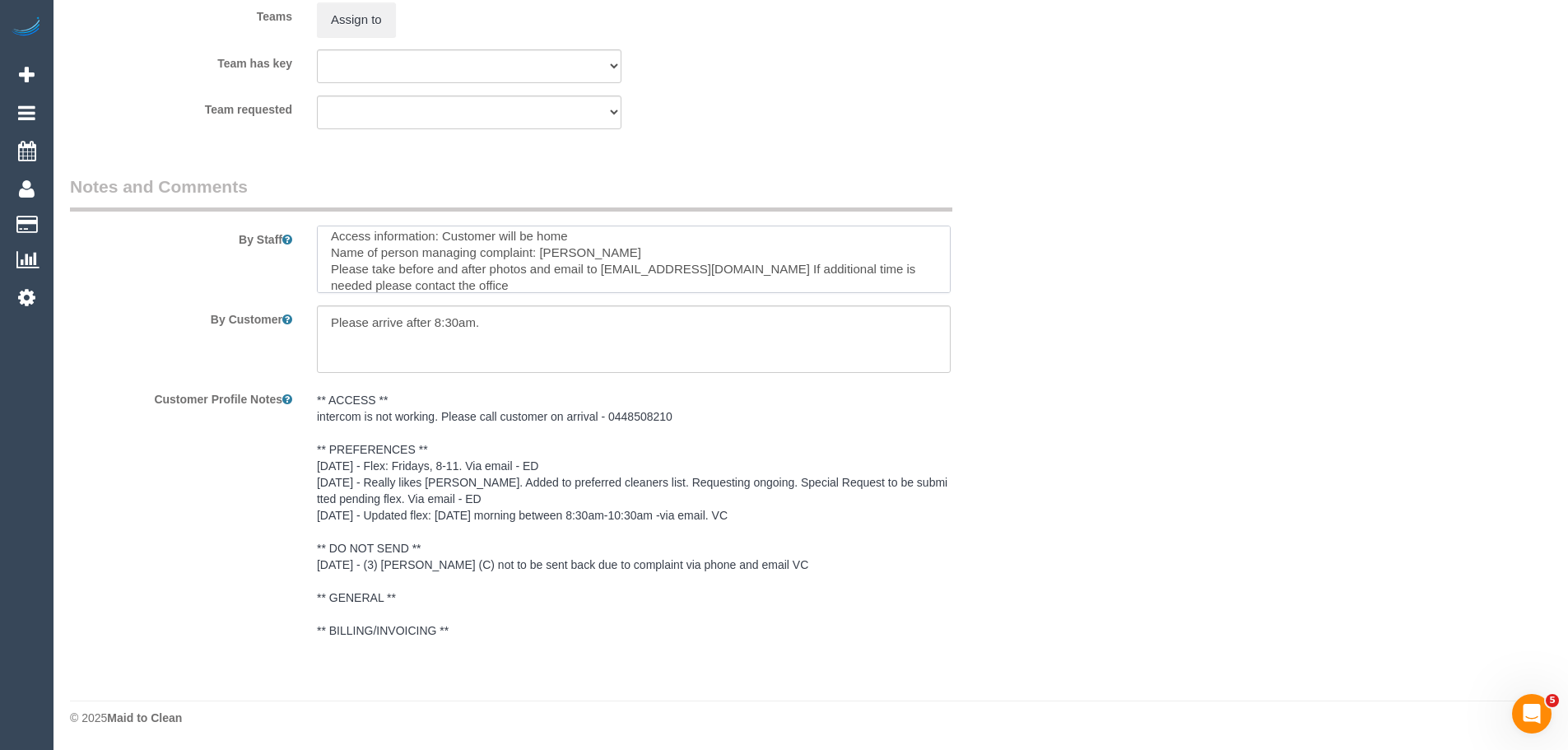
type textarea "Re-clean tasks: - Full flat rate service checklist Estimated time: 3hrs Access …"
drag, startPoint x: 504, startPoint y: 334, endPoint x: 197, endPoint y: 324, distance: 307.2
click at [197, 324] on div "By Customer" at bounding box center [552, 340] width 988 height 68
type textarea "/"
paste textarea "Customer availability: Original team: Are original team to be sent back: If yes…"
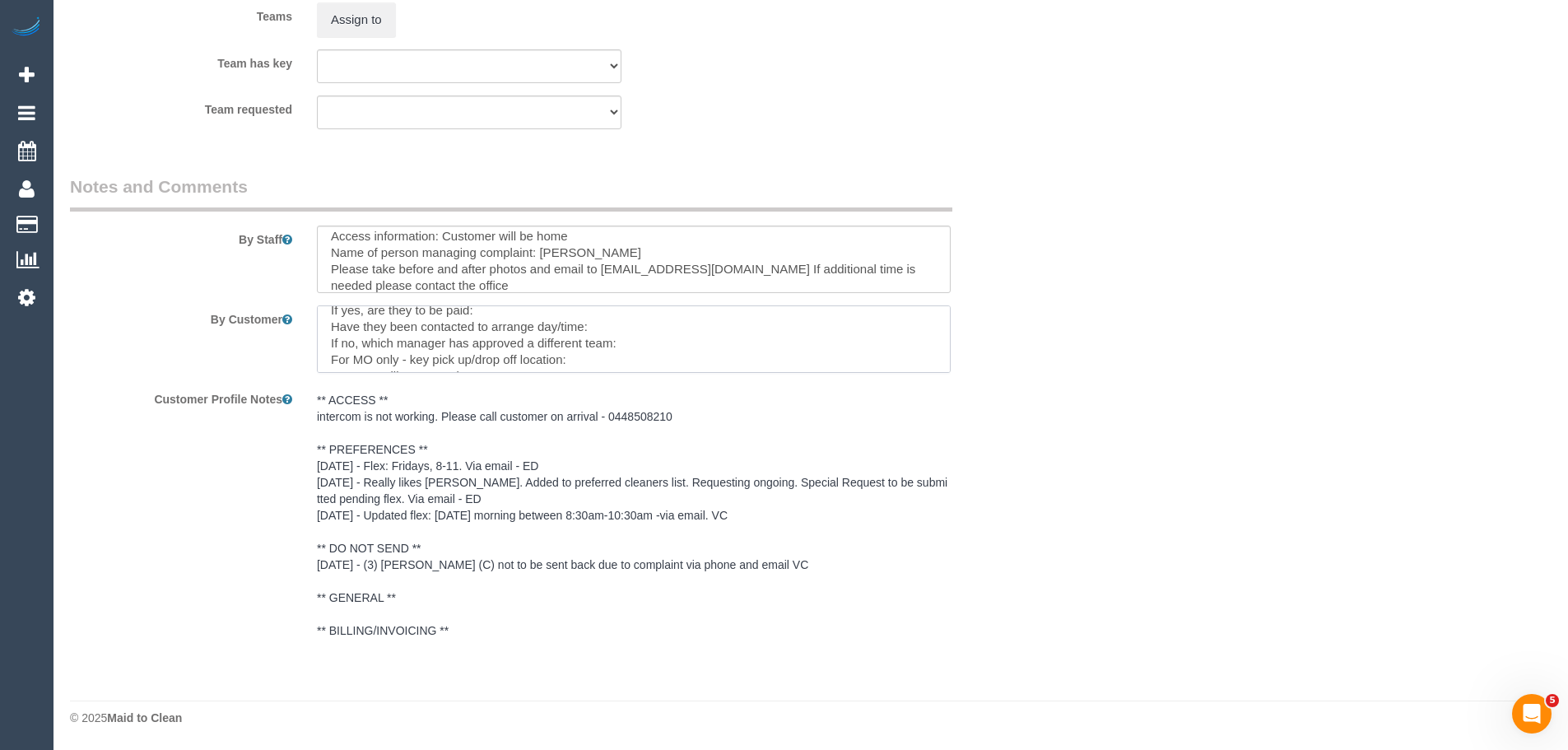
scroll to position [0, 0]
click at [487, 316] on textarea at bounding box center [633, 340] width 634 height 68
click at [603, 363] on textarea at bounding box center [633, 340] width 634 height 68
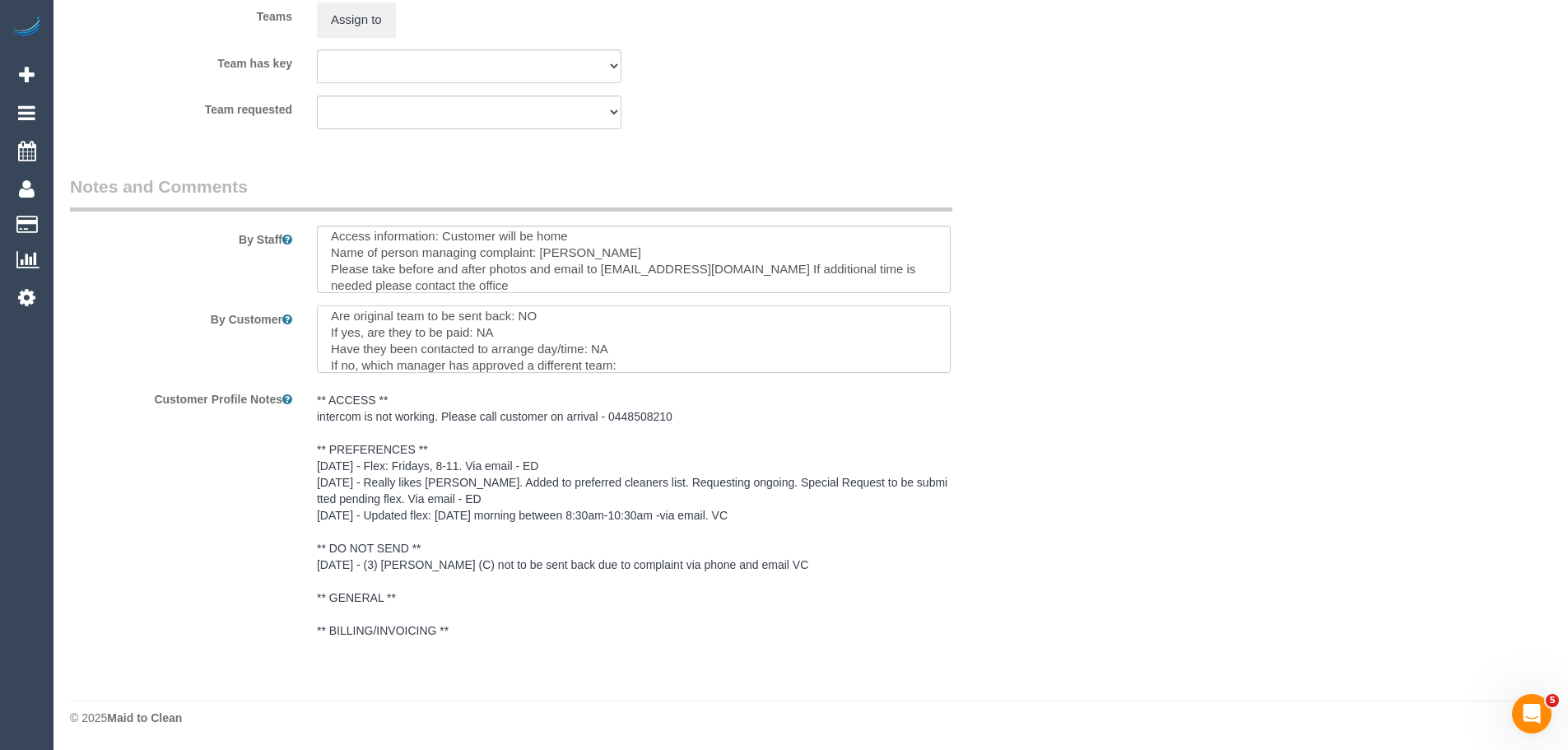
click at [643, 368] on textarea at bounding box center [633, 340] width 634 height 68
click at [667, 365] on textarea at bounding box center [633, 340] width 634 height 68
click at [452, 358] on textarea at bounding box center [633, 340] width 634 height 68
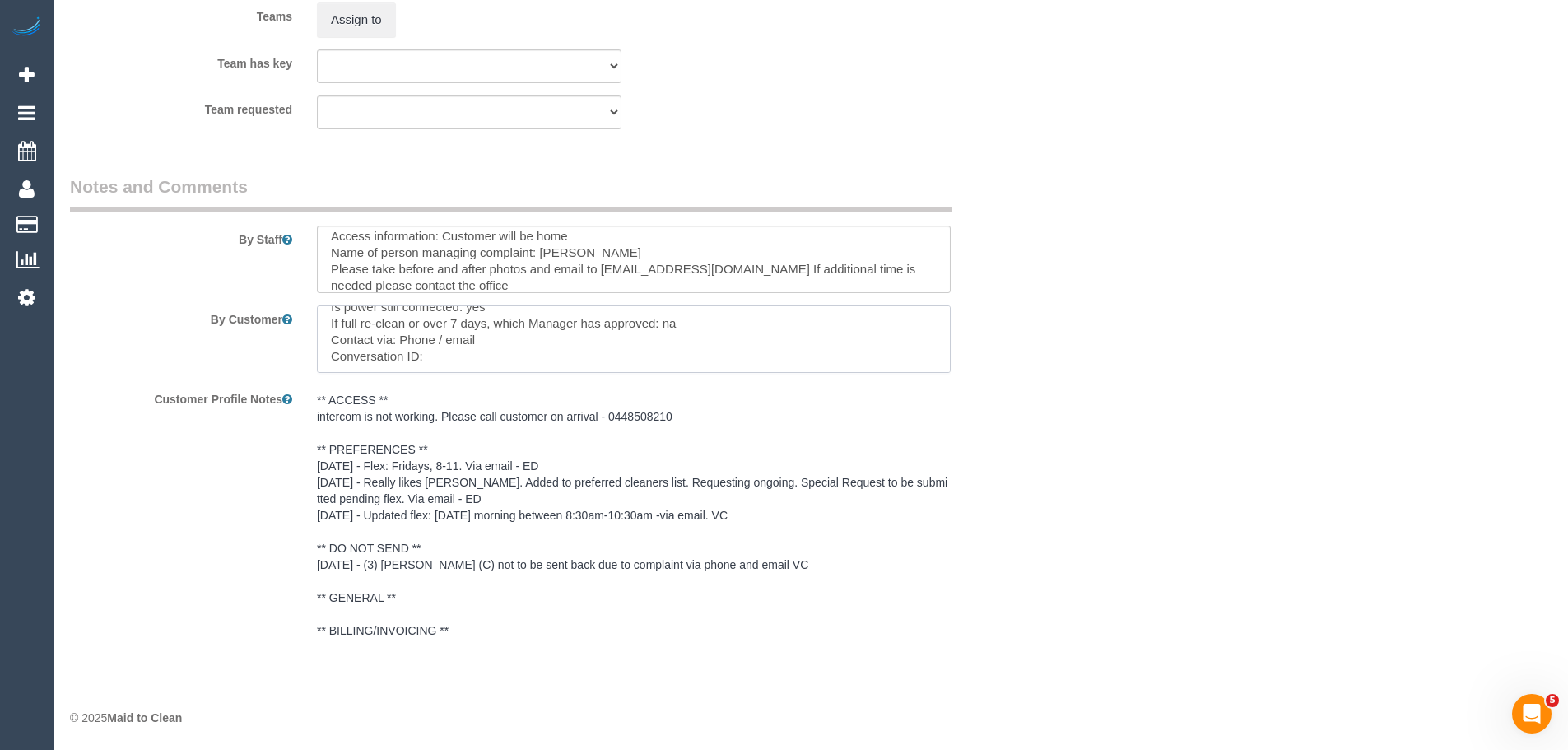
paste textarea "cnv_1figvfdk"
type textarea "Customer availability: Customer wants someone to attend [DATE]. Original team: …"
drag, startPoint x: 524, startPoint y: 363, endPoint x: 202, endPoint y: 271, distance: 334.9
click at [202, 271] on sui-booking-comments "By Staff By Customer Customer Profile Notes ** ACCESS ** intercom is not workin…" at bounding box center [551, 410] width 963 height 472
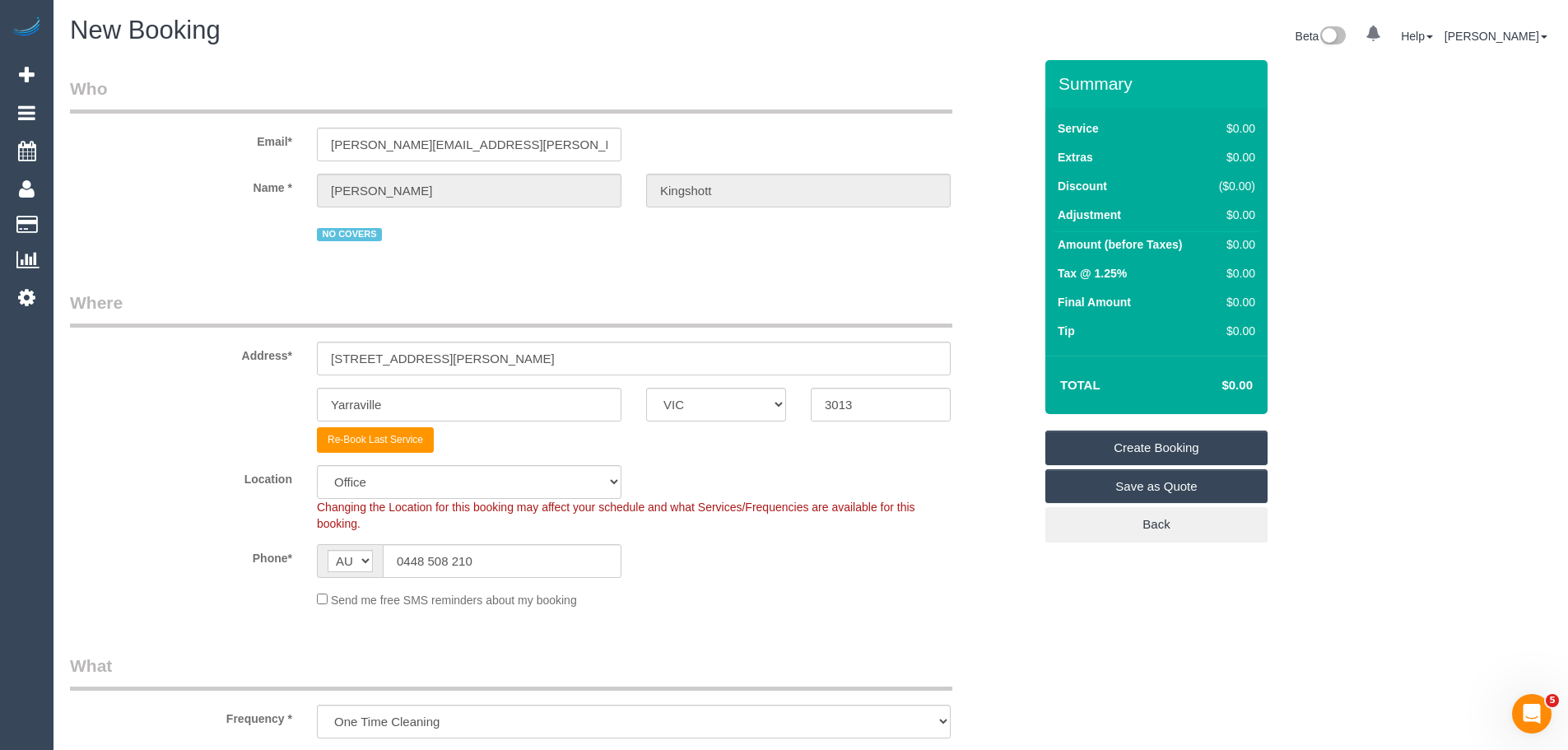
click at [1098, 449] on link "Create Booking" at bounding box center [1156, 447] width 222 height 35
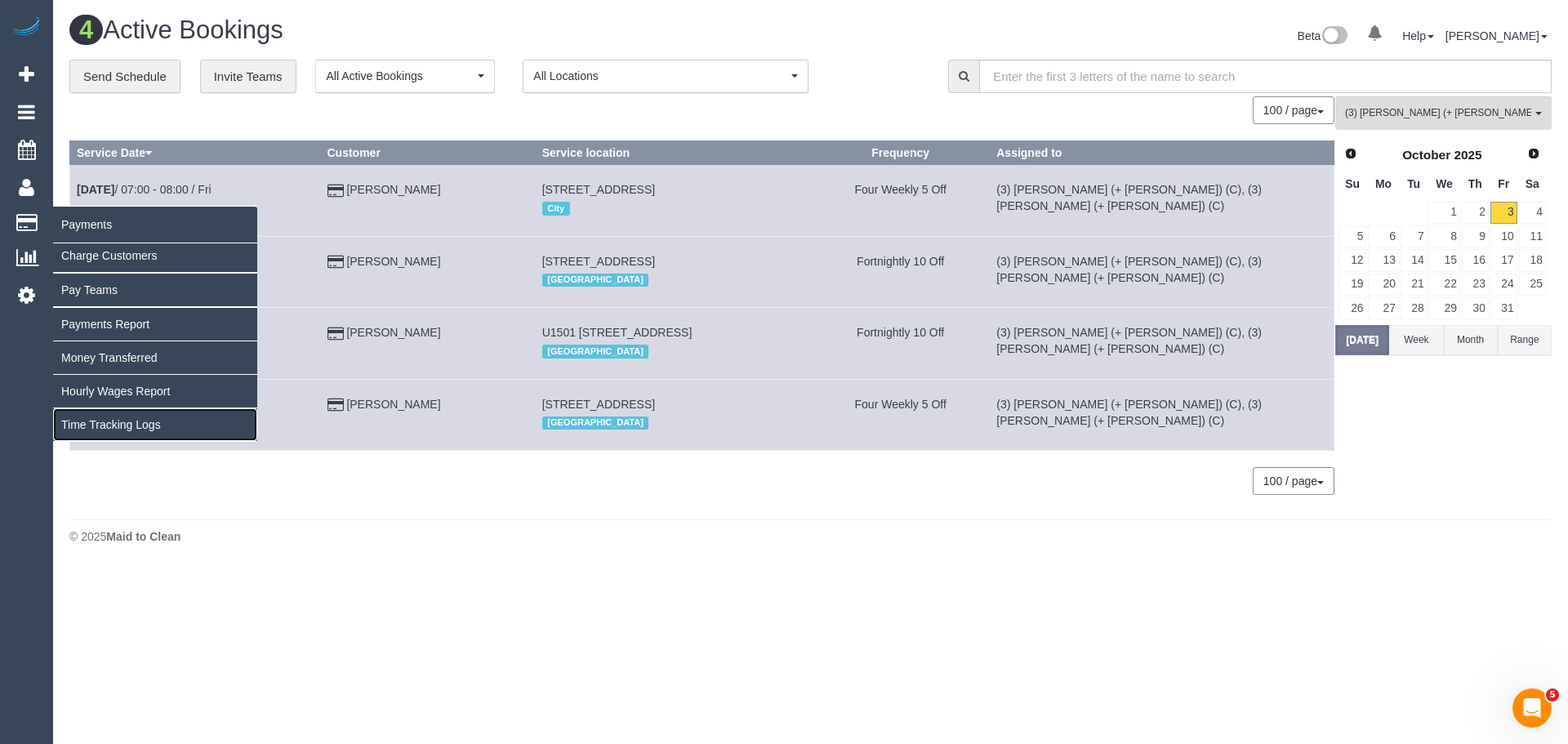
click at [108, 422] on link "Time Tracking Logs" at bounding box center [155, 424] width 205 height 33
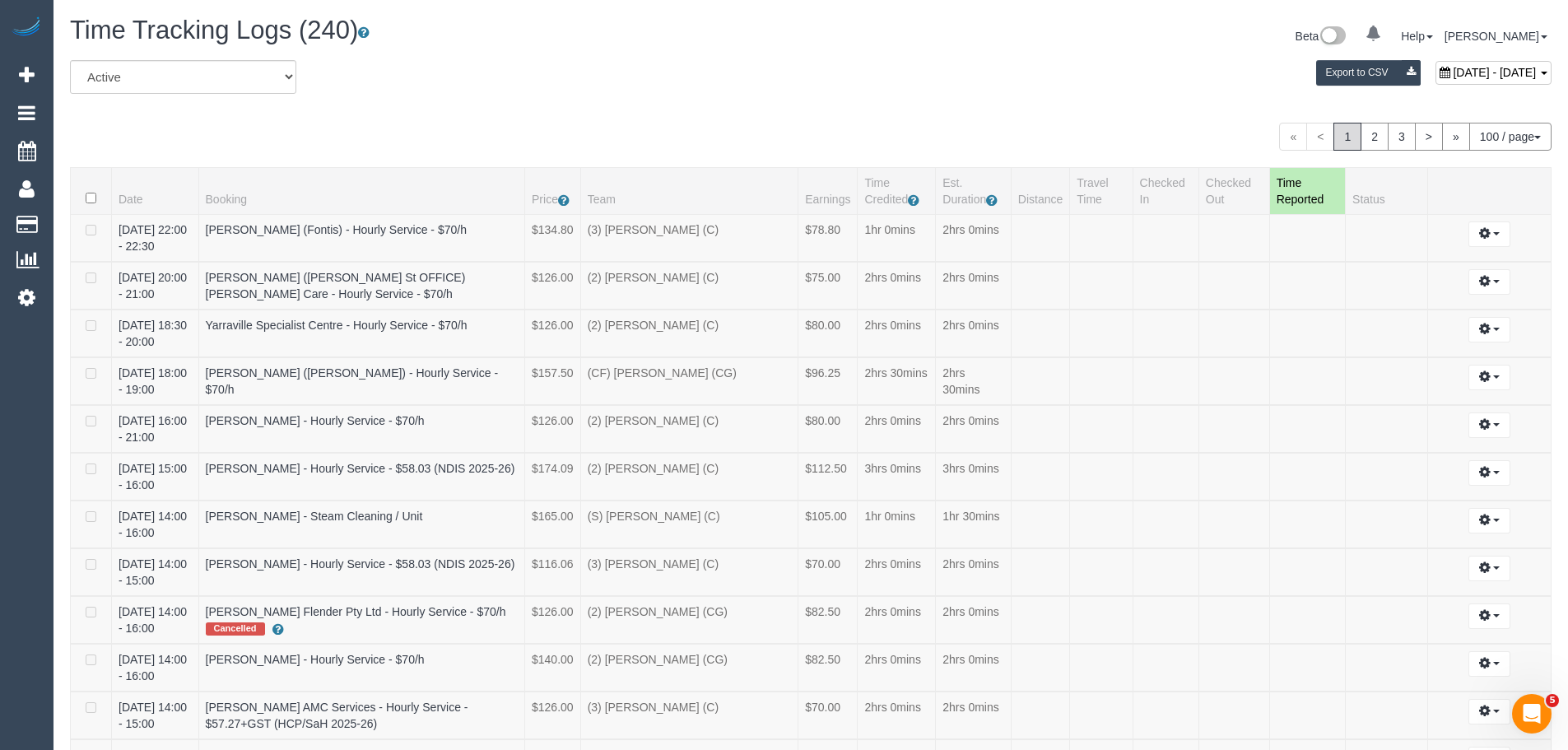
click at [871, 91] on div "October 03, 2025 - October 03, 2025 Export to CSV" at bounding box center [1061, 76] width 1004 height 33
click at [1368, 140] on link "2" at bounding box center [1374, 136] width 28 height 28
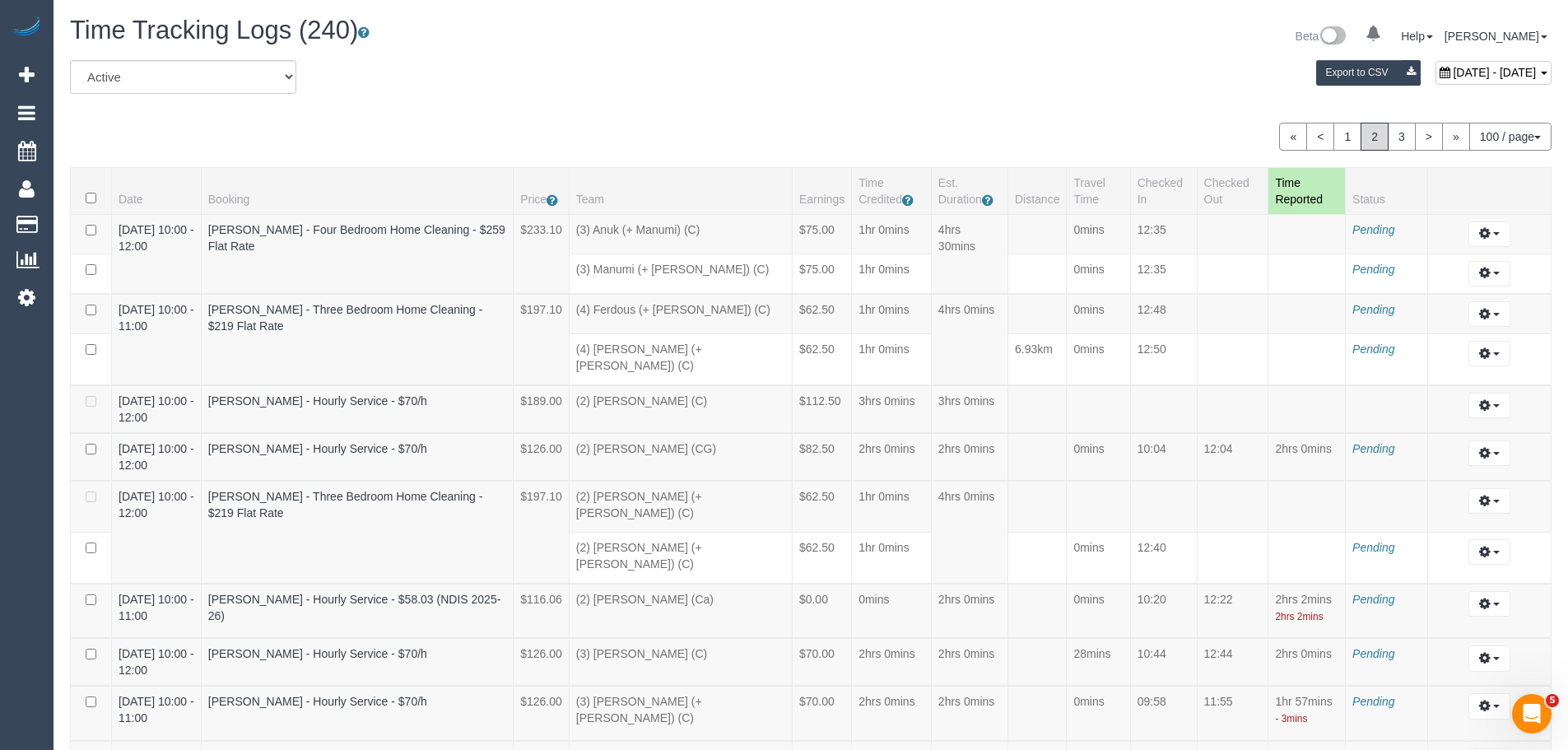
scroll to position [4169, 0]
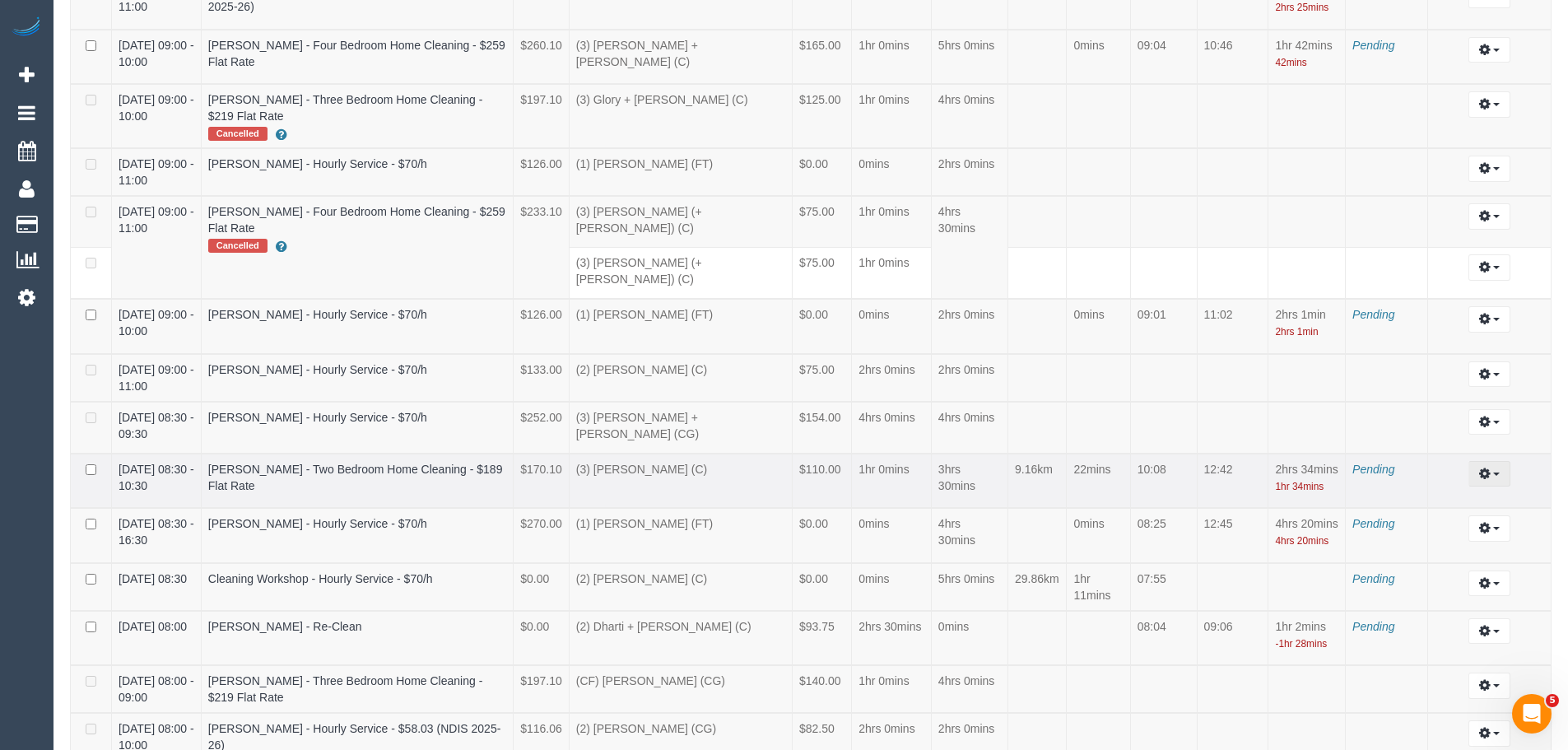
click at [1496, 461] on button "button" at bounding box center [1489, 474] width 42 height 26
click at [1424, 530] on link "Archive ..." at bounding box center [1444, 540] width 130 height 21
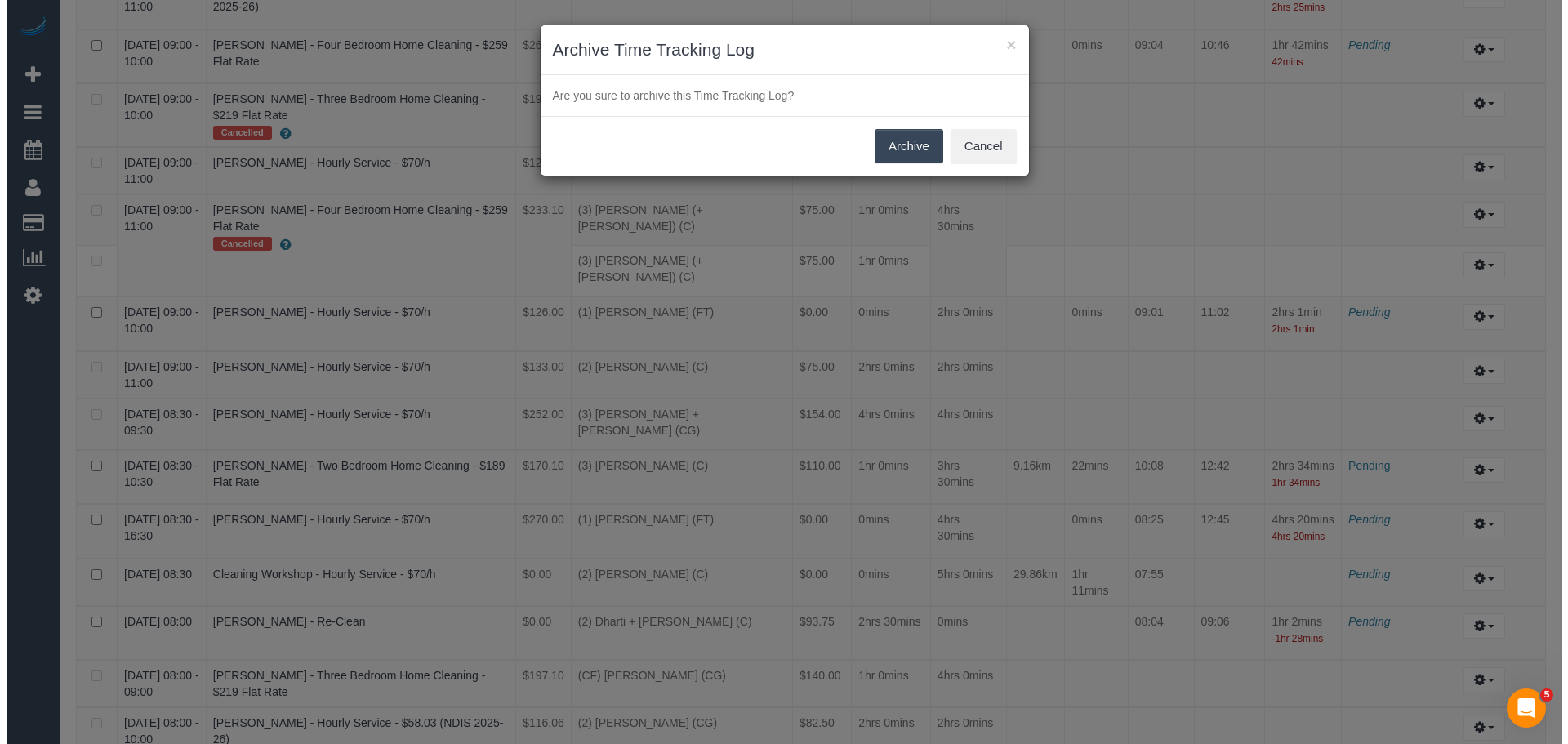
scroll to position [4120, 0]
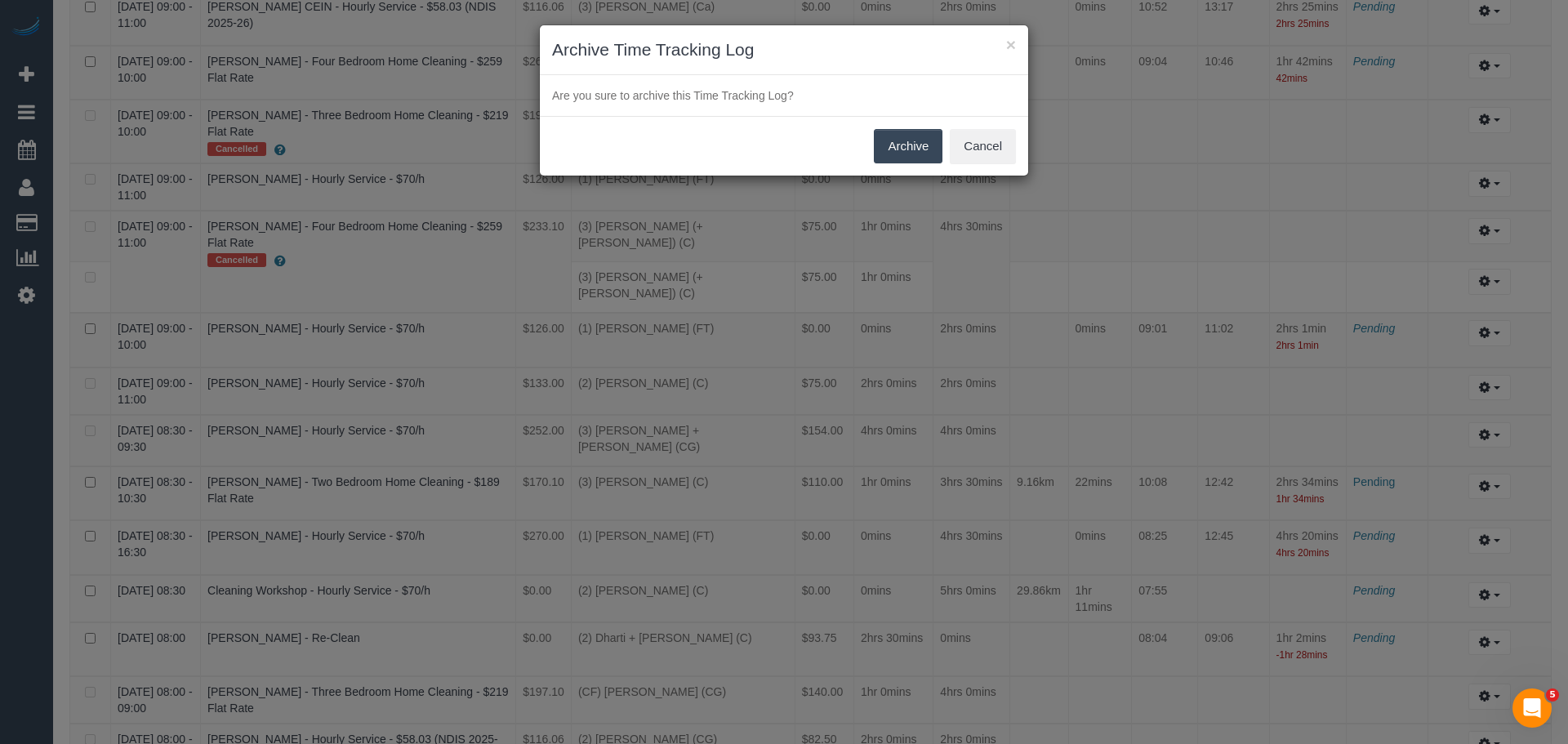
click at [926, 140] on button "Archive" at bounding box center [907, 146] width 68 height 35
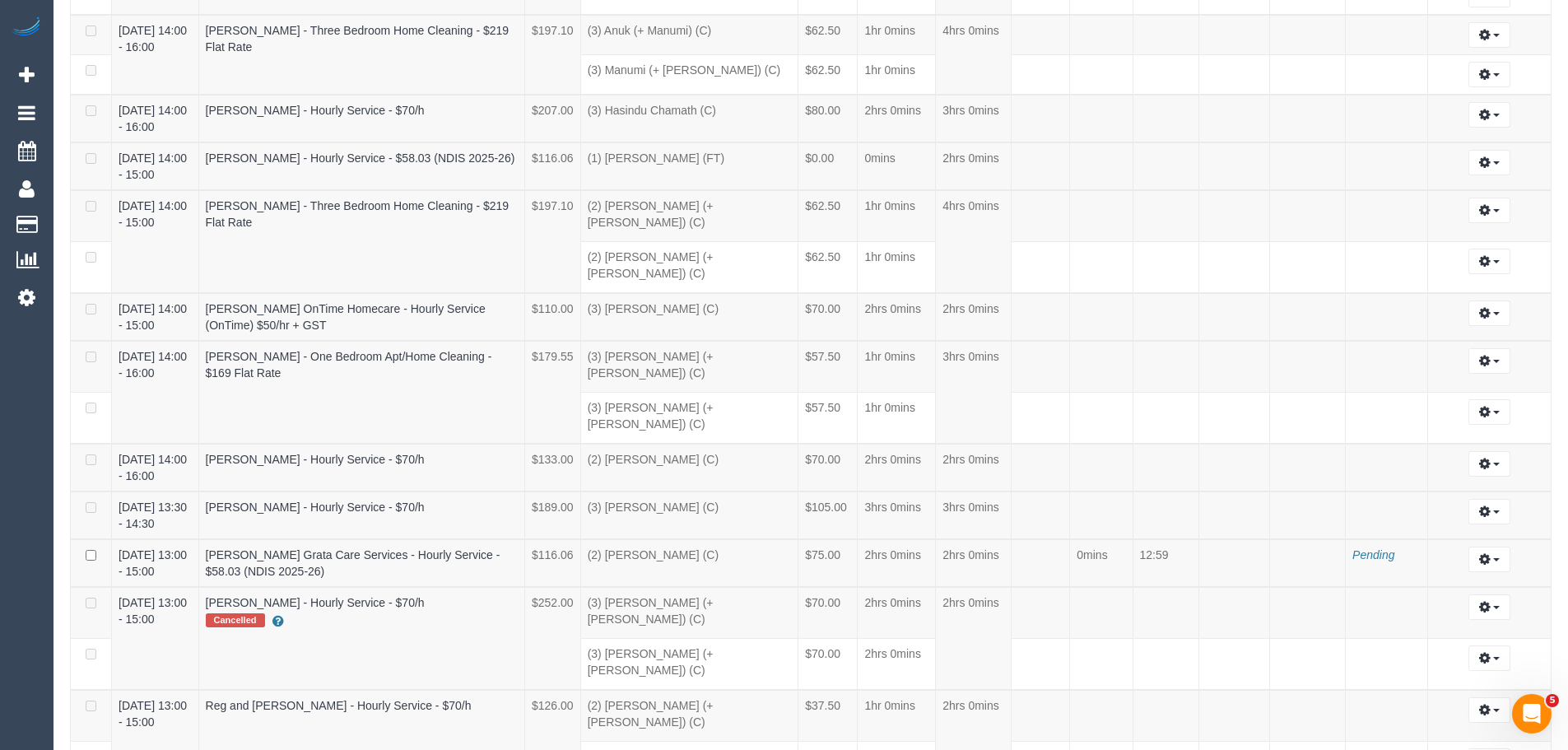
scroll to position [0, 0]
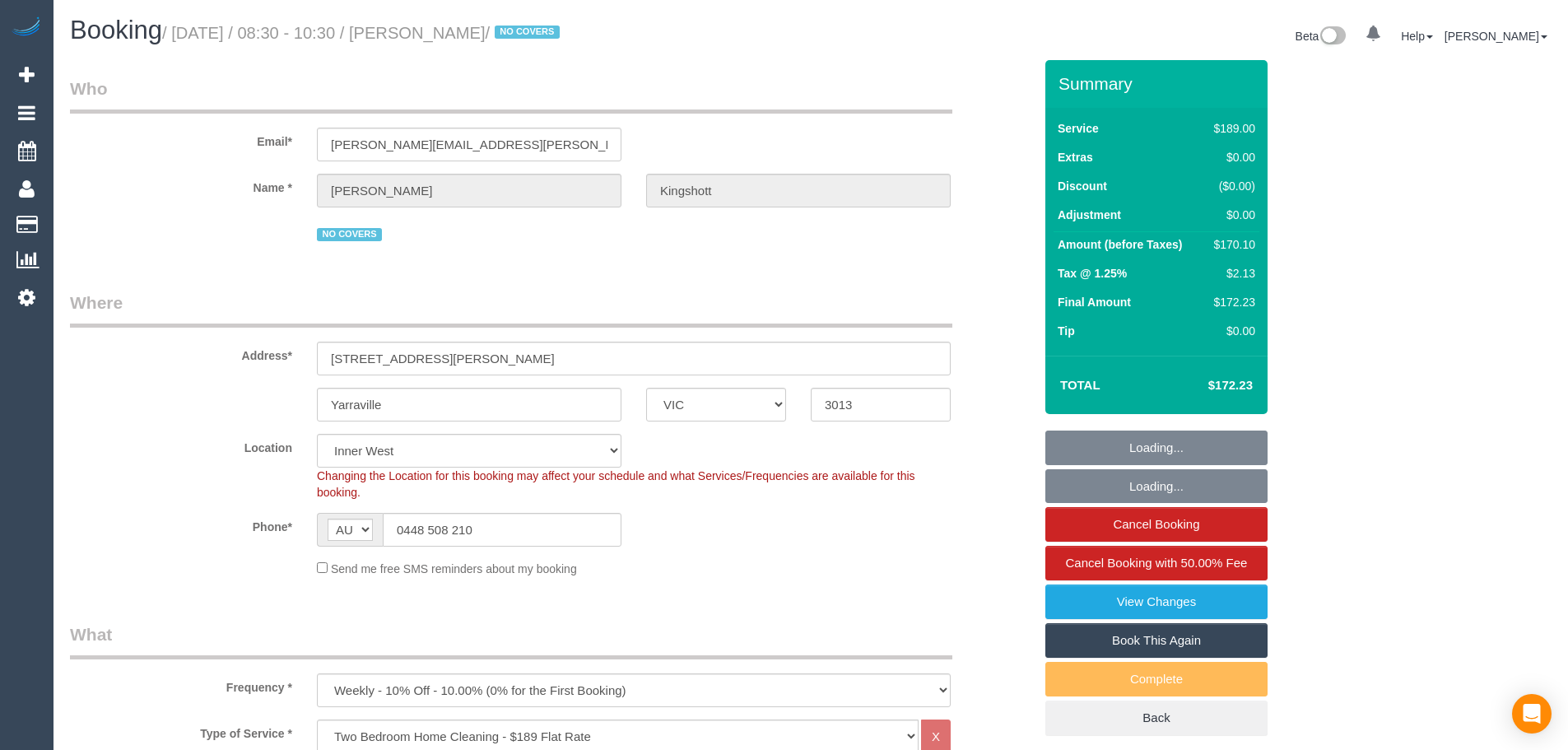
select select "VIC"
select select "number:27"
select select "number:14"
select select "number:19"
select select "number:36"
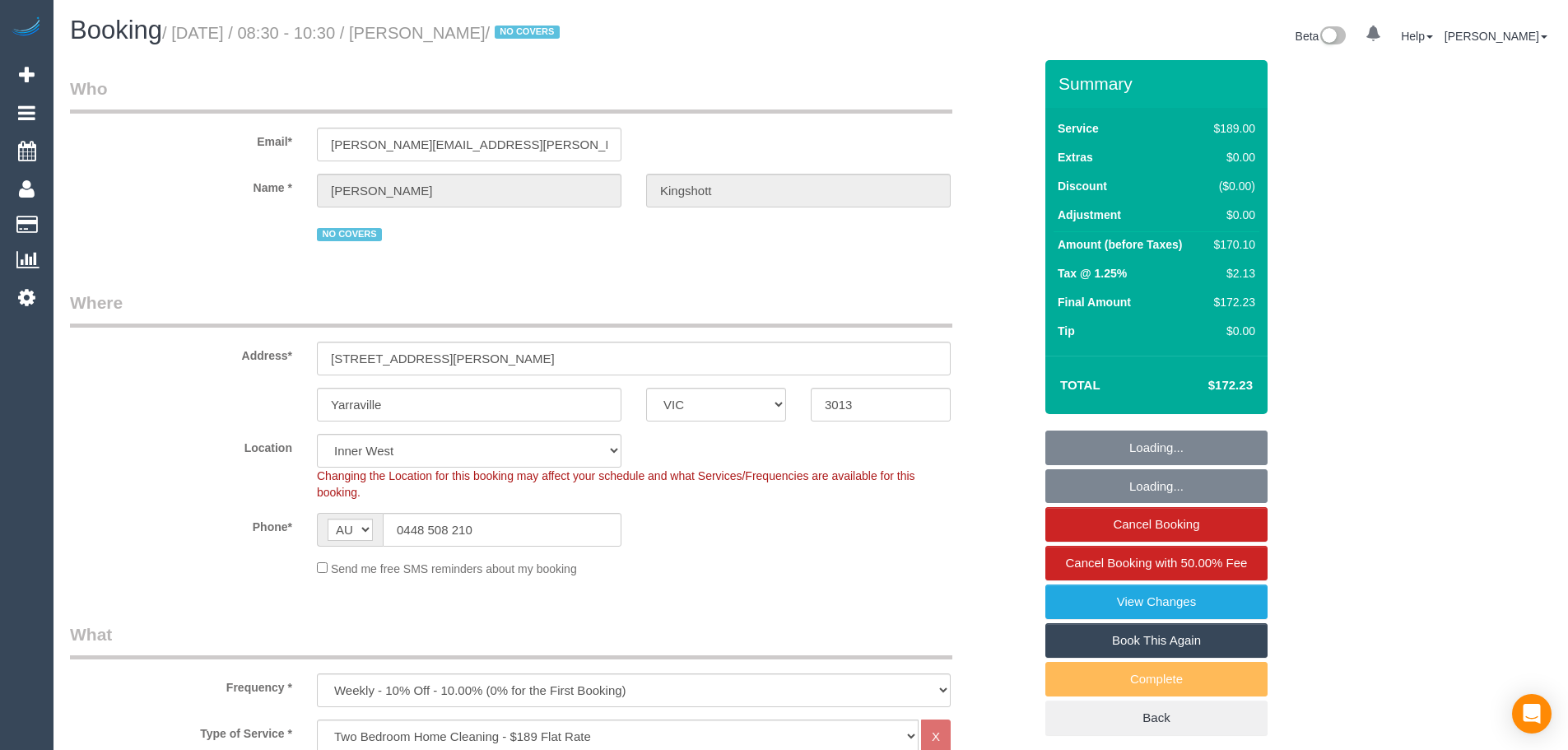
select select "number:34"
select select "number:11"
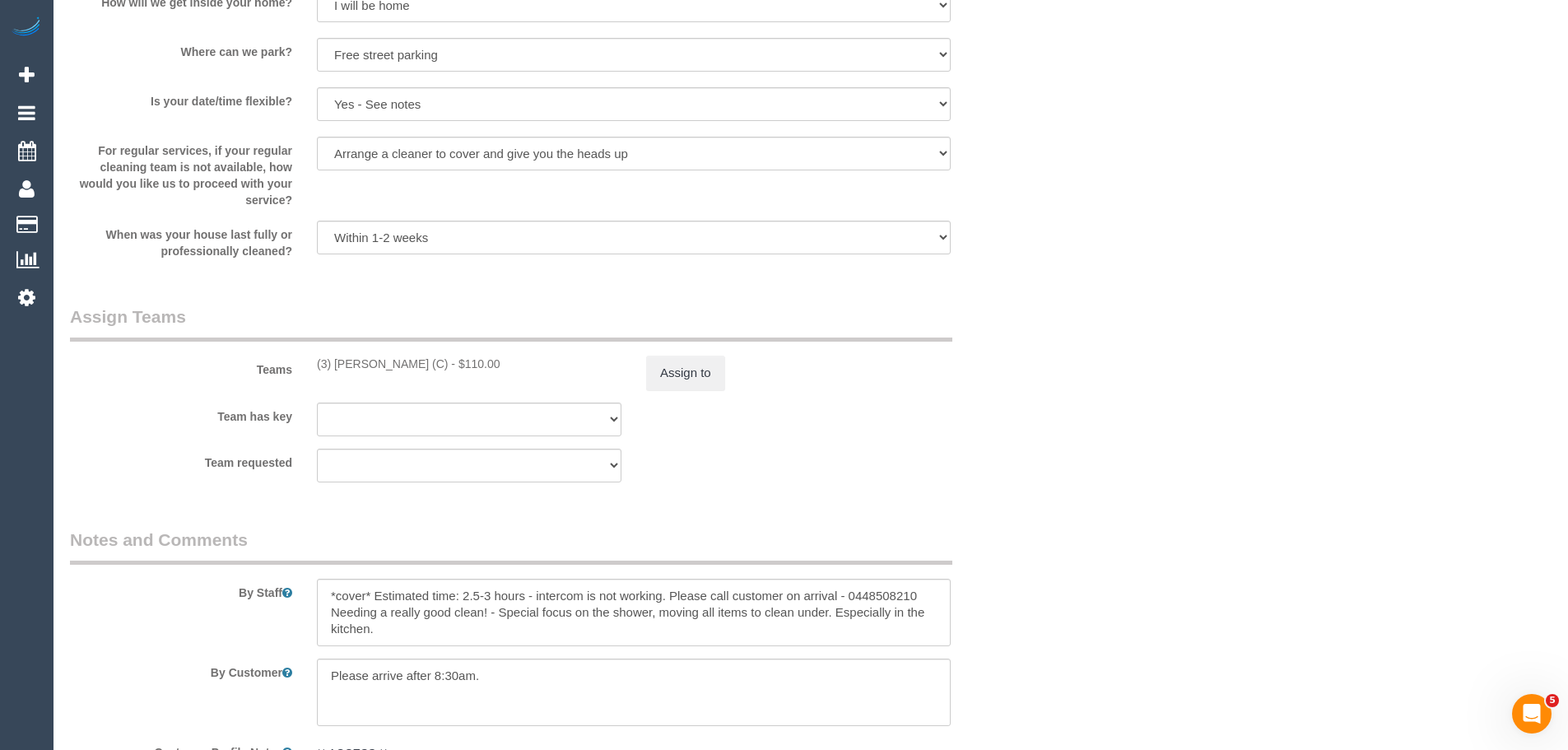
scroll to position [2470, 0]
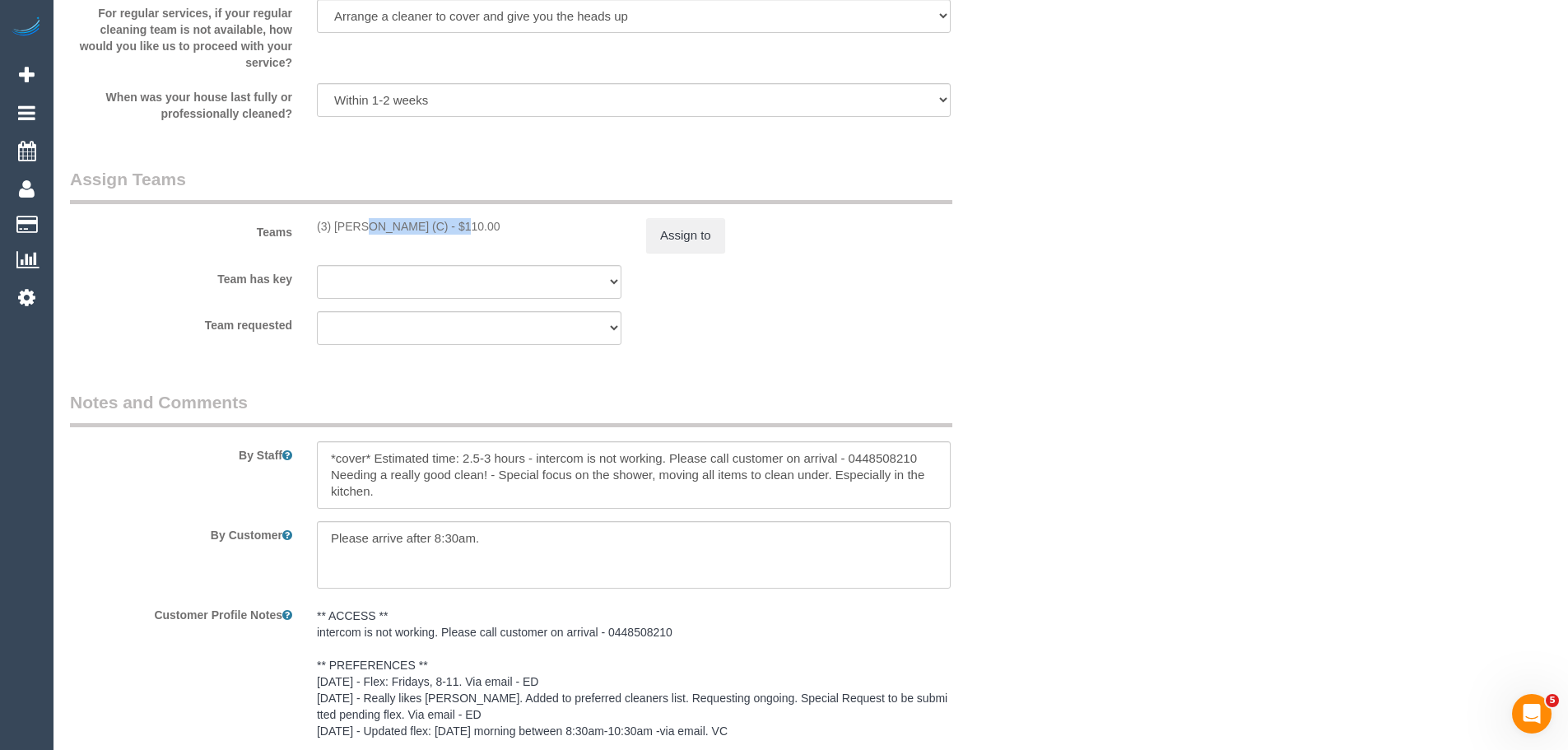
drag, startPoint x: 409, startPoint y: 224, endPoint x: 310, endPoint y: 217, distance: 99.2
click at [310, 217] on div "Teams (3) Raj Suram (C) - $110.00 Assign to" at bounding box center [552, 210] width 988 height 86
copy div "(3) [PERSON_NAME] (C)"
click at [699, 230] on button "Assign to" at bounding box center [685, 235] width 79 height 35
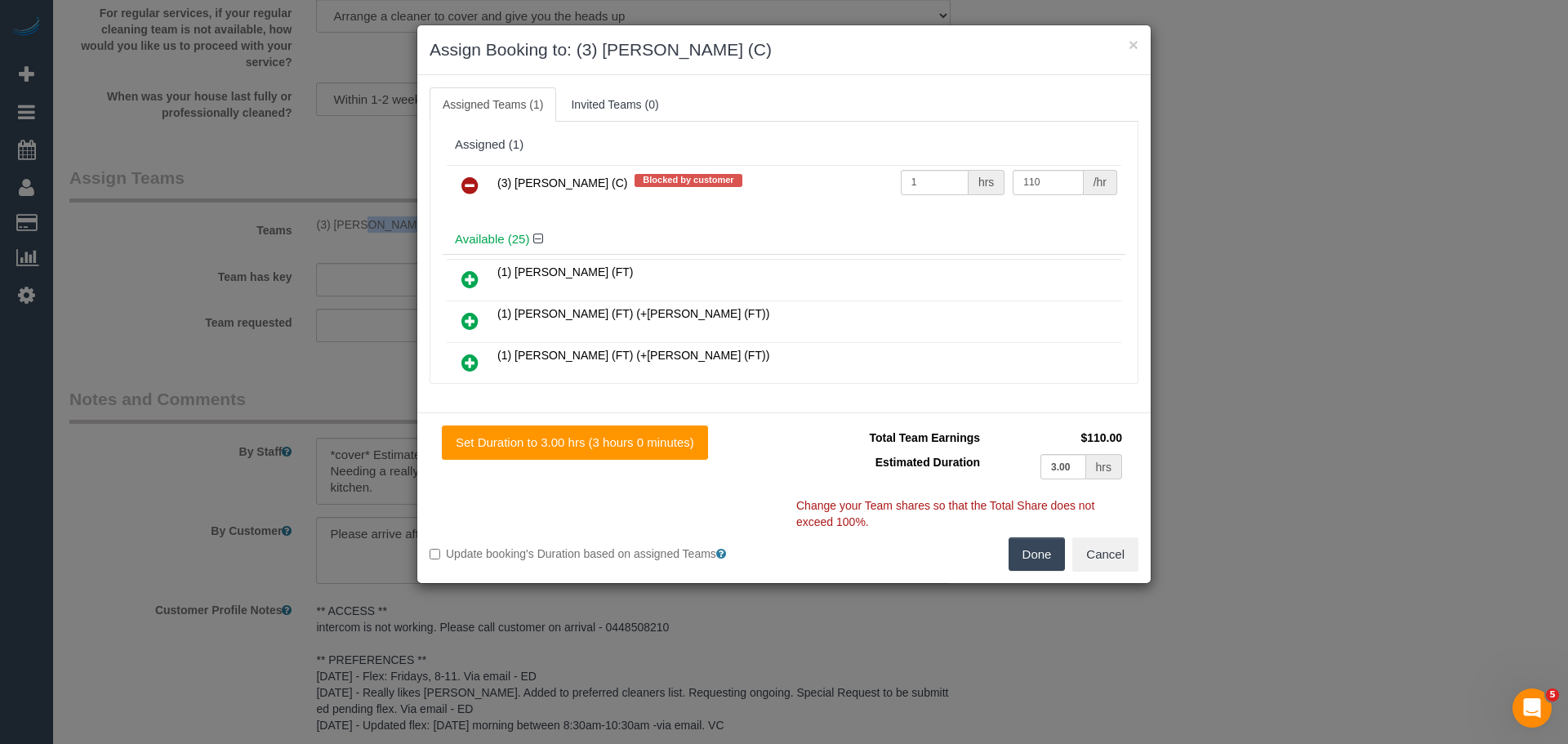
click at [468, 186] on icon at bounding box center [469, 186] width 17 height 20
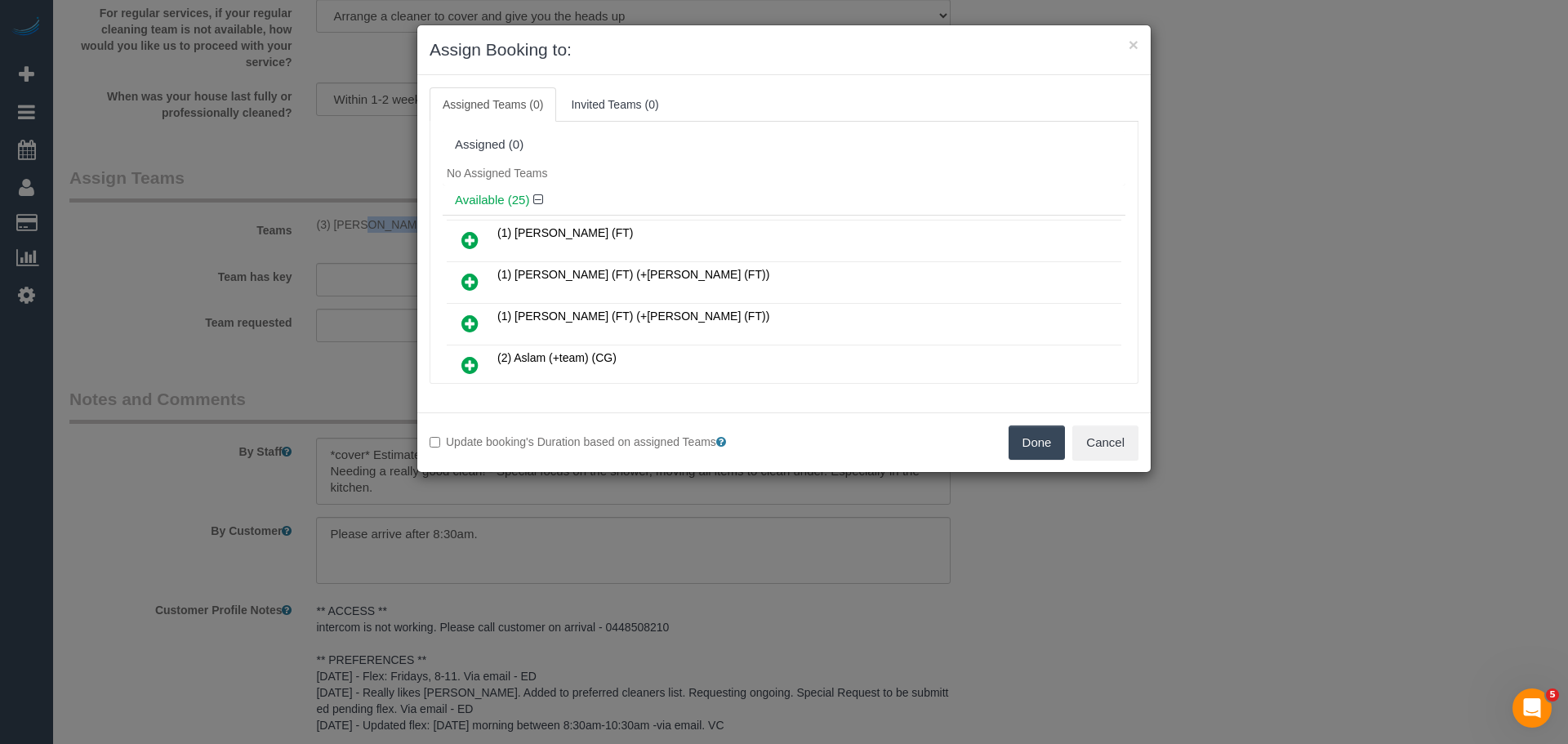
click at [1018, 444] on button "Done" at bounding box center [1037, 443] width 57 height 35
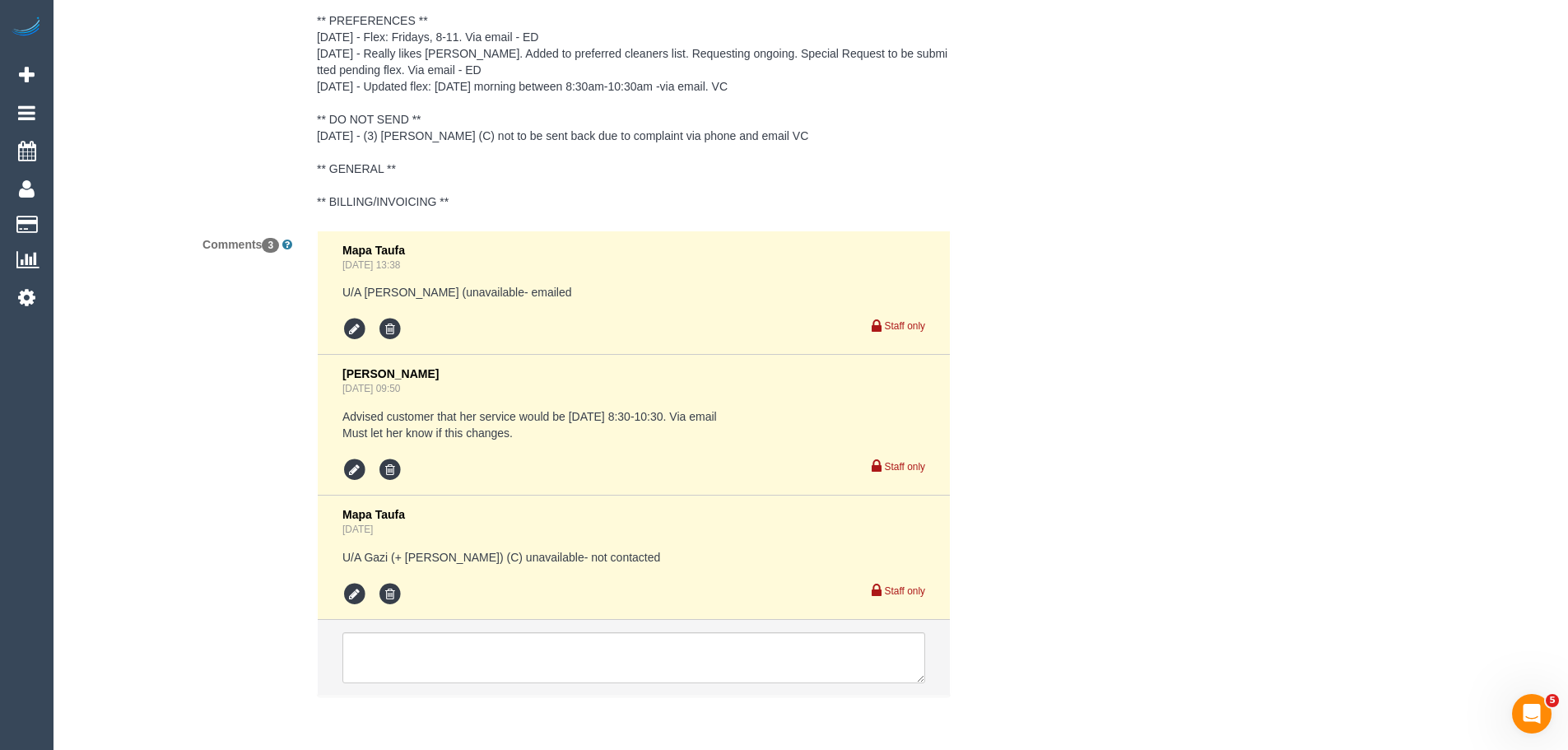
scroll to position [3180, 0]
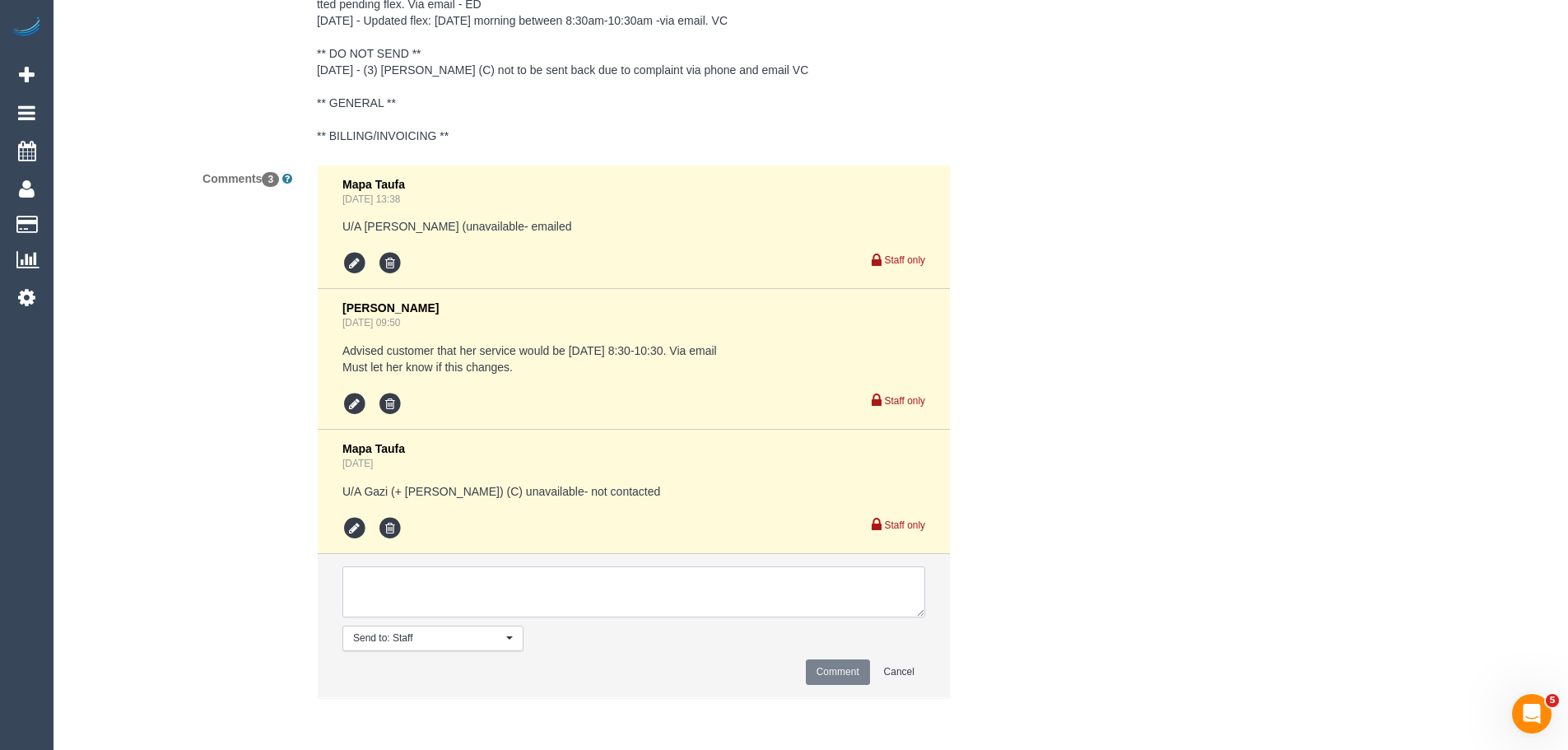
click at [454, 583] on textarea at bounding box center [633, 592] width 582 height 51
type textarea "/"
paste textarea "Cleaner(s) Unassigned: Reason Unassigned: One Off/Ongoing: Flexibility: Close a…"
drag, startPoint x: 919, startPoint y: 615, endPoint x: 1034, endPoint y: 762, distance: 186.6
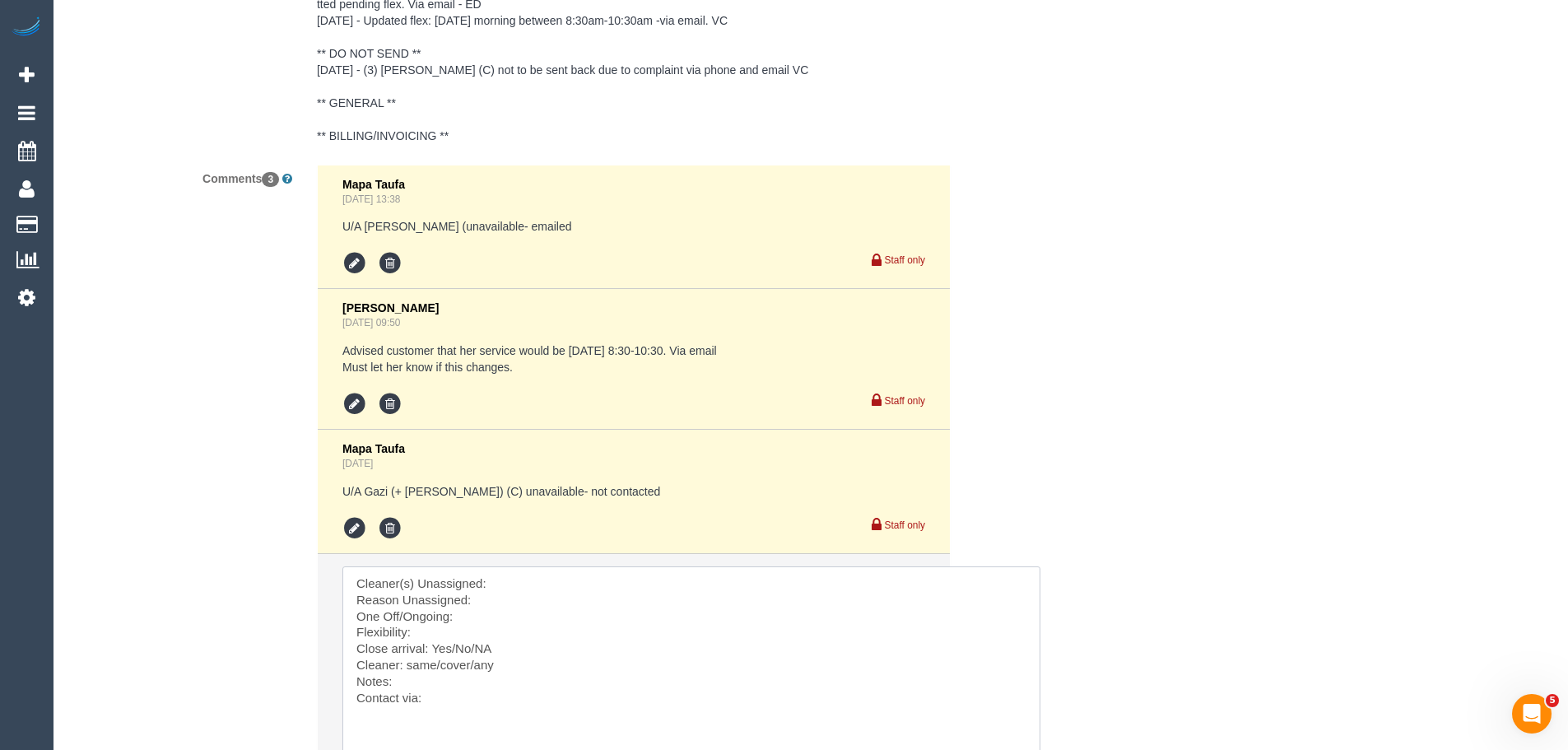
click at [523, 582] on textarea at bounding box center [691, 665] width 698 height 198
paste textarea "(3) [PERSON_NAME] (C)"
drag, startPoint x: 473, startPoint y: 621, endPoint x: 350, endPoint y: 621, distance: 123.0
click at [350, 621] on textarea at bounding box center [691, 665] width 698 height 198
drag, startPoint x: 425, startPoint y: 691, endPoint x: 337, endPoint y: 620, distance: 113.1
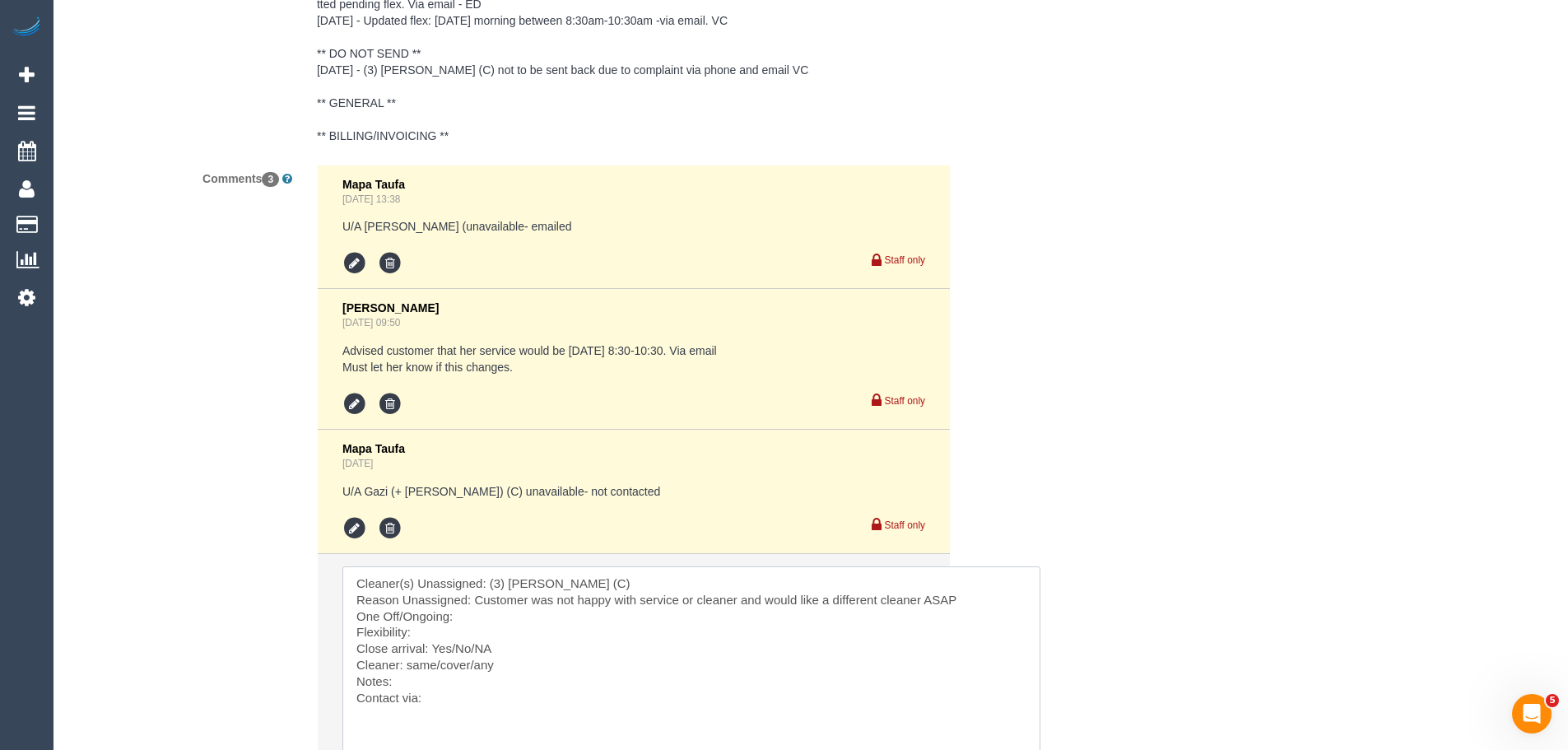
click at [337, 620] on li "Send to: Staff Nothing selected Send to: Staff Send to: Customer Send to: Team …" at bounding box center [633, 699] width 632 height 291
paste textarea "Cleaner(s) Unassigned: Reason Unassigned: Contact customer via: Which message s…"
drag, startPoint x: 580, startPoint y: 710, endPoint x: 321, endPoint y: 613, distance: 276.6
click at [321, 613] on li "Send to: Staff Nothing selected Send to: Staff Send to: Customer Send to: Team …" at bounding box center [633, 699] width 632 height 291
paste textarea "Cleaner(s) Unassigned: Reason Unassigned: Contact customer via: Which message s…"
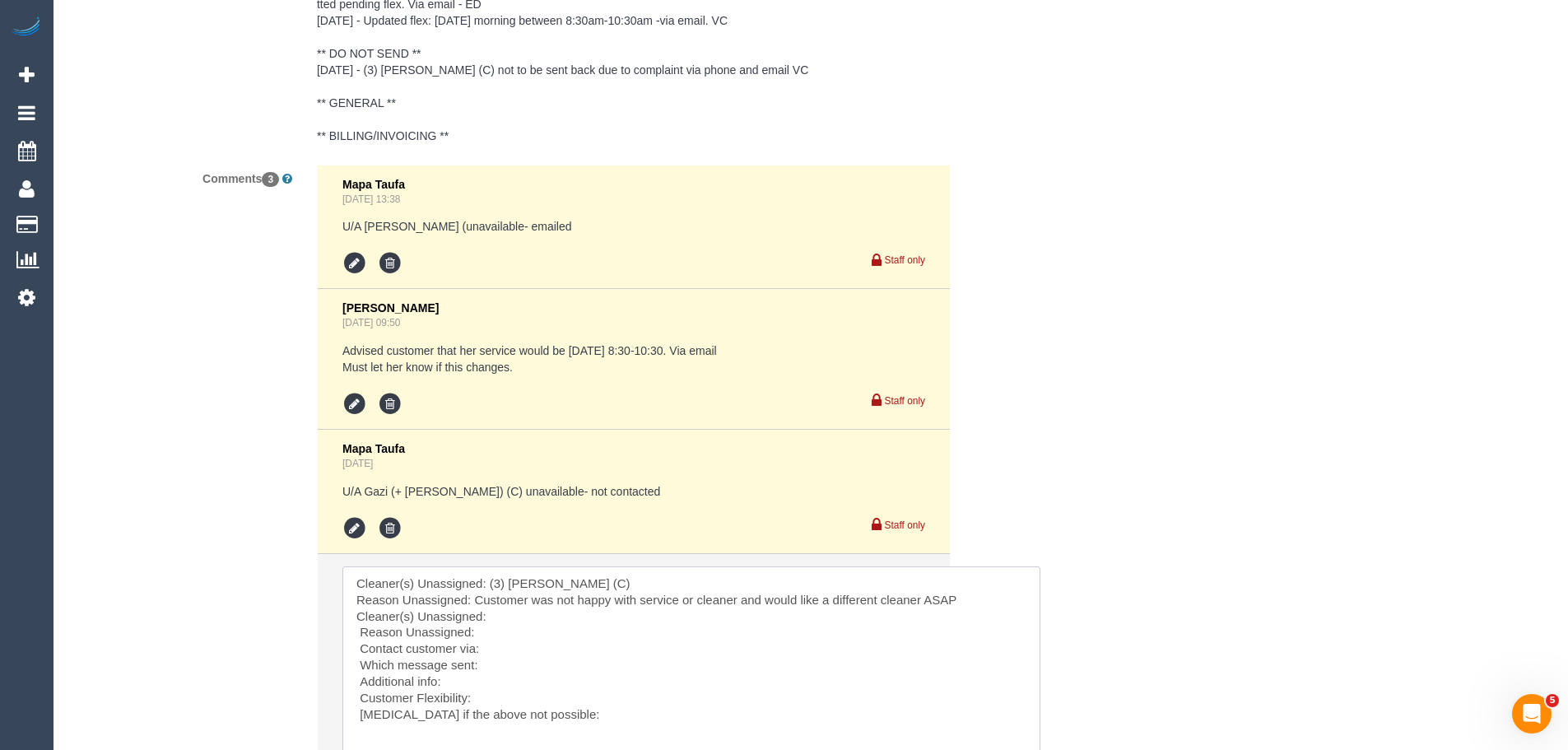
drag, startPoint x: 357, startPoint y: 618, endPoint x: 502, endPoint y: 629, distance: 145.4
click at [502, 629] on textarea at bounding box center [691, 665] width 698 height 198
click at [497, 621] on textarea at bounding box center [691, 665] width 698 height 198
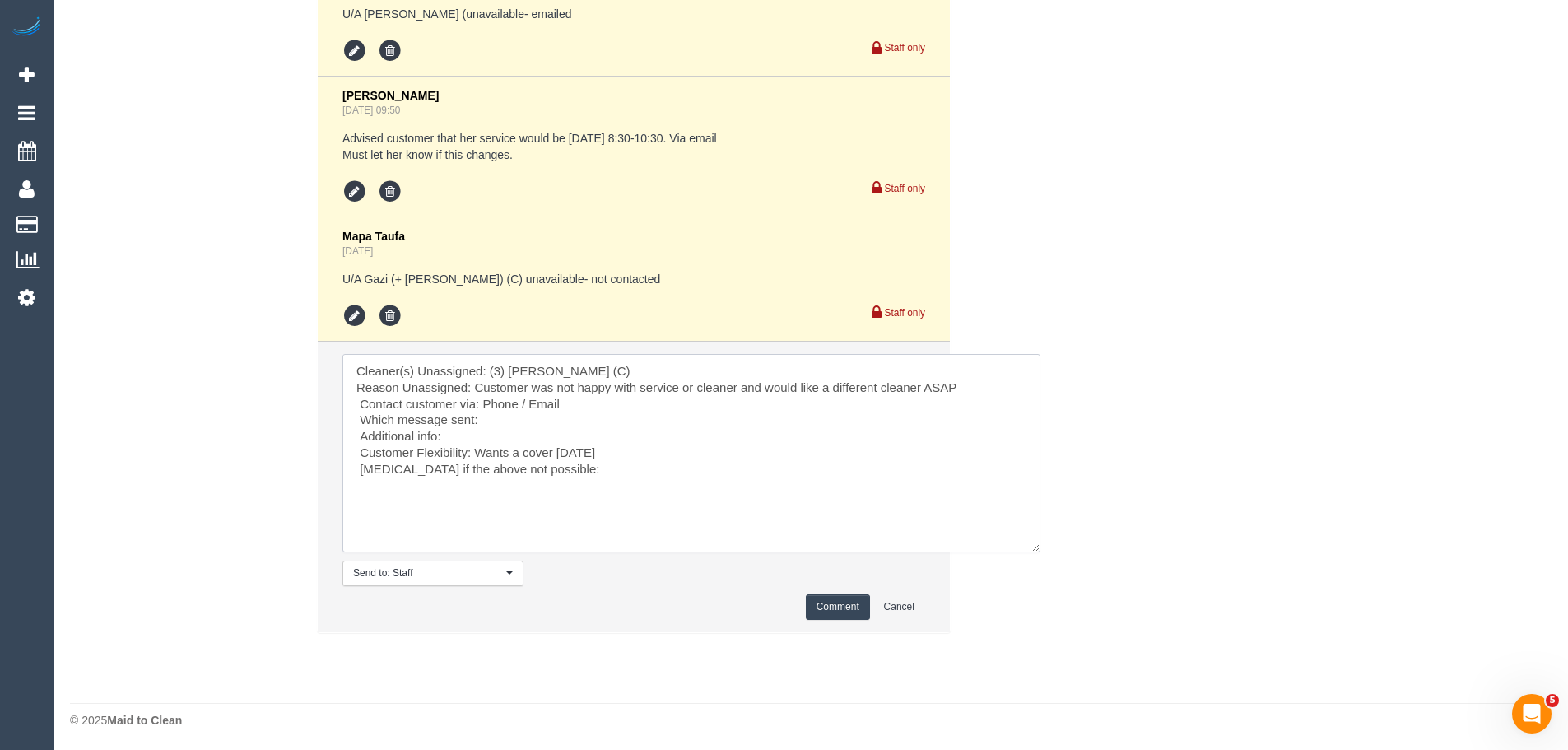
scroll to position [3395, 0]
type textarea "Cleaner(s) Unassigned: (3) Raj Suram (C) Reason Unassigned: Customer was not ha…"
click at [839, 608] on button "Comment" at bounding box center [837, 605] width 64 height 26
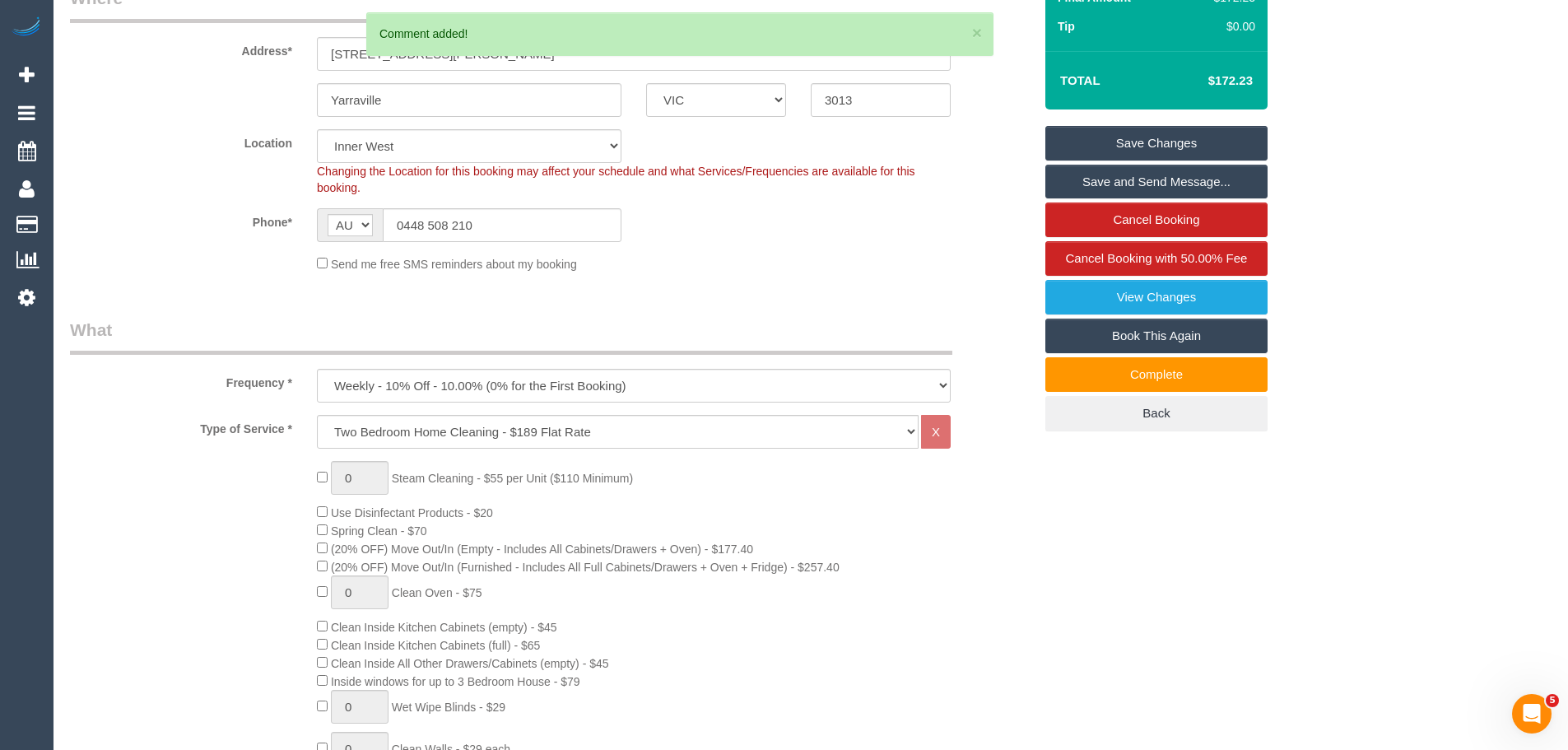
scroll to position [103, 0]
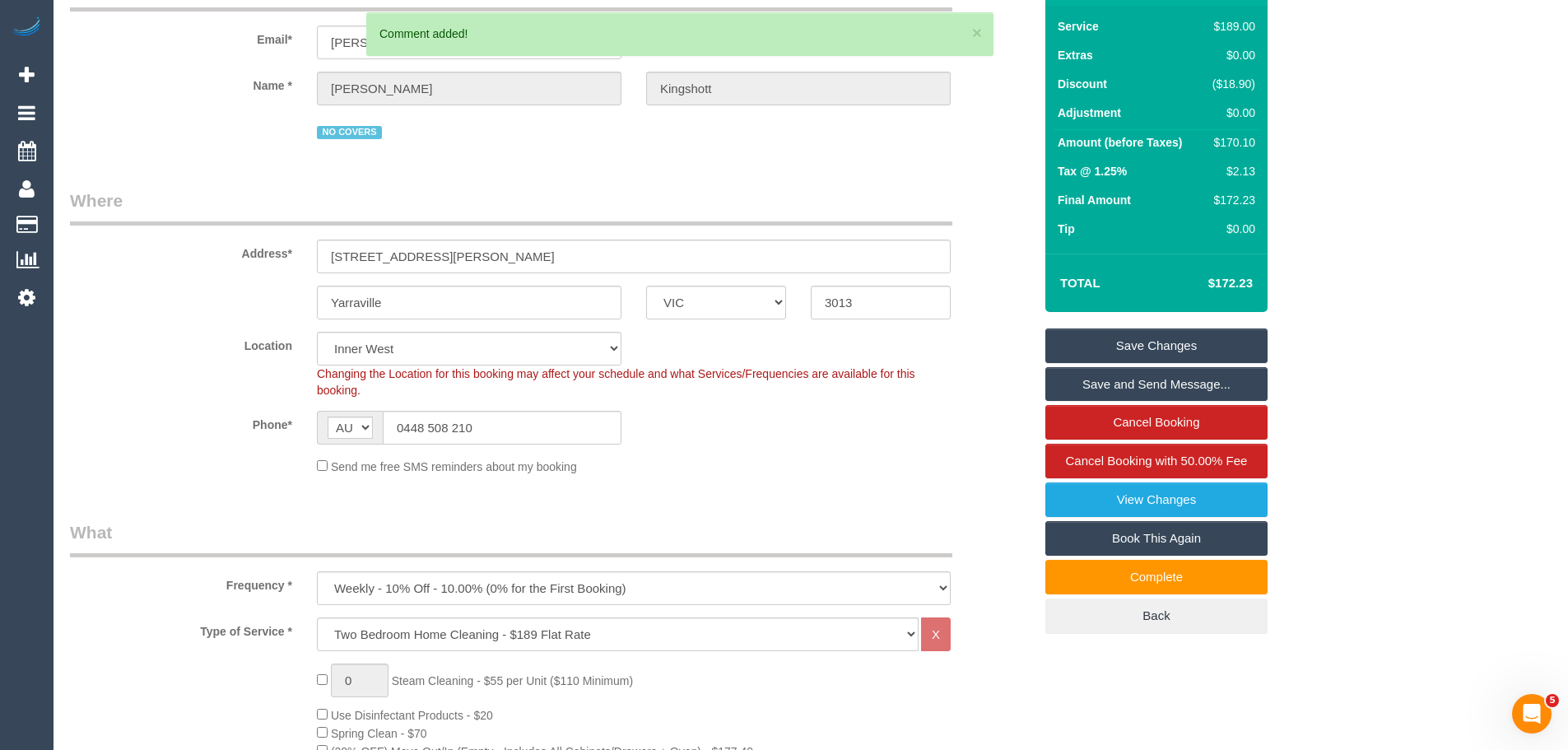
click at [1175, 343] on link "Save Changes" at bounding box center [1156, 346] width 222 height 35
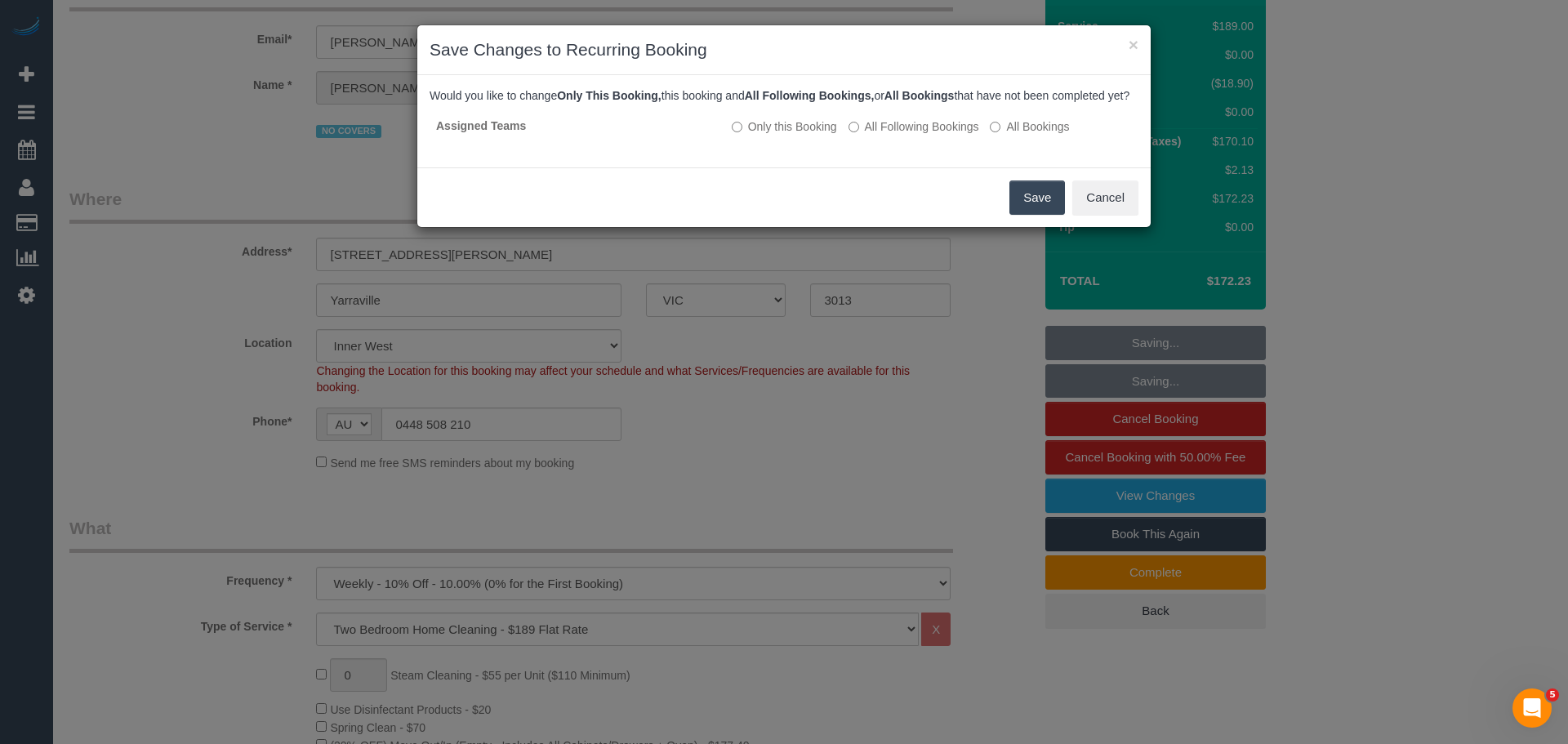
click at [1037, 214] on button "Save" at bounding box center [1037, 198] width 55 height 35
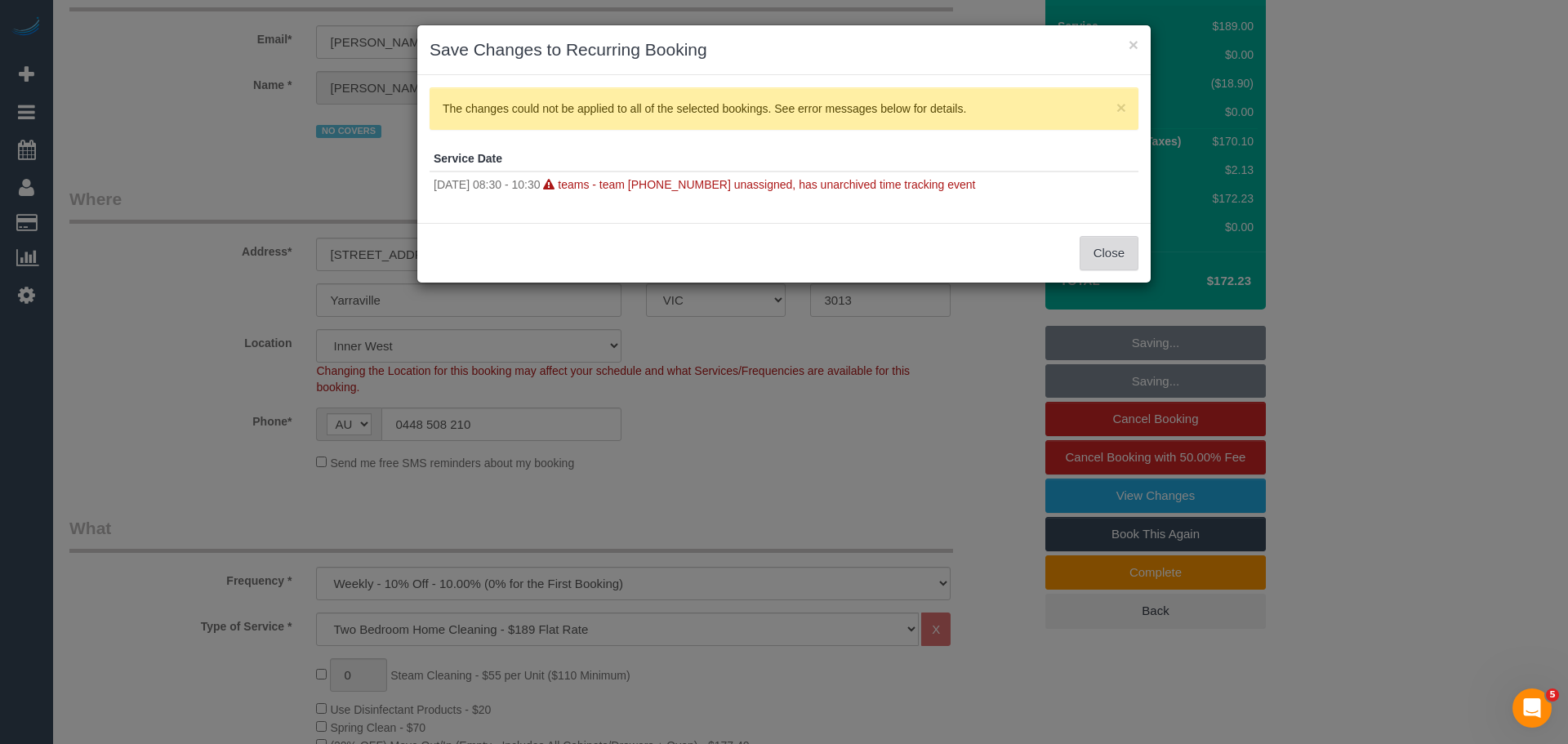
click at [1104, 253] on button "Close" at bounding box center [1110, 253] width 59 height 35
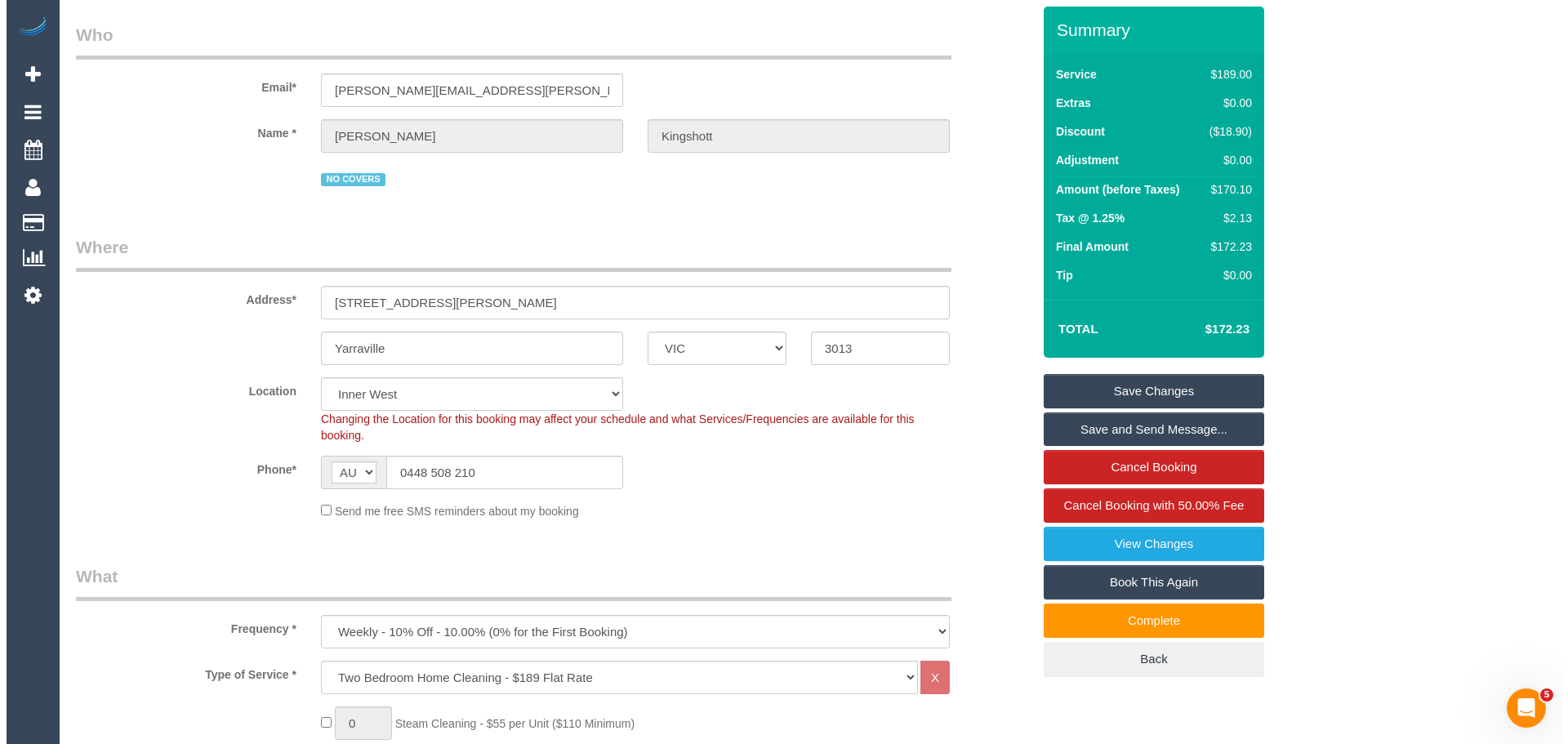
scroll to position [0, 0]
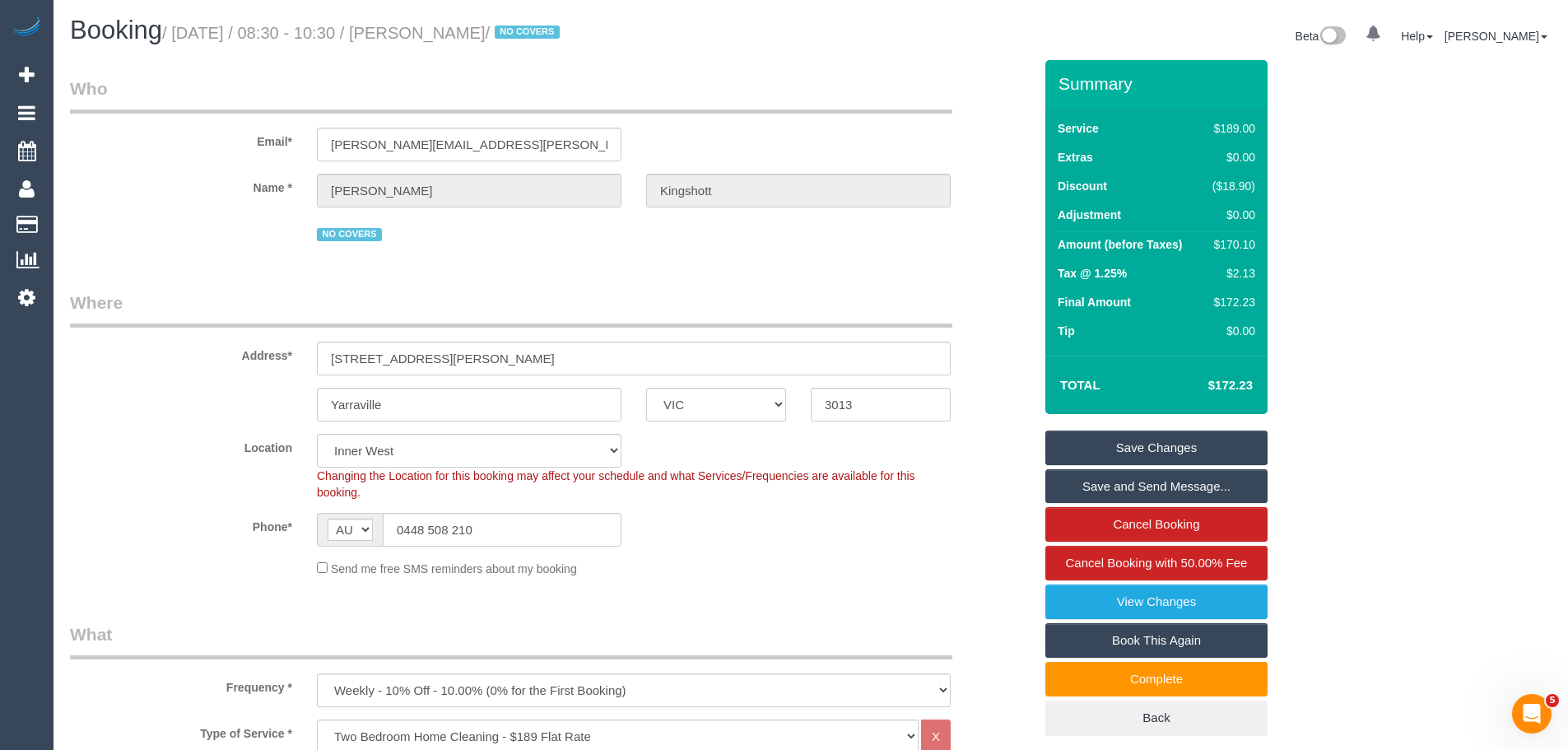
drag, startPoint x: 568, startPoint y: 32, endPoint x: 436, endPoint y: 34, distance: 132.0
click at [436, 34] on small "/ October 03, 2025 / 08:30 - 10:30 / Isabelle Kingshott / NO COVERS" at bounding box center [363, 33] width 402 height 18
drag, startPoint x: 428, startPoint y: 31, endPoint x: 567, endPoint y: 31, distance: 139.0
click at [564, 31] on small "/ October 03, 2025 / 08:30 - 10:30 / Isabelle Kingshott / NO COVERS" at bounding box center [363, 33] width 402 height 18
copy small "Isabelle Kingshott"
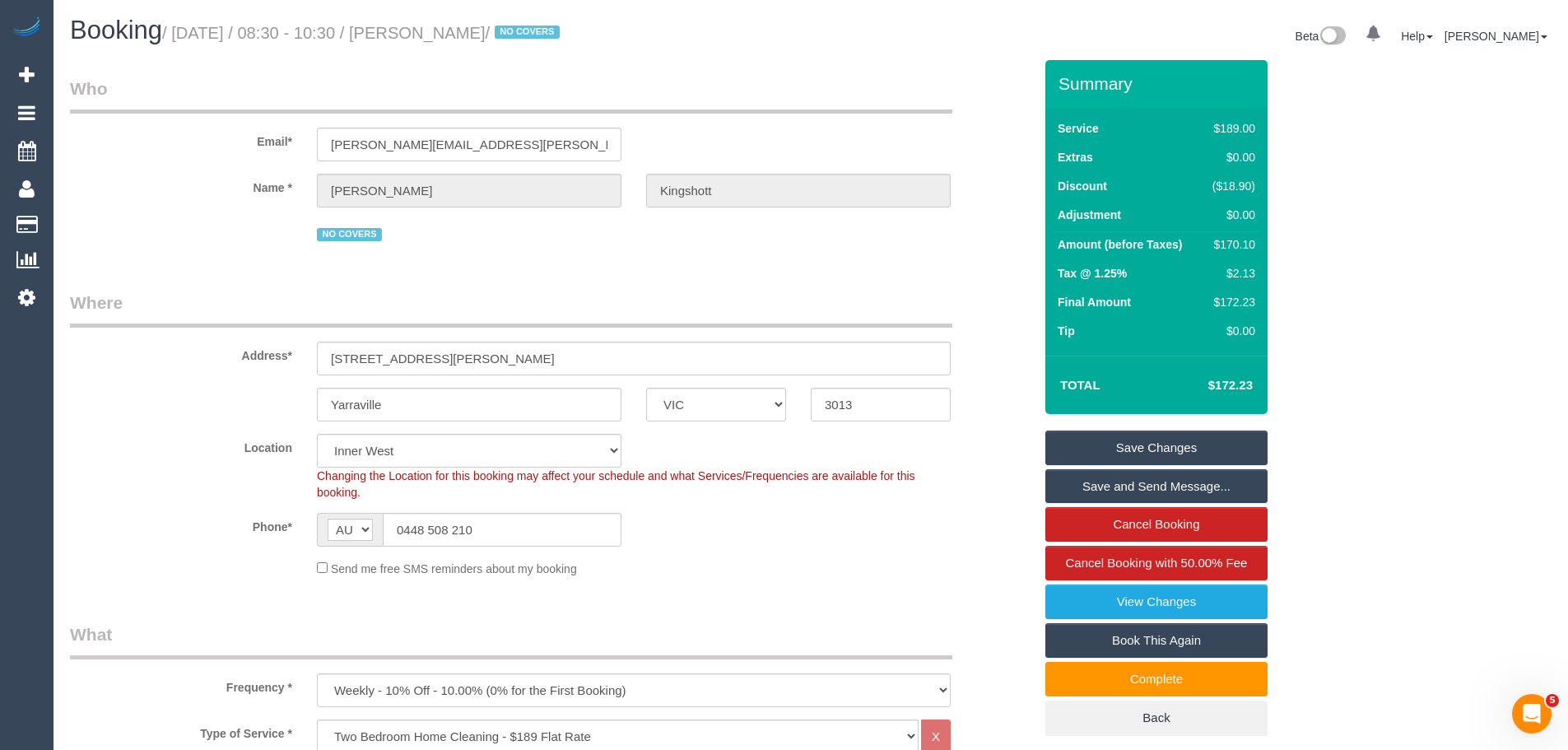
click at [1148, 452] on link "Save Changes" at bounding box center [1156, 447] width 222 height 35
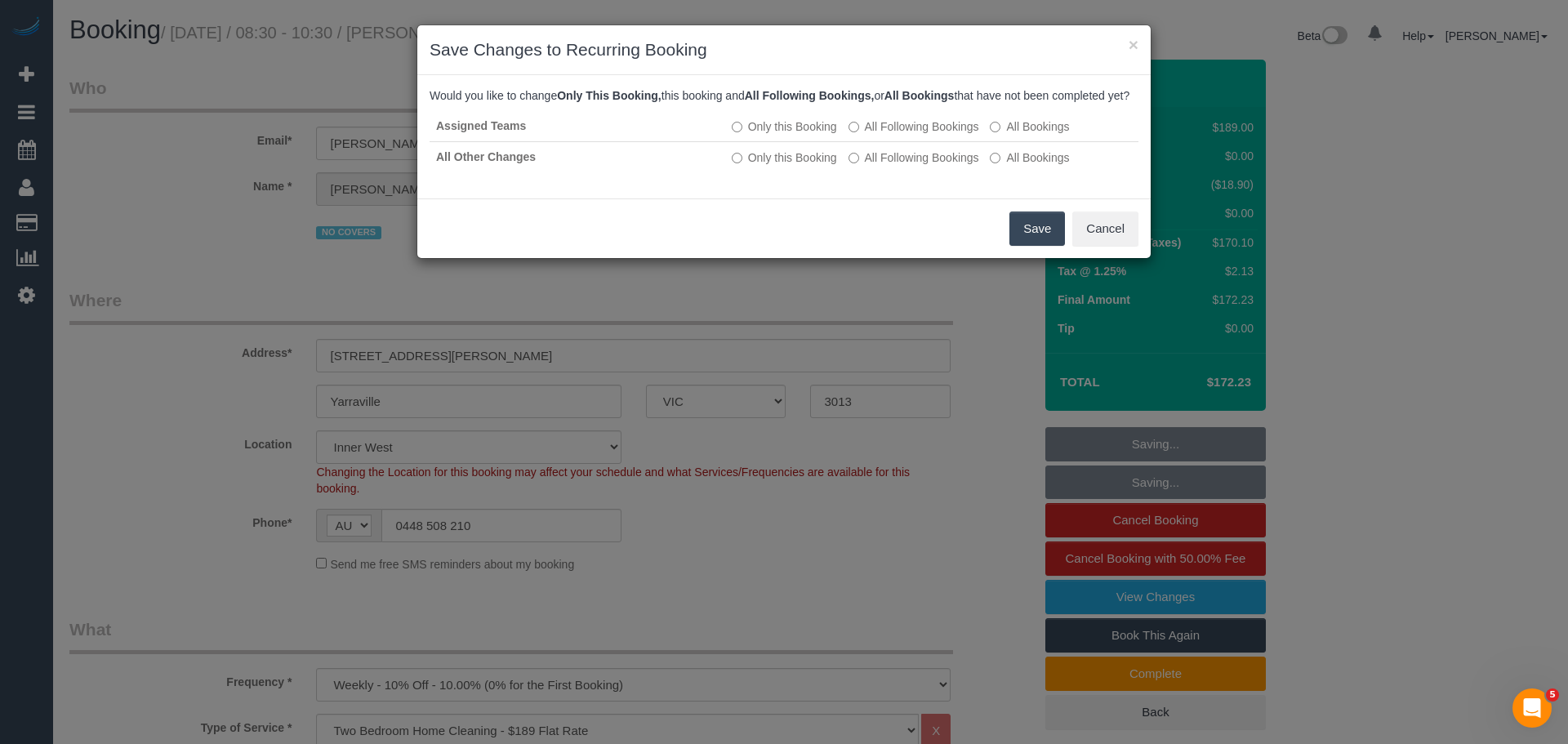
click at [1037, 246] on button "Save" at bounding box center [1037, 228] width 55 height 35
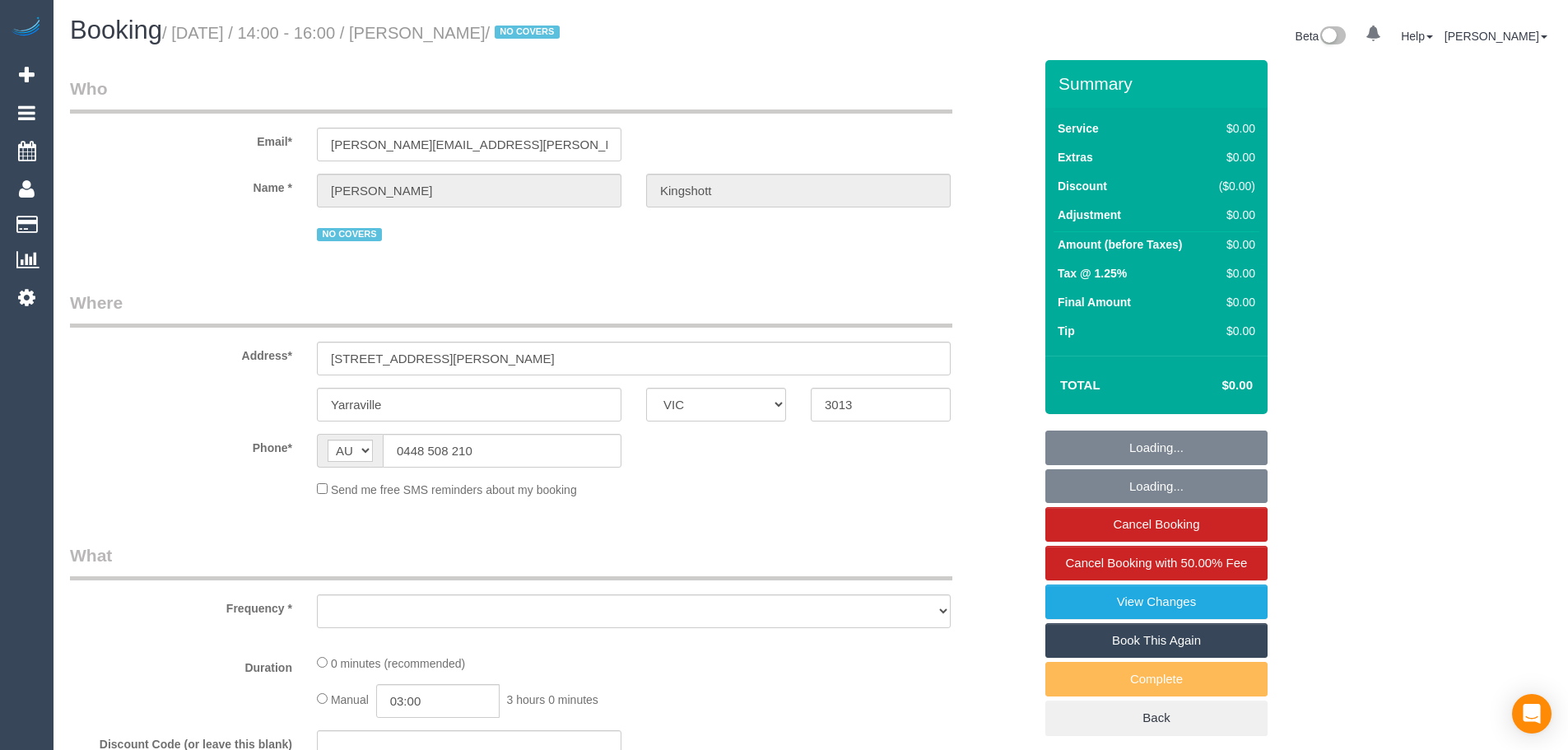
select select "VIC"
select select "string:stripe-pm_1RBOiR2GScqysDRVwOgLJOSd"
select select "number:27"
select select "number:14"
select select "number:19"
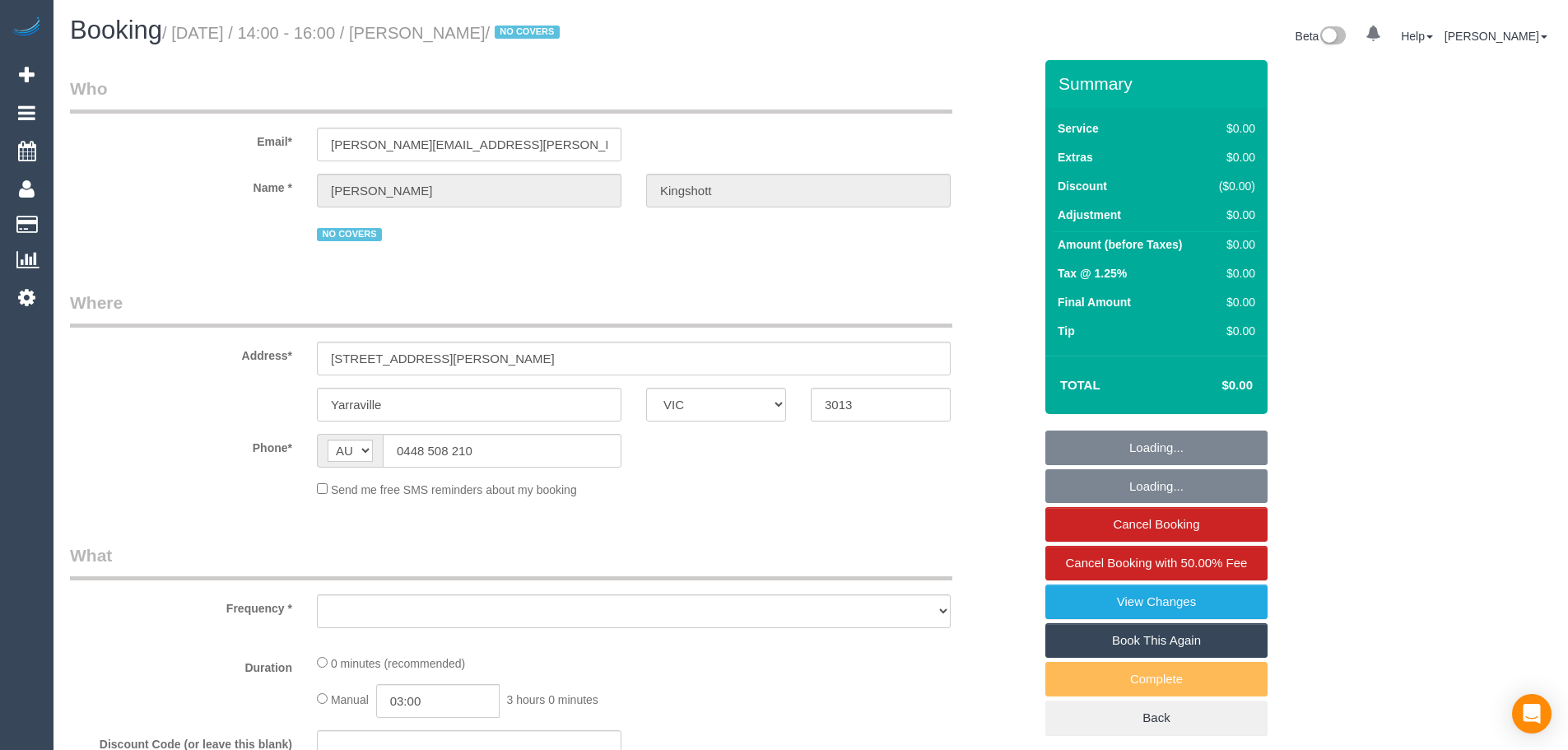
select select "number:36"
select select "number:34"
select select "number:11"
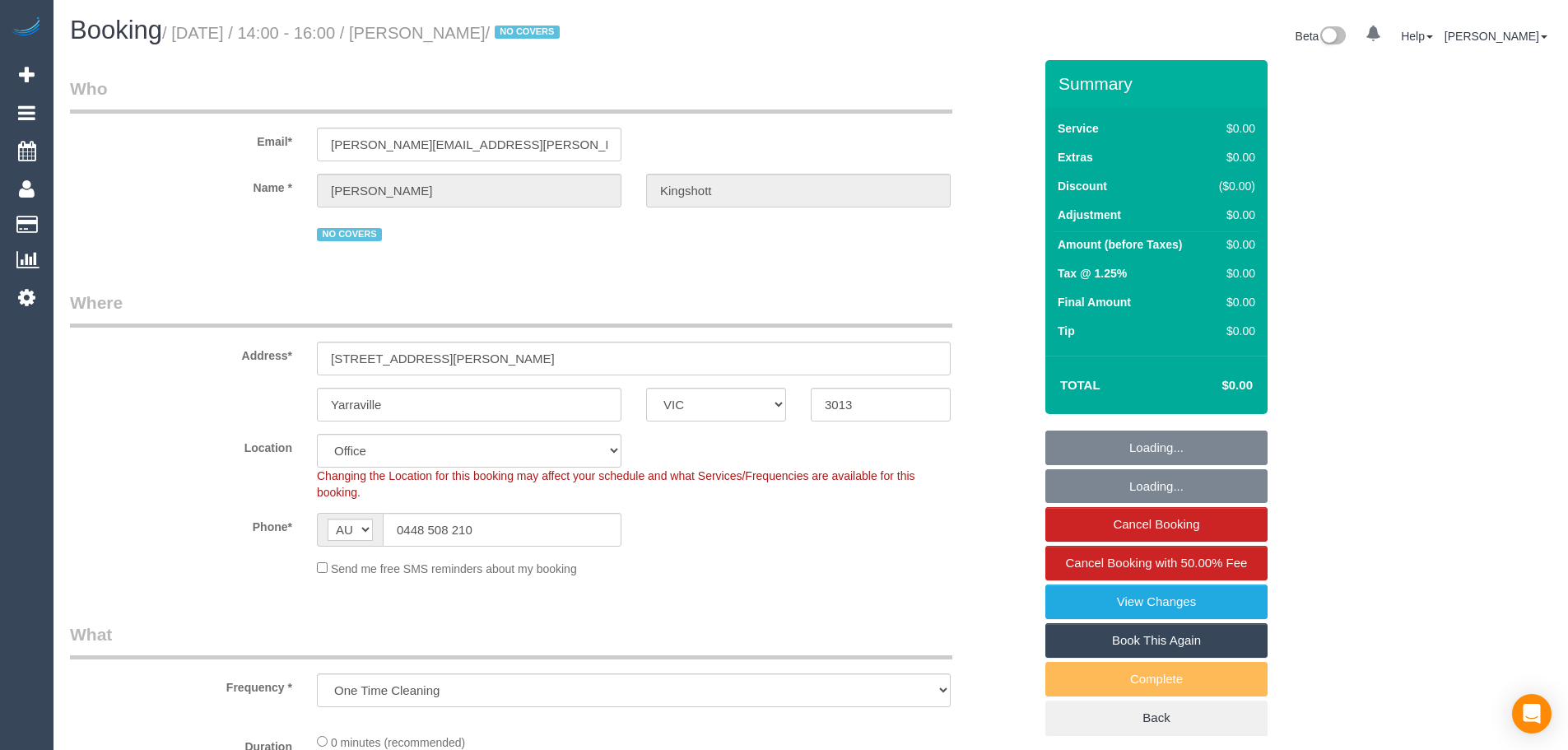
select select "object:759"
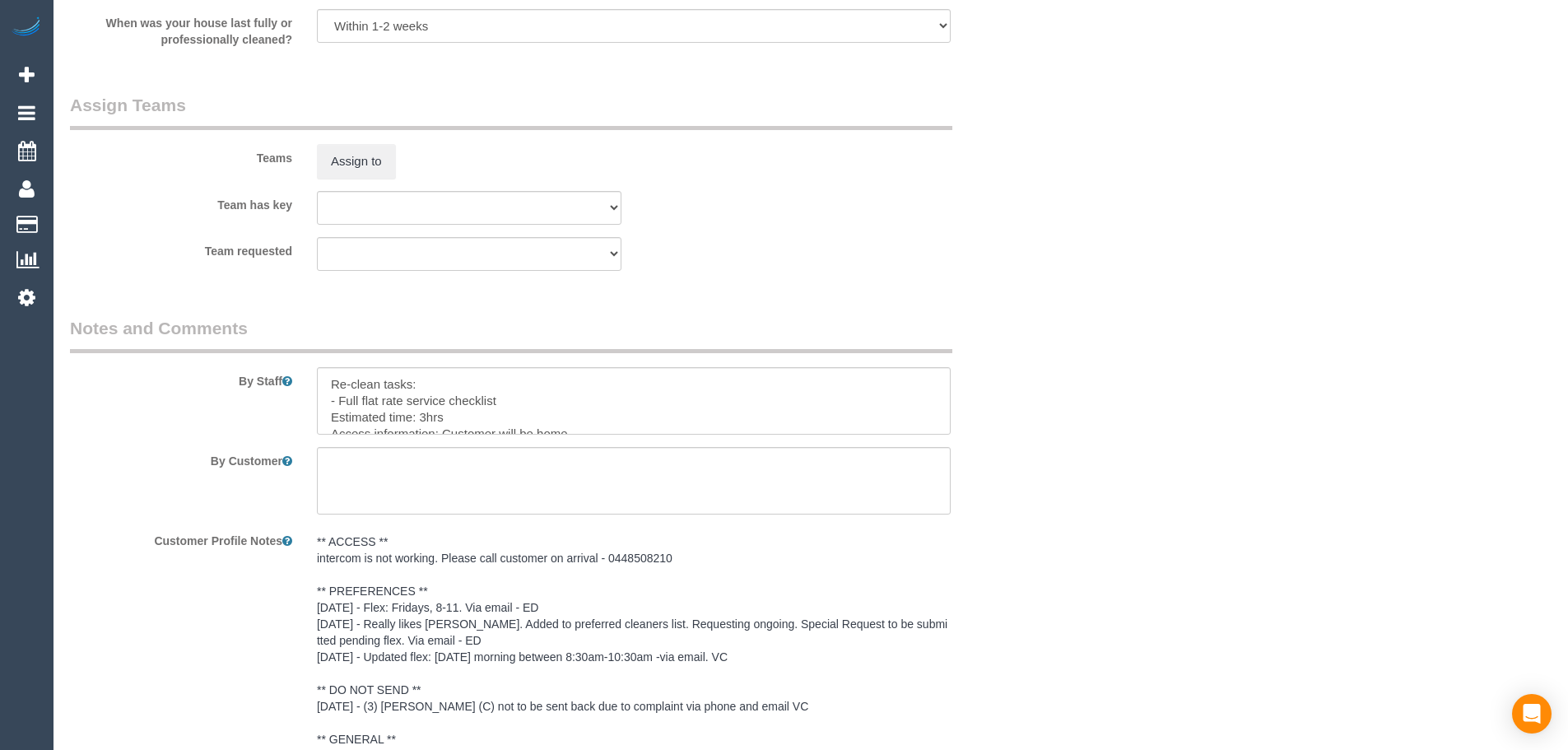
scroll to position [2492, 0]
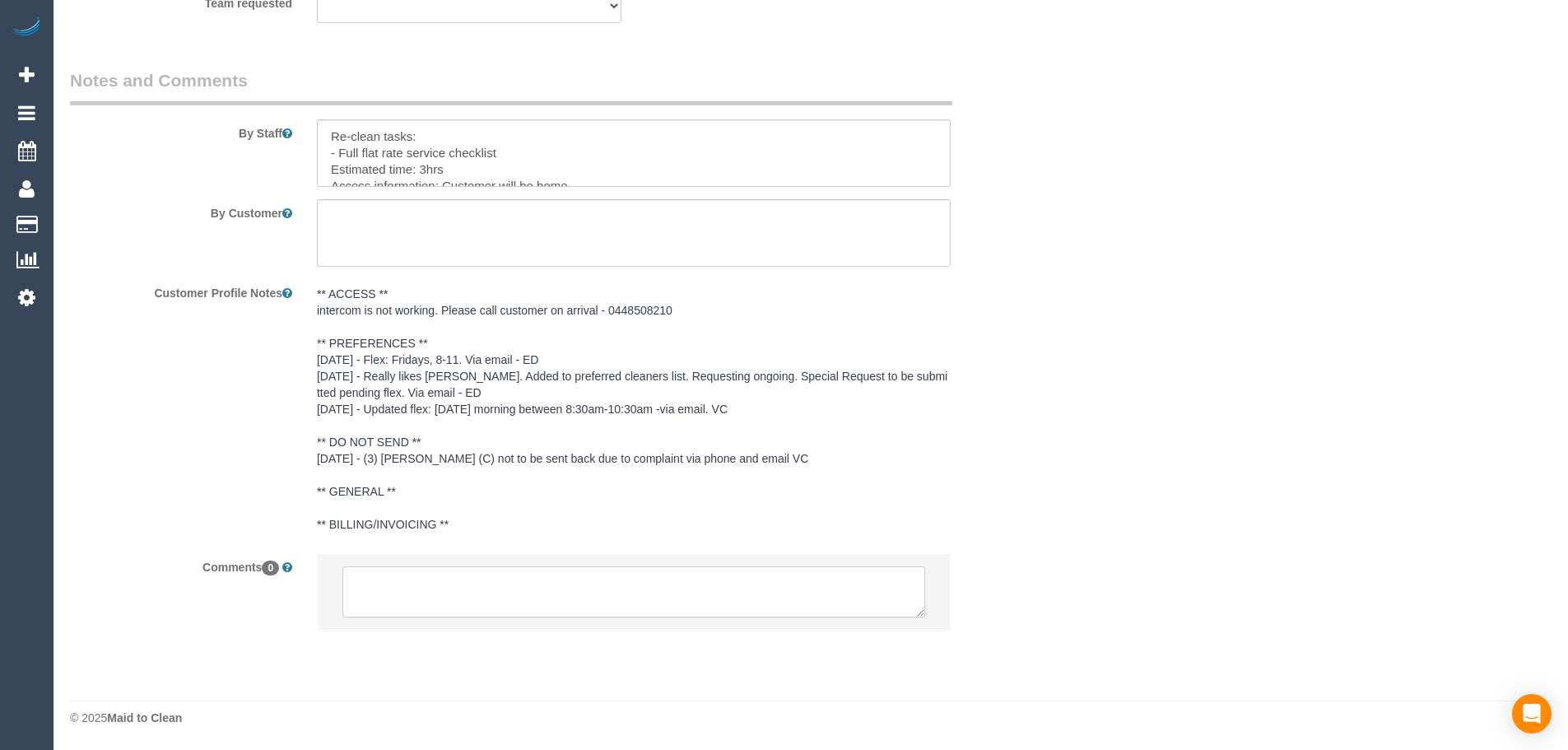
click at [535, 606] on textarea at bounding box center [633, 592] width 582 height 51
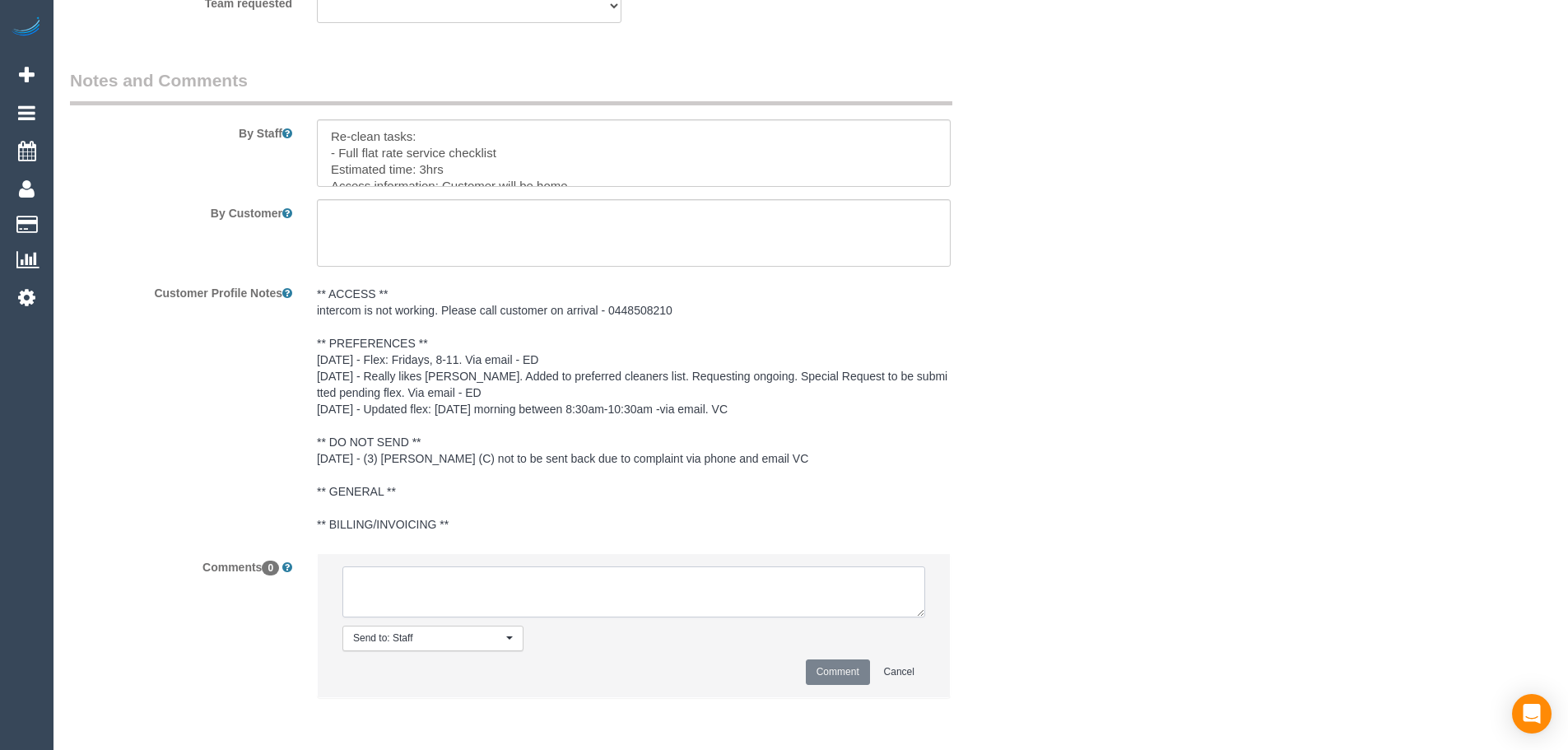
paste textarea "Customer availability: Customer wants someone to attend [DATE]. Original team: …"
type textarea "Customer availability: Customer wants someone to attend [DATE]. Original team: …"
click at [824, 681] on button "Comment" at bounding box center [837, 672] width 64 height 26
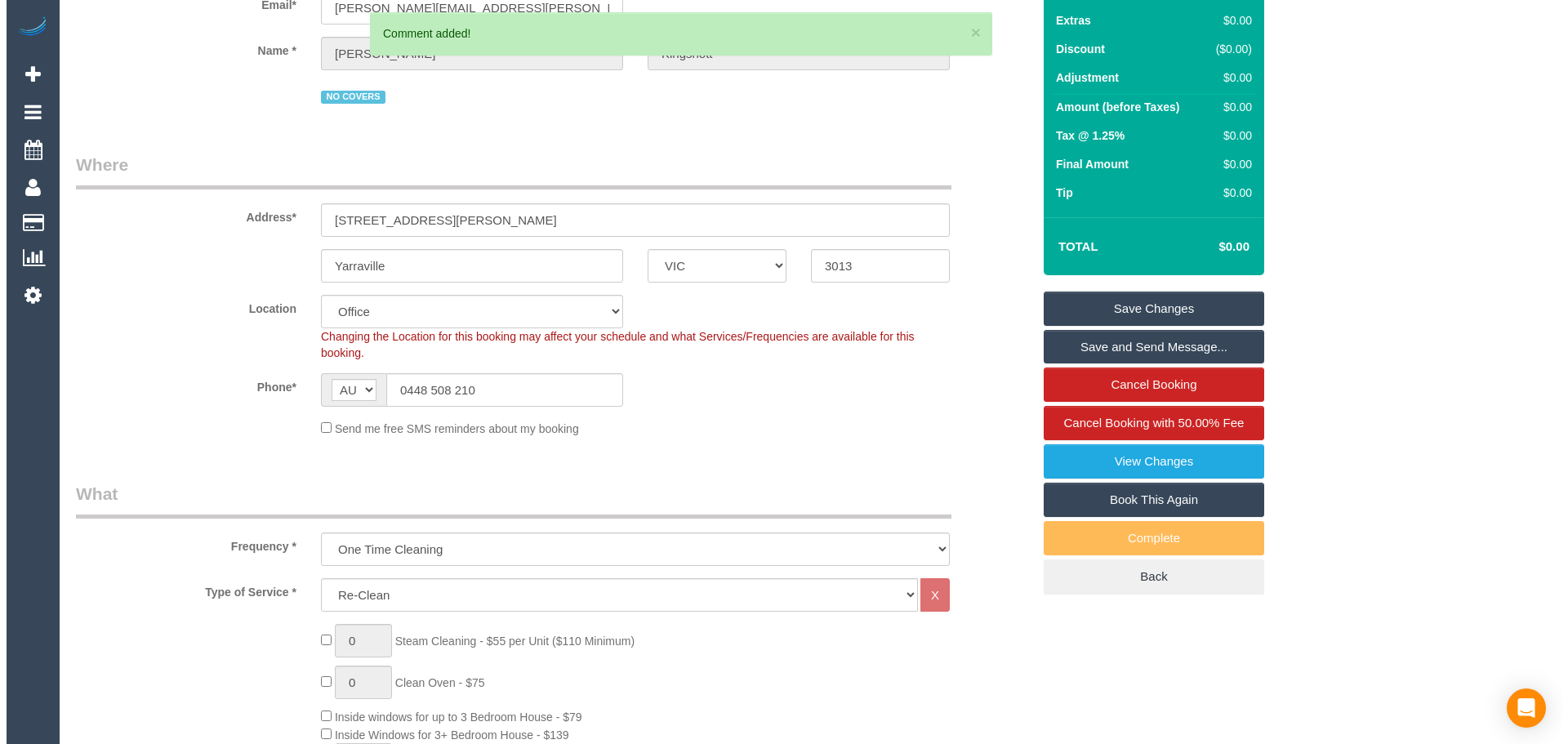
scroll to position [0, 0]
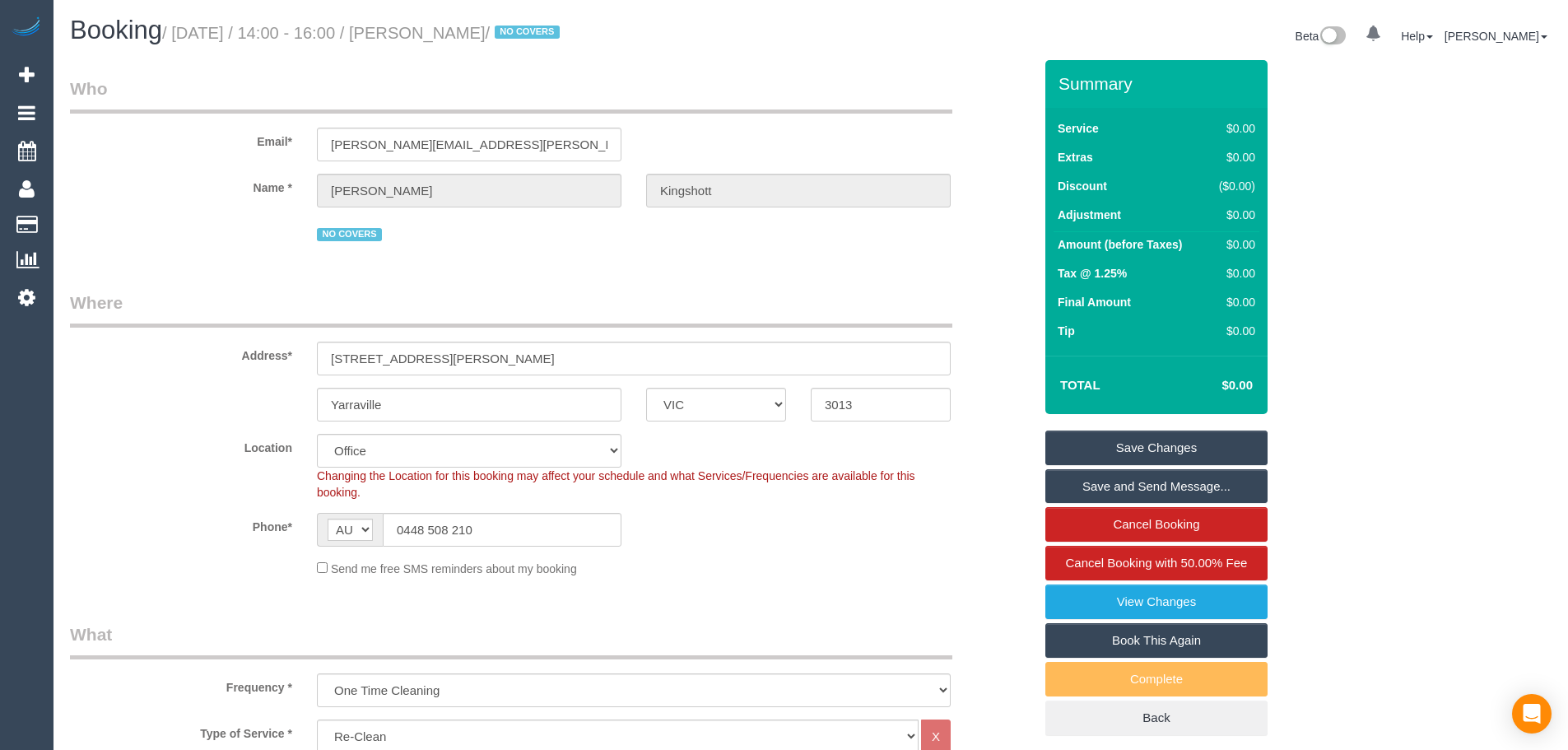
click at [1145, 452] on link "Save Changes" at bounding box center [1156, 447] width 222 height 35
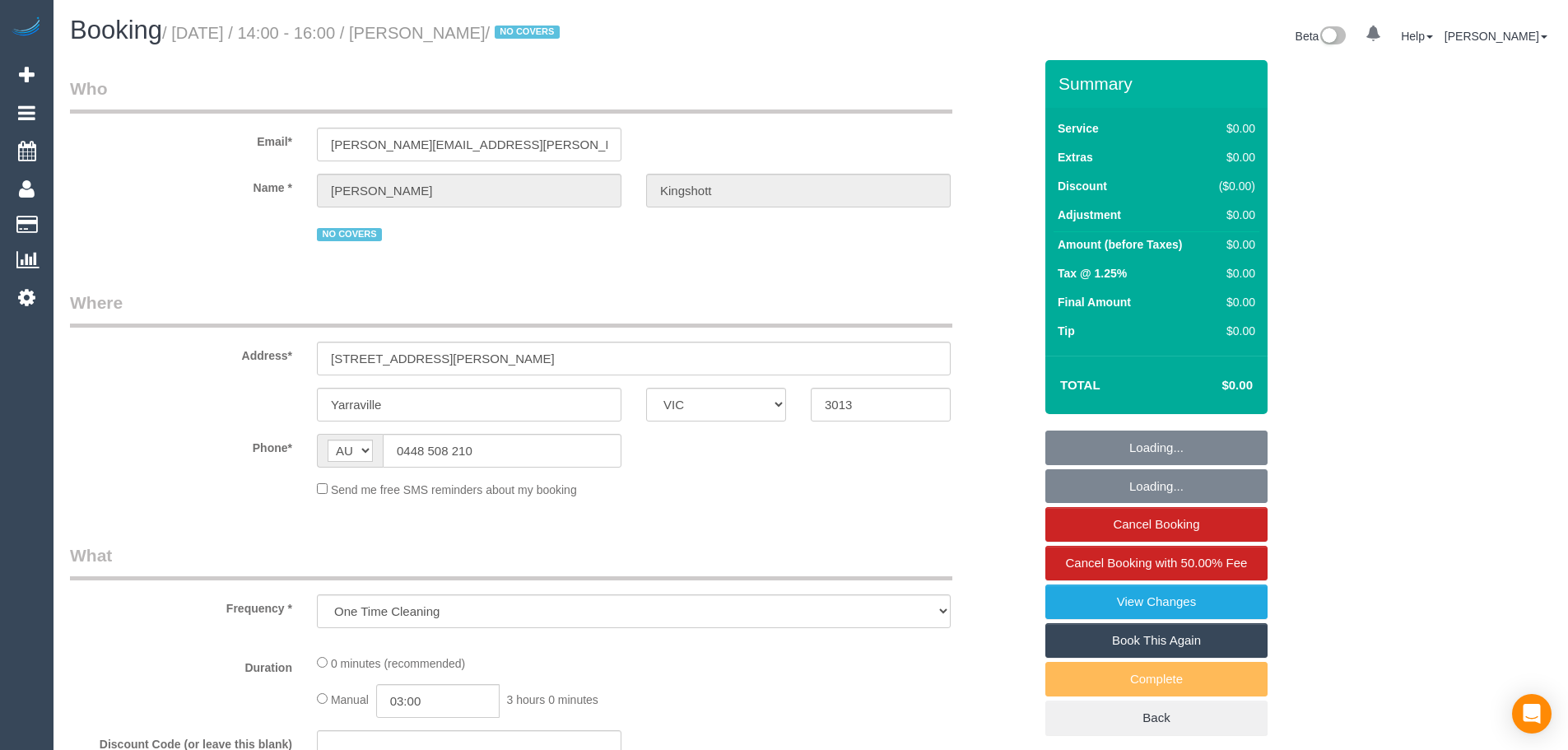
select select "VIC"
select select "string:stripe-pm_1RBOiR2GScqysDRVwOgLJOSd"
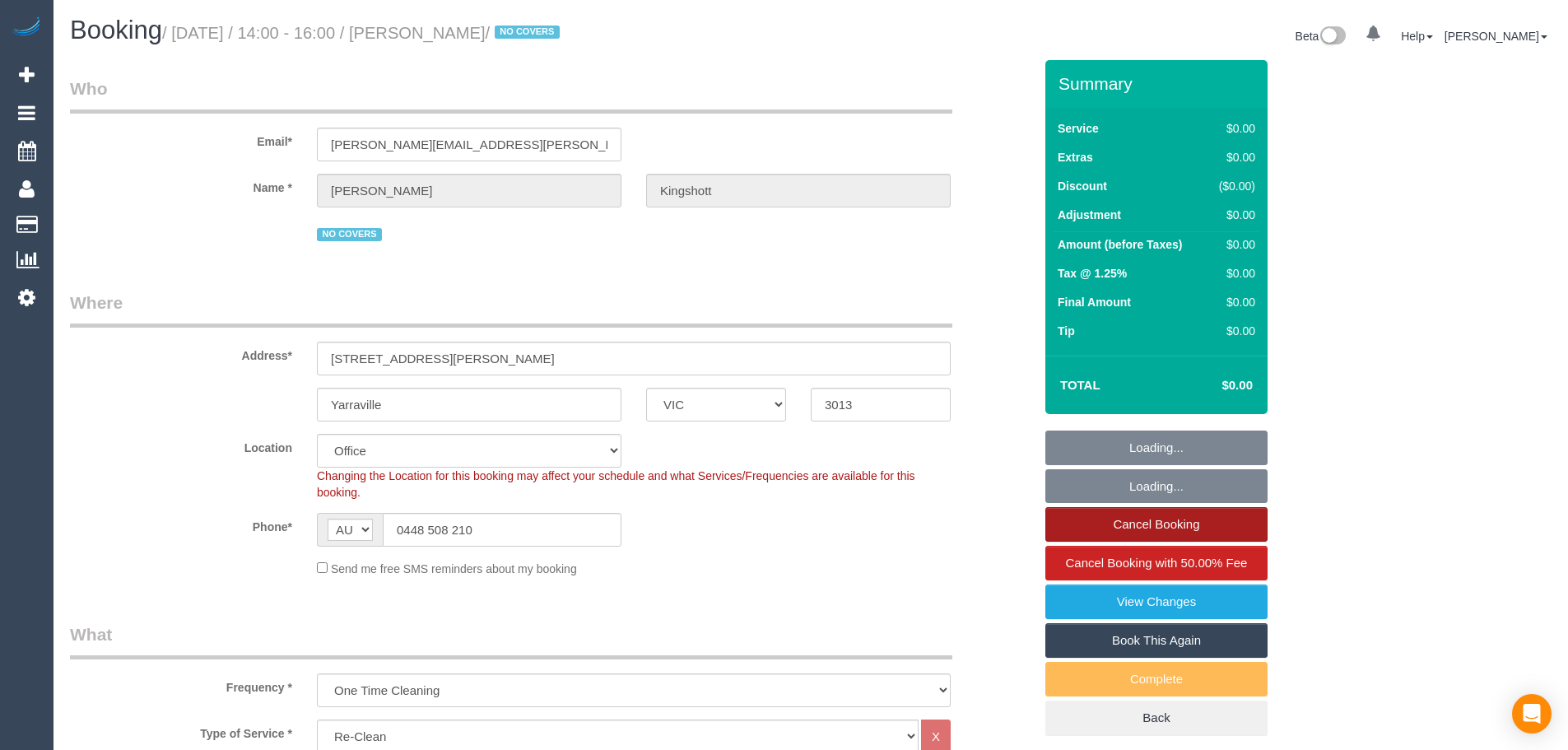
select select "object:780"
click at [1194, 523] on link "Cancel Booking" at bounding box center [1156, 524] width 222 height 35
select select "number:27"
select select "number:14"
select select "number:19"
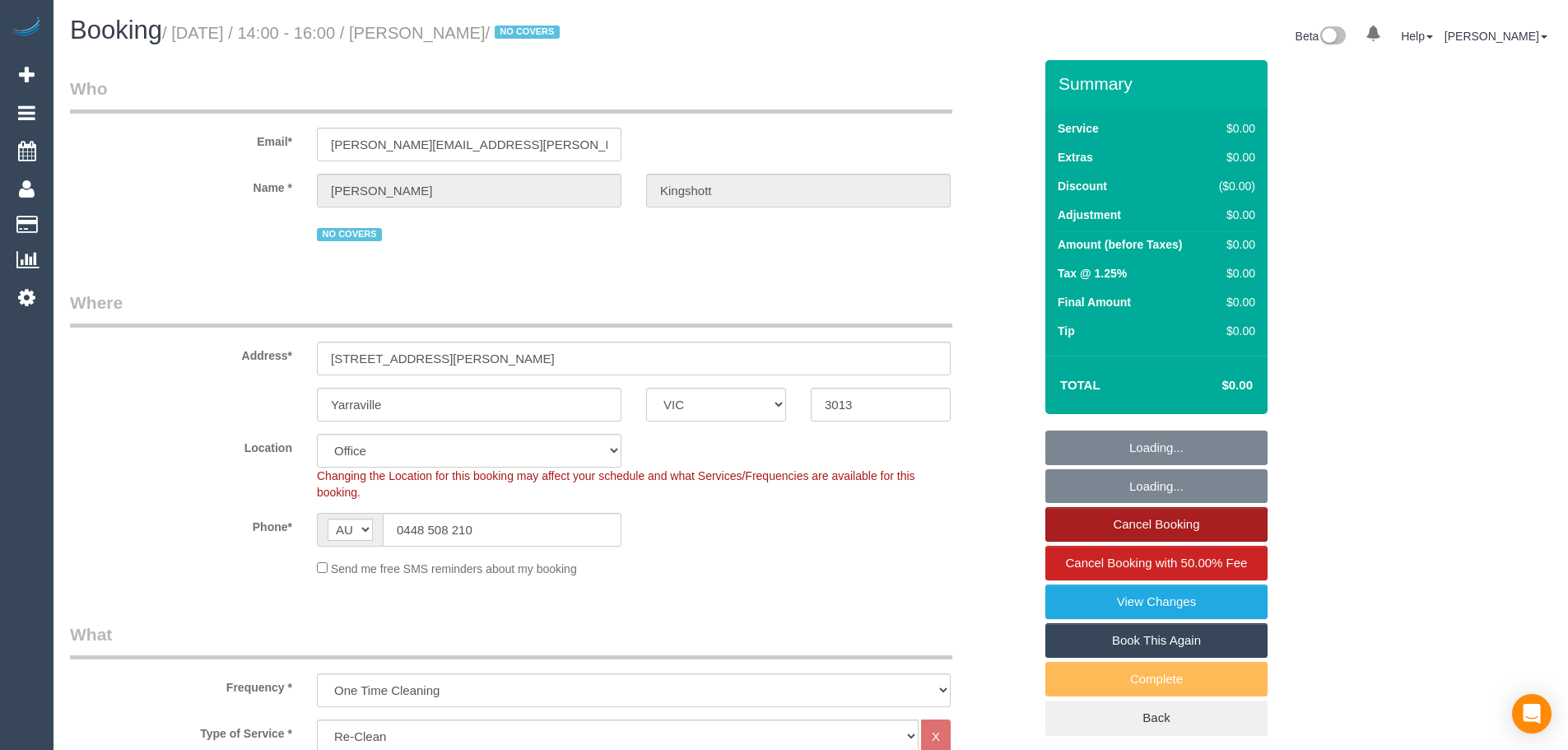
select select "number:36"
select select "number:34"
select select "number:11"
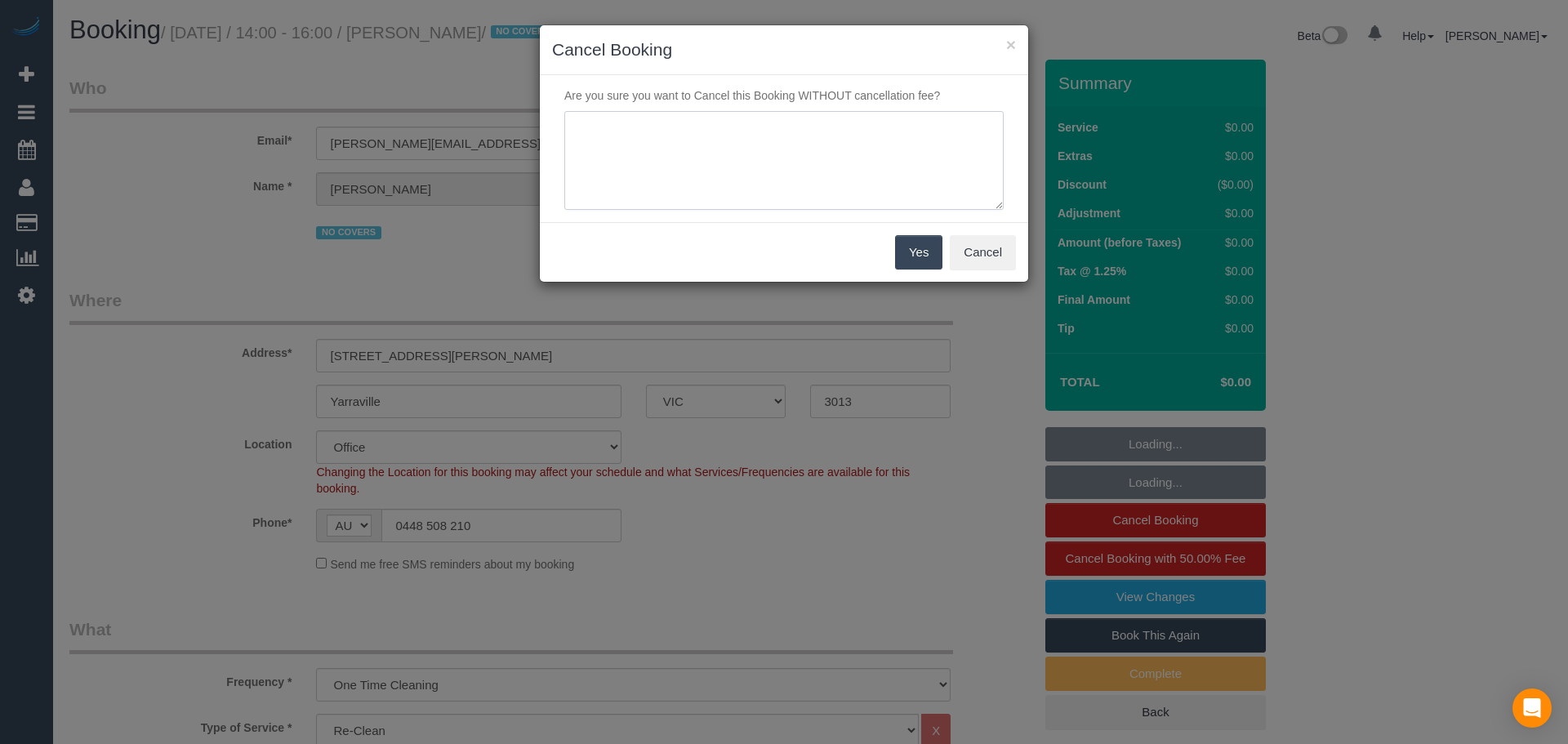
click at [737, 164] on textarea at bounding box center [784, 160] width 440 height 100
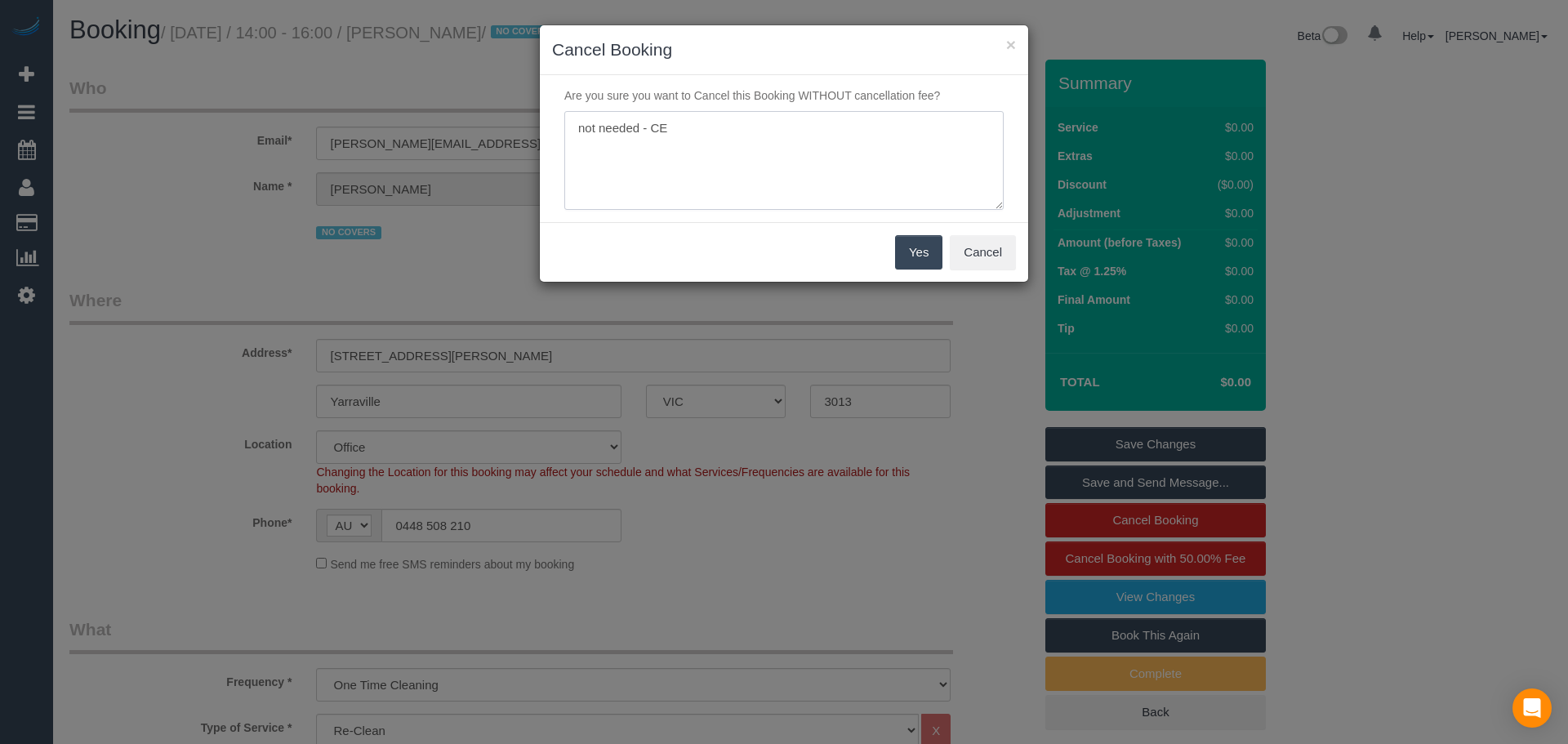
type textarea "not needed - CE"
click at [917, 252] on button "Yes" at bounding box center [919, 252] width 47 height 35
